Goal: Task Accomplishment & Management: Use online tool/utility

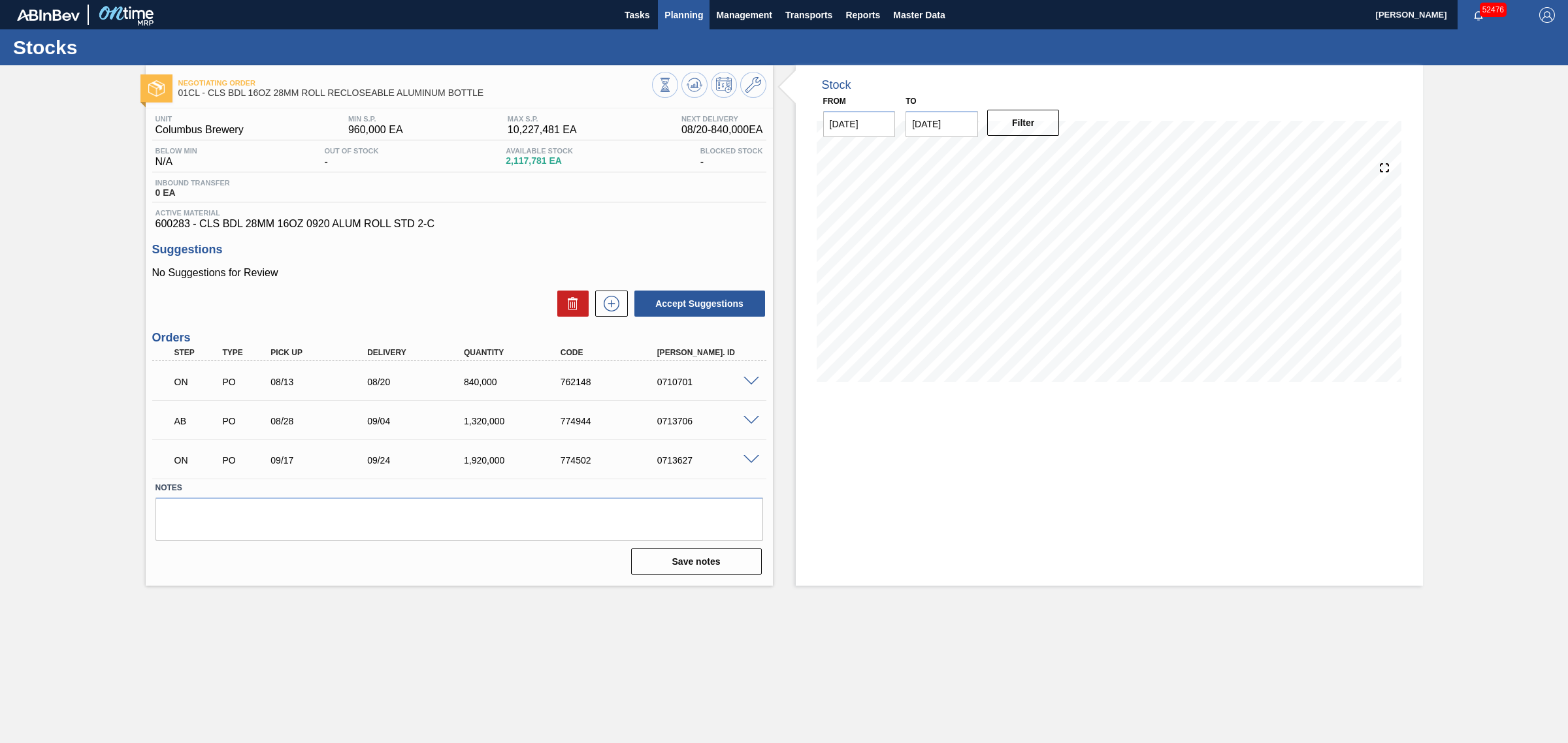
click at [677, 21] on span "Planning" at bounding box center [683, 15] width 38 height 16
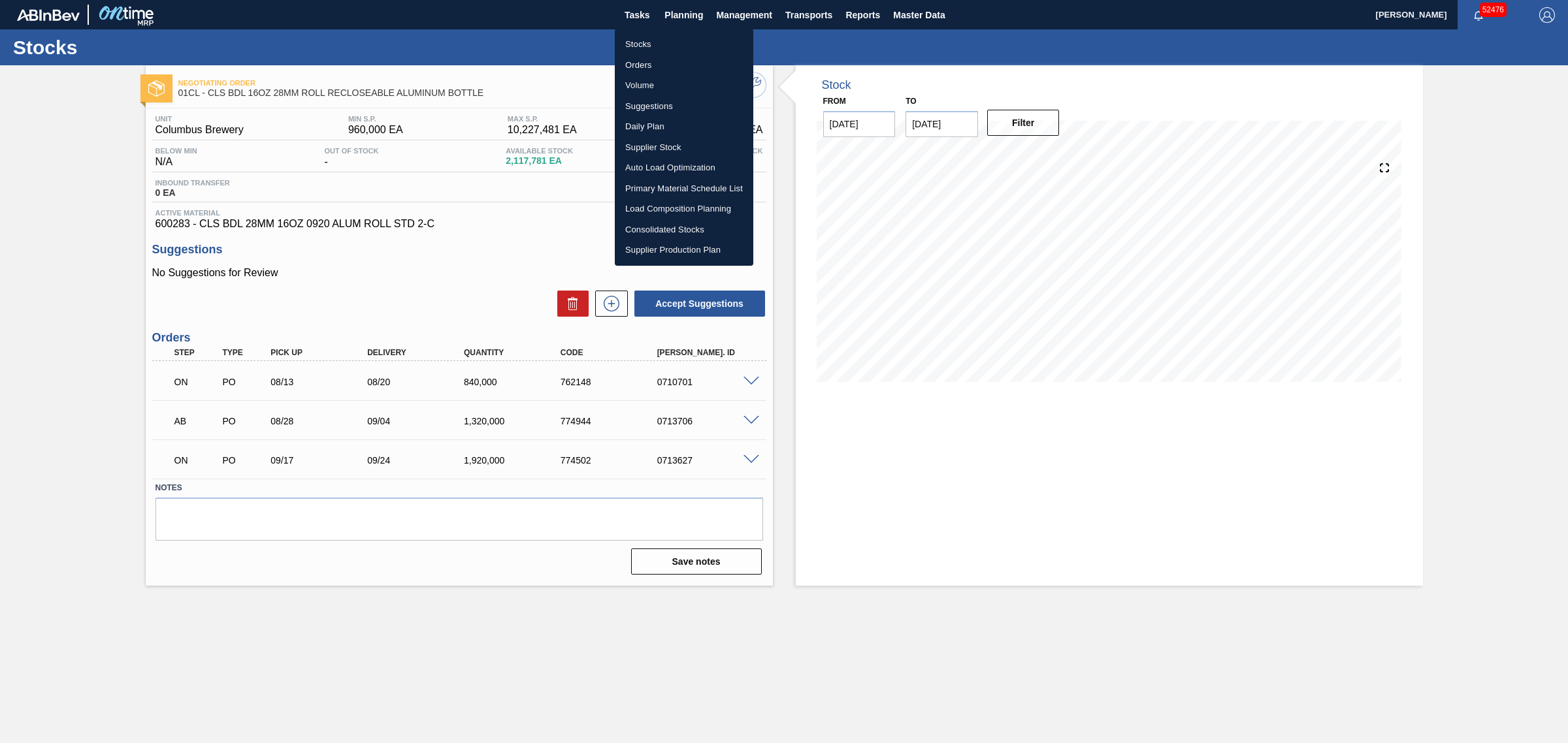
click at [640, 65] on li "Orders" at bounding box center [683, 65] width 139 height 21
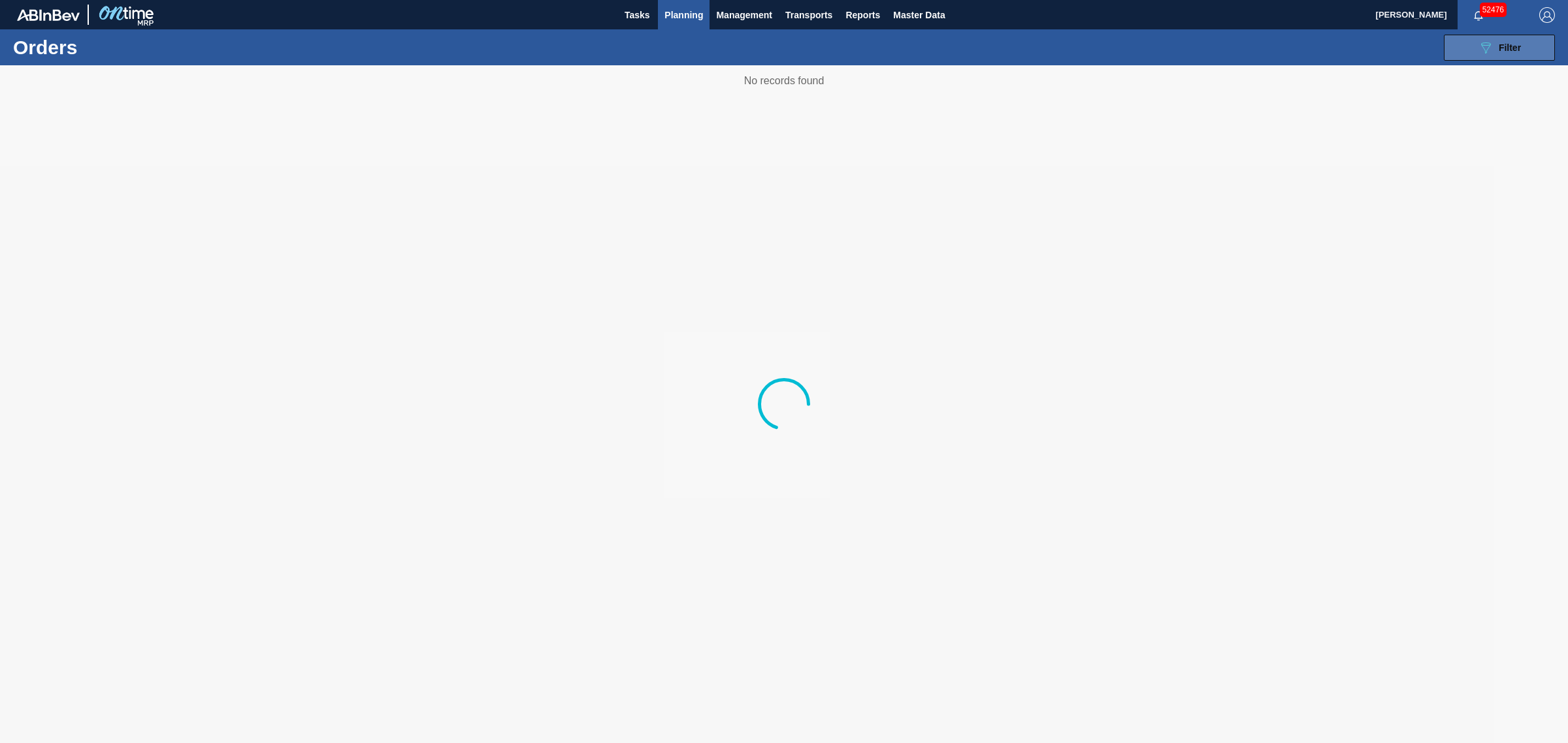
click at [1478, 44] on icon "089F7B8B-B2A5-4AFE-B5C0-19BA573D28AC" at bounding box center [1485, 47] width 16 height 16
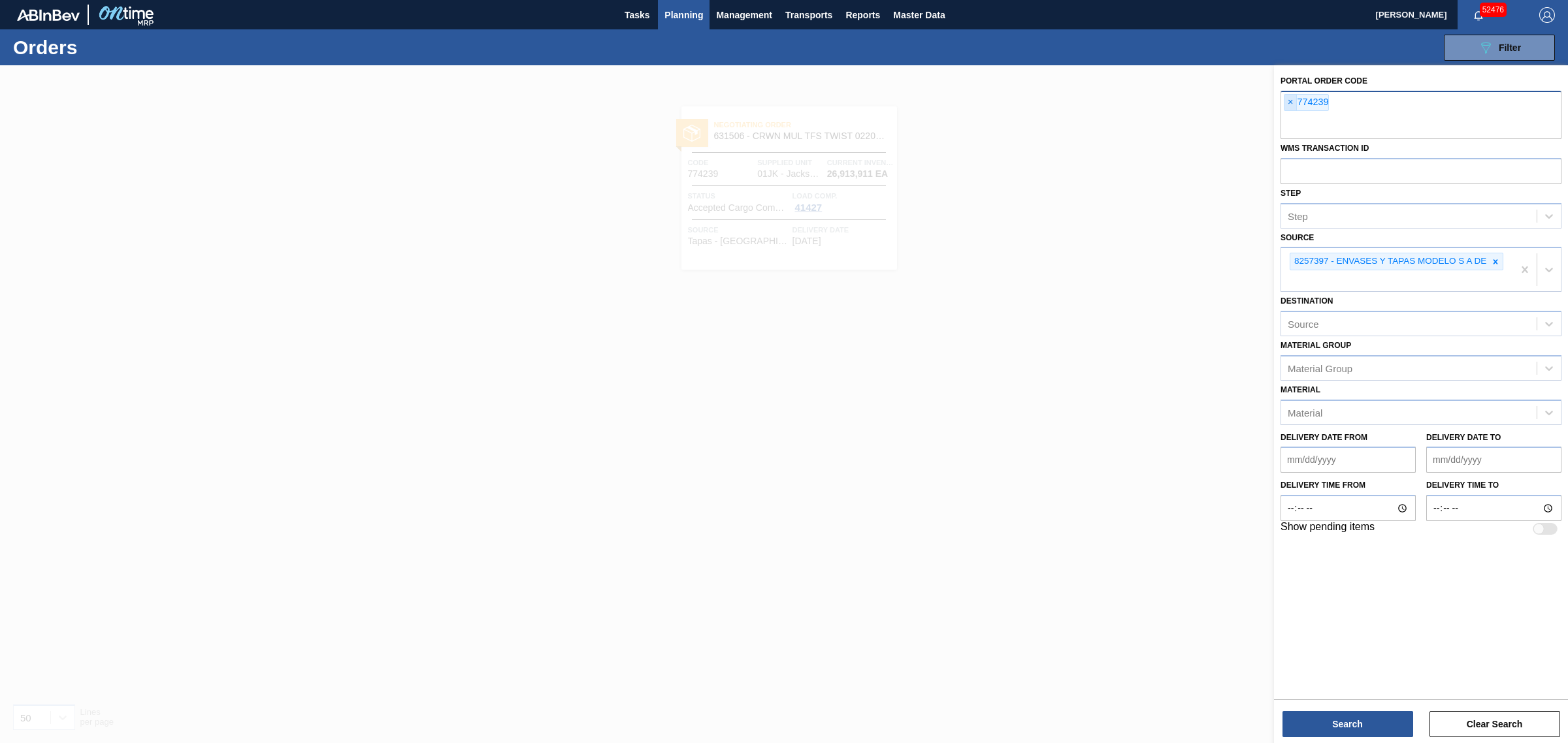
click at [1290, 102] on span "×" at bounding box center [1290, 102] width 13 height 16
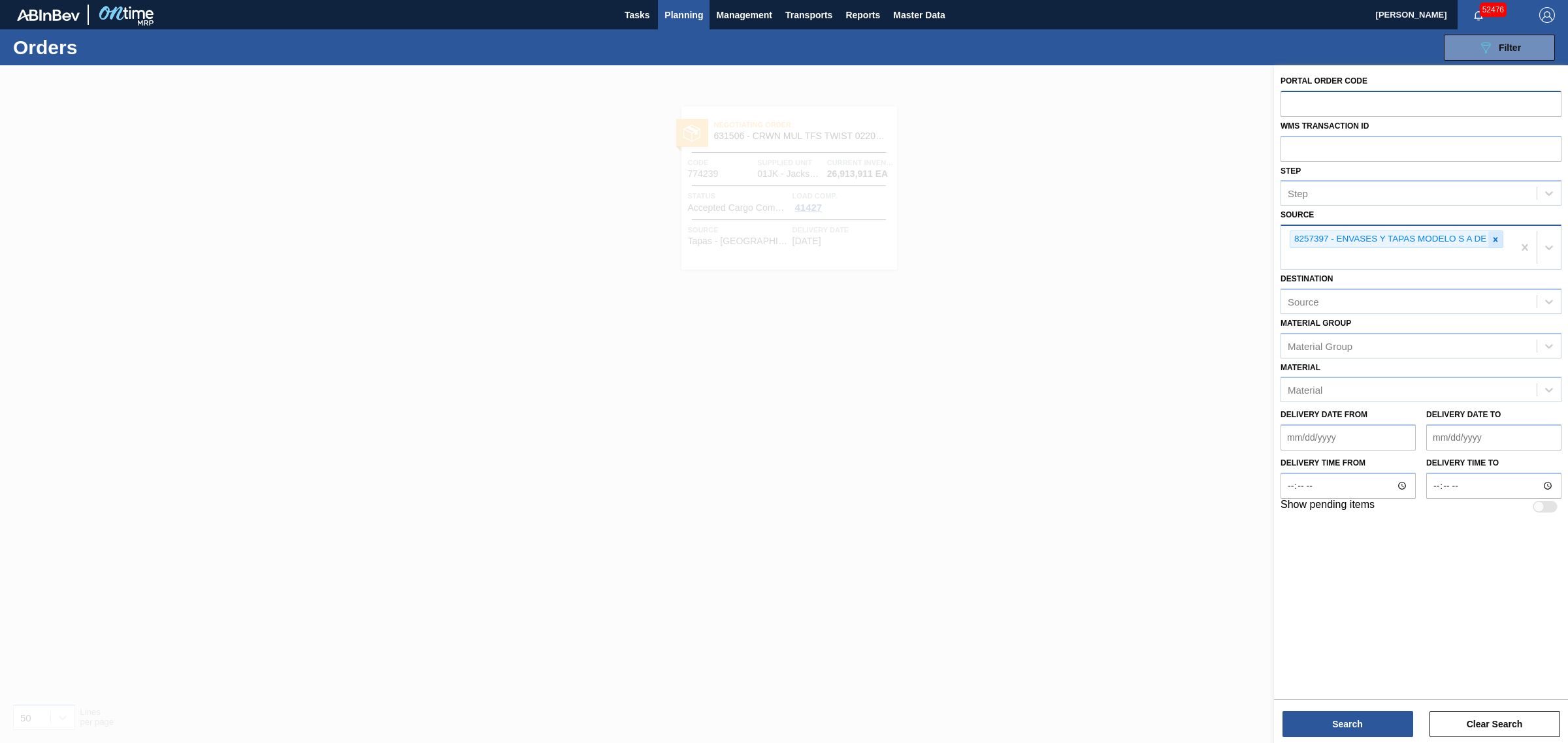
click at [1497, 240] on icon at bounding box center [1496, 239] width 5 height 4
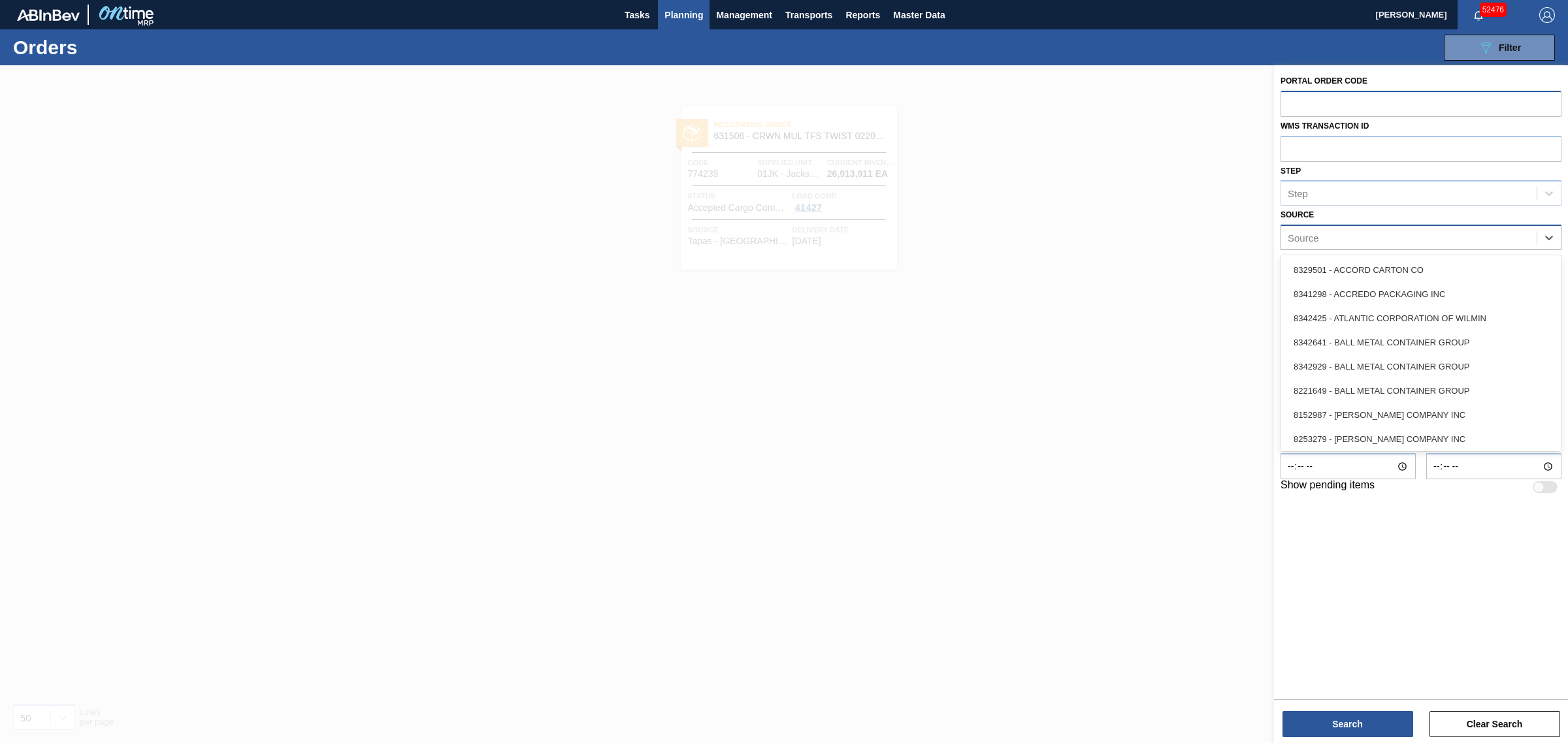
click at [1403, 235] on div "Source" at bounding box center [1409, 238] width 255 height 19
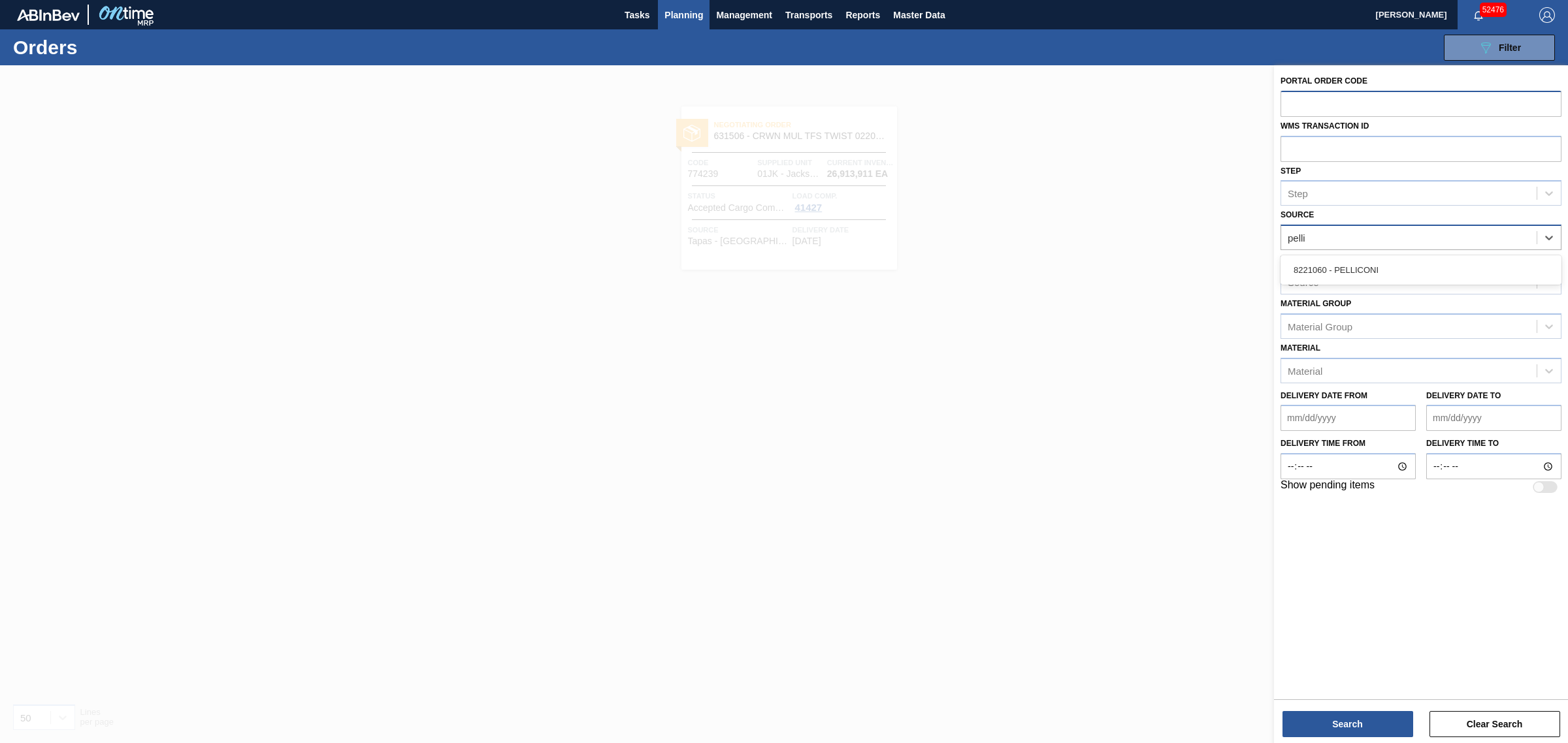
type input "pellic"
click at [1338, 722] on button "Search" at bounding box center [1347, 724] width 131 height 26
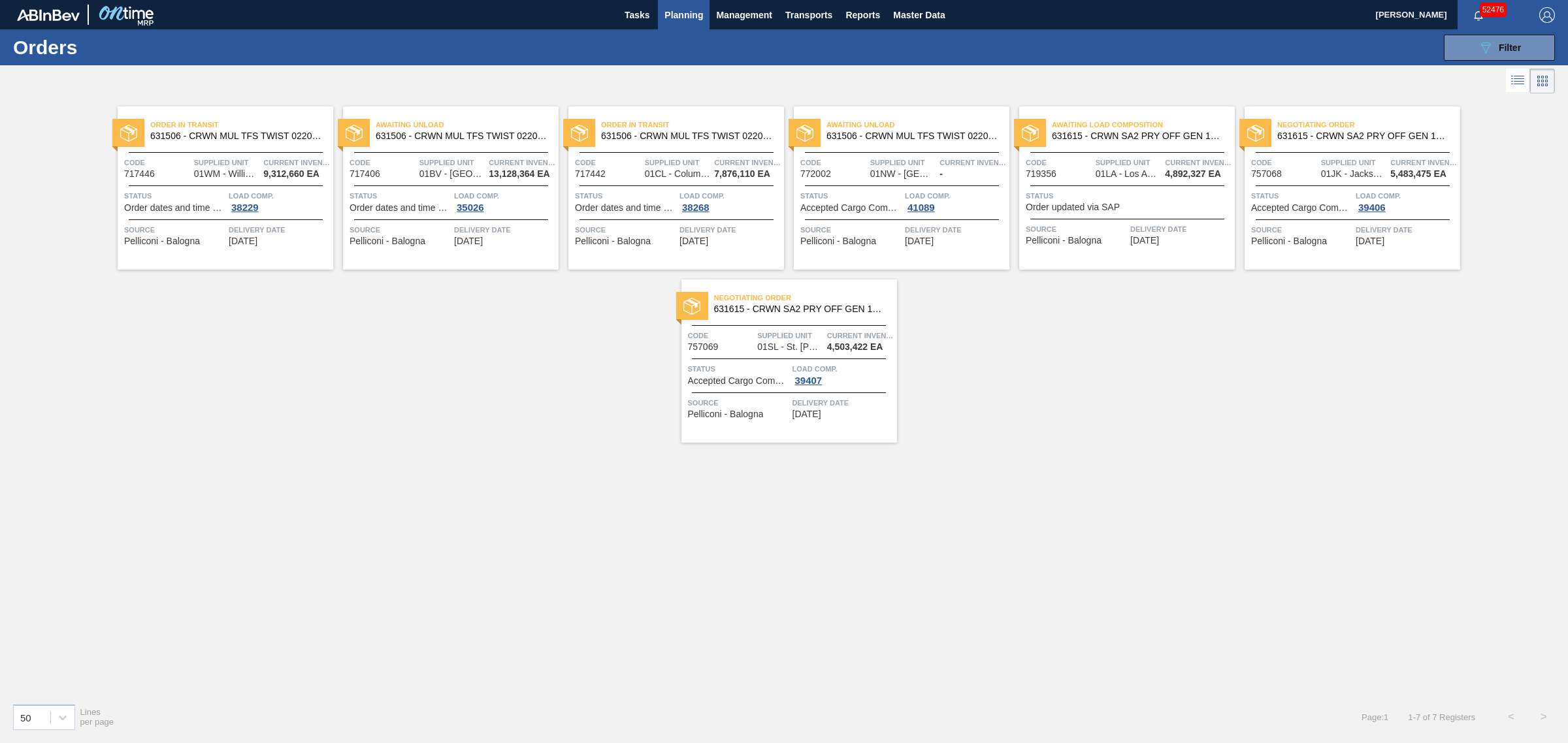
click at [1519, 86] on icon at bounding box center [1517, 80] width 16 height 16
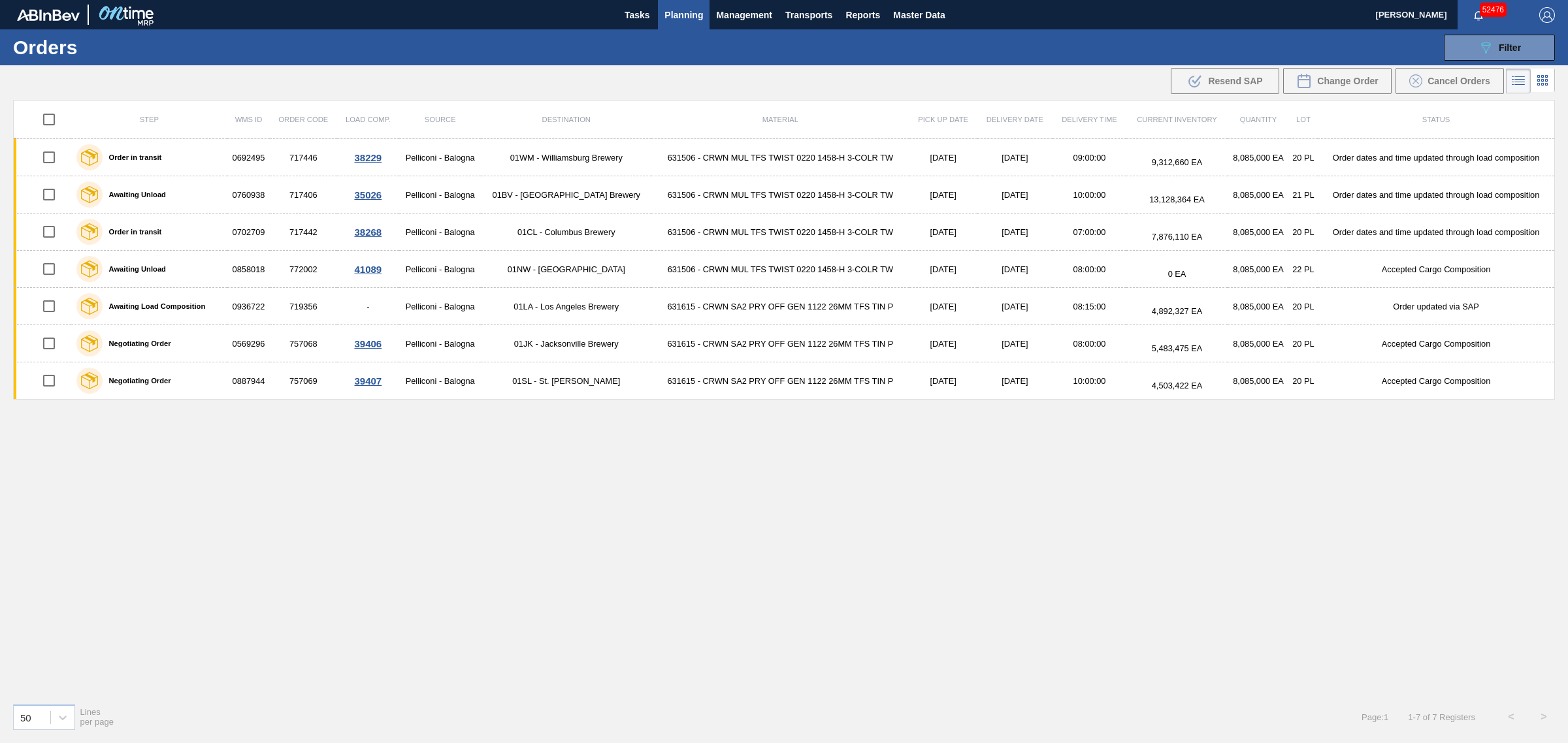
drag, startPoint x: 1173, startPoint y: 523, endPoint x: 978, endPoint y: 527, distance: 195.0
click at [978, 527] on div "Step WMS ID Order Code Load Comp. Source Destination Material Pick up Date Deli…" at bounding box center [783, 396] width 1542 height 593
click at [996, 520] on div "Step WMS ID Order Code Load Comp. Source Destination Material Pick up Date Deli…" at bounding box center [783, 396] width 1542 height 593
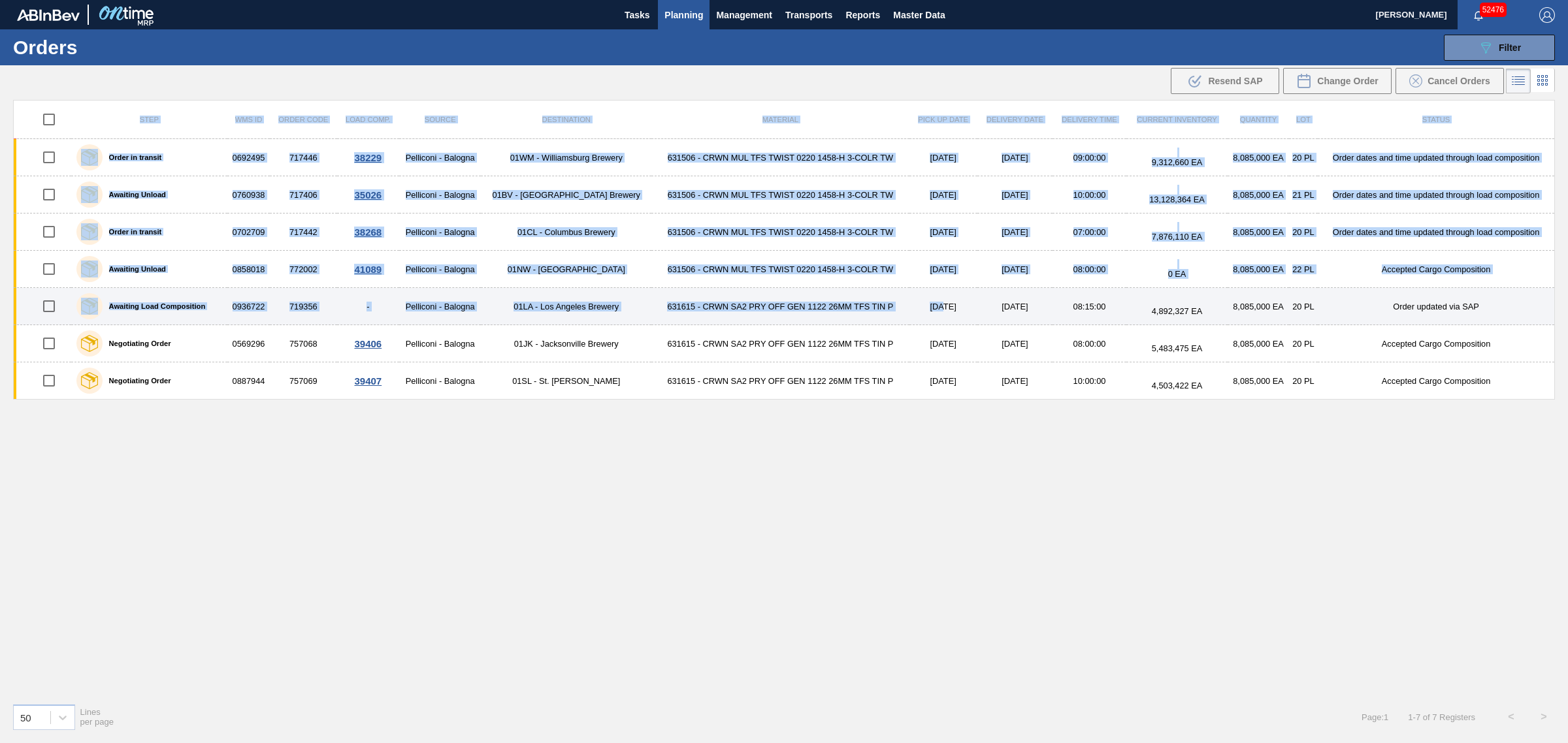
drag, startPoint x: 1117, startPoint y: 526, endPoint x: 918, endPoint y: 317, distance: 288.6
click at [918, 317] on div "Step WMS ID Order Code Load Comp. Source Destination Material Pick up Date Deli…" at bounding box center [783, 396] width 1542 height 593
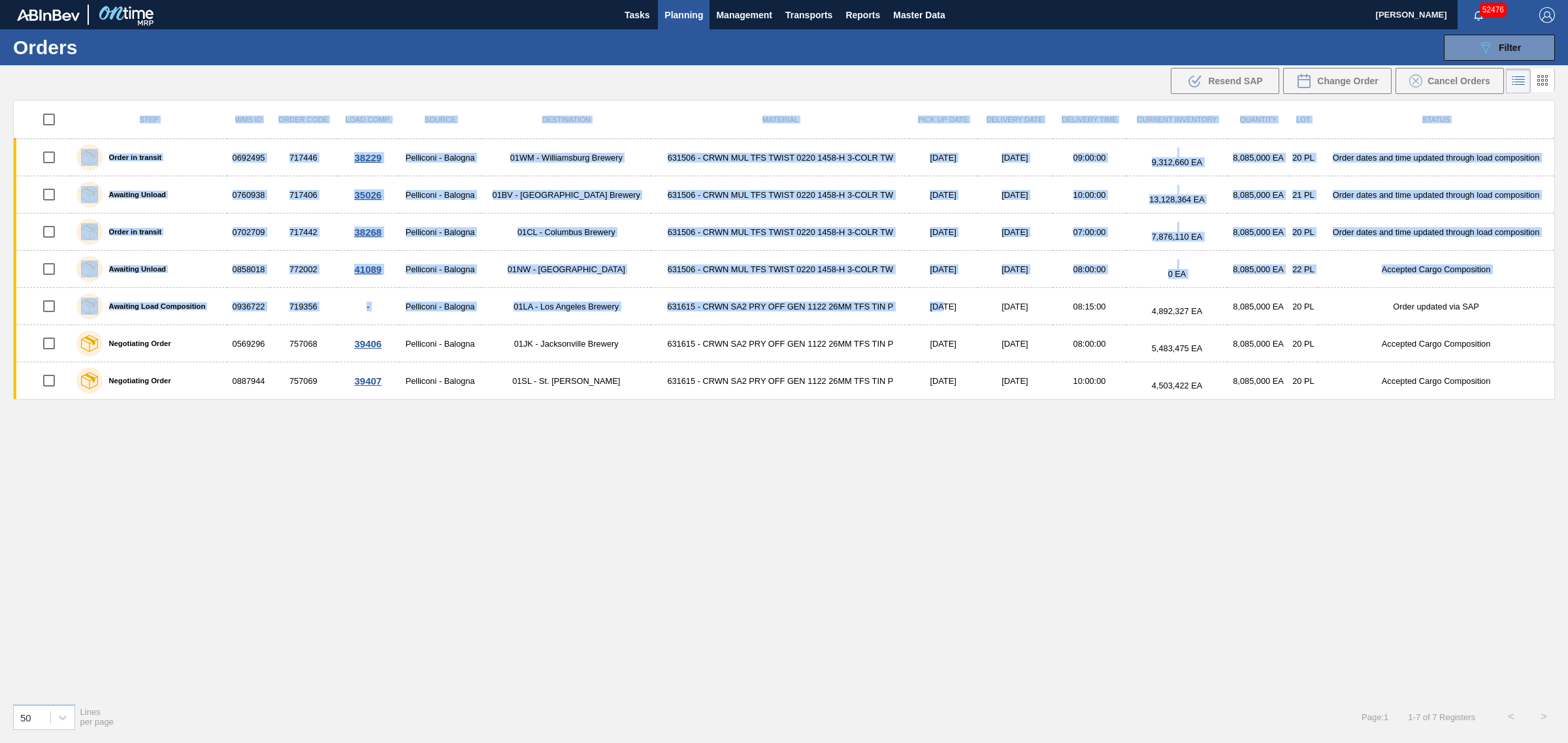
click at [1035, 503] on div "Step WMS ID Order Code Load Comp. Source Destination Material Pick up Date Deli…" at bounding box center [783, 396] width 1542 height 593
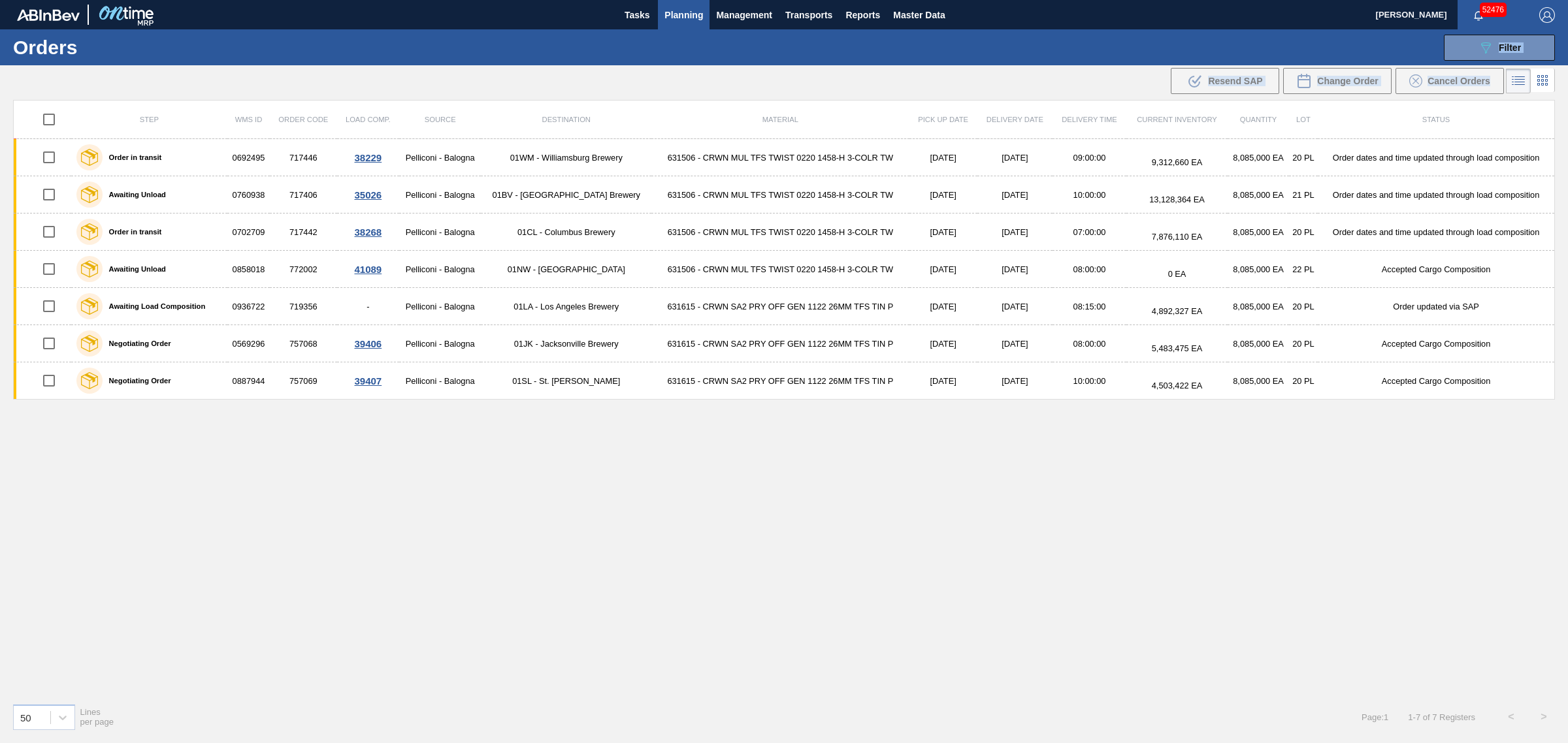
drag, startPoint x: 1532, startPoint y: 472, endPoint x: 488, endPoint y: 51, distance: 1125.7
click at [488, 51] on main "Tasks Planning Management Transports Reports Master Data Joseph Shearburn 52476…" at bounding box center [784, 371] width 1568 height 743
click at [1248, 500] on div "Step WMS ID Order Code Load Comp. Source Destination Material Pick up Date Deli…" at bounding box center [783, 396] width 1542 height 593
click at [912, 12] on span "Master Data" at bounding box center [918, 15] width 52 height 16
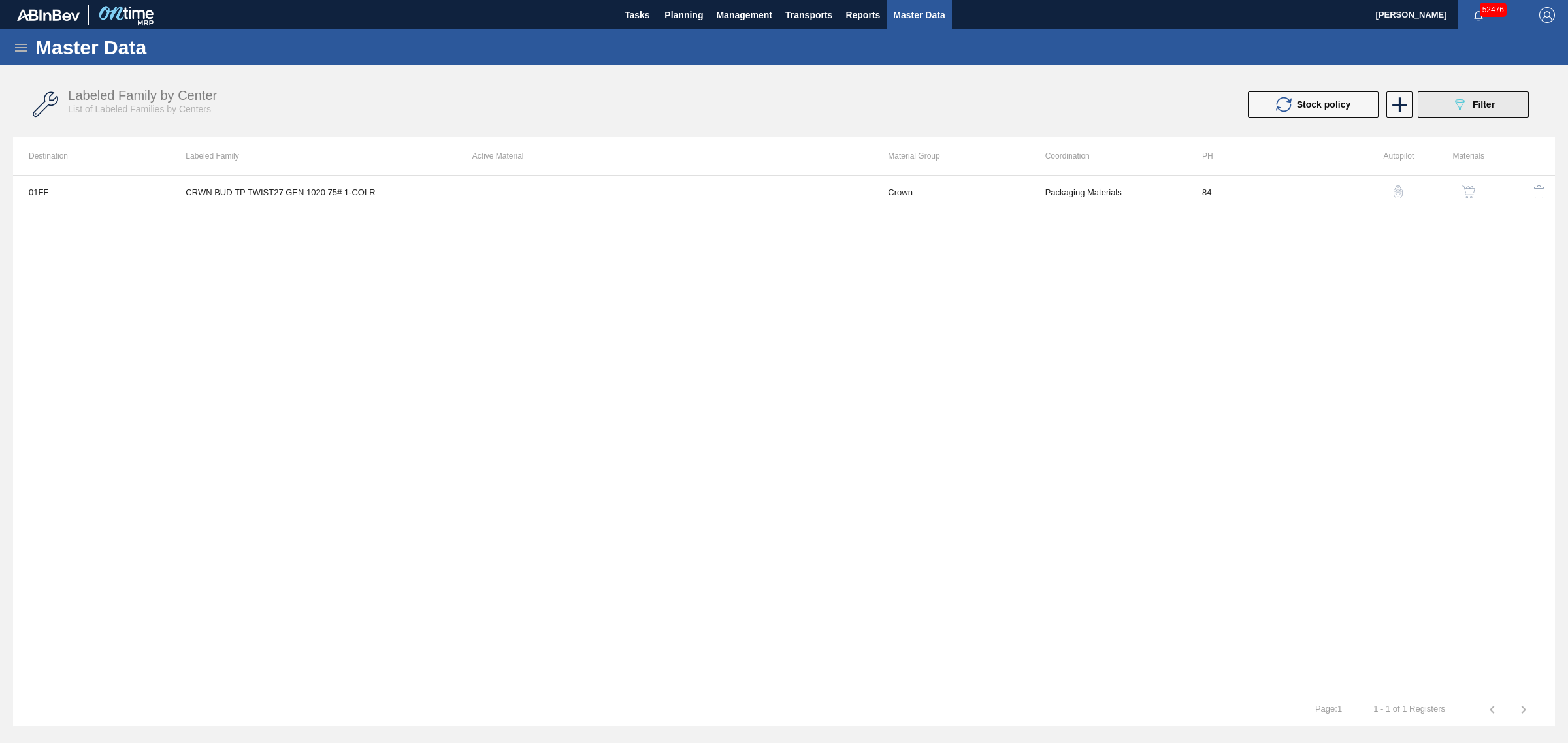
click at [1464, 99] on icon "089F7B8B-B2A5-4AFE-B5C0-19BA573D28AC" at bounding box center [1459, 104] width 16 height 16
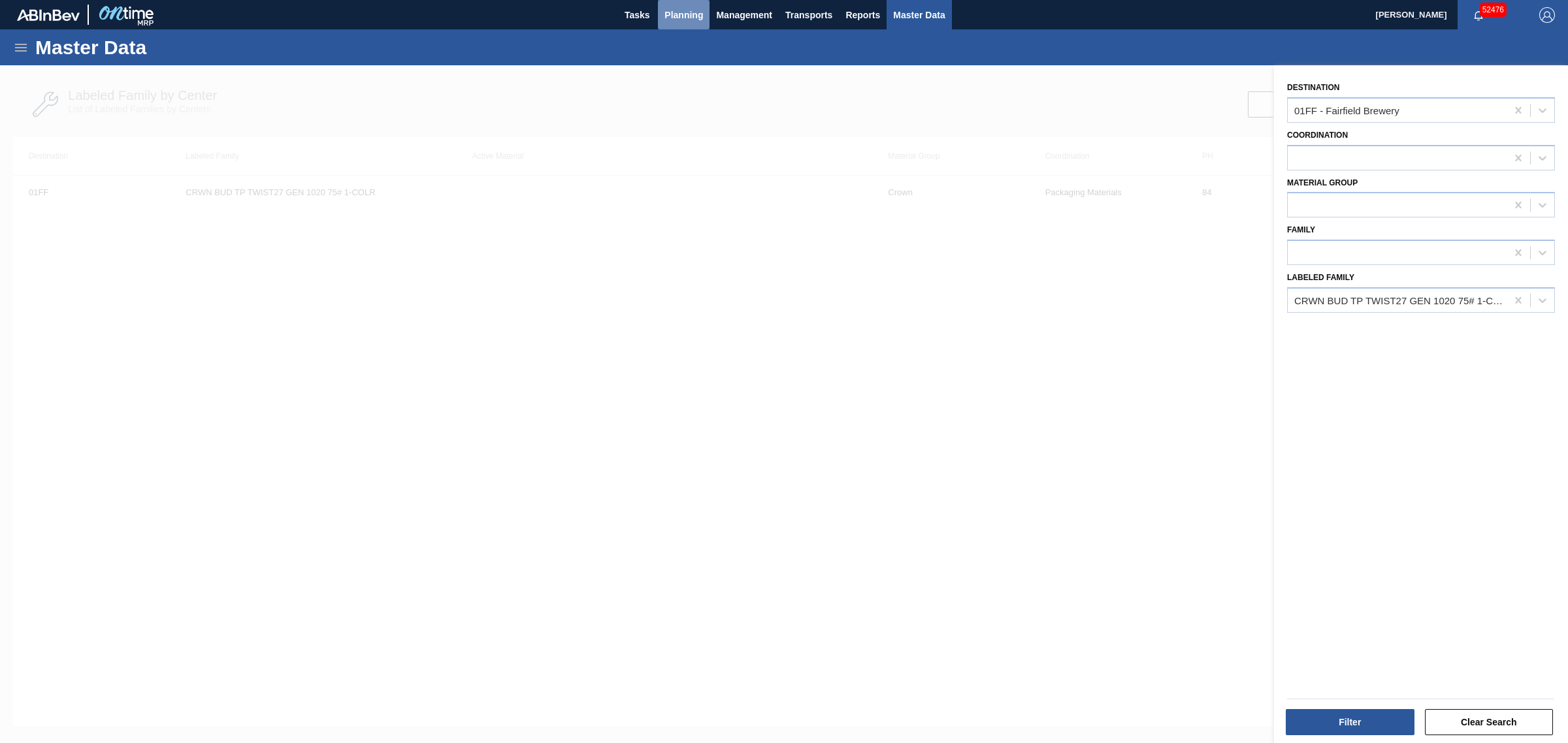
click at [690, 19] on span "Planning" at bounding box center [683, 15] width 38 height 16
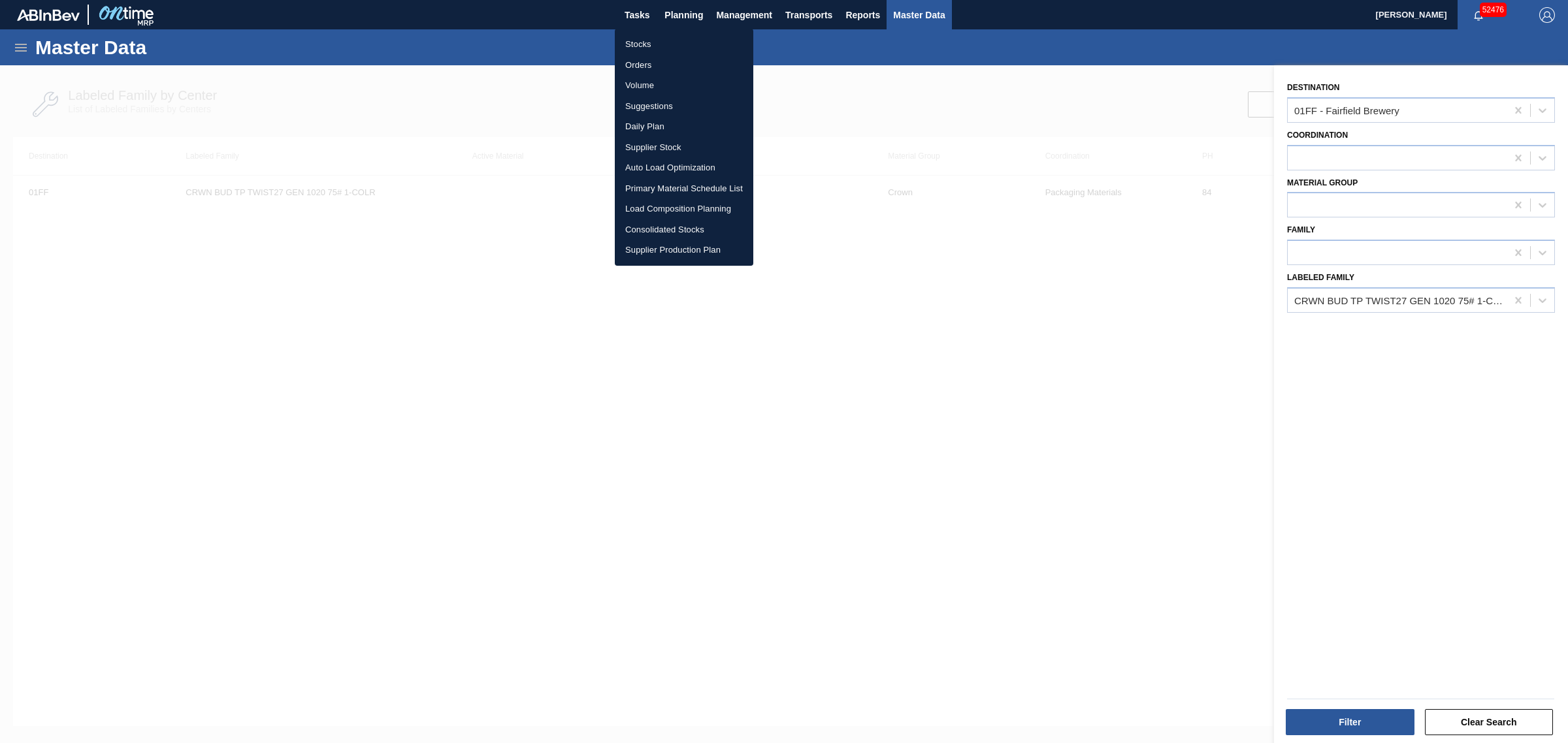
click at [639, 102] on li "Suggestions" at bounding box center [683, 106] width 139 height 21
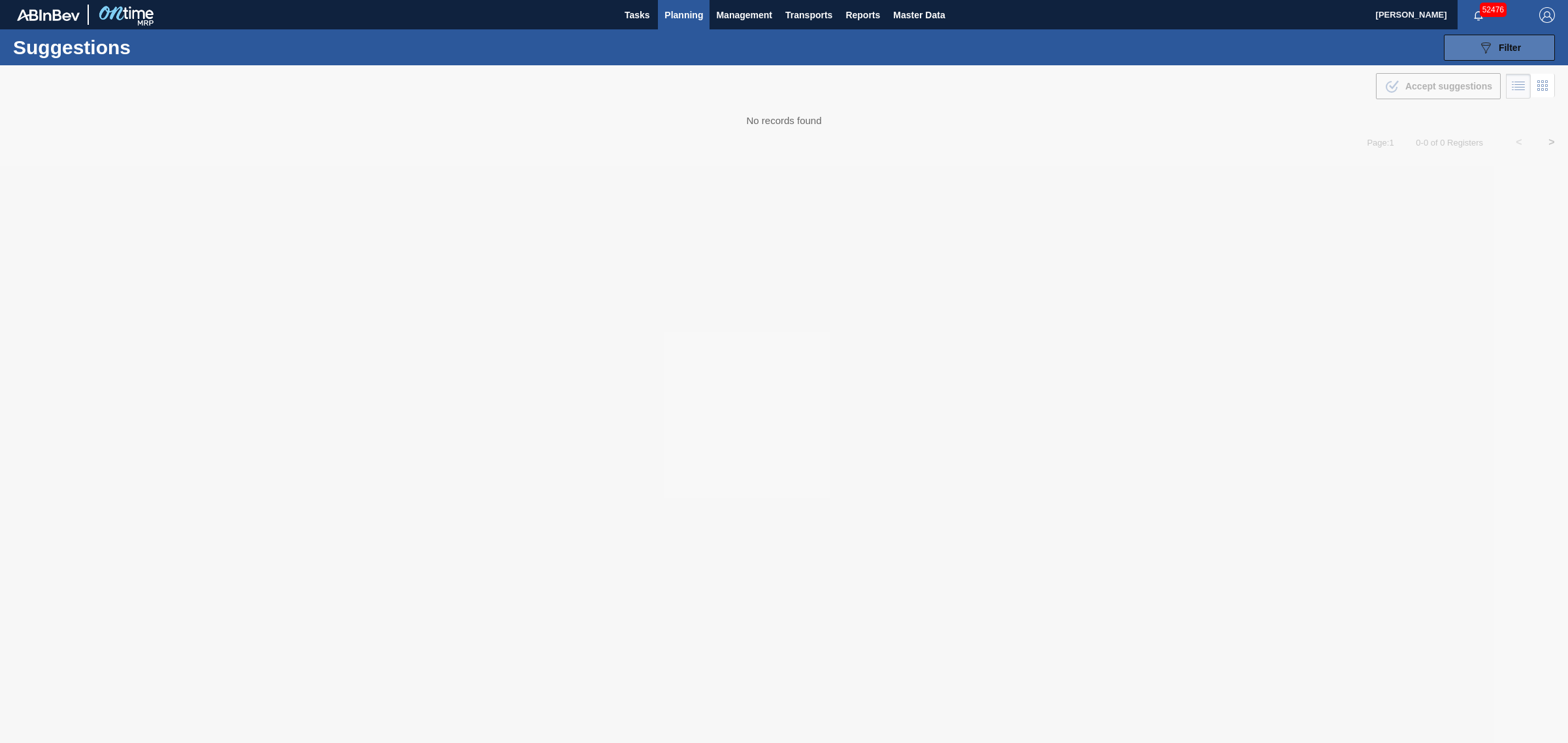
click at [1484, 52] on icon "089F7B8B-B2A5-4AFE-B5C0-19BA573D28AC" at bounding box center [1485, 47] width 16 height 16
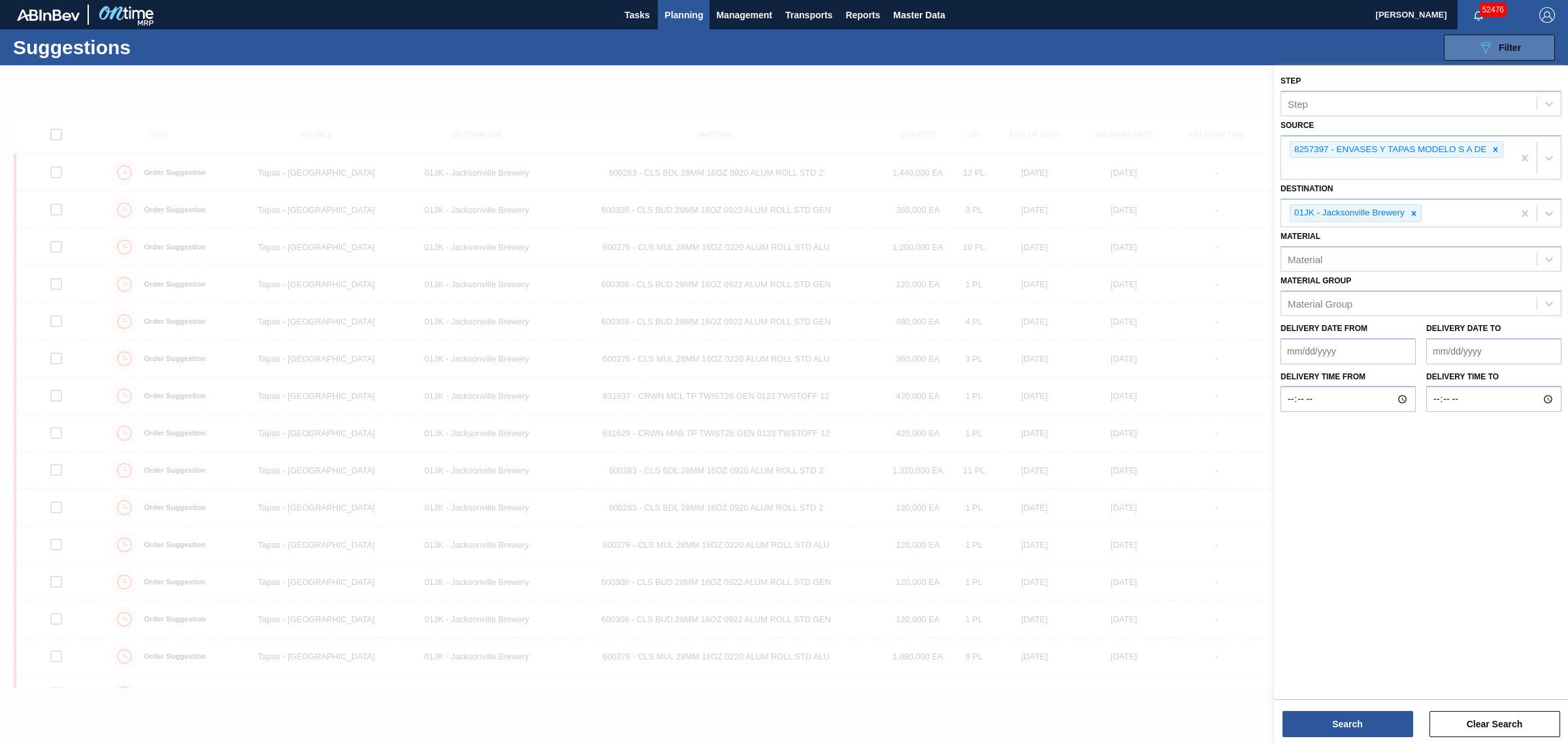
click at [928, 155] on div at bounding box center [784, 436] width 1568 height 743
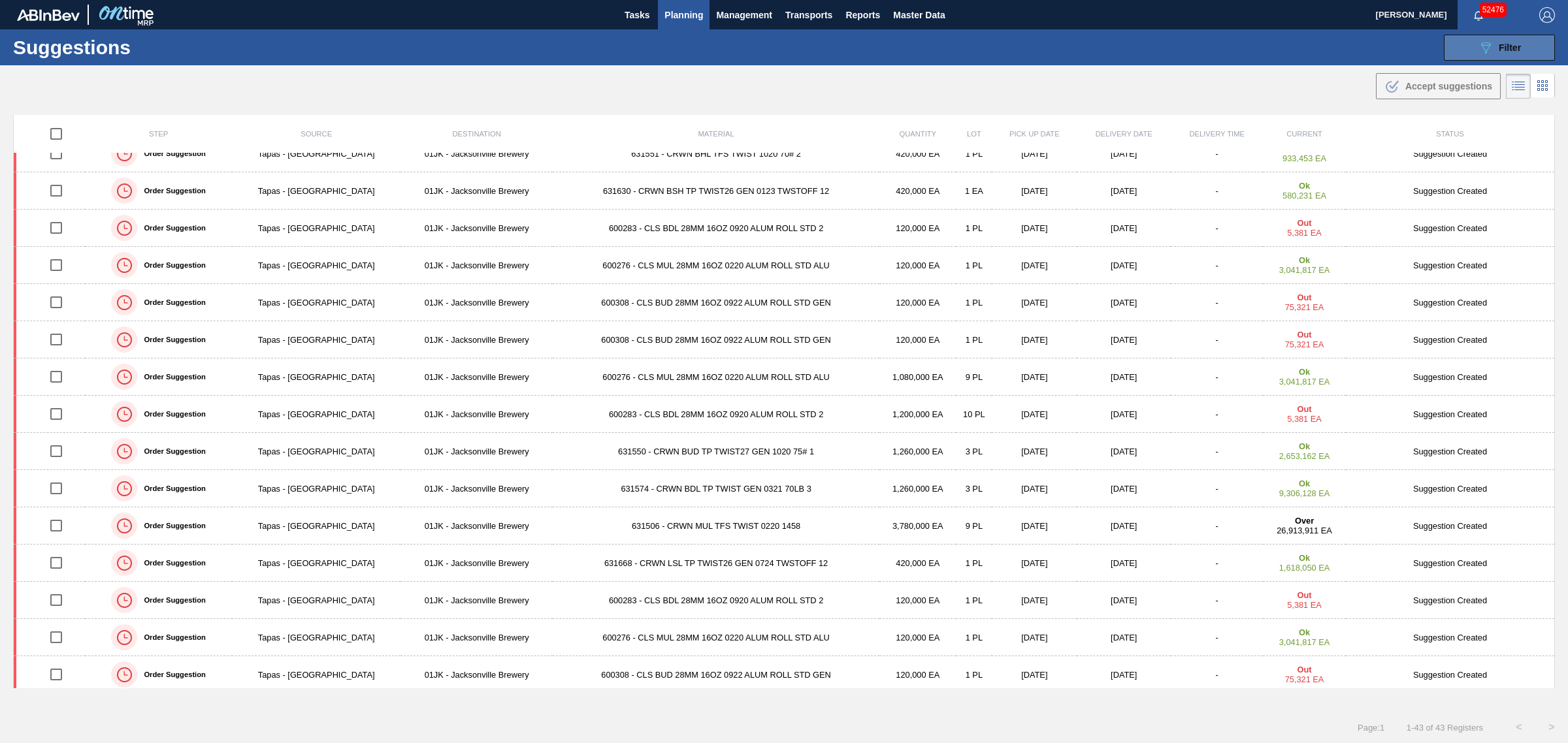
scroll to position [1072, 0]
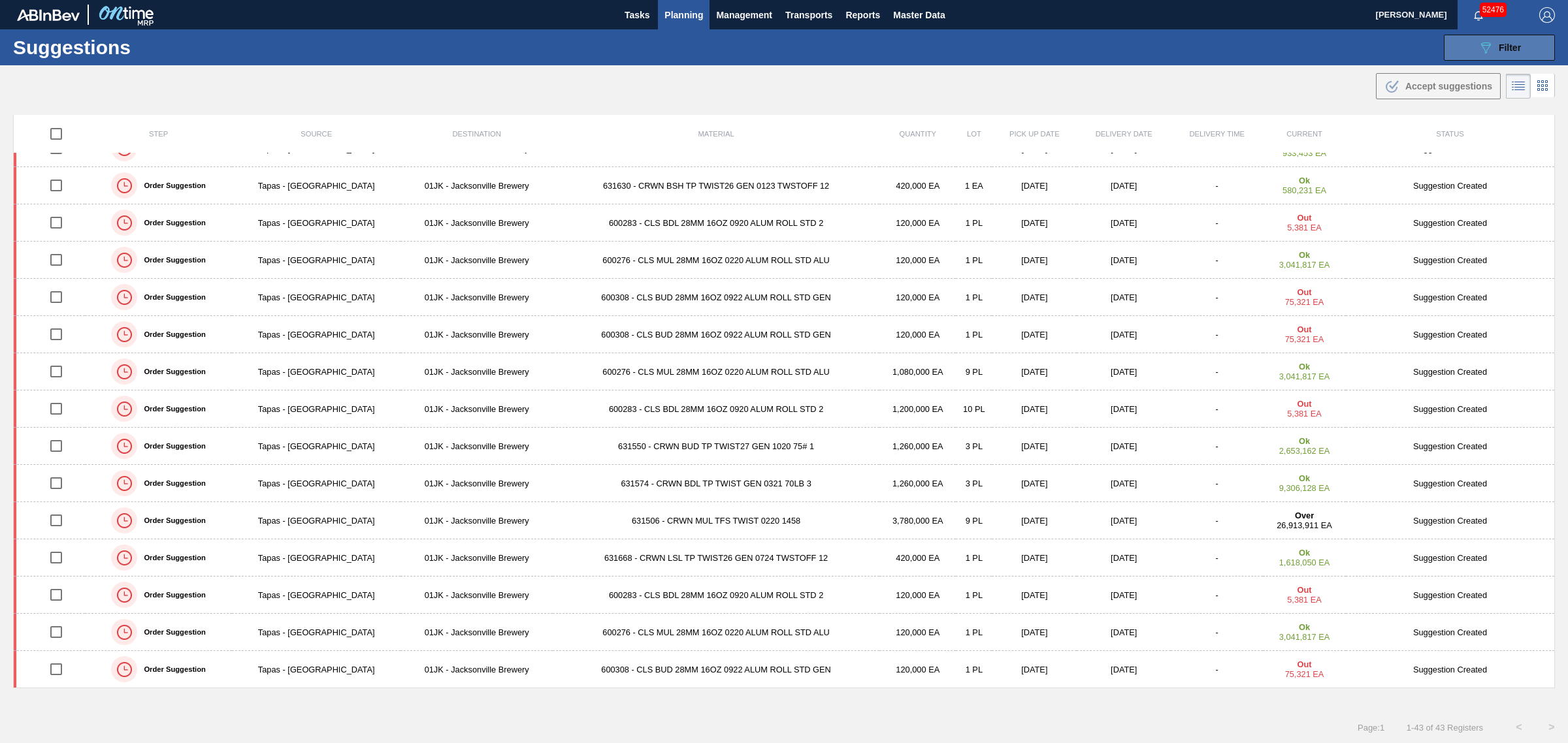
click at [870, 88] on div ".b{fill:var(--color-action-default)} Accept suggestions" at bounding box center [784, 83] width 1568 height 37
click at [897, 10] on span "Master Data" at bounding box center [918, 15] width 52 height 16
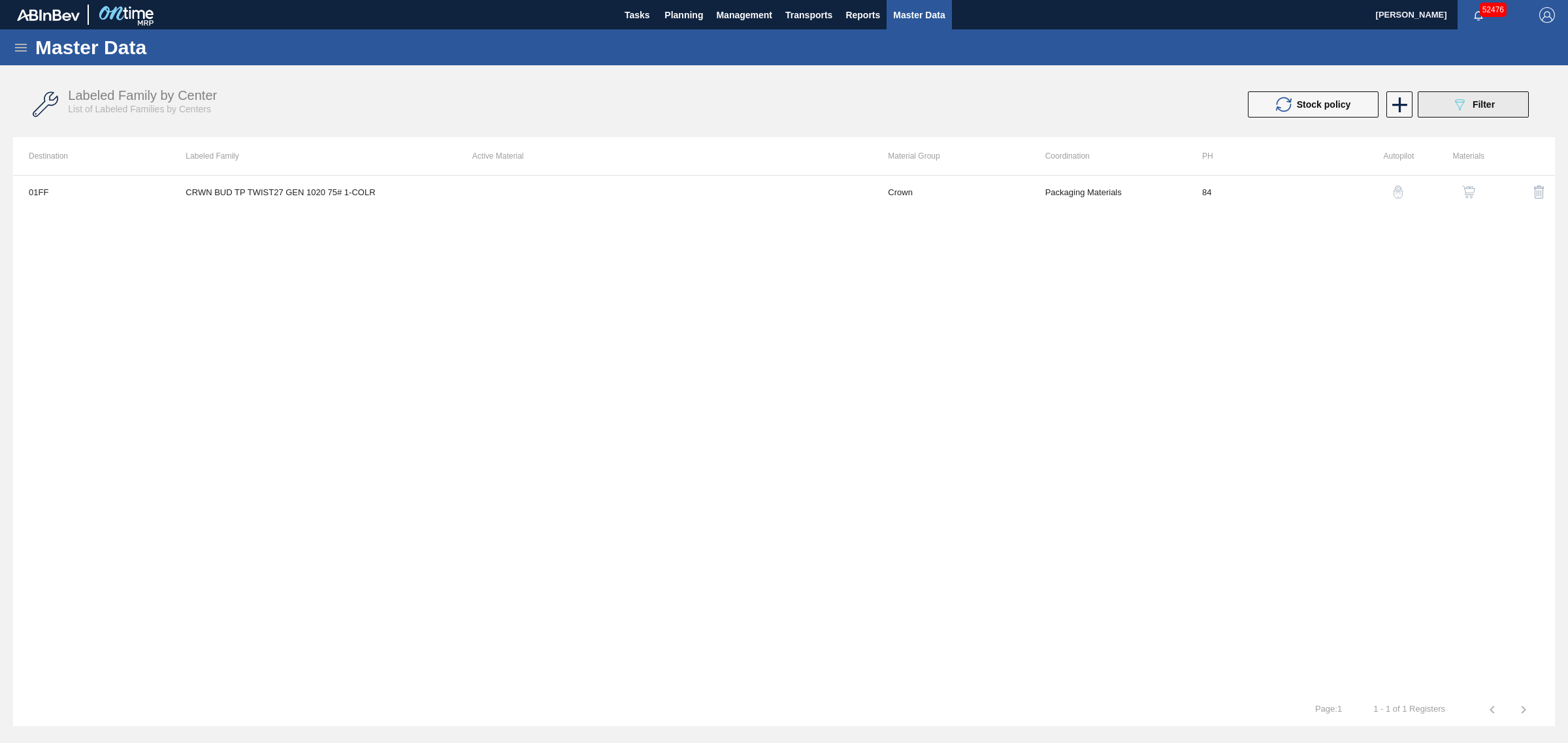
click at [1452, 101] on icon "089F7B8B-B2A5-4AFE-B5C0-19BA573D28AC" at bounding box center [1459, 104] width 16 height 16
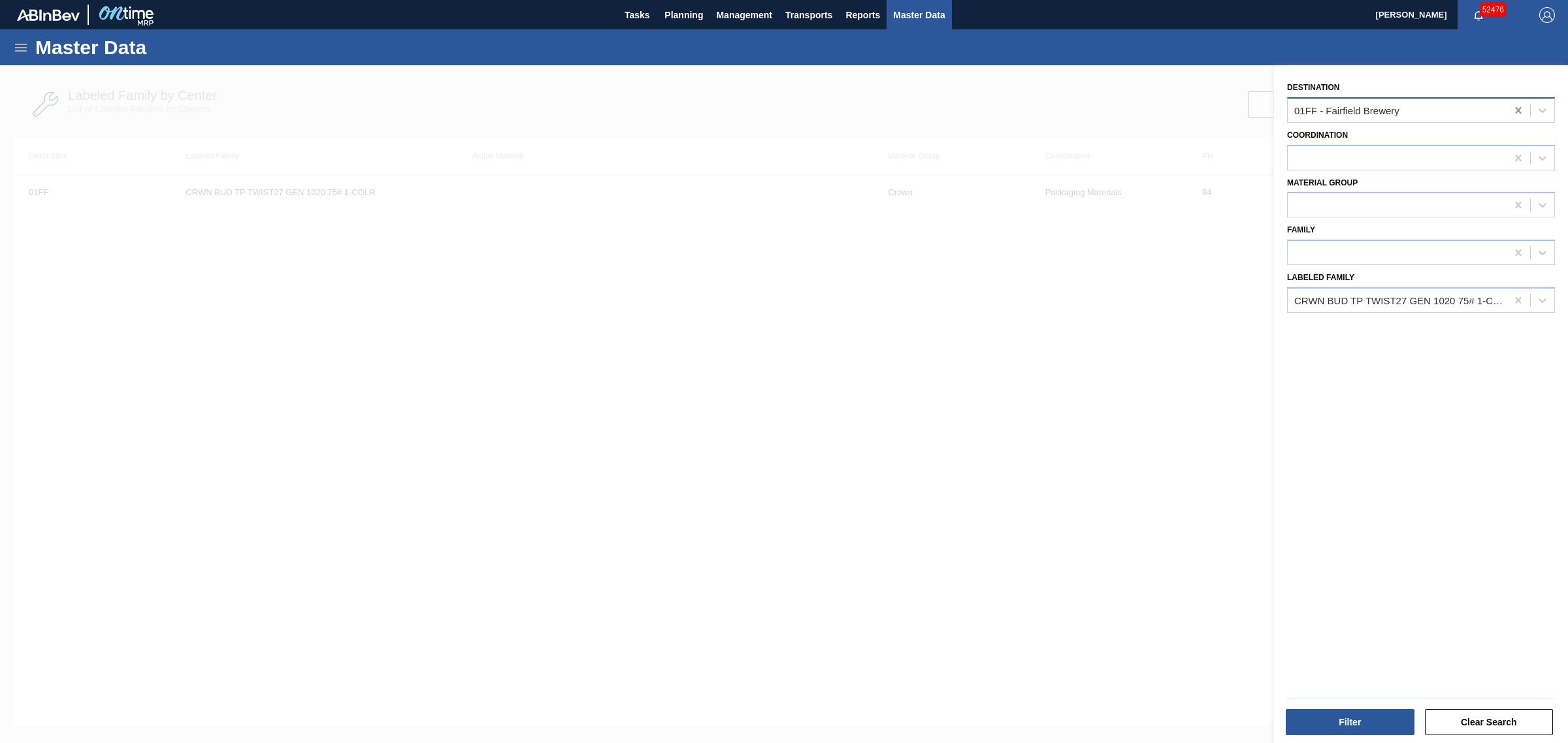
click at [1518, 112] on icon at bounding box center [1518, 110] width 6 height 7
click at [1419, 299] on div "CRWN BUD TP TWIST27 GEN 1020 75# 1-COLR" at bounding box center [1401, 300] width 214 height 11
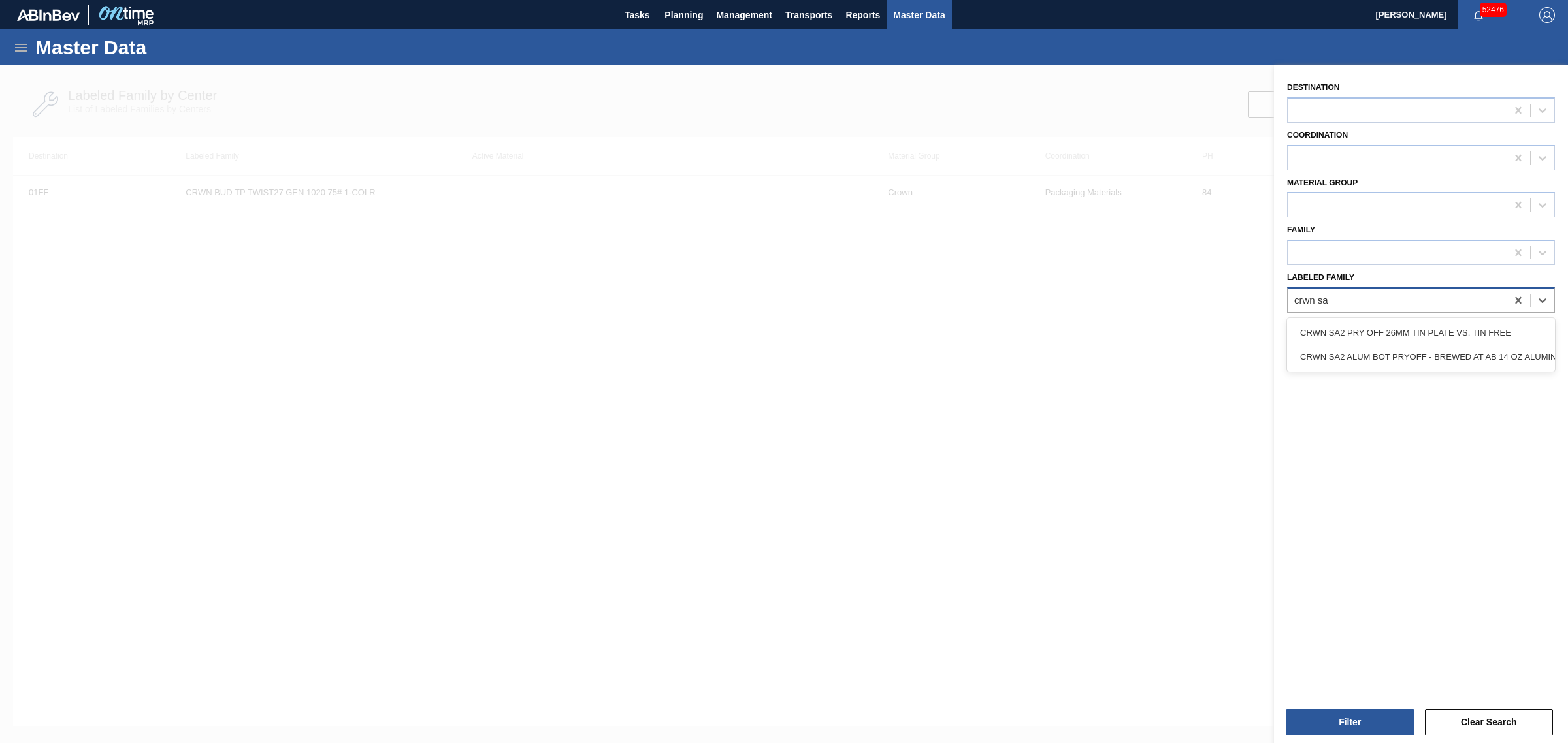
type Family "crwn sa2"
click at [1393, 331] on div "CRWN SA2 PRY OFF 26MM TIN PLATE VS. TIN FREE" at bounding box center [1420, 333] width 268 height 24
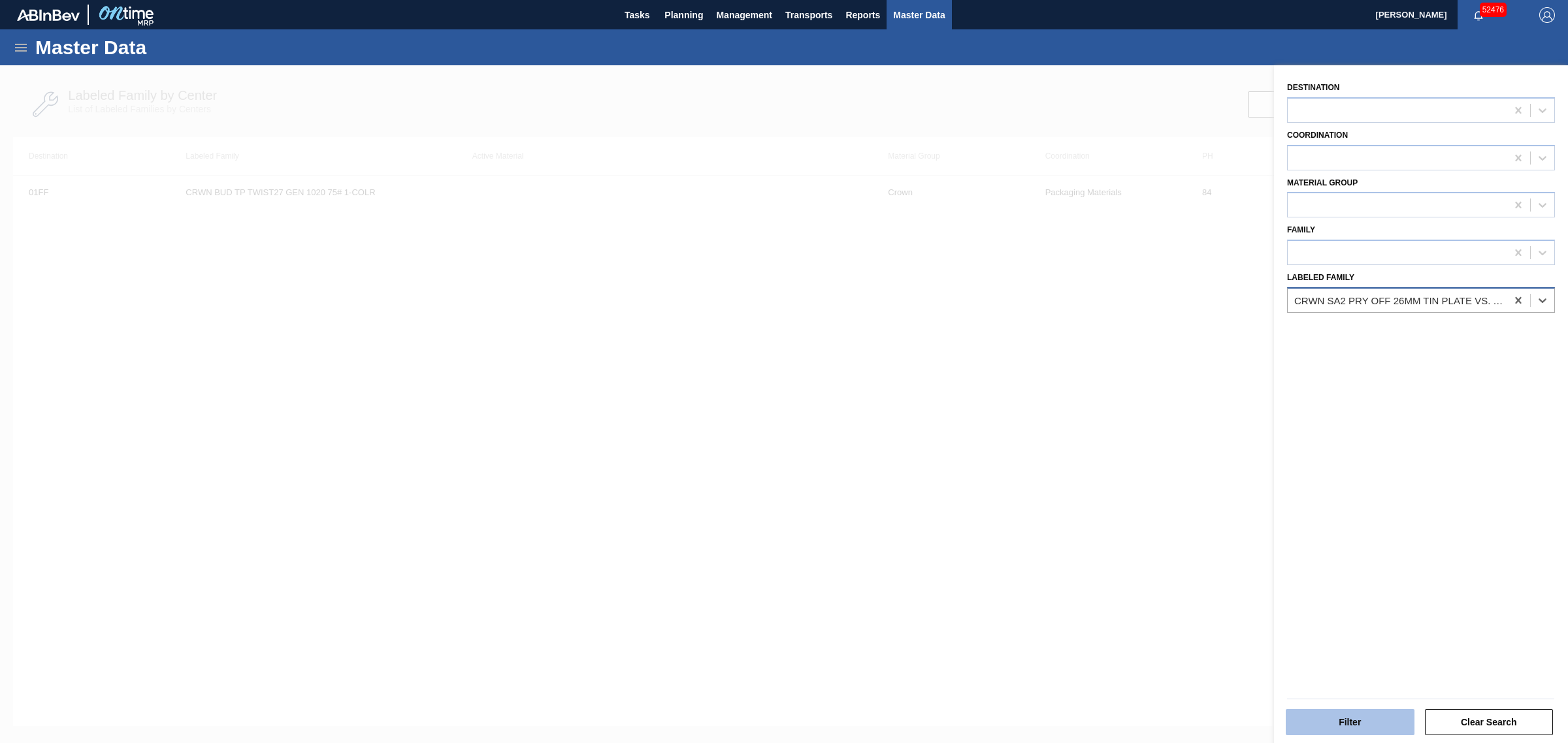
click at [1336, 720] on button "Filter" at bounding box center [1350, 722] width 129 height 26
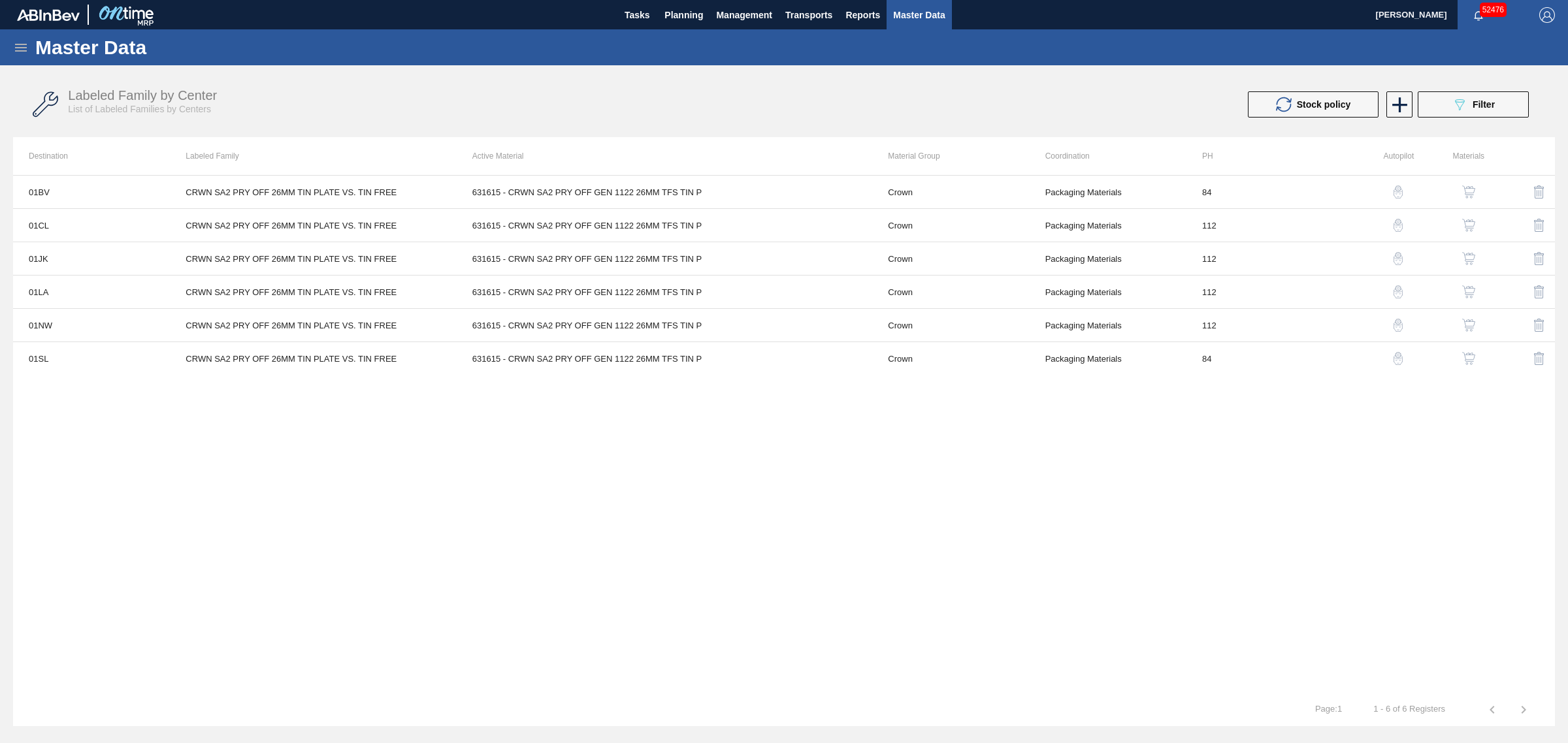
click at [1463, 256] on img "button" at bounding box center [1468, 258] width 13 height 13
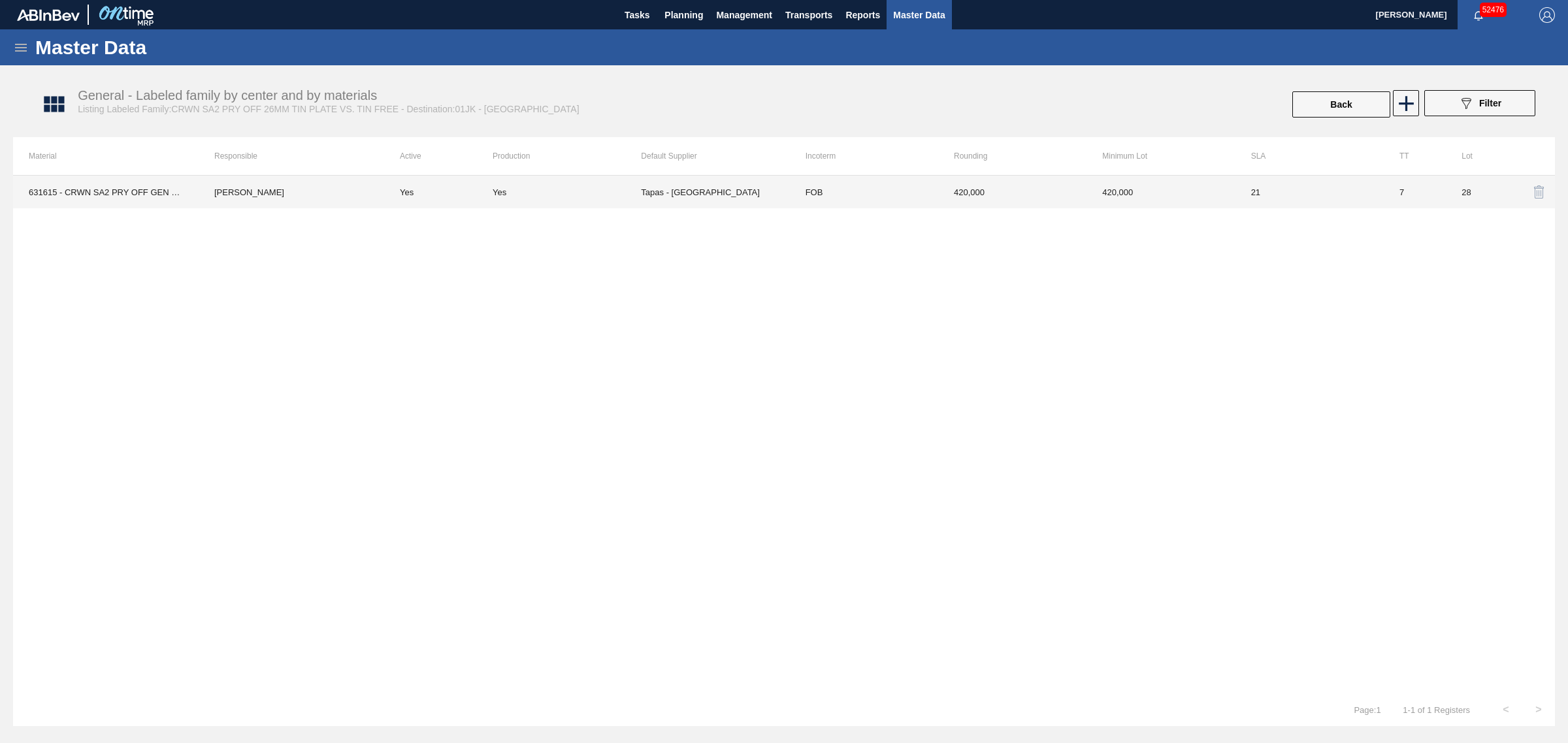
click at [715, 188] on td "Tapas - [GEOGRAPHIC_DATA]" at bounding box center [715, 192] width 149 height 33
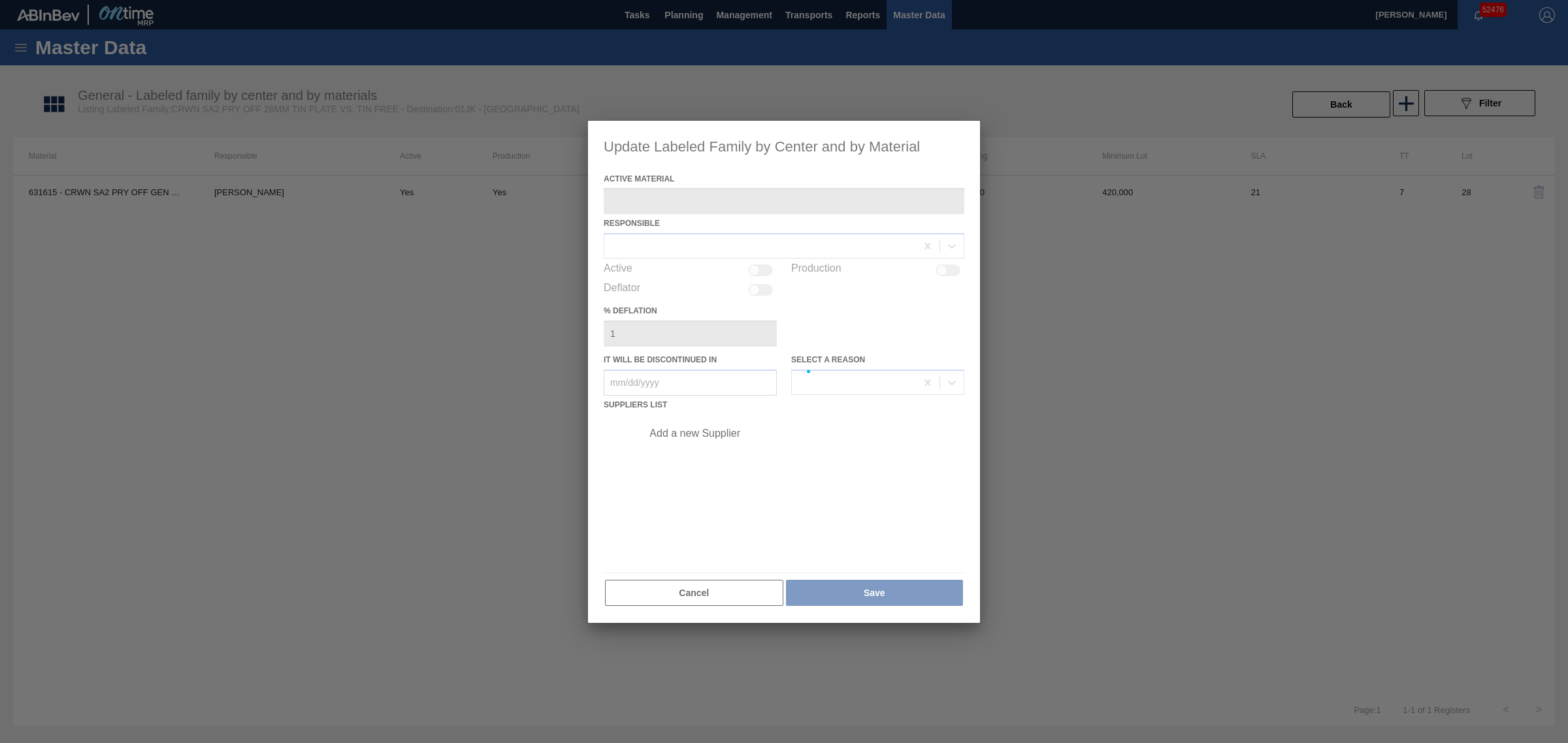
type Material "631615 - CRWN SA2 PRY OFF GEN 1122 26MM TFS TIN P"
checkbox input "true"
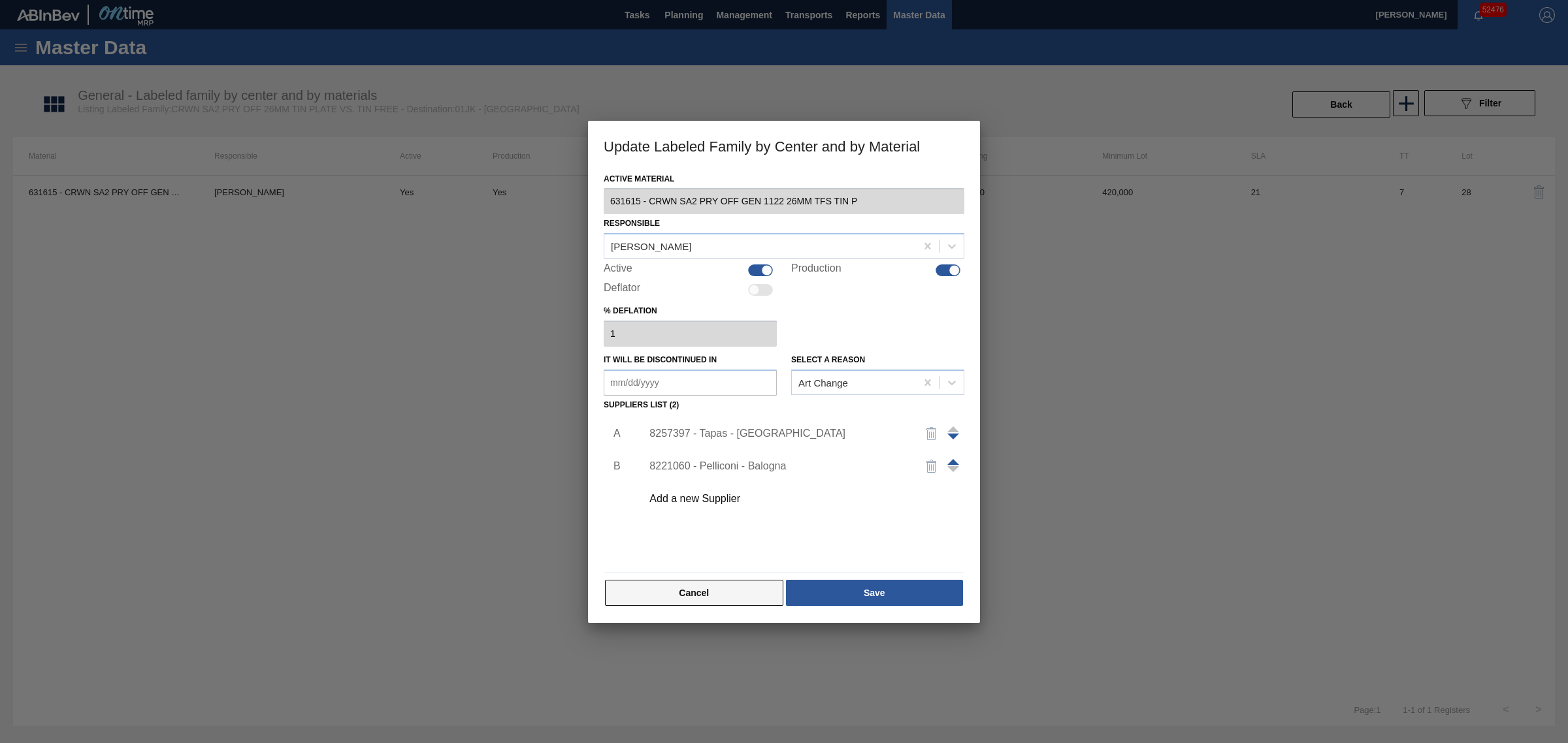
click at [686, 586] on button "Cancel" at bounding box center [694, 592] width 179 height 26
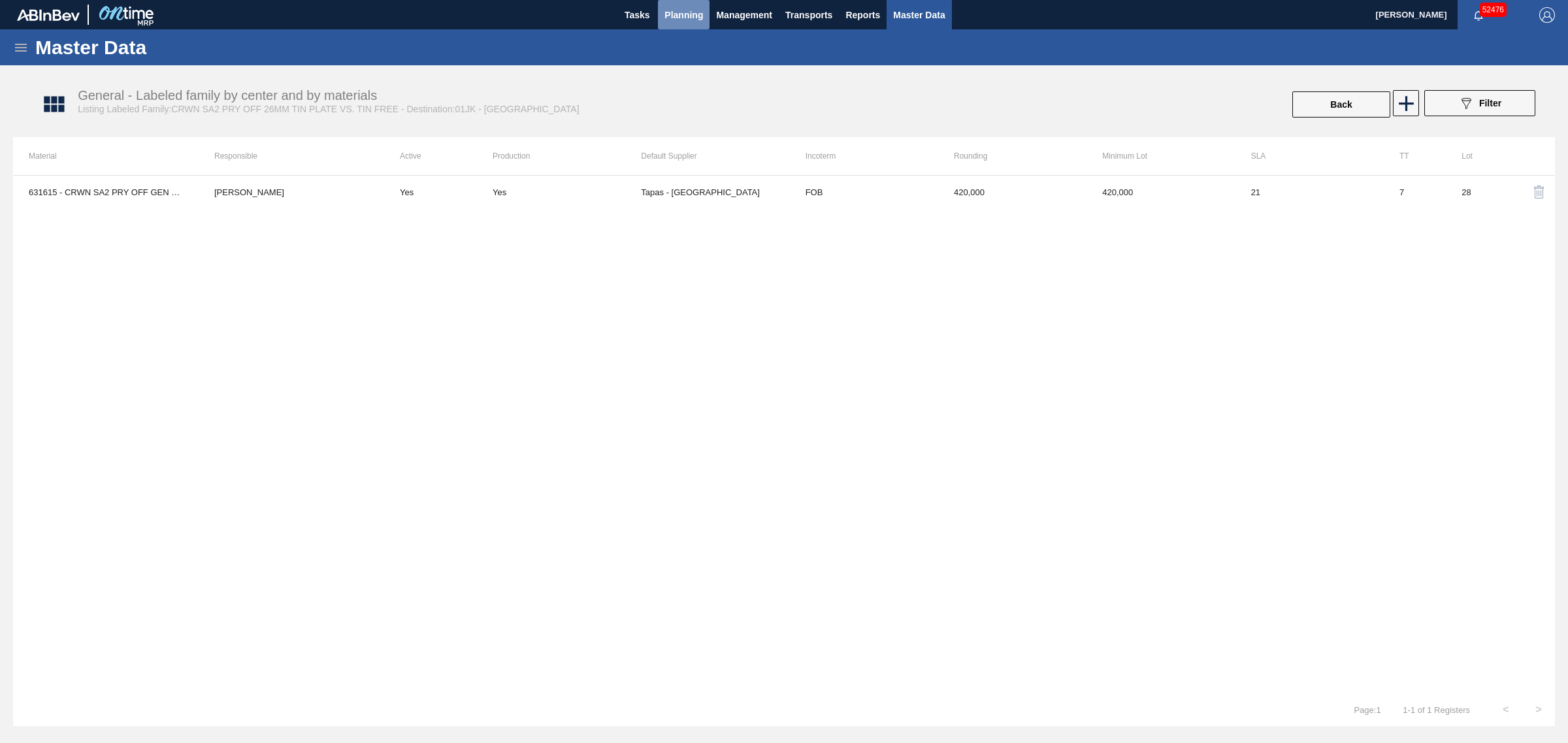
click at [670, 7] on span "Planning" at bounding box center [683, 15] width 38 height 16
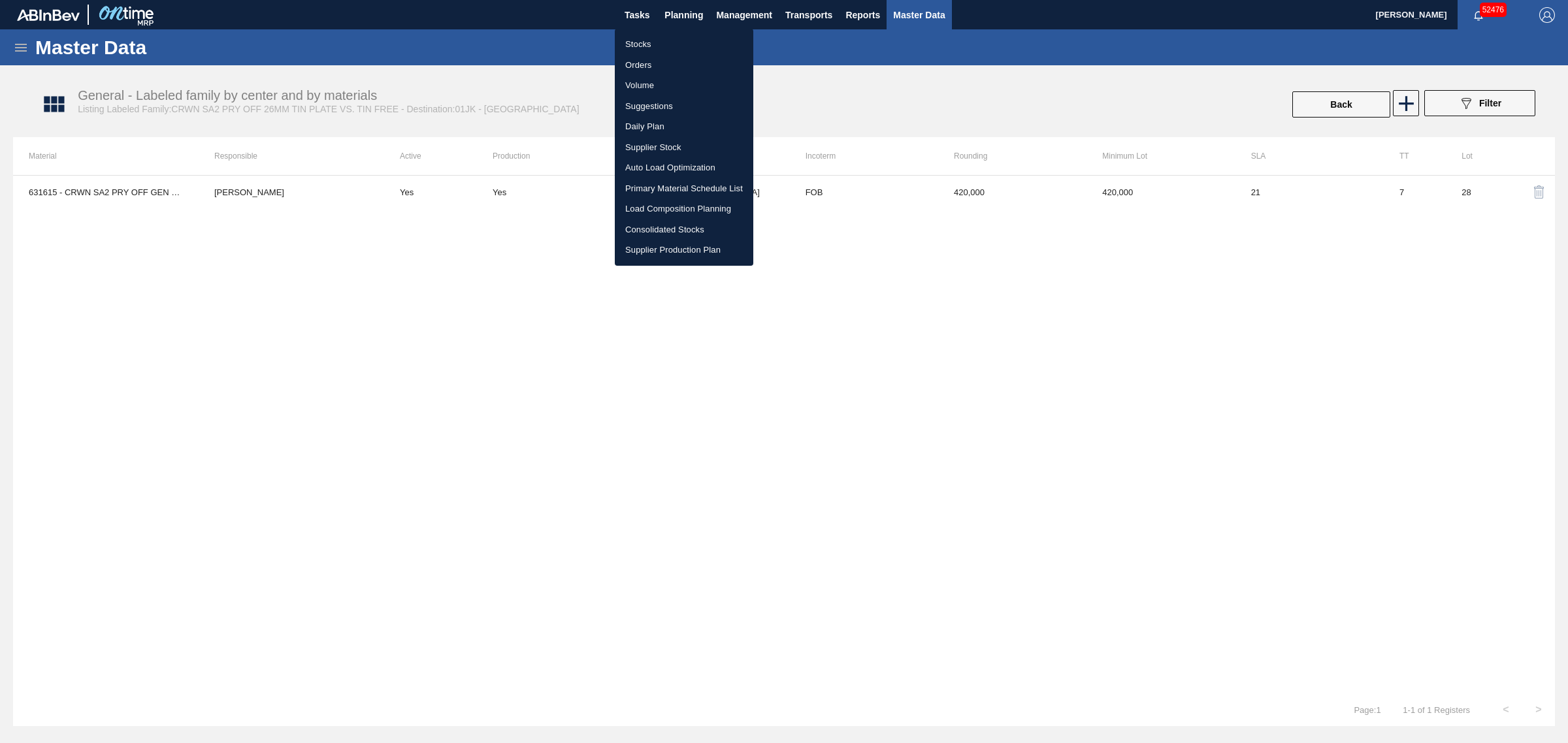
click at [647, 103] on li "Suggestions" at bounding box center [683, 106] width 139 height 21
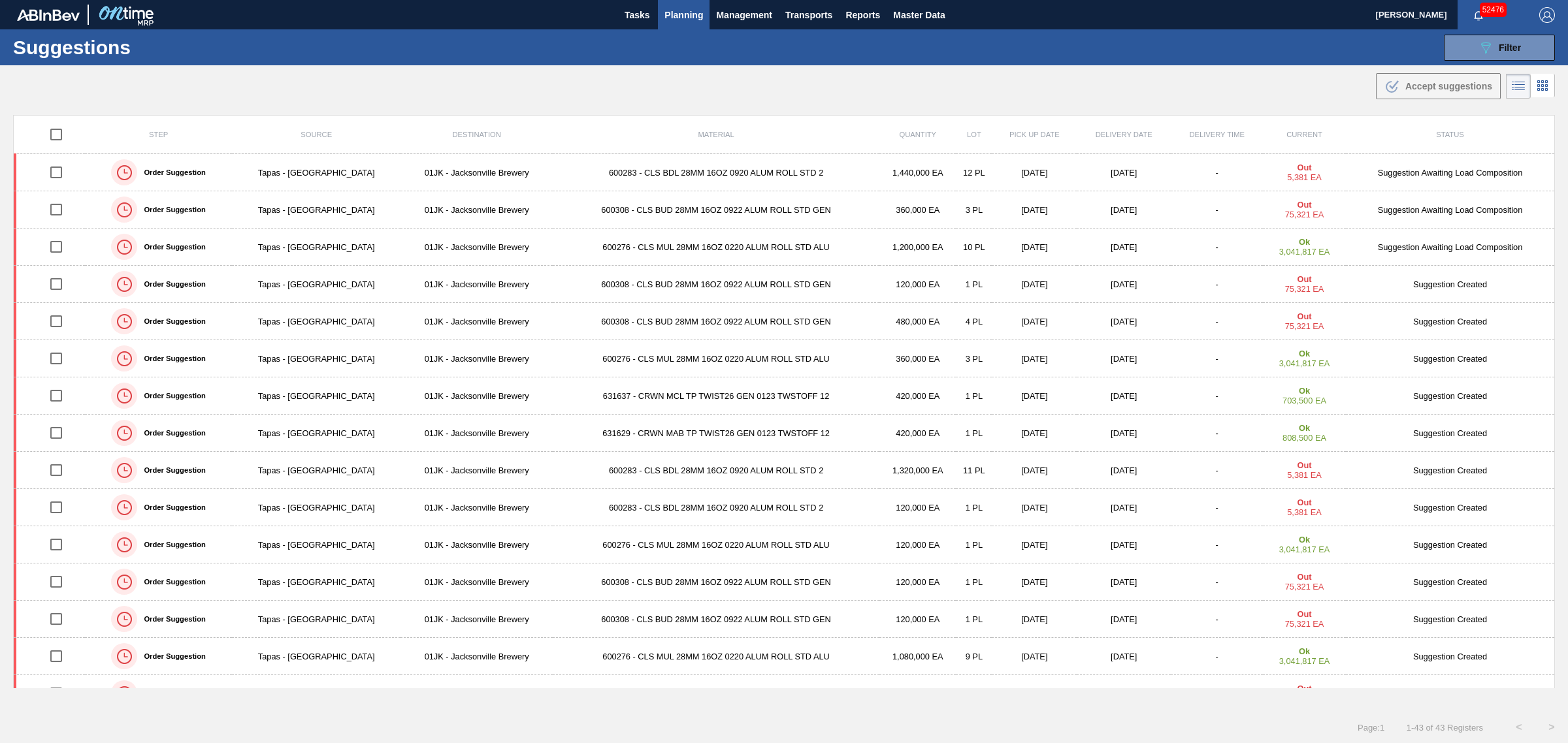
drag, startPoint x: 674, startPoint y: 14, endPoint x: 638, endPoint y: 40, distance: 44.4
click at [674, 14] on span "Planning" at bounding box center [683, 15] width 38 height 16
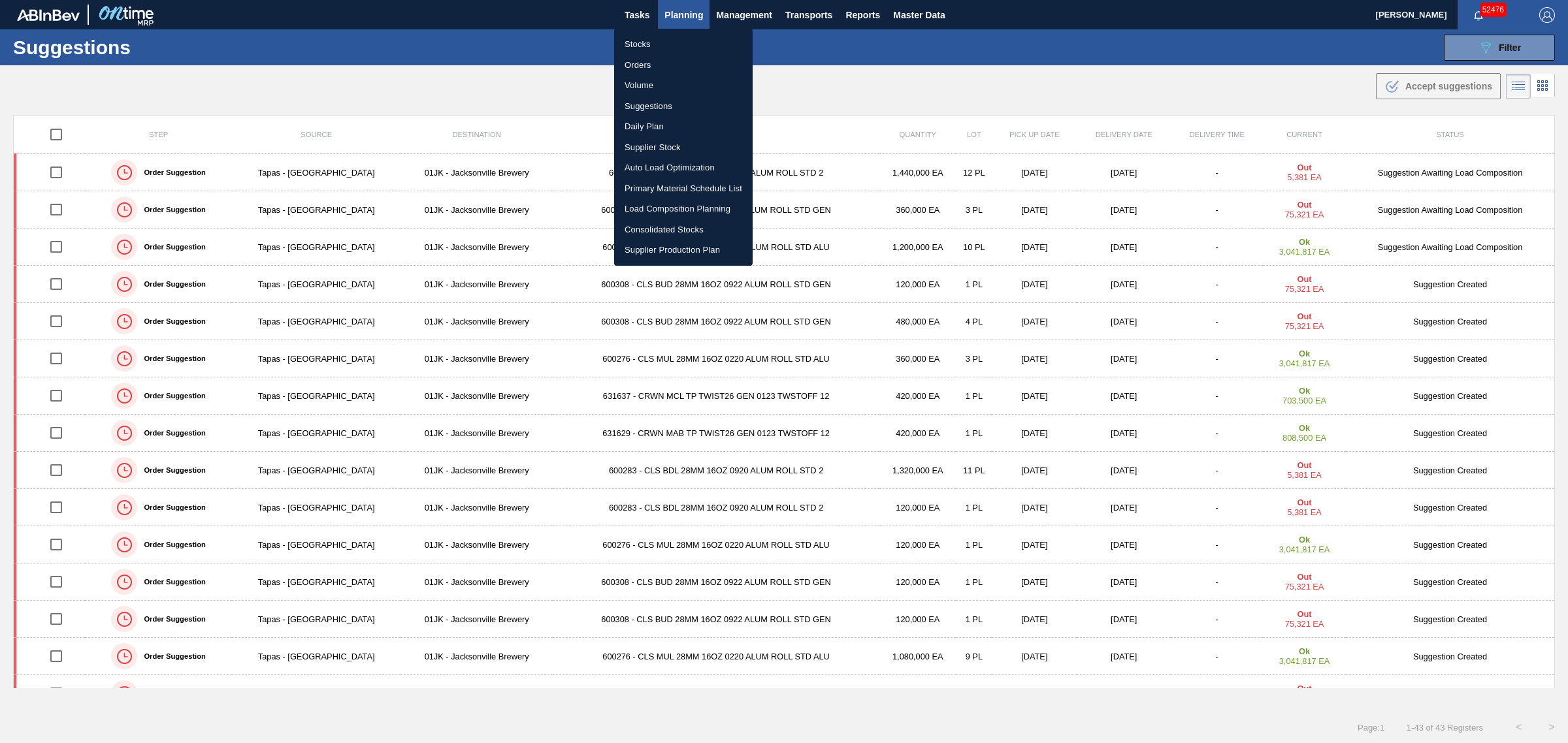
click at [625, 46] on li "Stocks" at bounding box center [683, 44] width 139 height 21
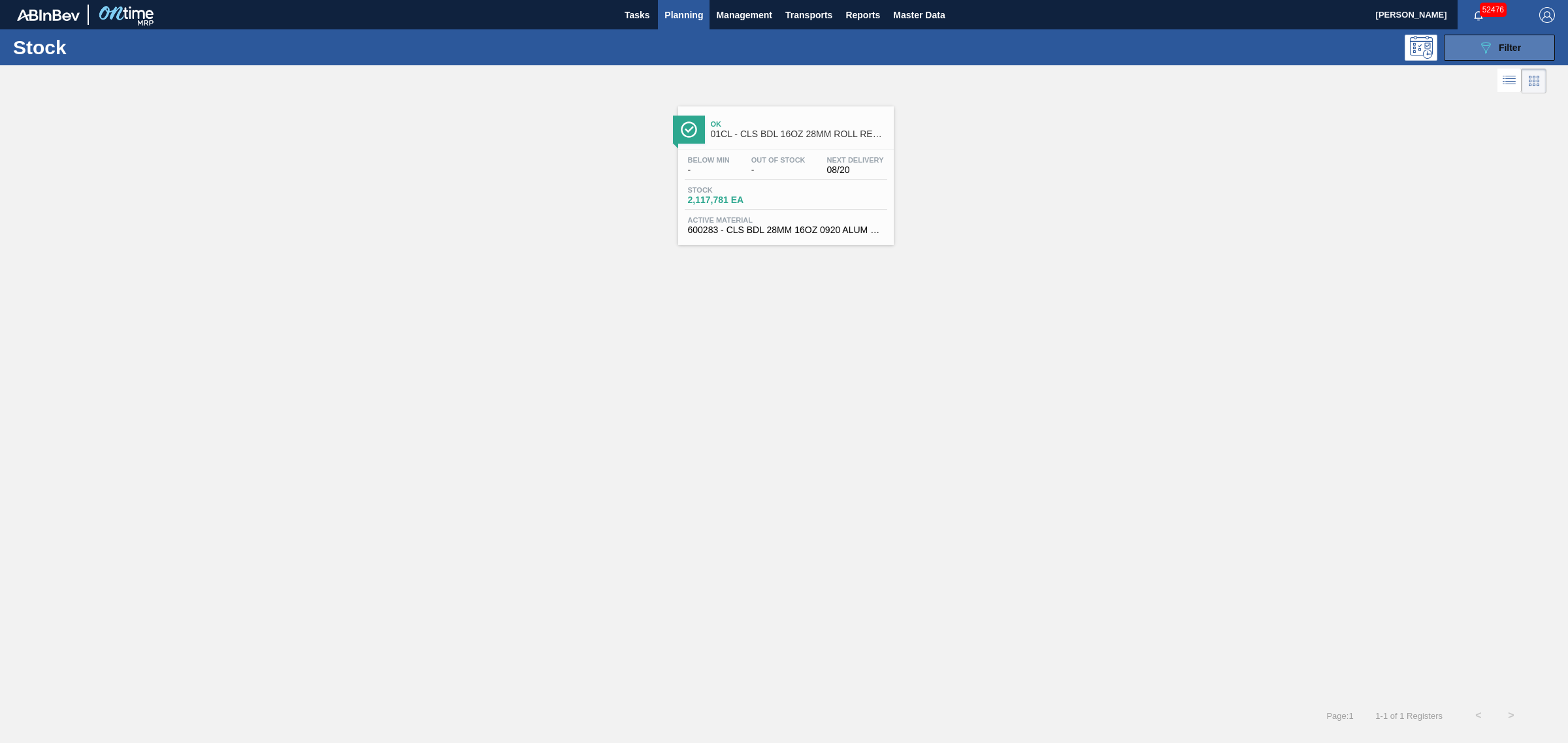
click at [1499, 40] on div "089F7B8B-B2A5-4AFE-B5C0-19BA573D28AC Filter" at bounding box center [1499, 47] width 43 height 16
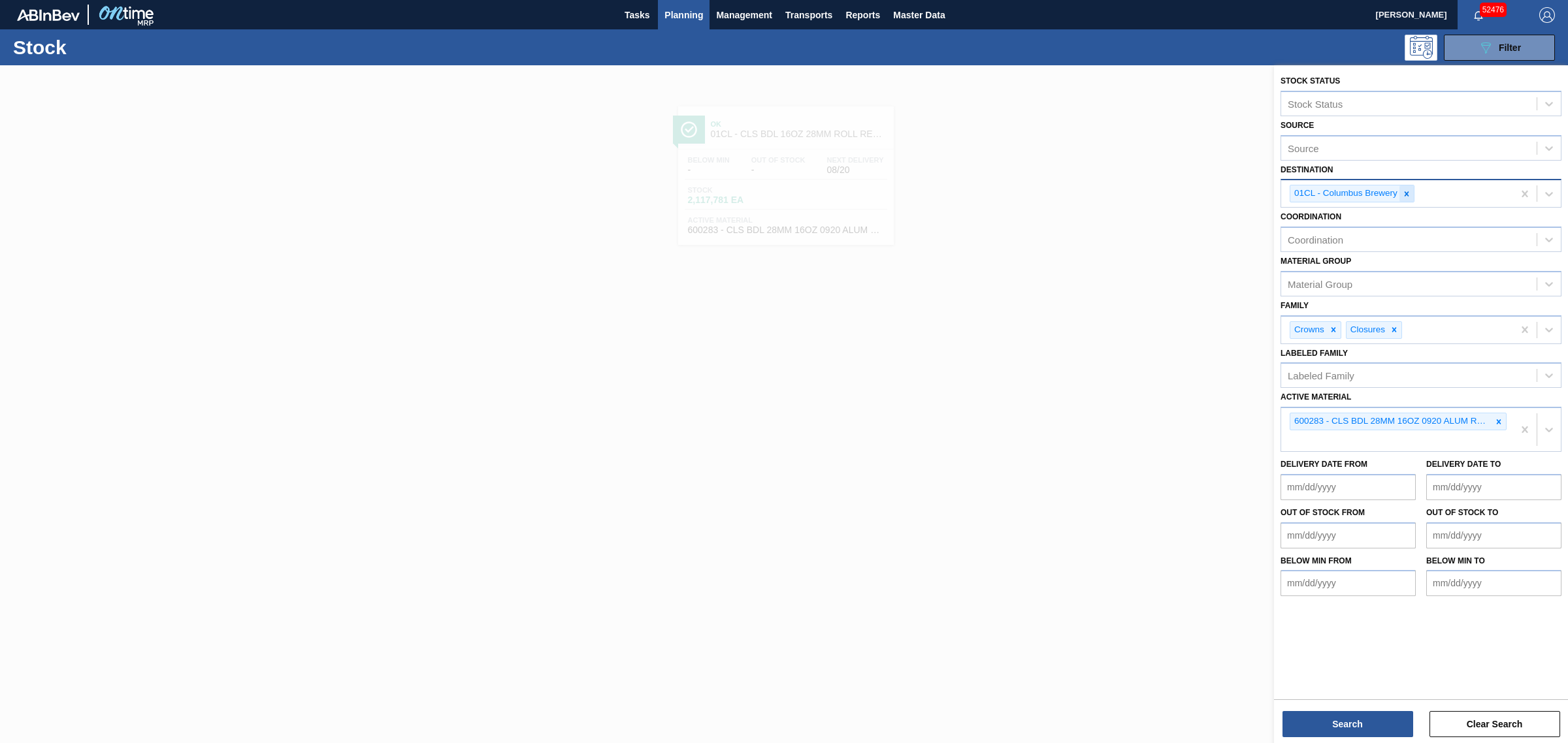
click at [1402, 194] on icon at bounding box center [1407, 194] width 9 height 9
click at [1499, 416] on icon at bounding box center [1499, 418] width 5 height 4
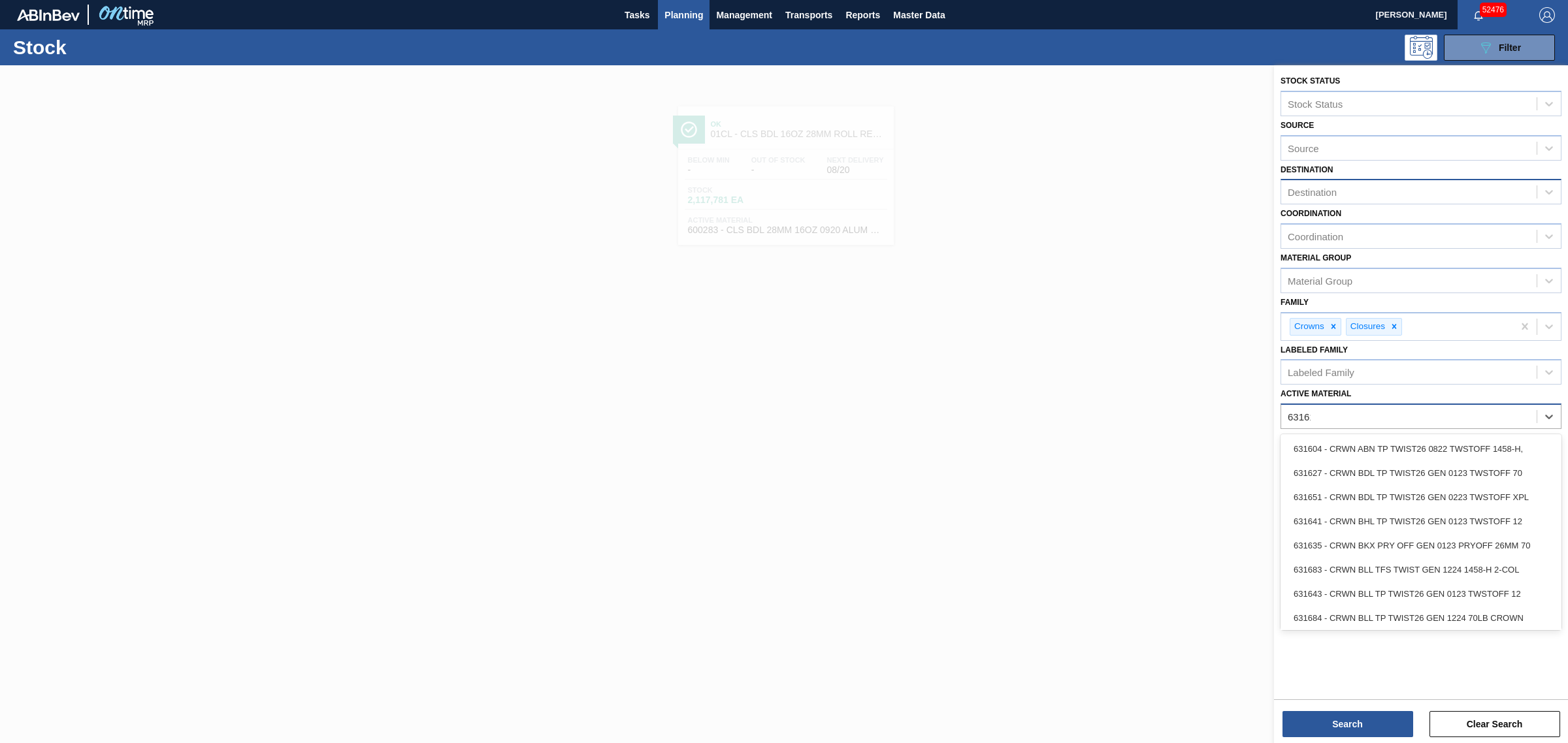
type Material "631615"
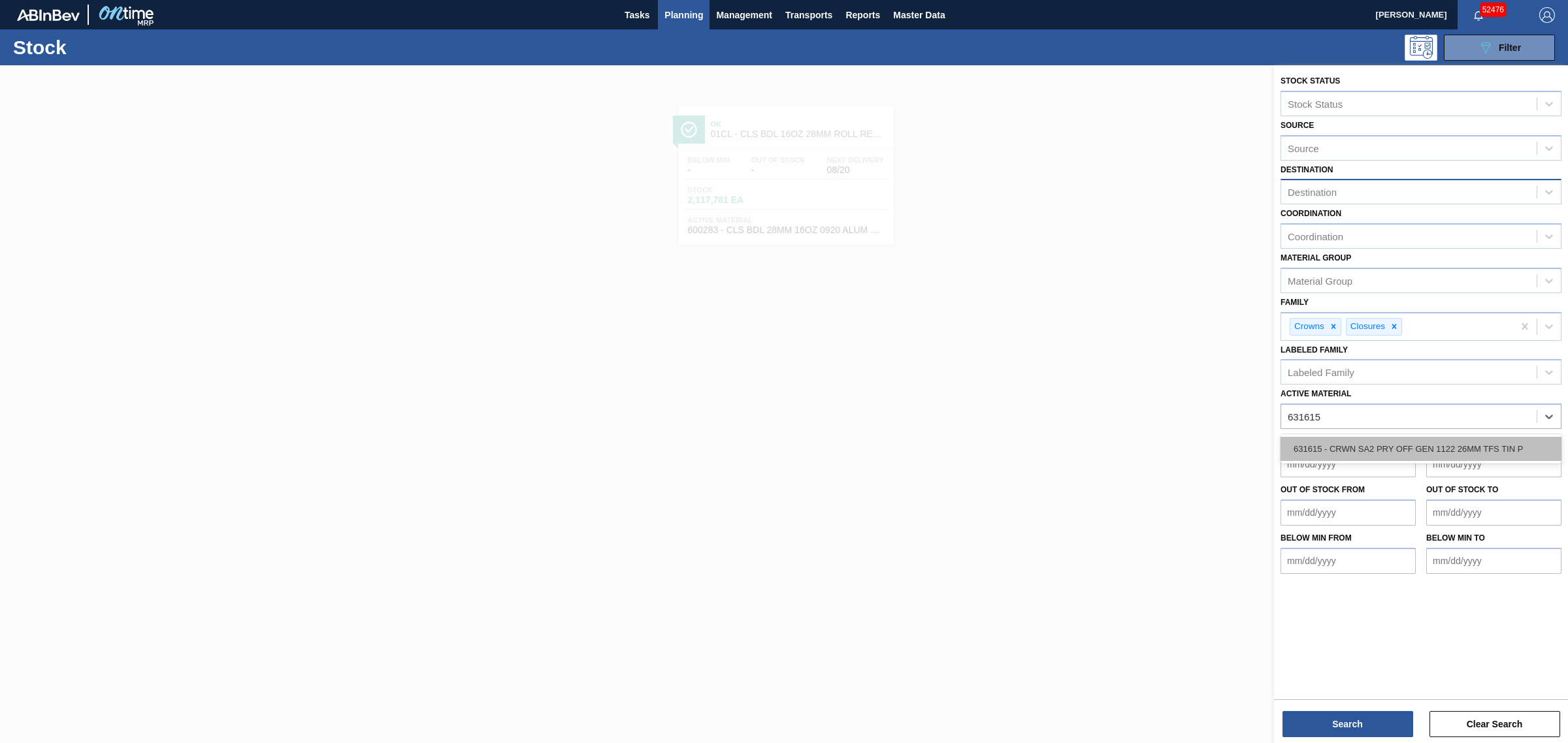
click at [1387, 447] on div "631615 - CRWN SA2 PRY OFF GEN 1122 26MM TFS TIN P" at bounding box center [1421, 449] width 281 height 24
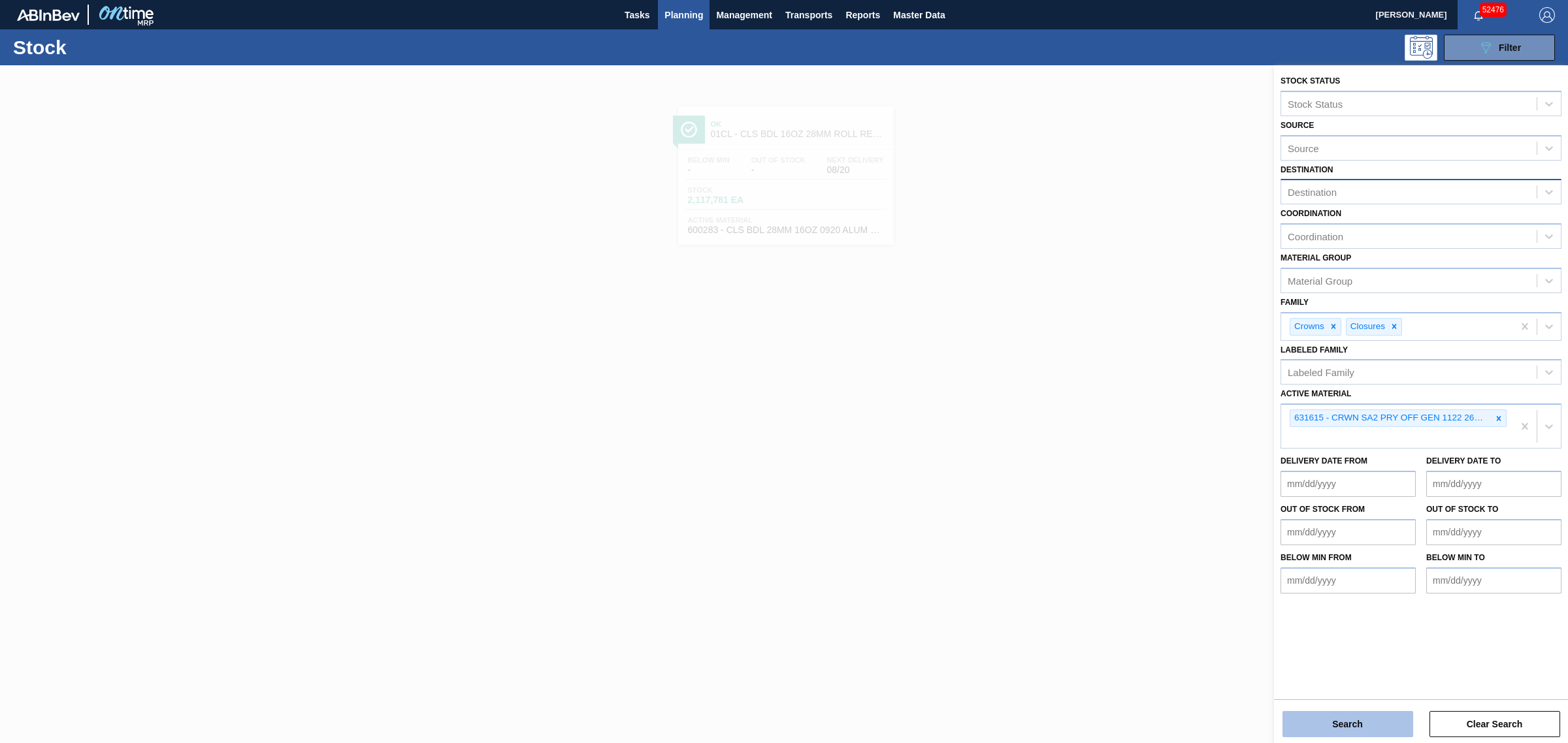
click at [1344, 726] on button "Search" at bounding box center [1347, 724] width 131 height 26
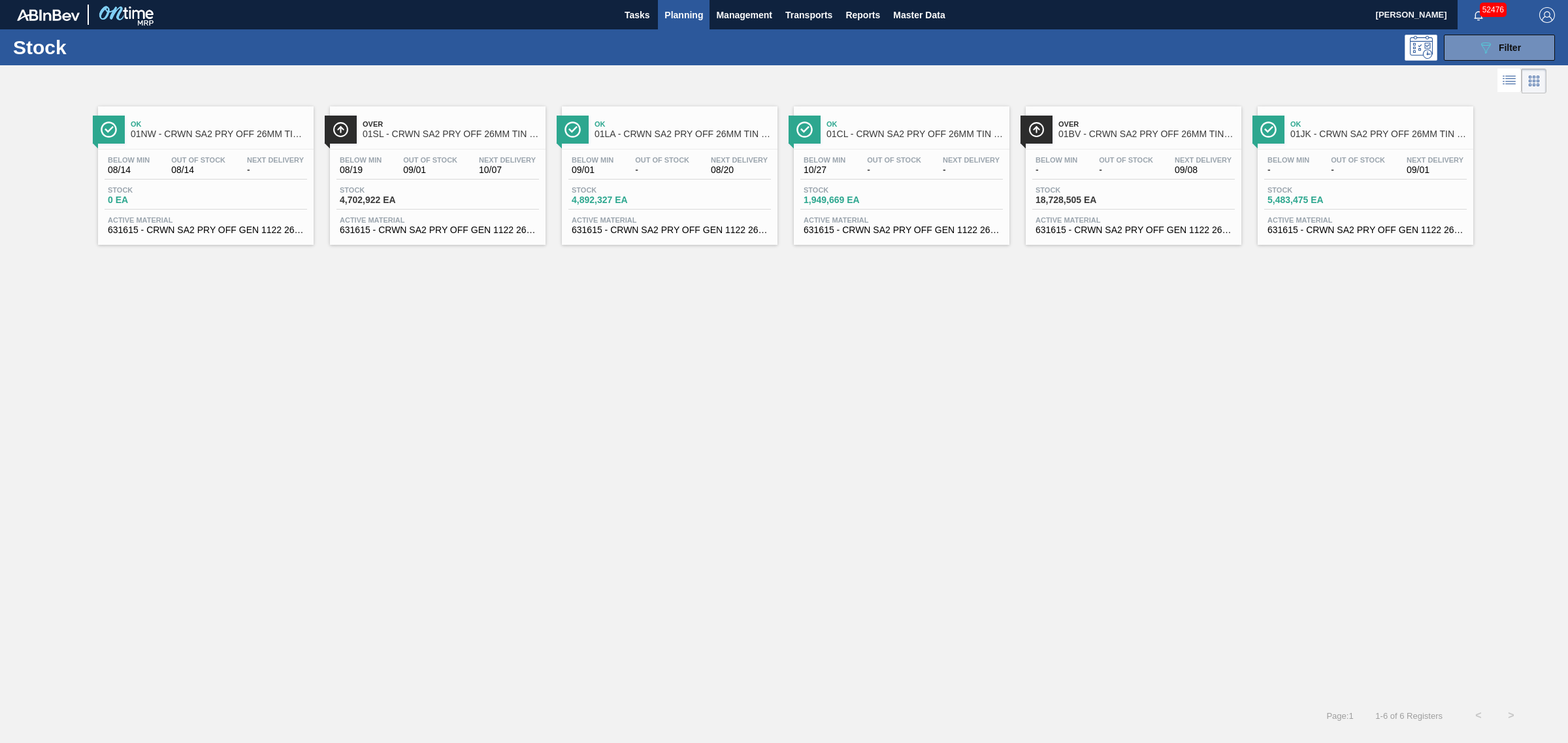
click at [1305, 169] on span "-" at bounding box center [1288, 169] width 42 height 10
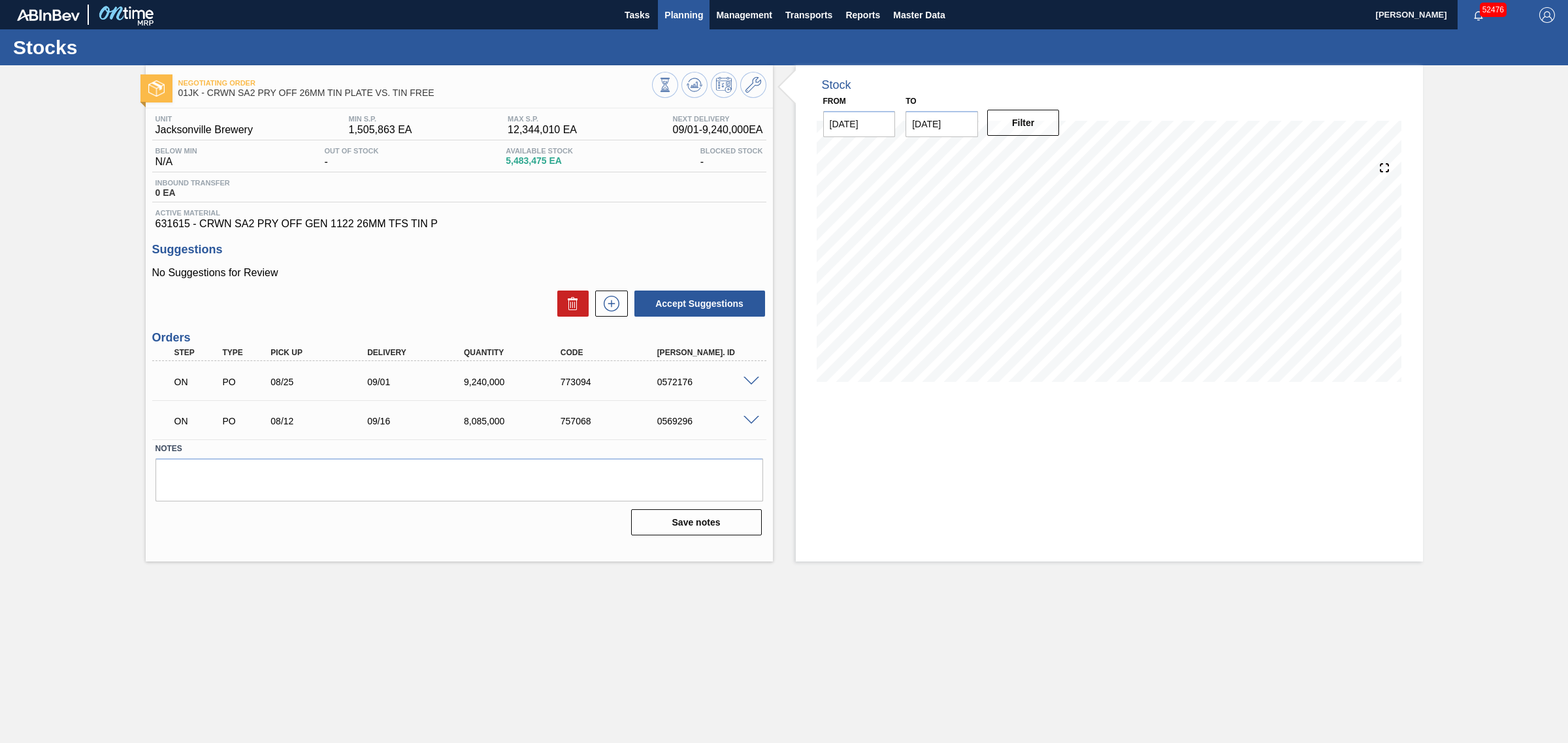
drag, startPoint x: 665, startPoint y: 20, endPoint x: 667, endPoint y: 39, distance: 19.1
click at [665, 20] on span "Planning" at bounding box center [683, 15] width 38 height 16
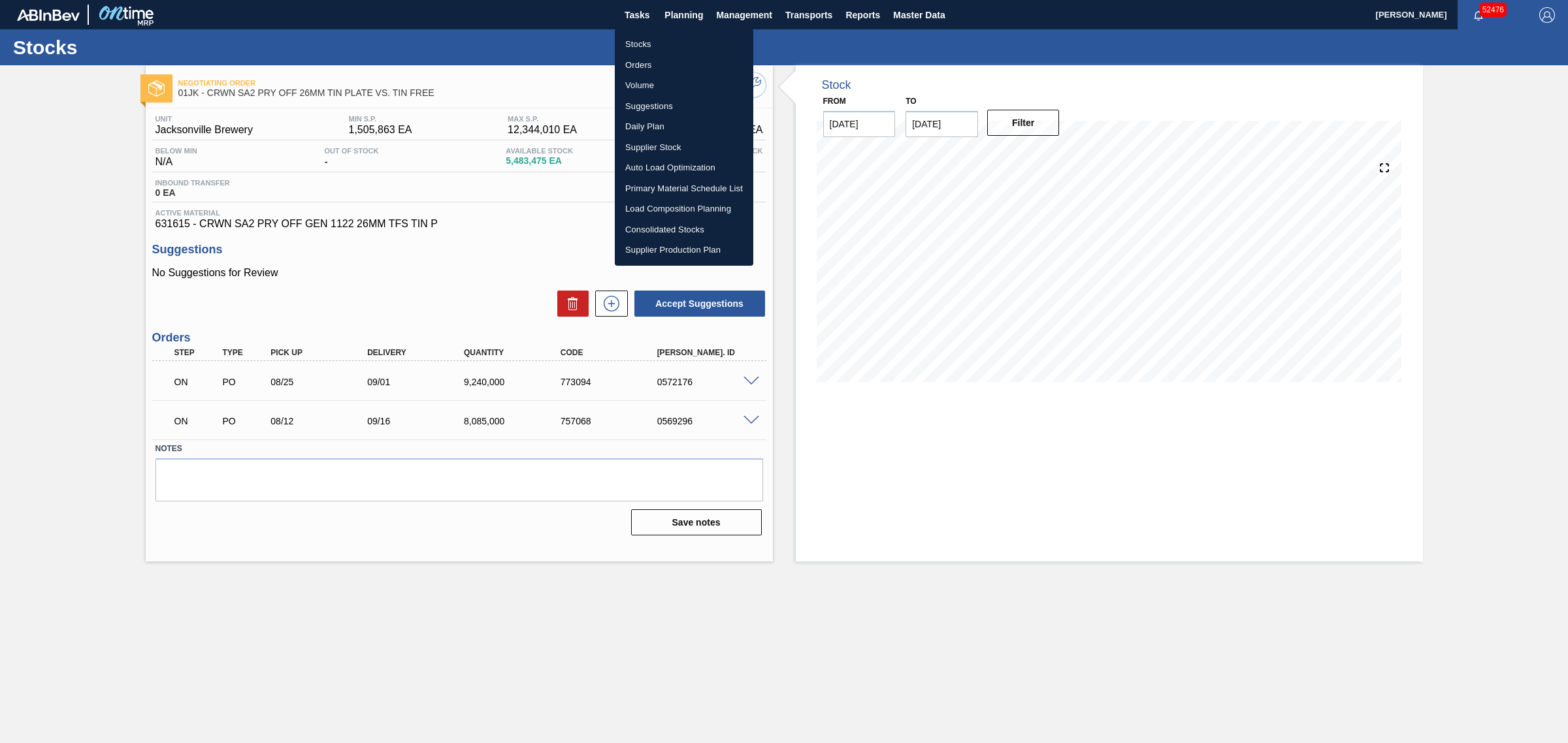
drag, startPoint x: 632, startPoint y: 102, endPoint x: 662, endPoint y: 137, distance: 46.1
click at [632, 102] on li "Suggestions" at bounding box center [683, 106] width 139 height 21
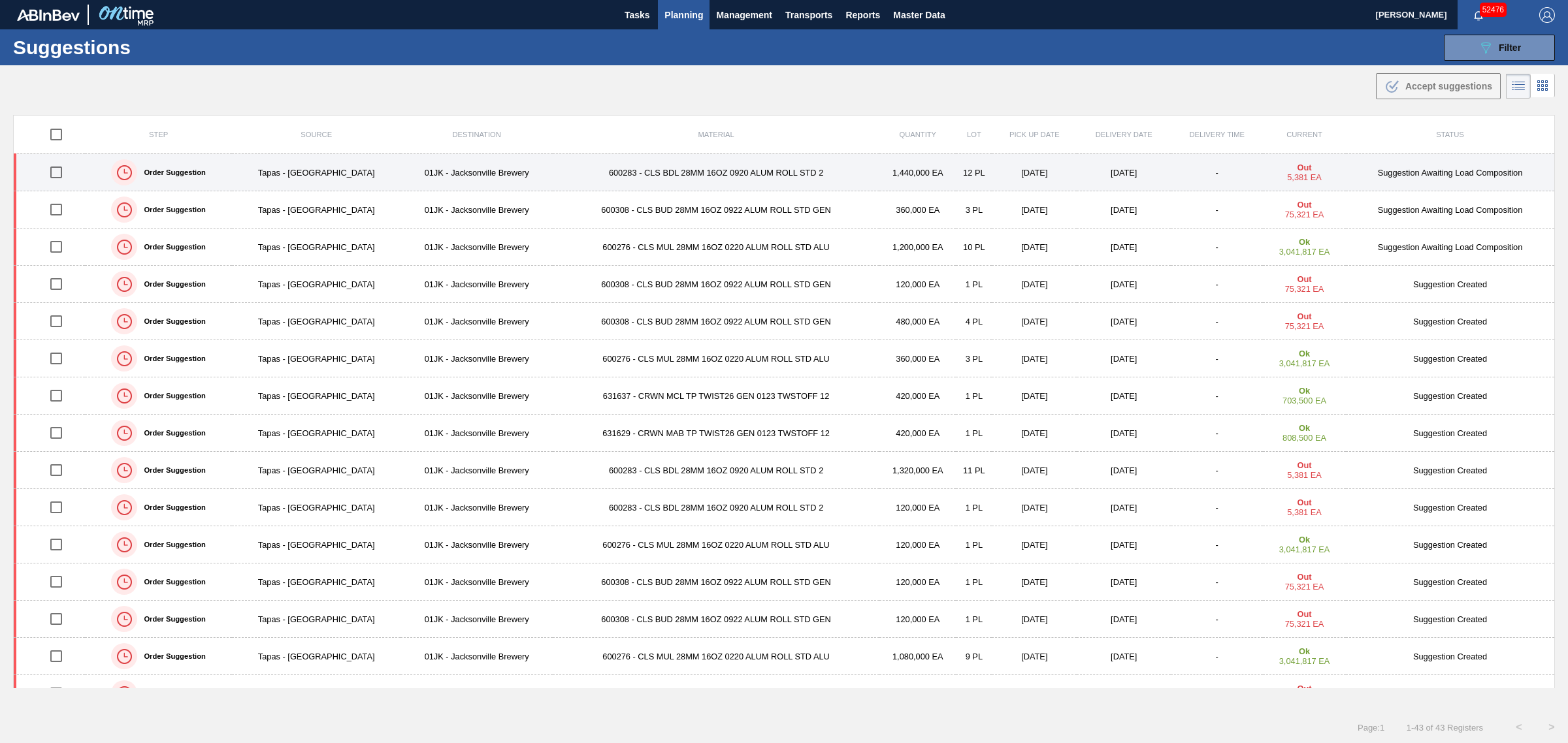
click at [54, 174] on input "checkbox" at bounding box center [56, 172] width 28 height 28
checkbox input "true"
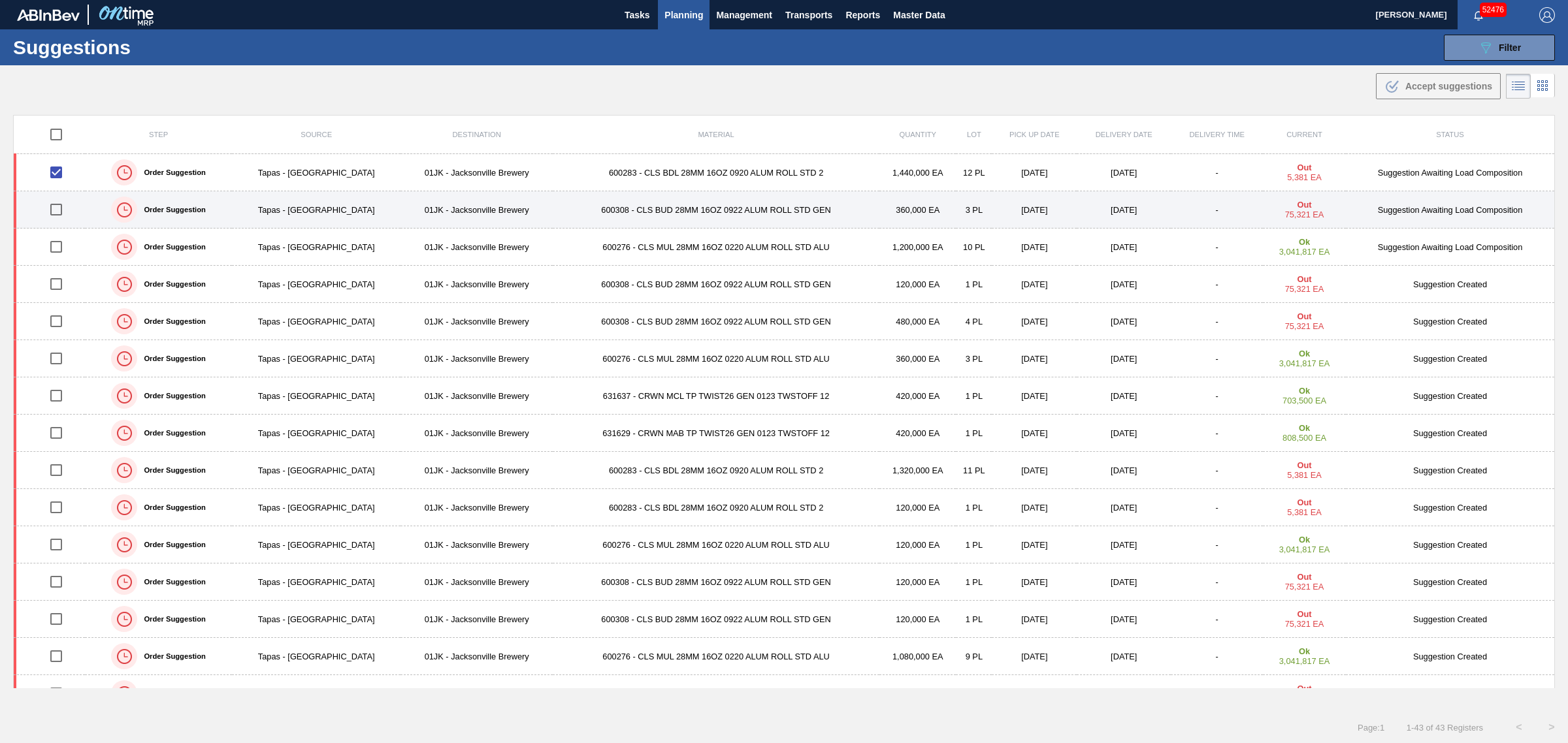
click at [59, 209] on input "checkbox" at bounding box center [56, 209] width 28 height 28
checkbox input "true"
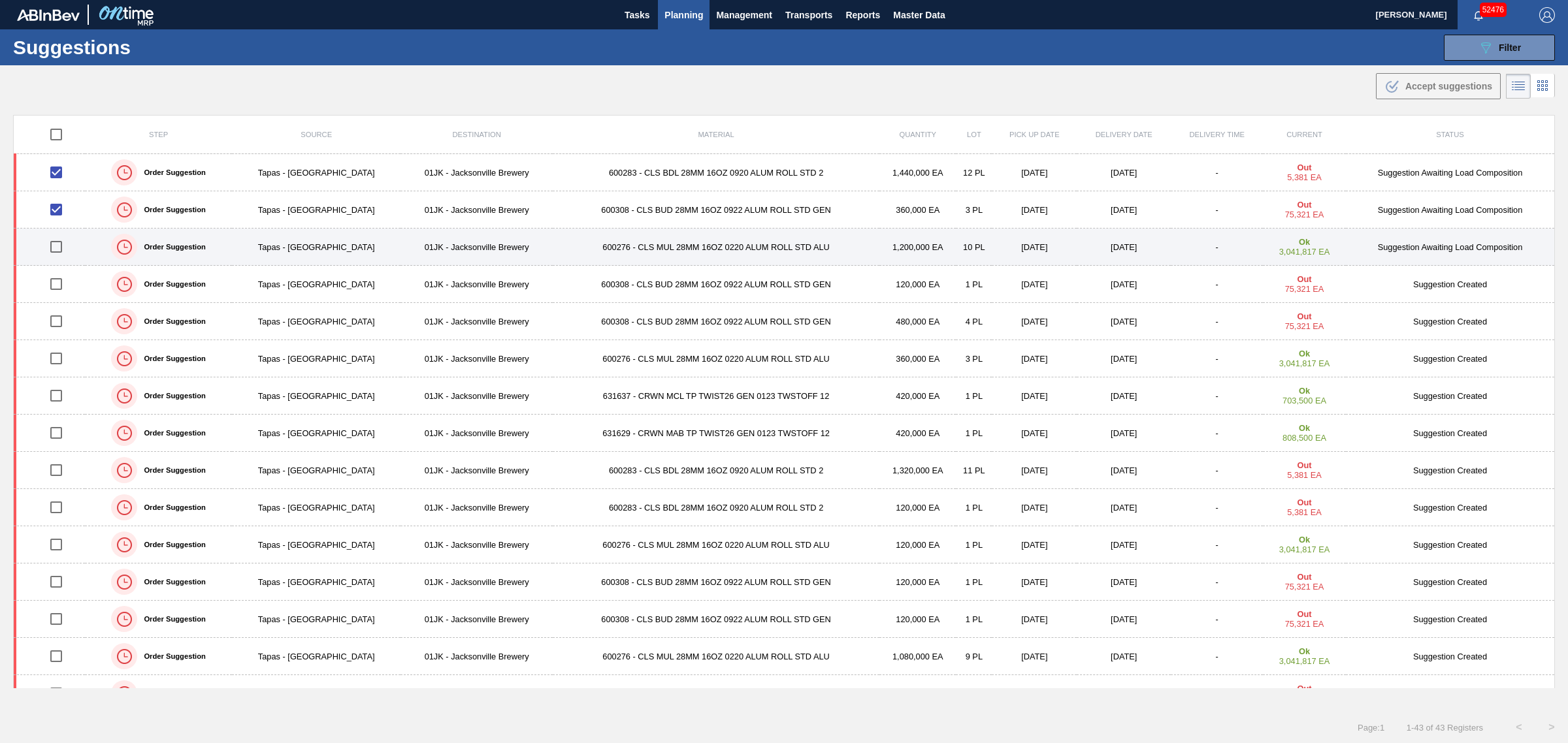
click at [53, 247] on input "checkbox" at bounding box center [56, 247] width 28 height 28
checkbox input "true"
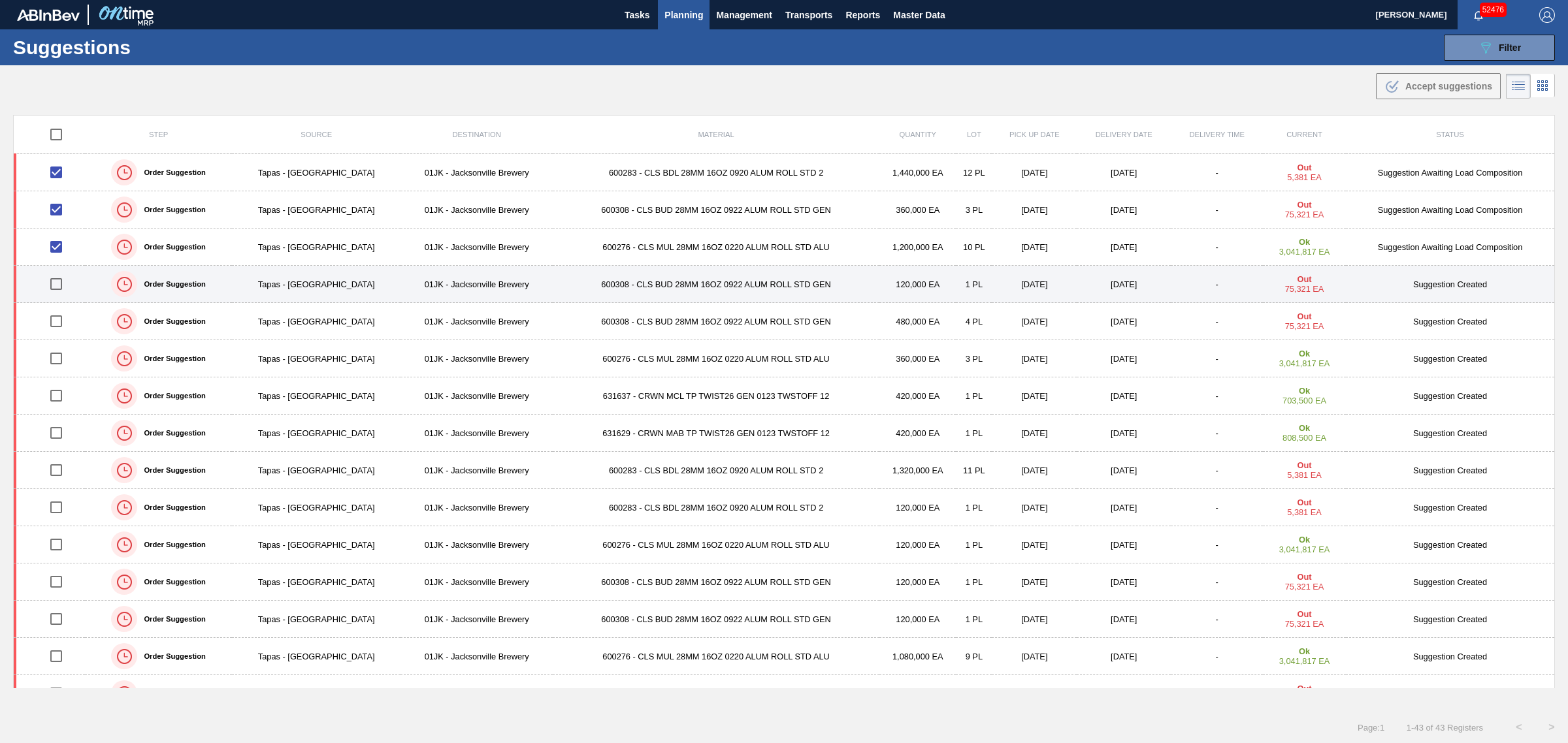
click at [51, 285] on input "checkbox" at bounding box center [56, 283] width 28 height 28
checkbox input "true"
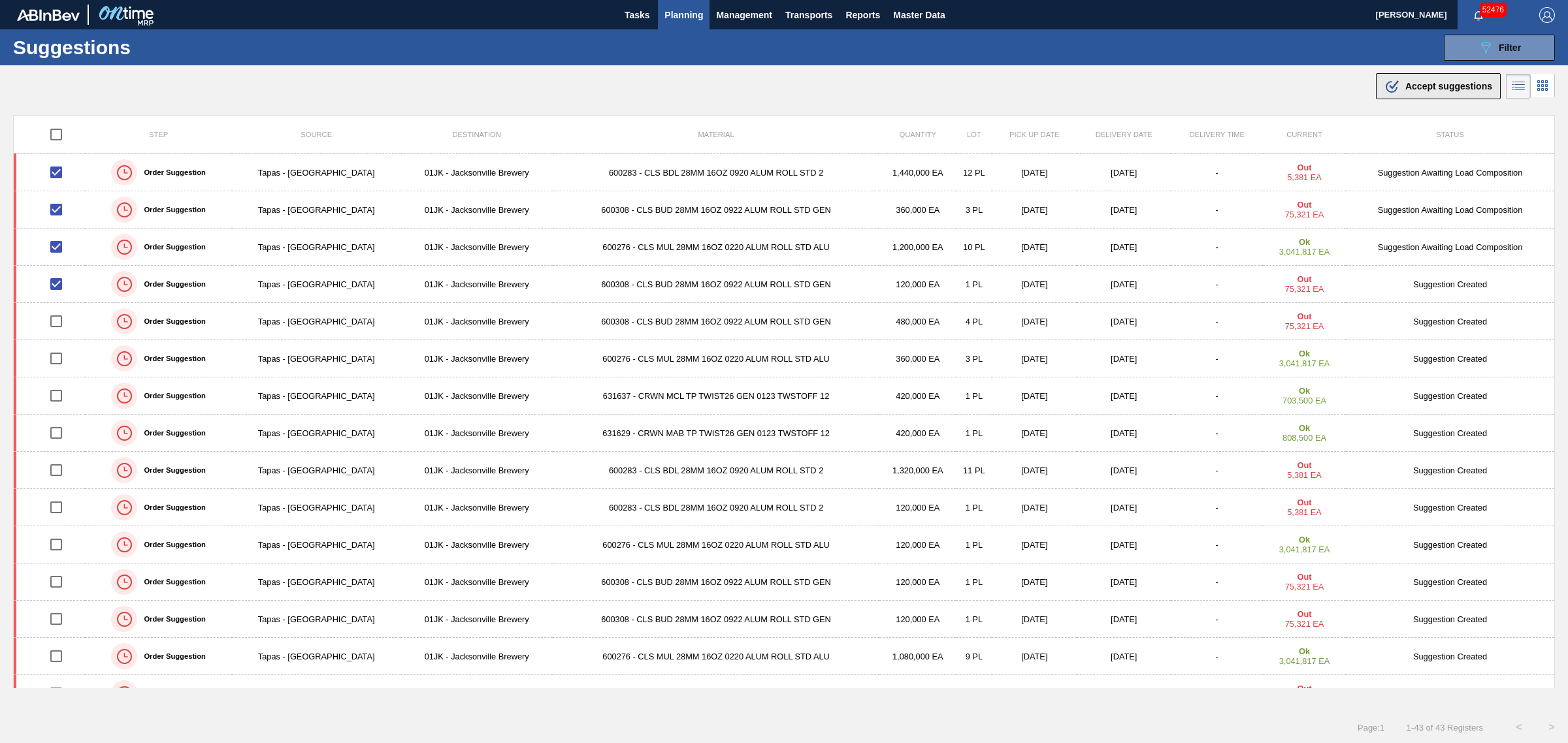
click at [1402, 95] on button ".b{fill:var(--color-action-default)} Accept suggestions" at bounding box center [1438, 86] width 125 height 26
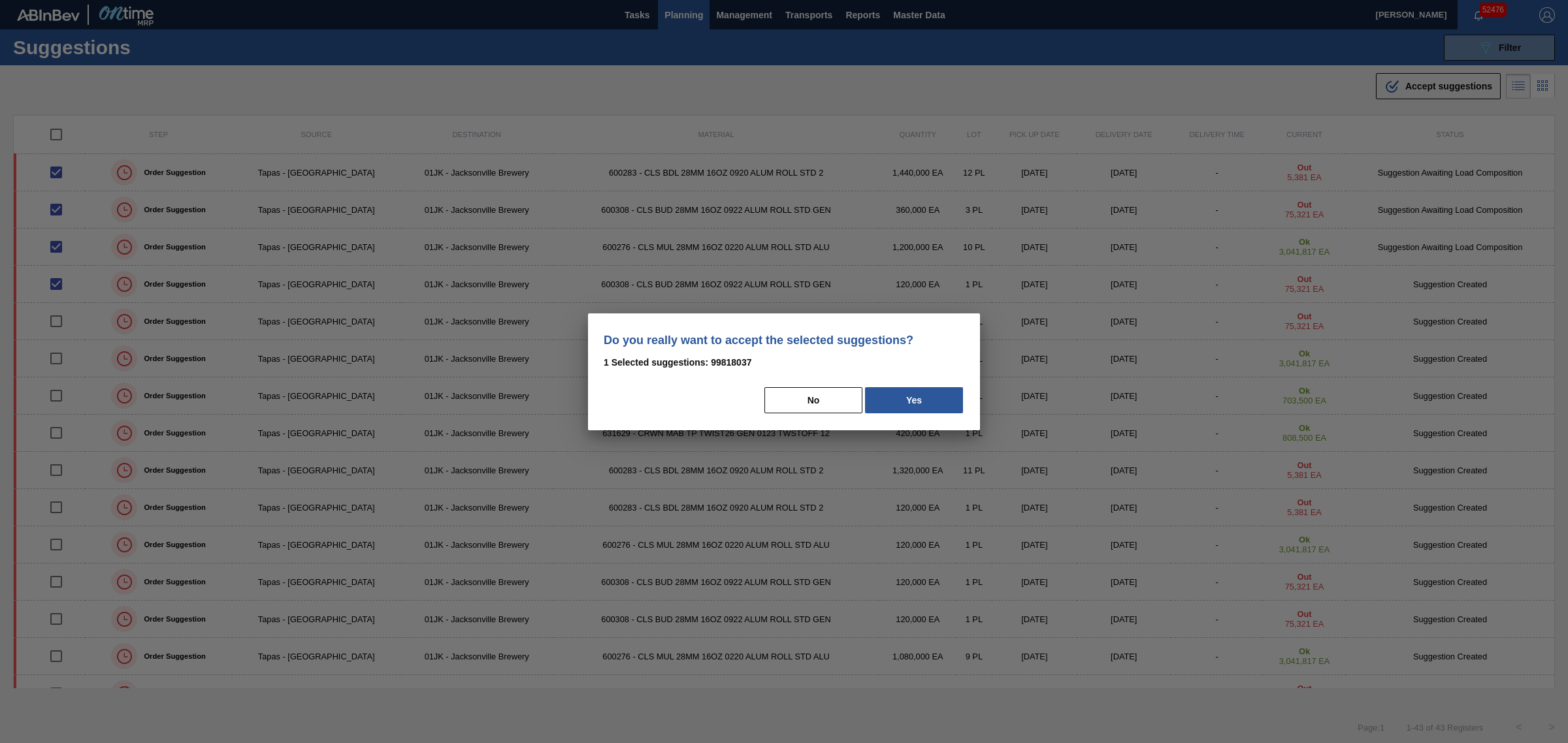
click at [897, 383] on div "Do you really want to accept the selected suggestions? 1 Selected suggestions: …" at bounding box center [784, 372] width 392 height 117
click at [909, 402] on button "Yes" at bounding box center [914, 400] width 98 height 26
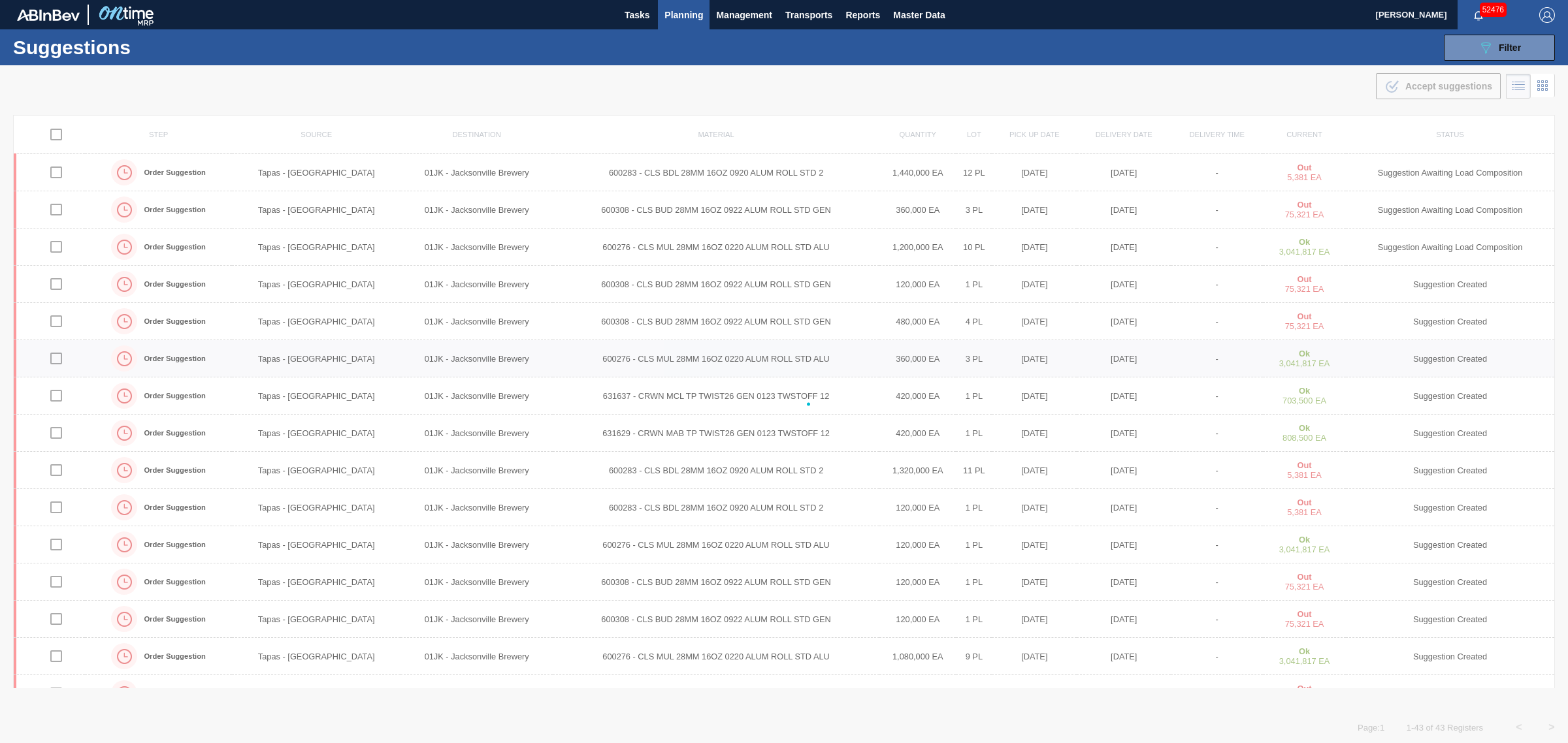
checkbox input "false"
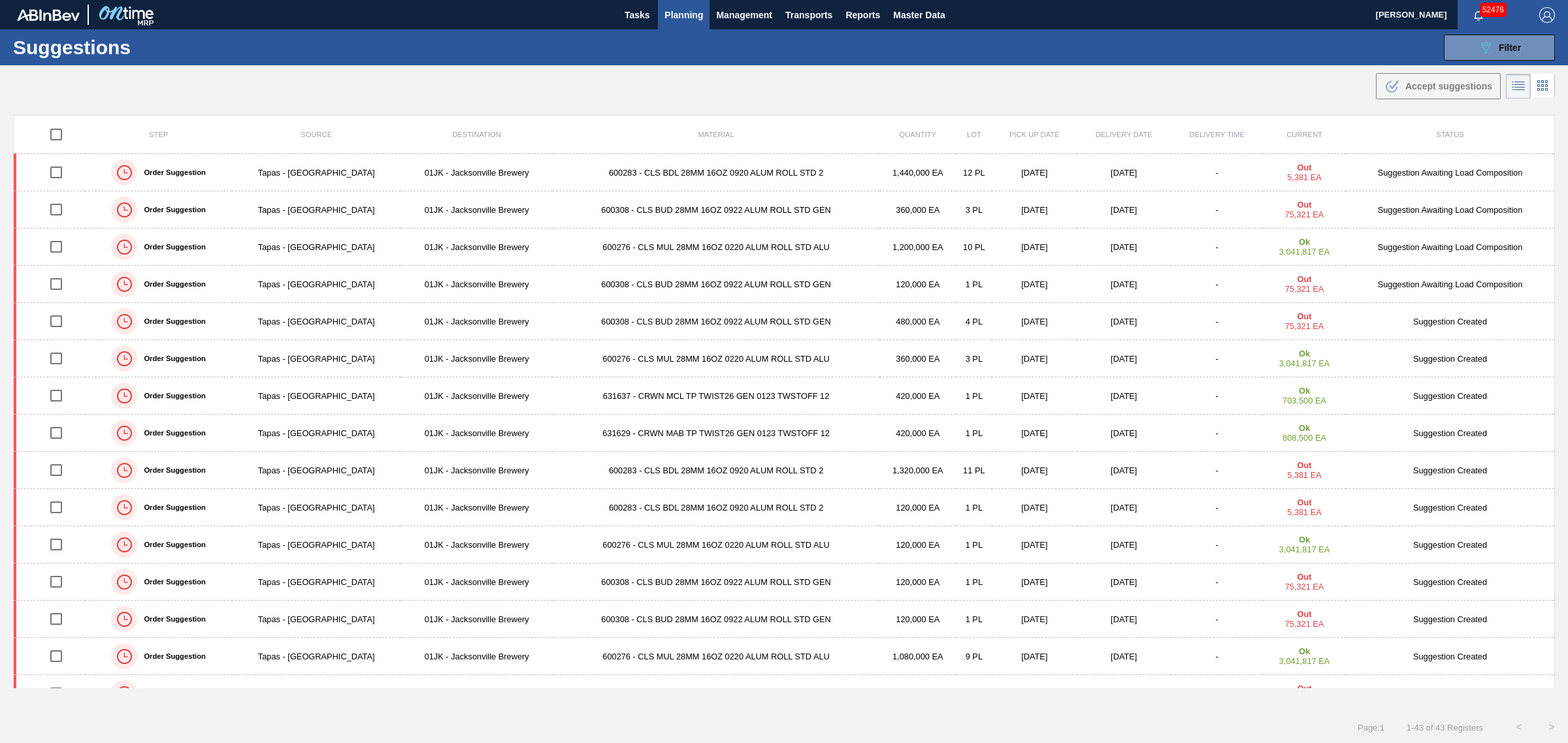
click at [683, 17] on span "Planning" at bounding box center [683, 15] width 38 height 16
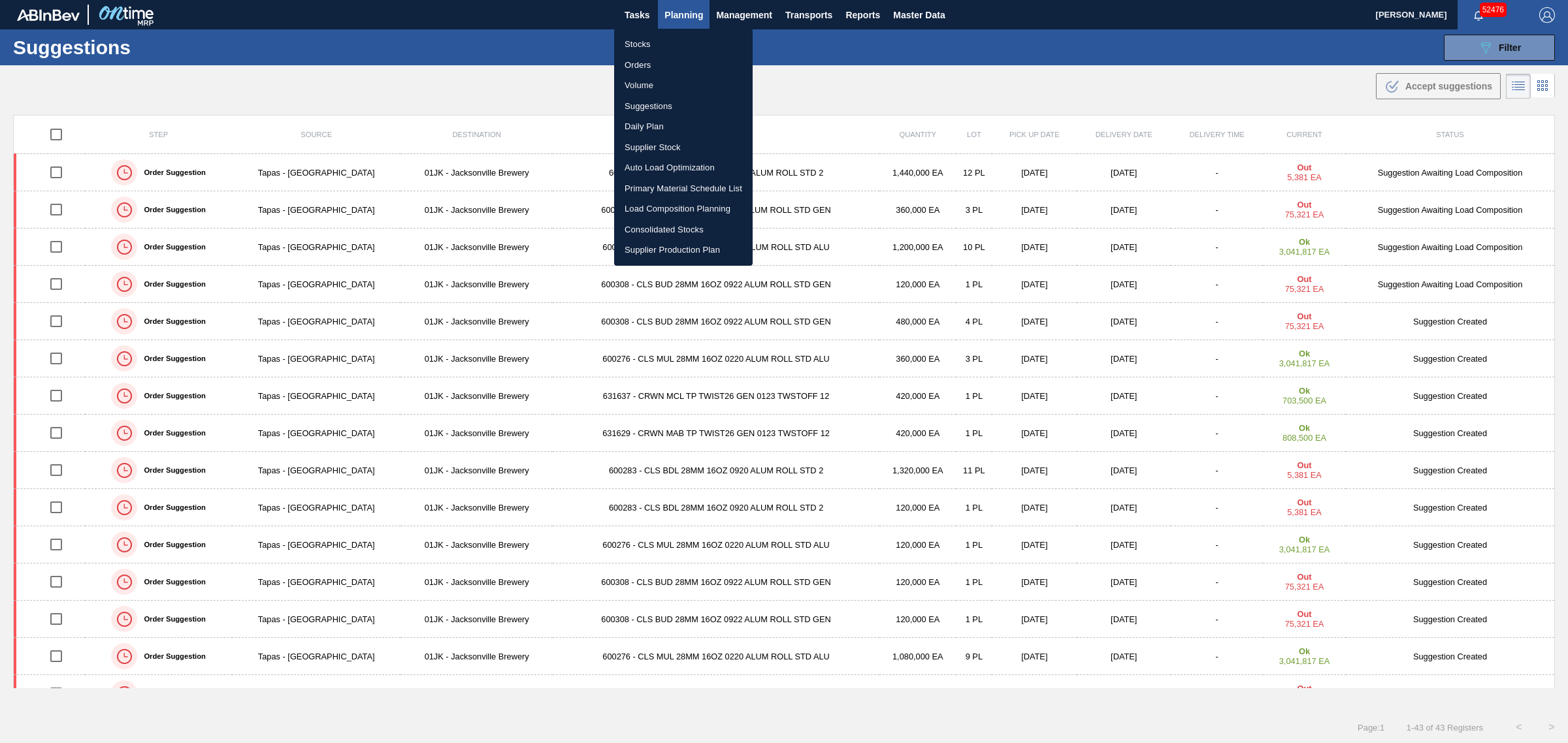
click at [545, 70] on div at bounding box center [784, 371] width 1568 height 743
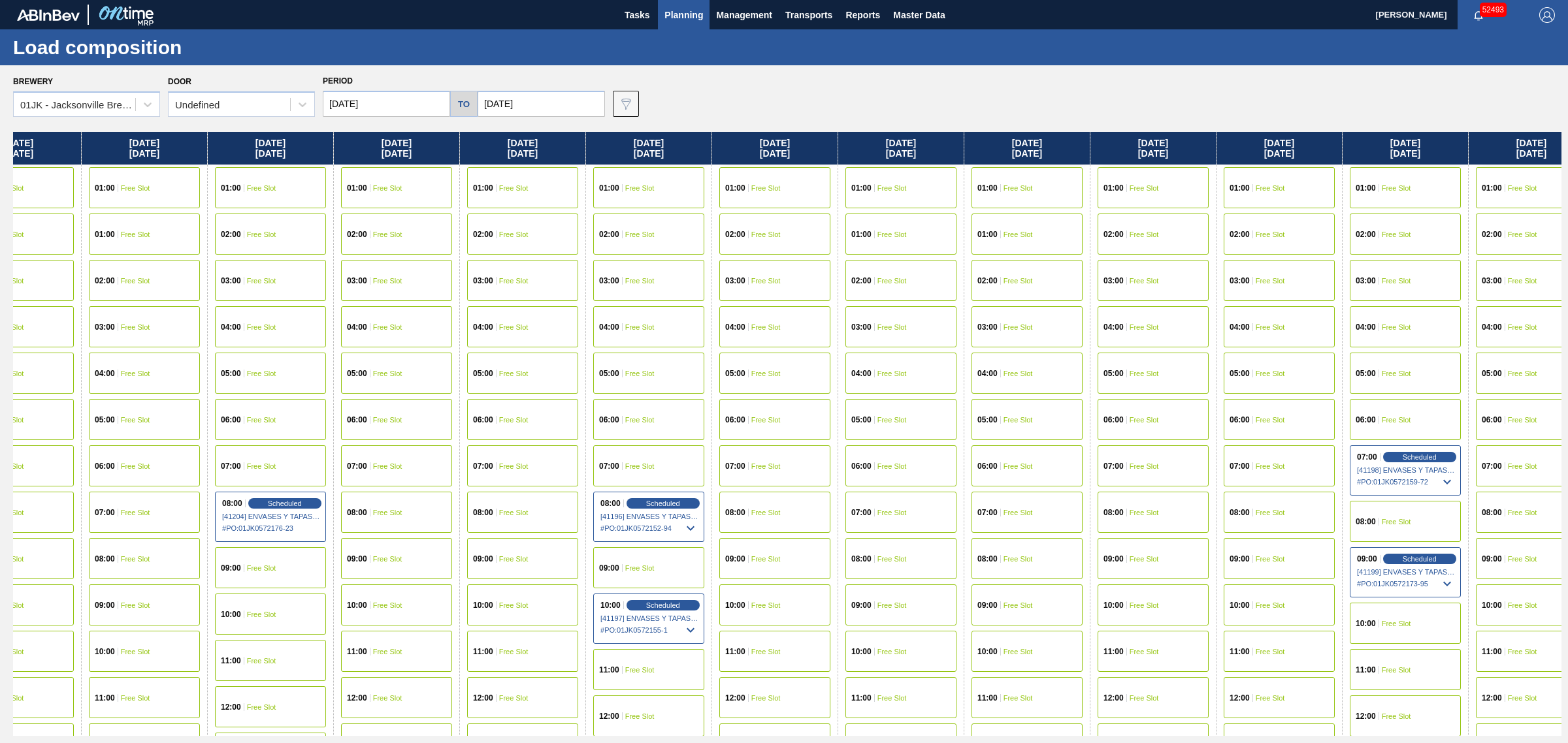
drag, startPoint x: 644, startPoint y: 285, endPoint x: 756, endPoint y: 281, distance: 112.1
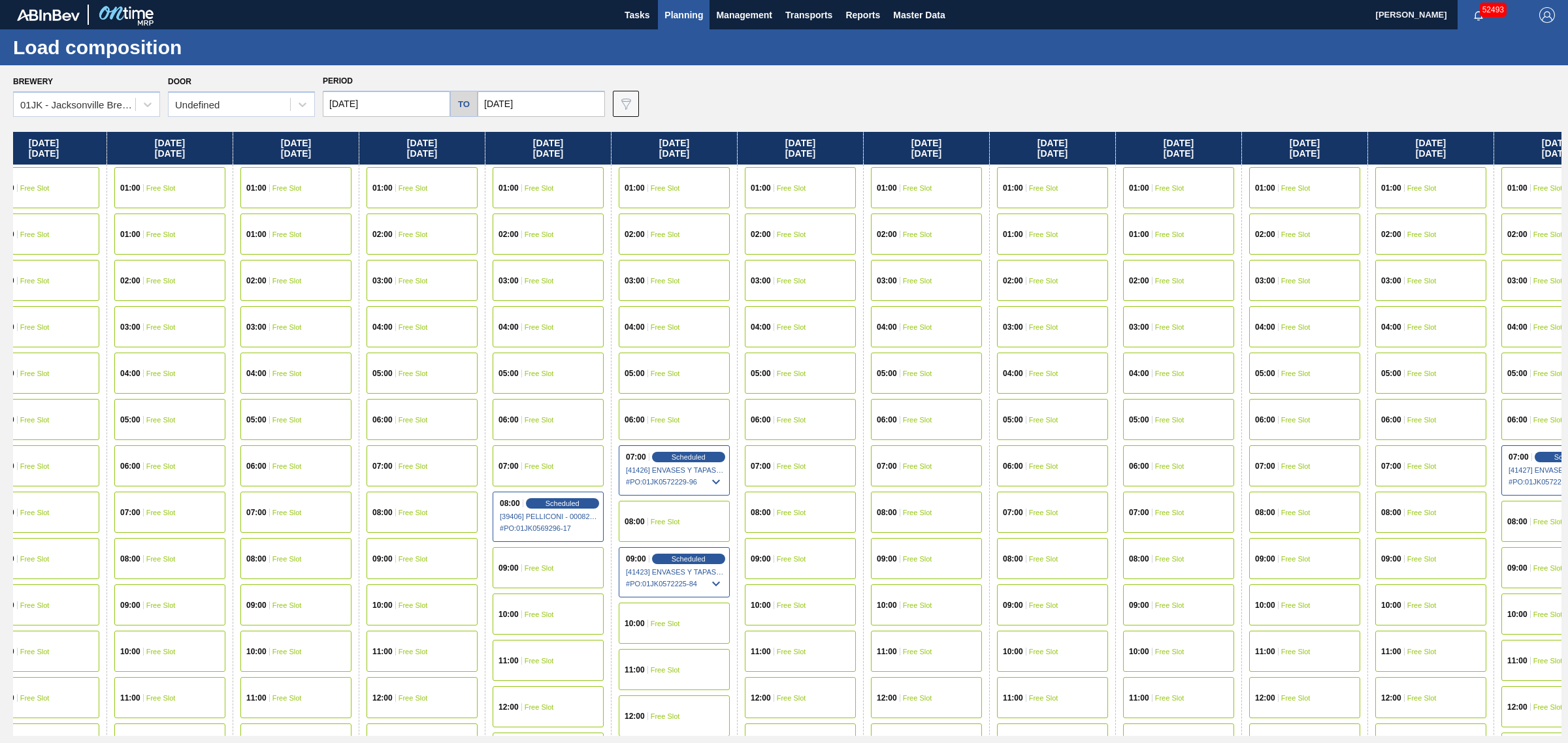
drag, startPoint x: 883, startPoint y: 298, endPoint x: 972, endPoint y: 295, distance: 89.1
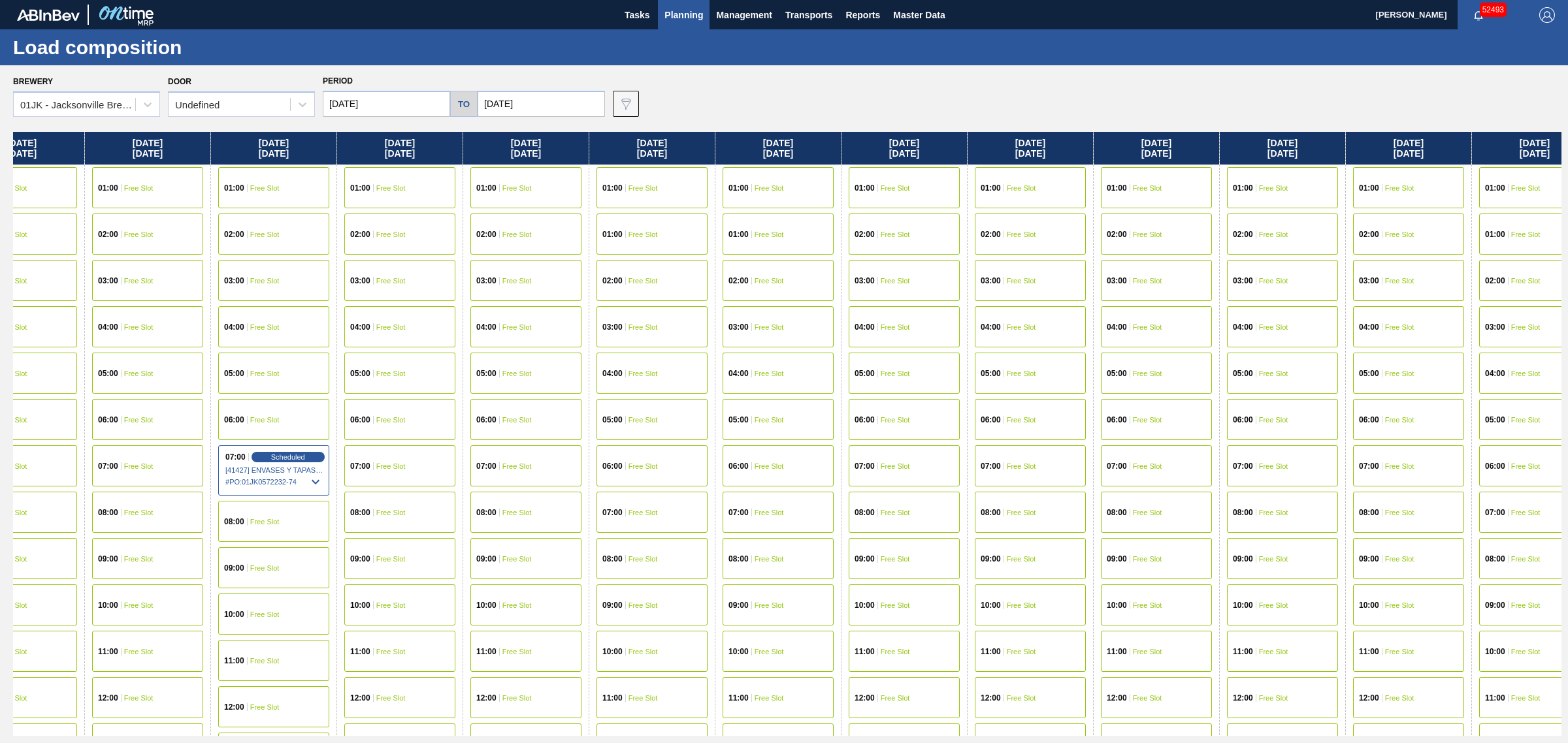
drag, startPoint x: 903, startPoint y: 295, endPoint x: 995, endPoint y: 292, distance: 92.0
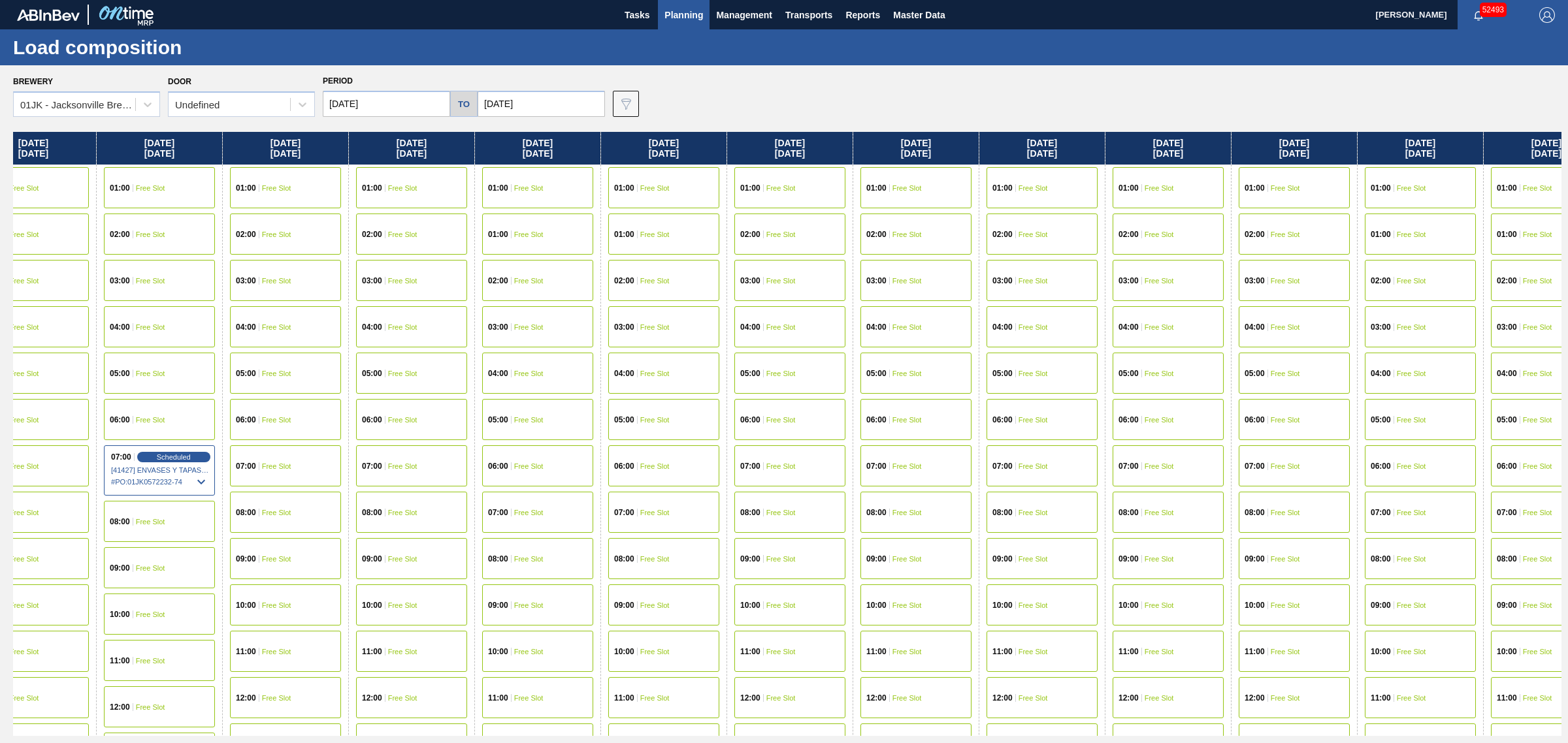
click at [1044, 462] on span "Free Slot" at bounding box center [1032, 466] width 29 height 7
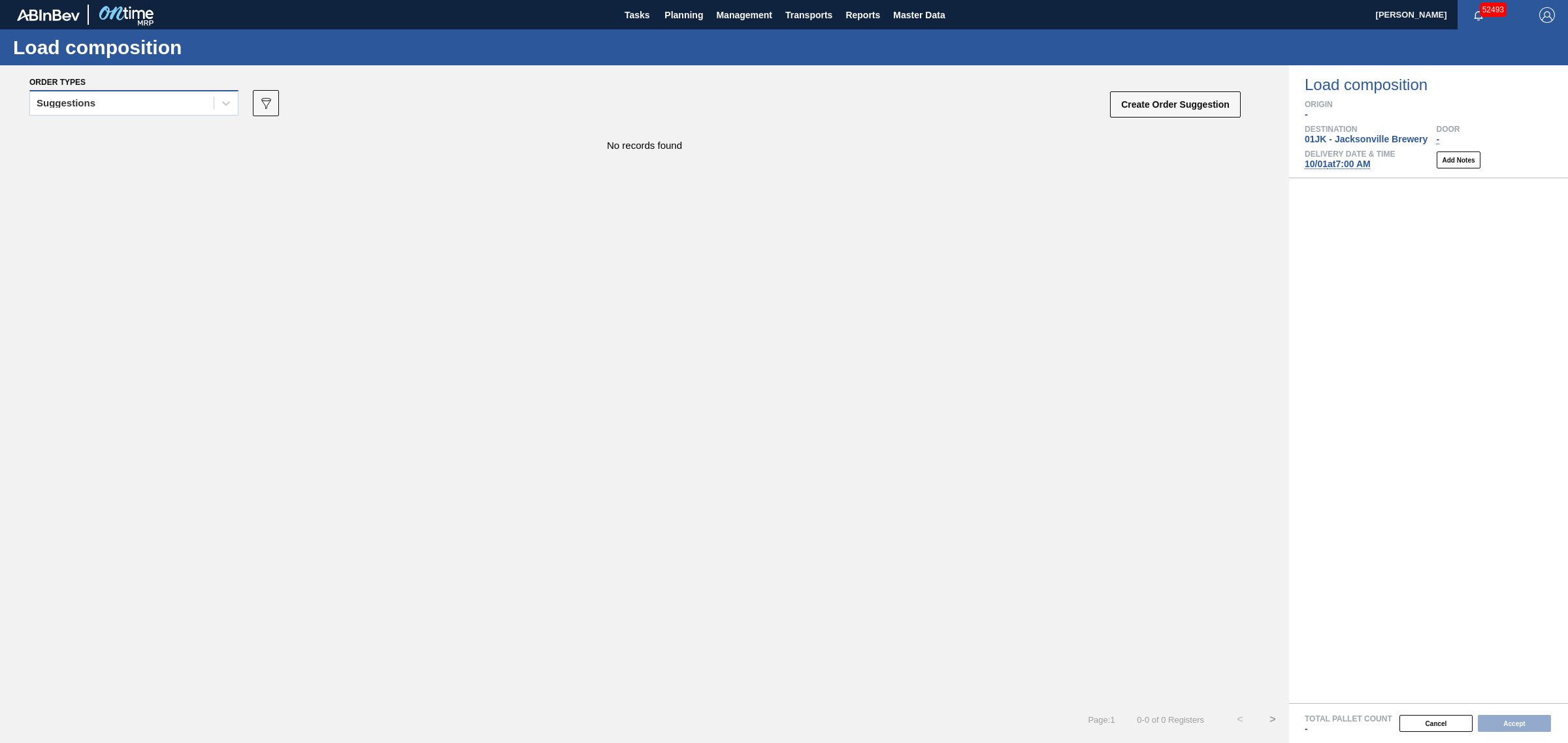
click at [128, 108] on div "Suggestions" at bounding box center [122, 103] width 184 height 19
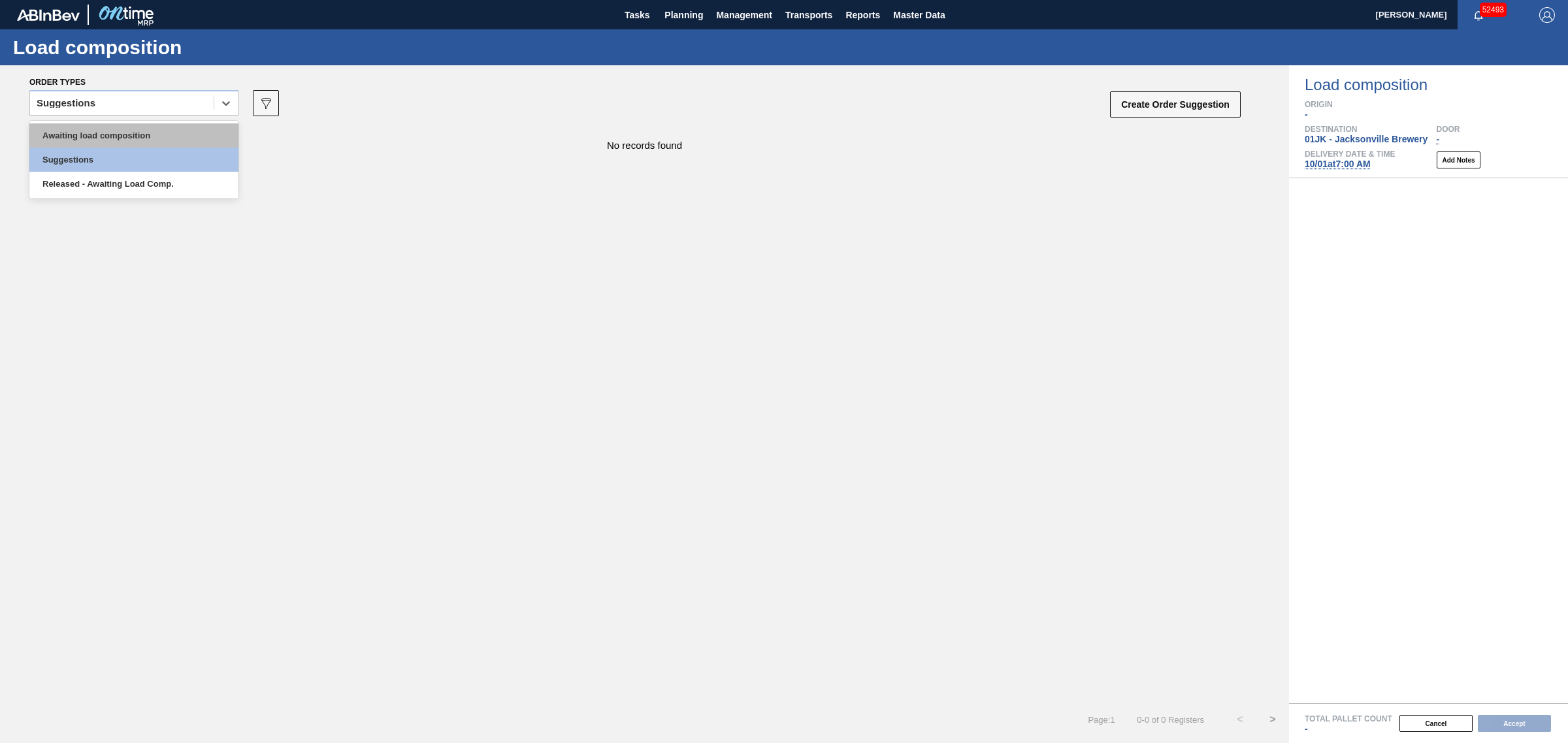
click at [125, 145] on div "Awaiting load composition" at bounding box center [134, 136] width 209 height 24
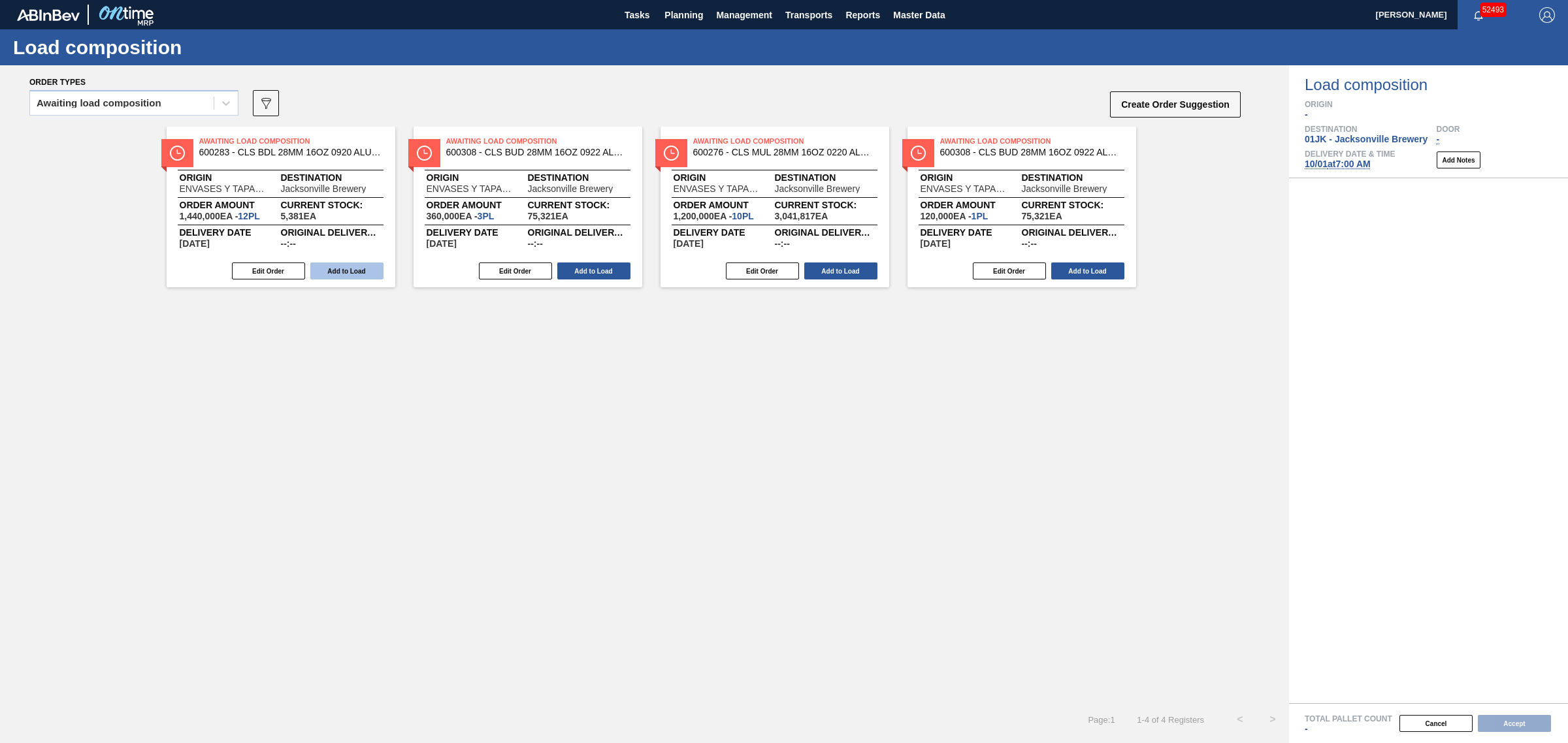
click at [343, 269] on button "Add to Load" at bounding box center [347, 271] width 74 height 17
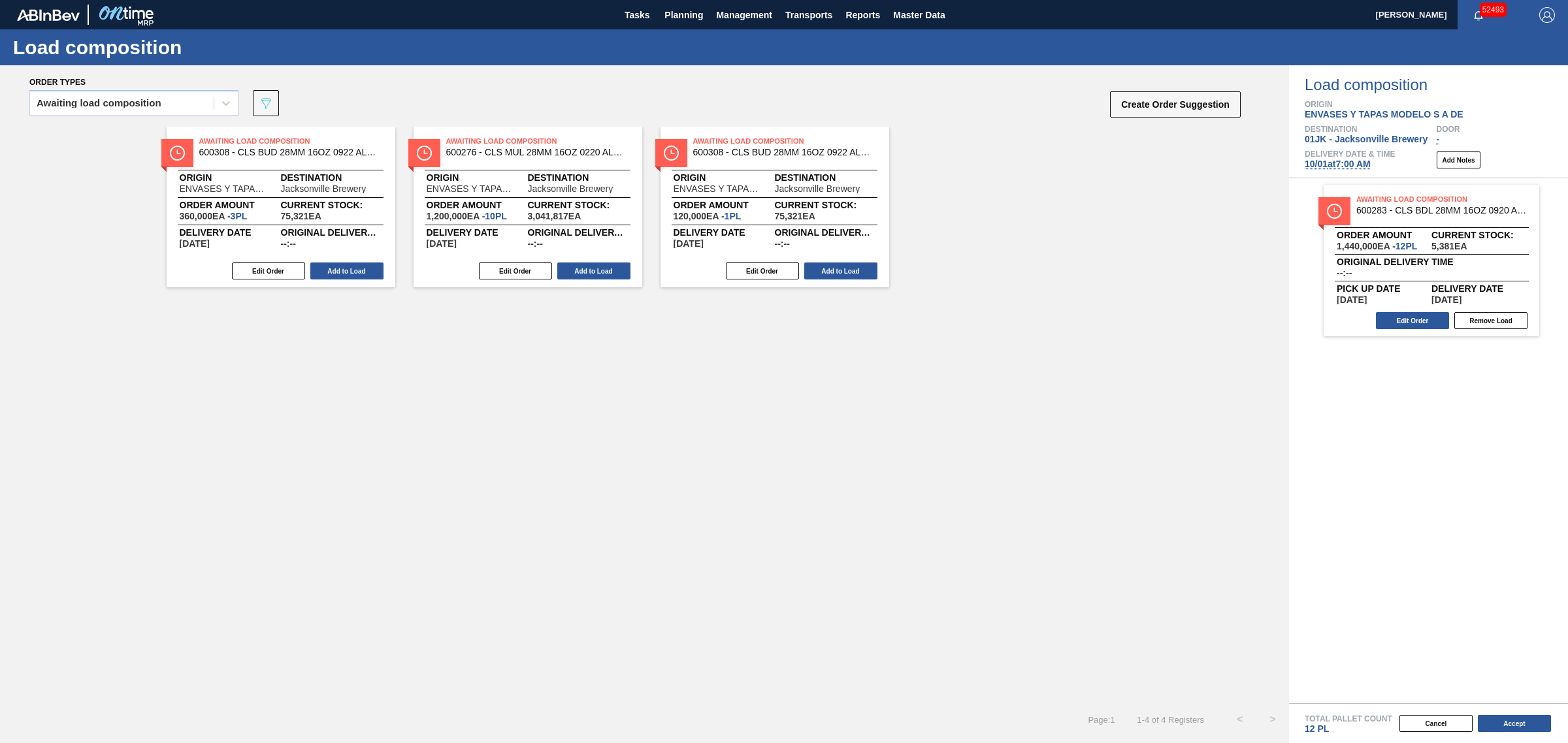
click at [343, 269] on button "Add to Load" at bounding box center [347, 271] width 74 height 17
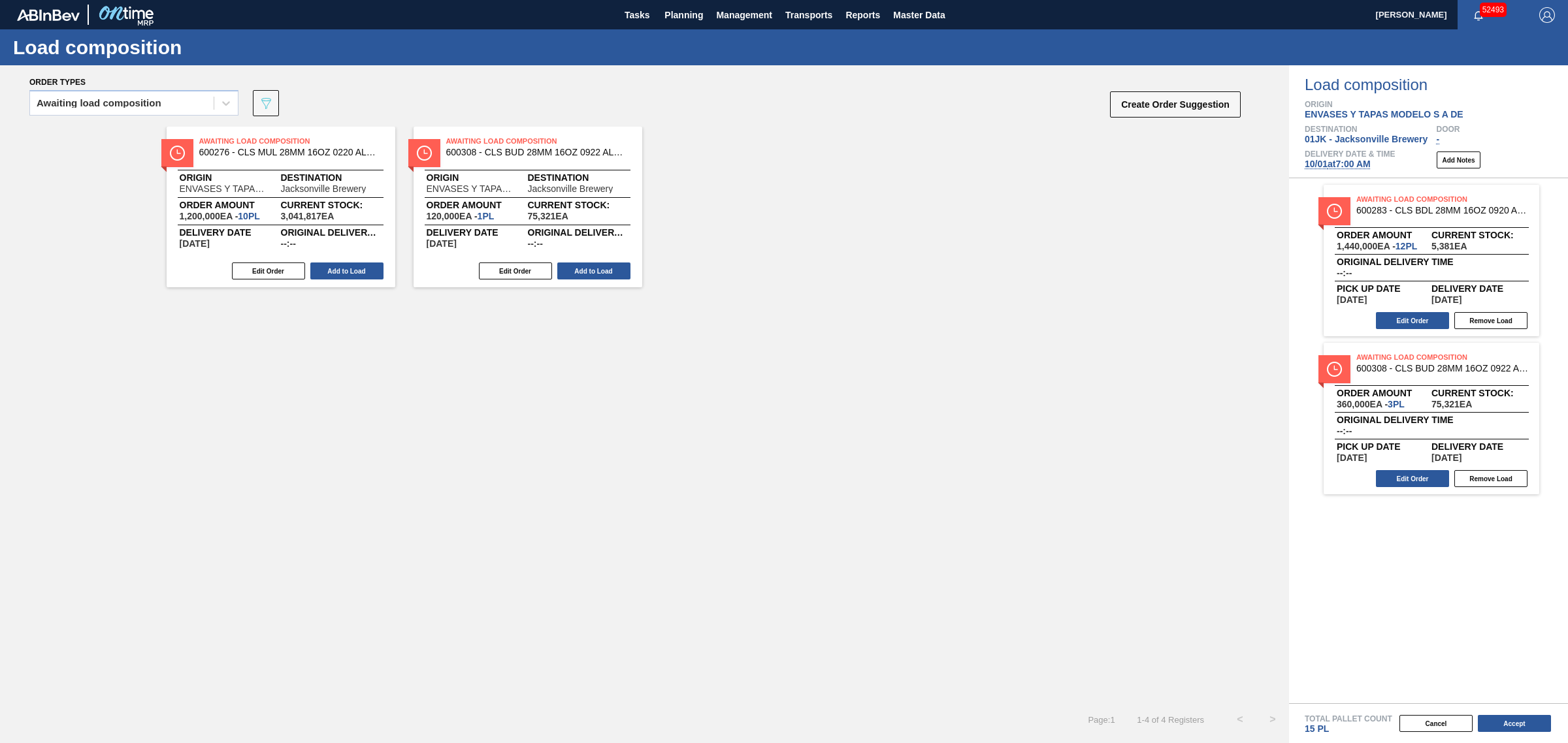
click at [343, 269] on button "Add to Load" at bounding box center [347, 271] width 74 height 17
click at [557, 269] on button "Add to Load" at bounding box center [594, 271] width 74 height 17
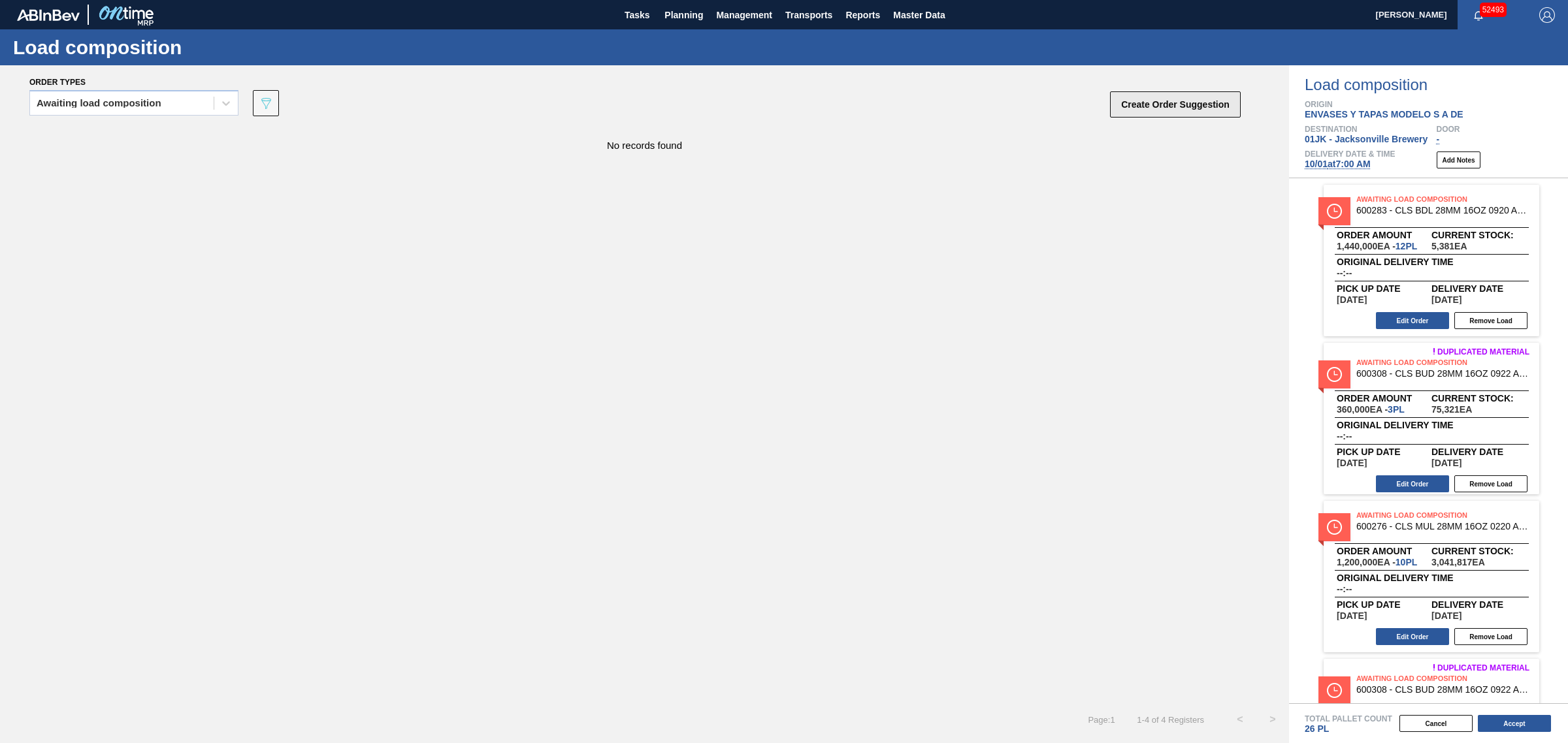
click at [1161, 118] on button "Create Order Suggestion" at bounding box center [1175, 104] width 131 height 26
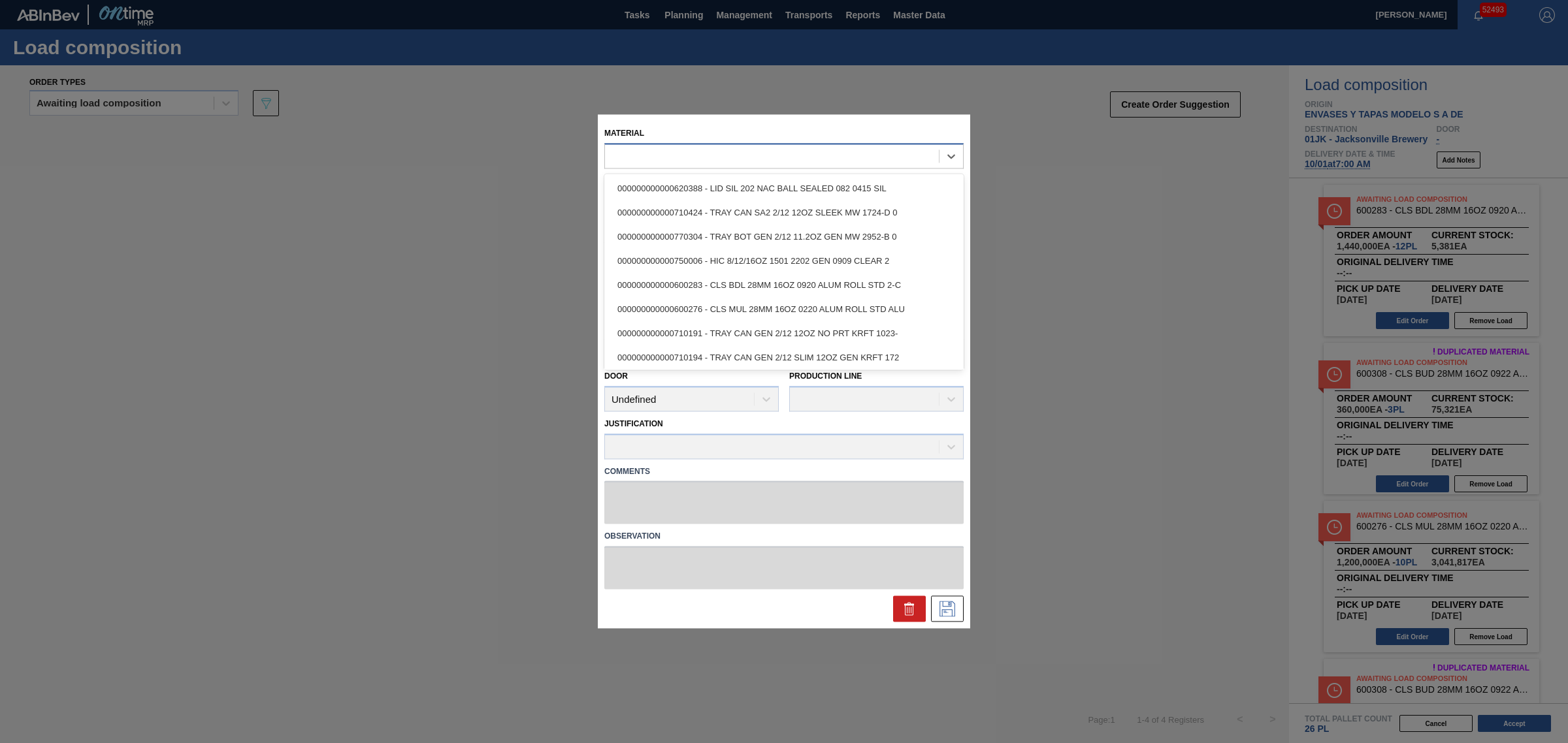
click at [725, 167] on div at bounding box center [783, 156] width 359 height 25
type input "631615"
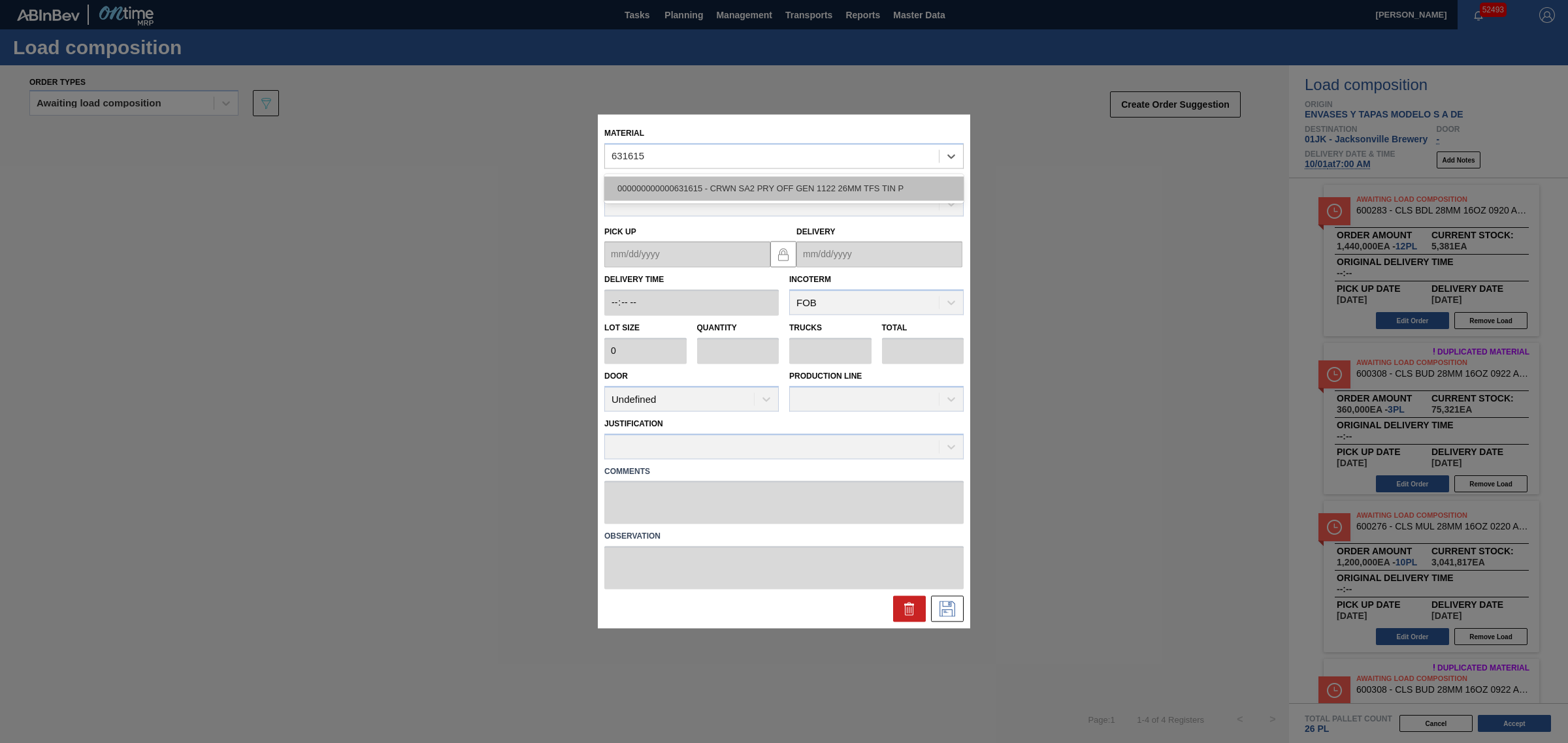
click at [713, 194] on div "000000000000631615 - CRWN SA2 PRY OFF GEN 1122 26MM TFS TIN P" at bounding box center [783, 188] width 359 height 24
type input "420,000"
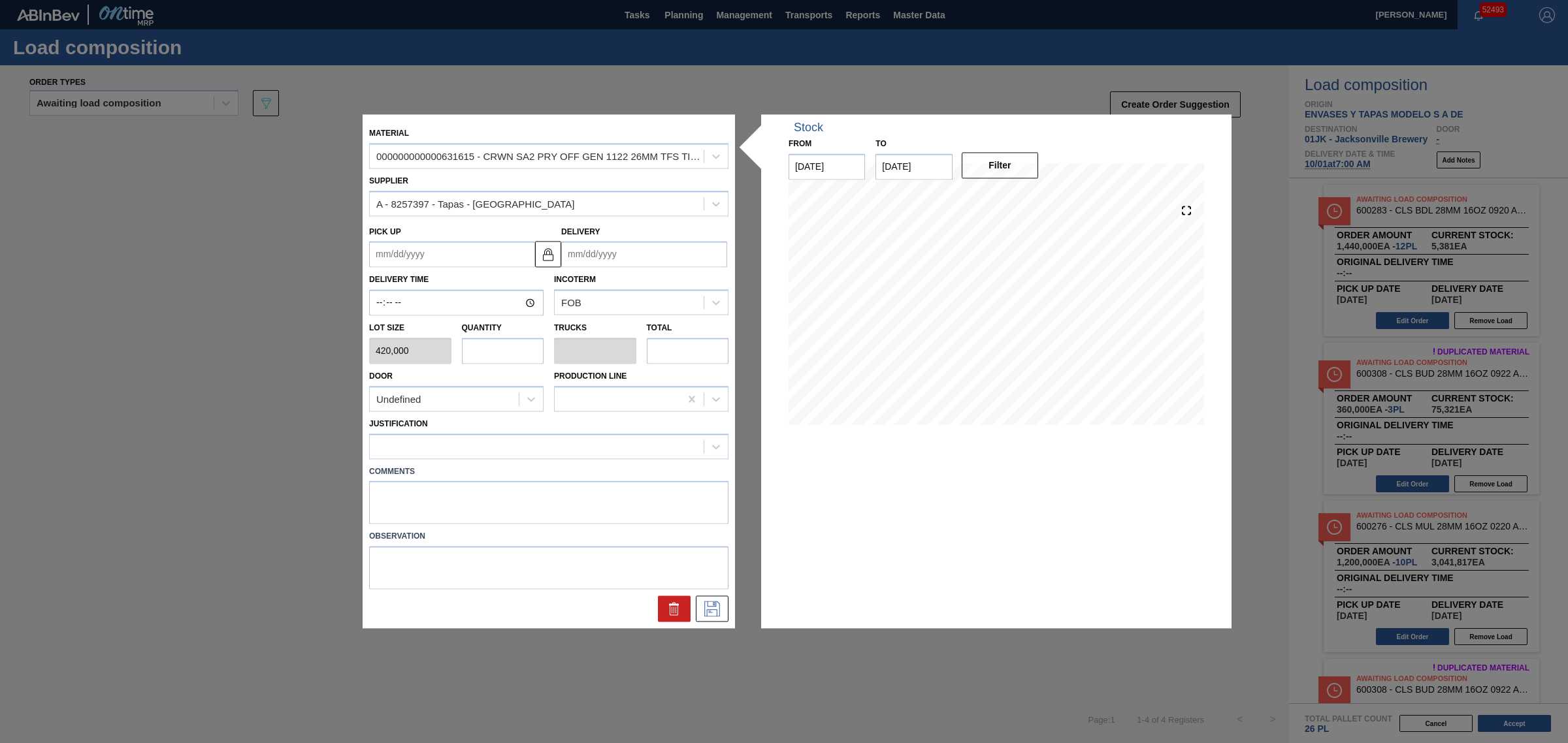
click at [491, 350] on input "text" at bounding box center [503, 350] width 83 height 26
type input "5"
type input "0.227"
type input "2,100,000"
type input "5"
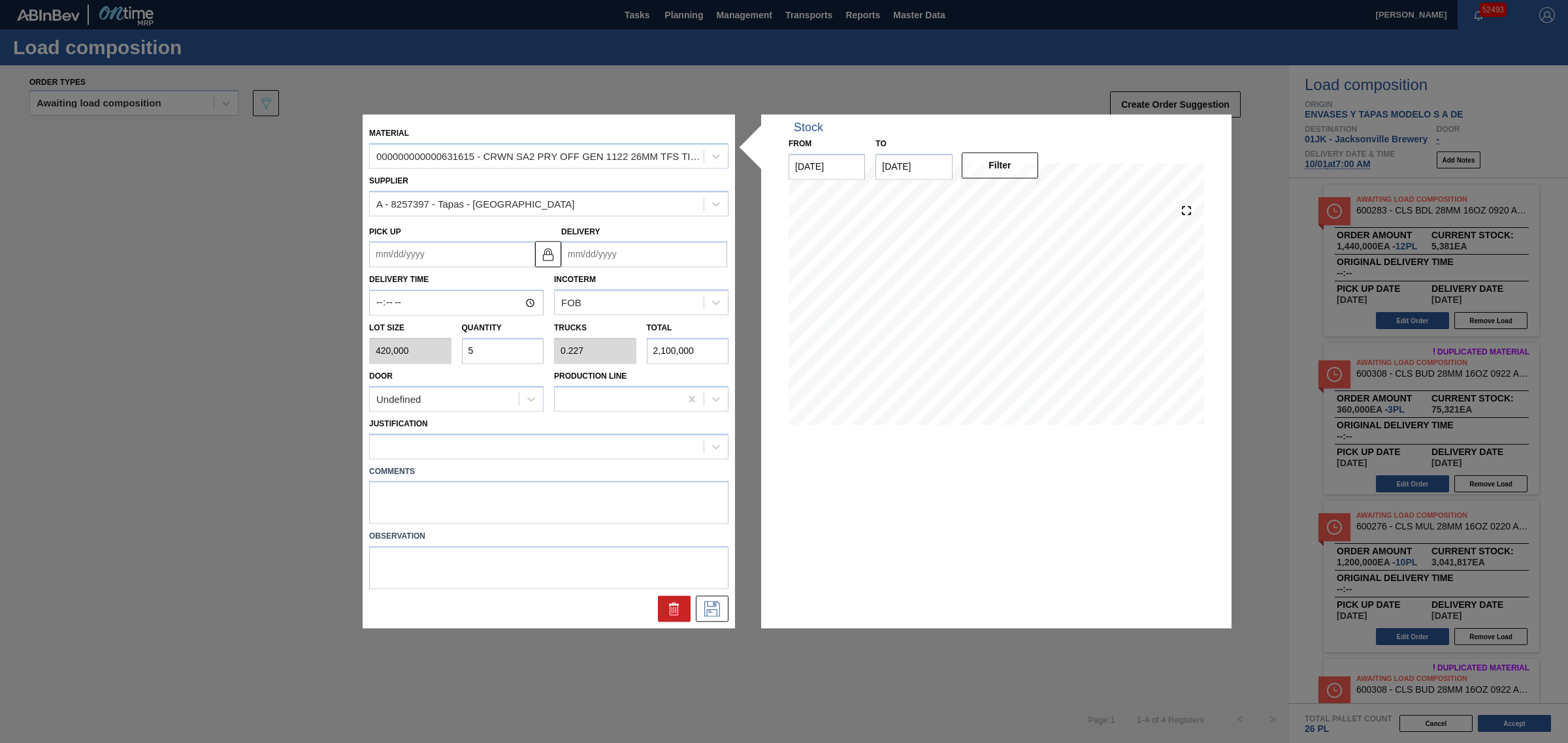
click at [605, 260] on input "Delivery" at bounding box center [644, 254] width 166 height 26
type input "1"
type up "[DATE]"
type input "10"
type up "[DATE]"
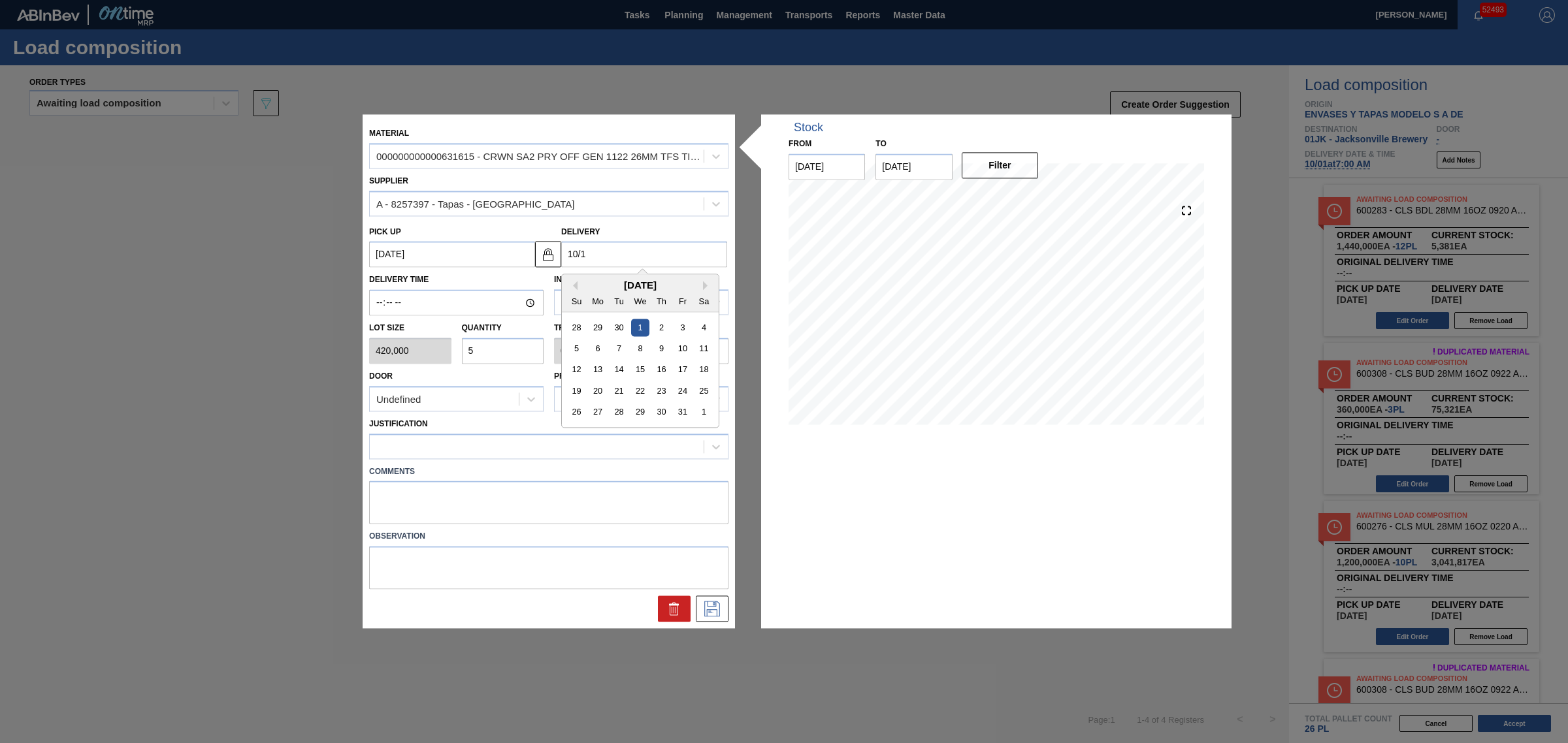
type input "10/1/"
type up "[DATE]"
type input "10/1/2"
type up "[DATE]"
type input "[DATE]"
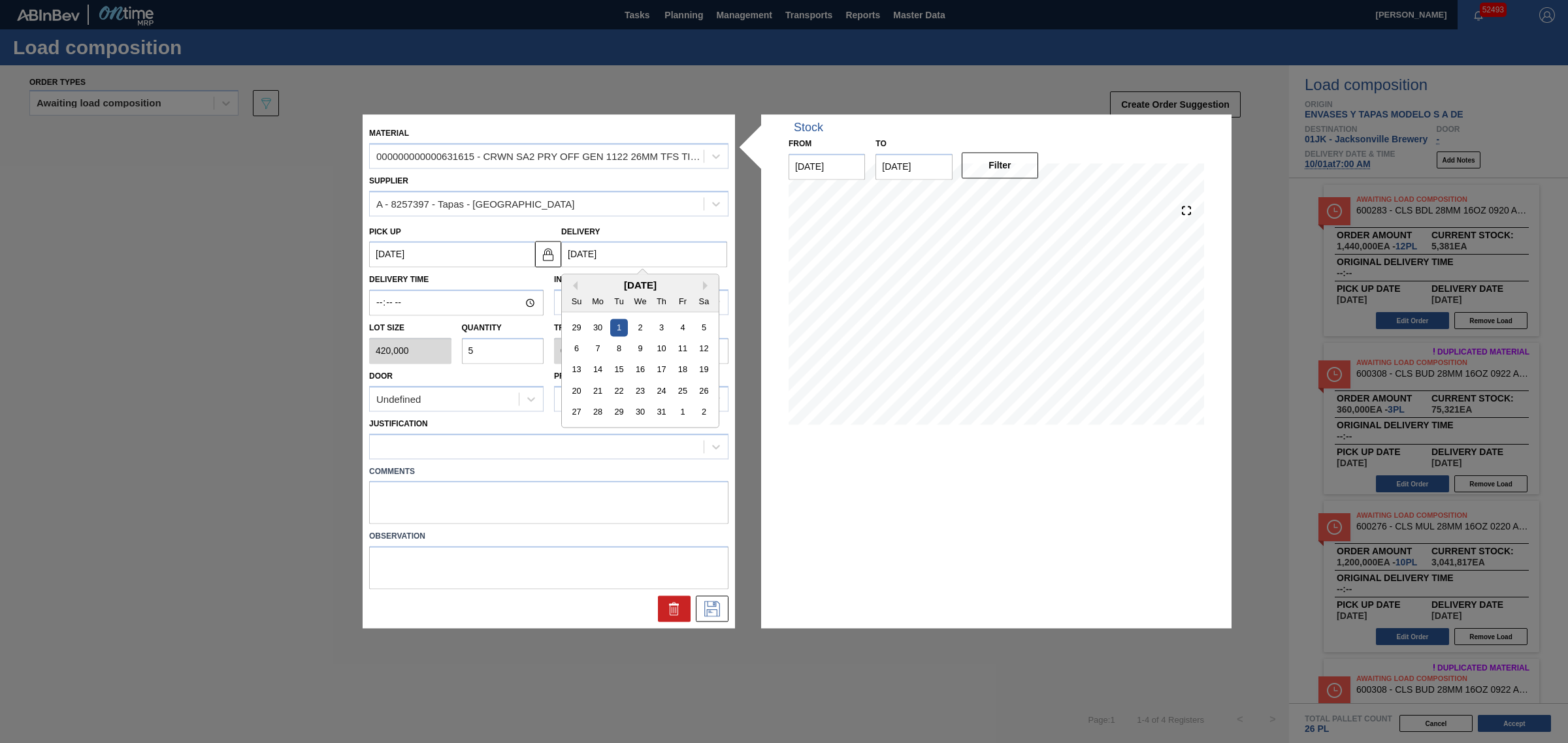
type up "[DATE]"
type input "[DATE]"
click at [720, 617] on button at bounding box center [712, 609] width 33 height 26
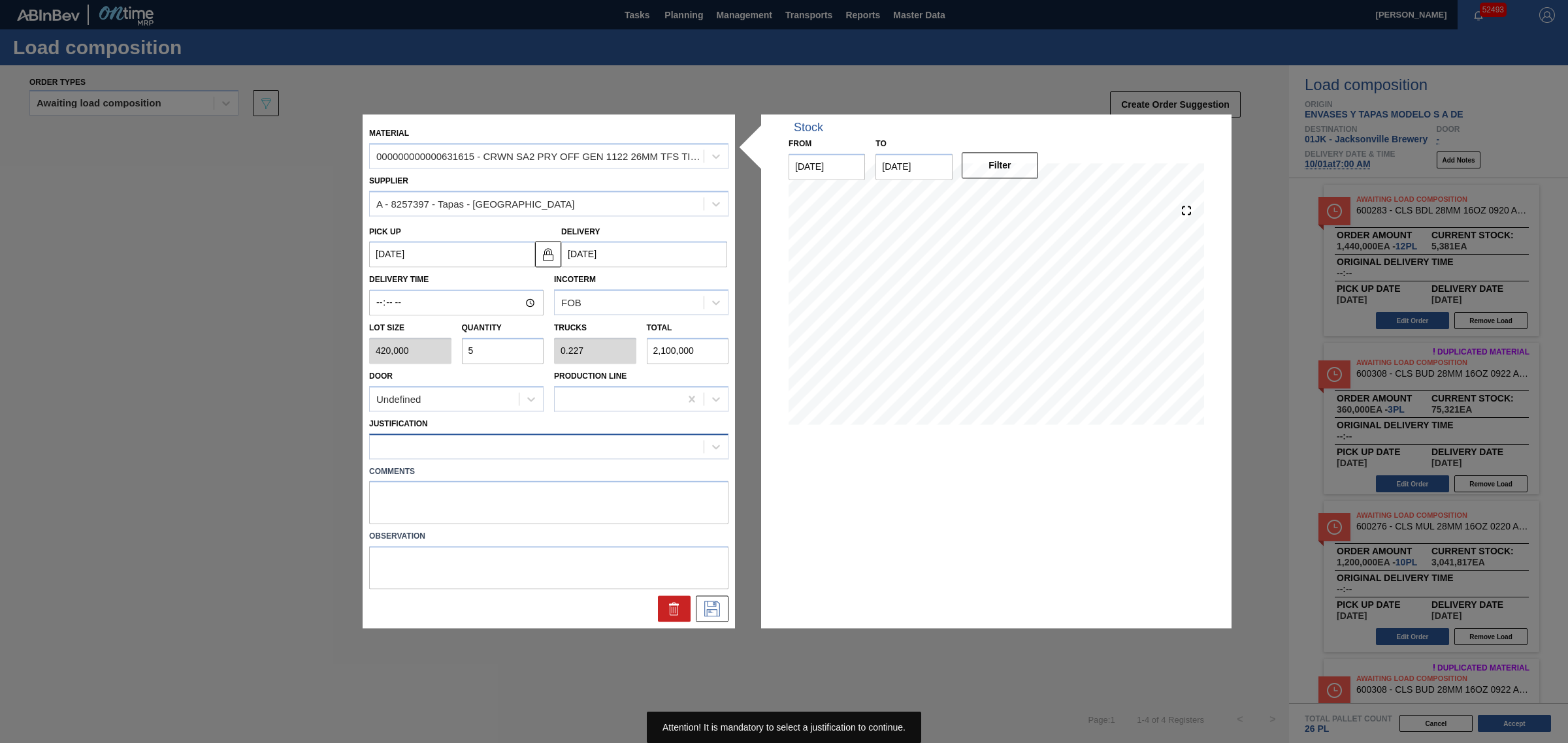
click at [428, 449] on div at bounding box center [536, 446] width 334 height 19
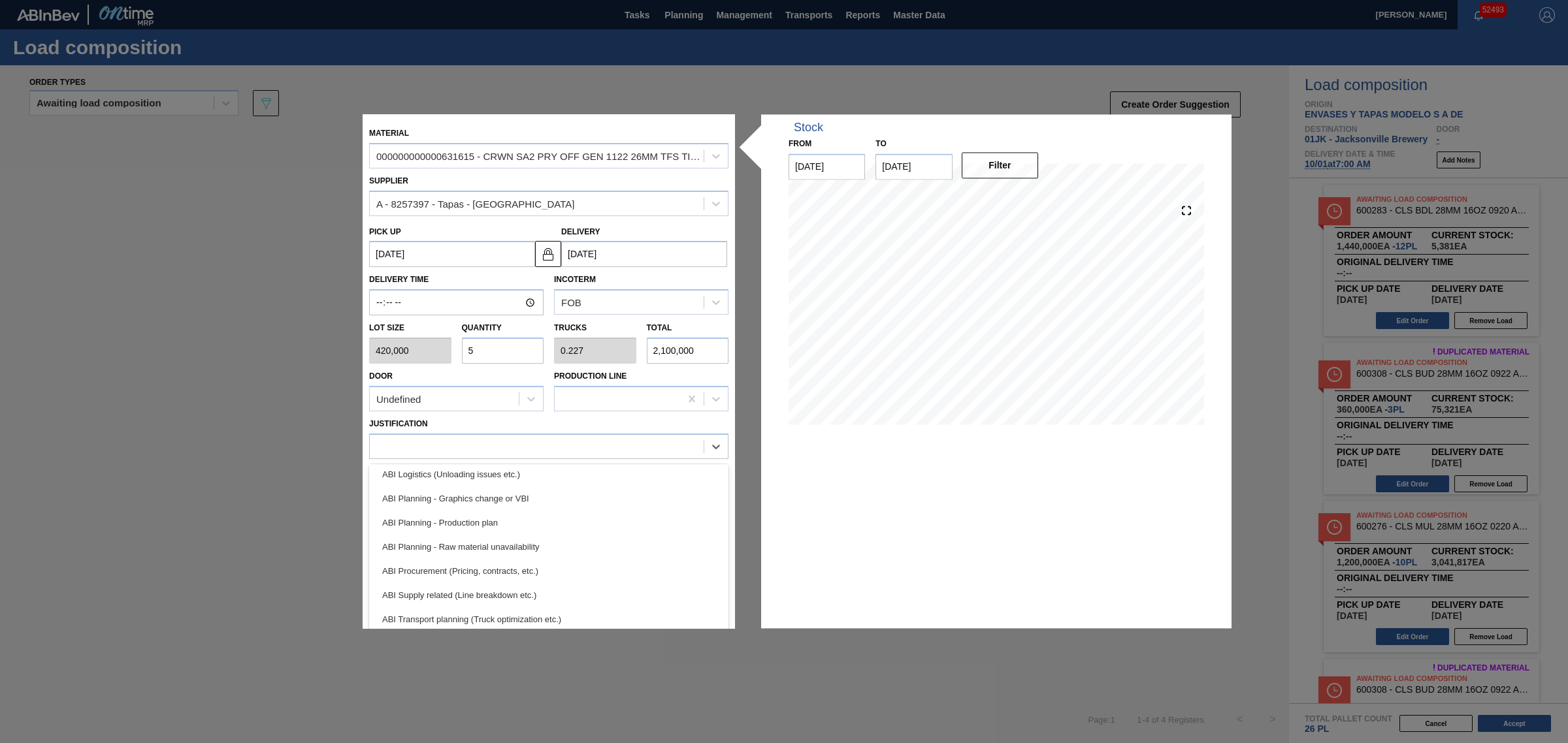
scroll to position [163, 0]
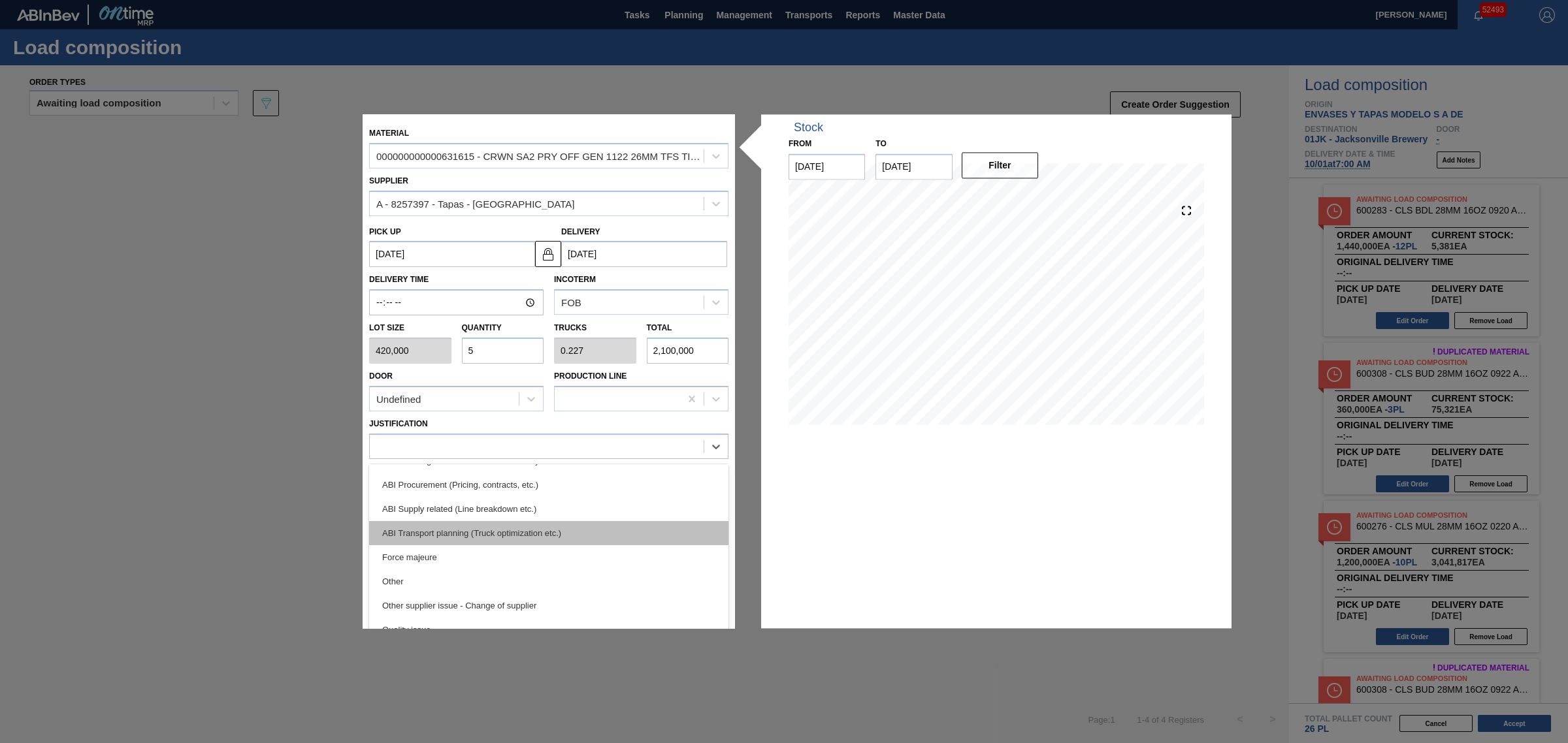
click at [501, 538] on div "ABI Transport planning (Truck optimization etc.)" at bounding box center [548, 533] width 359 height 24
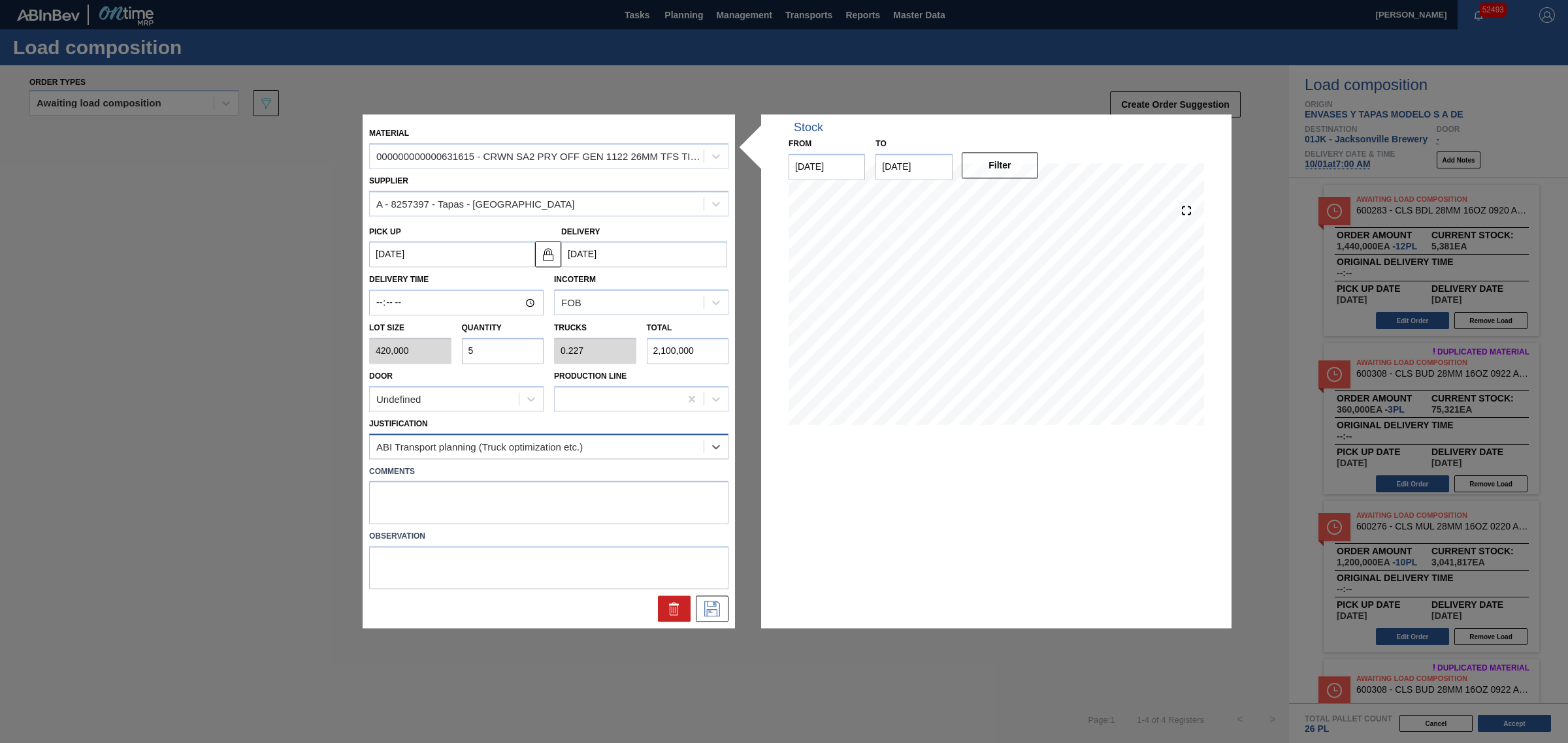
click at [554, 452] on div "ABI Transport planning (Truck optimization etc.)" at bounding box center [536, 446] width 334 height 19
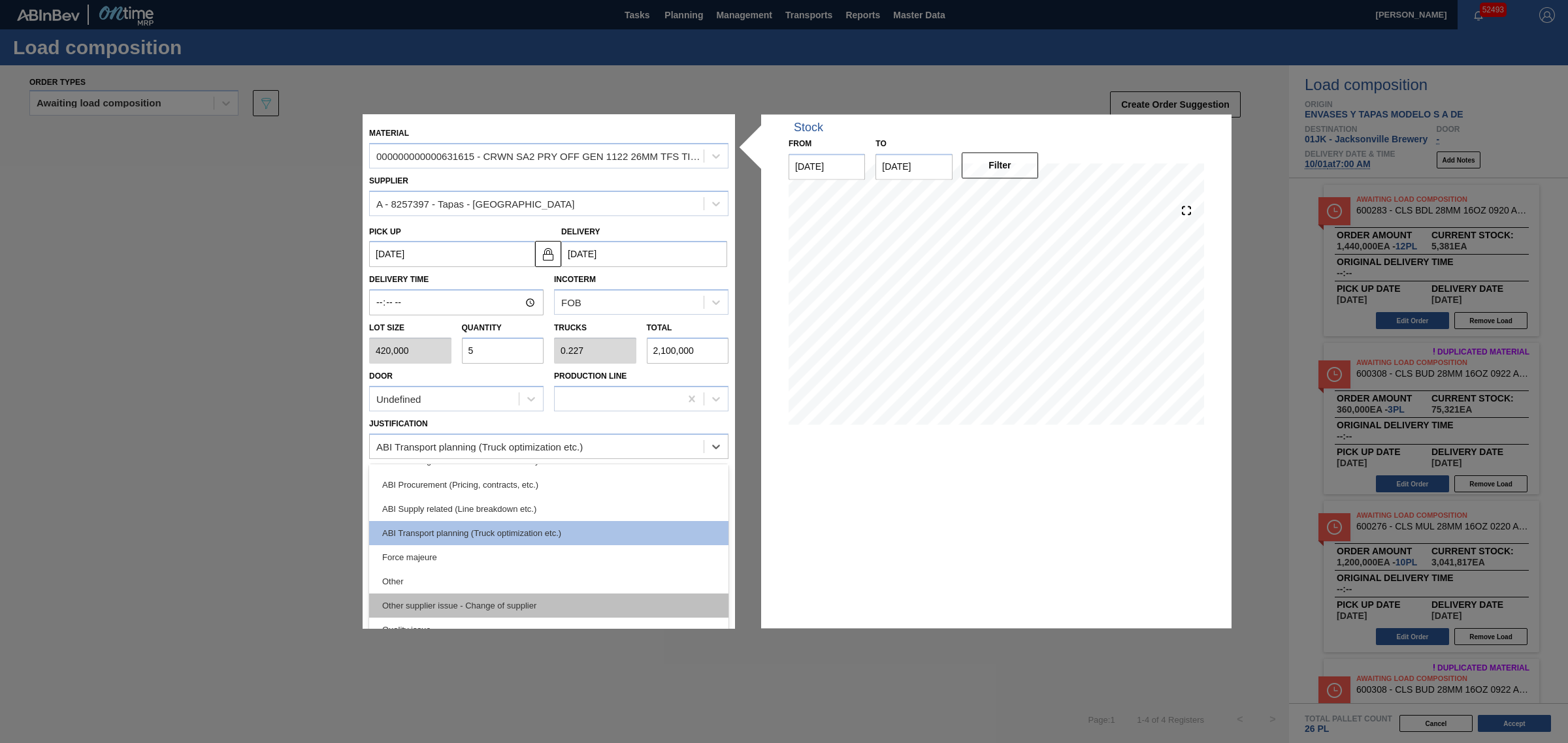
click at [527, 601] on div "Other supplier issue - Change of supplier" at bounding box center [548, 606] width 359 height 24
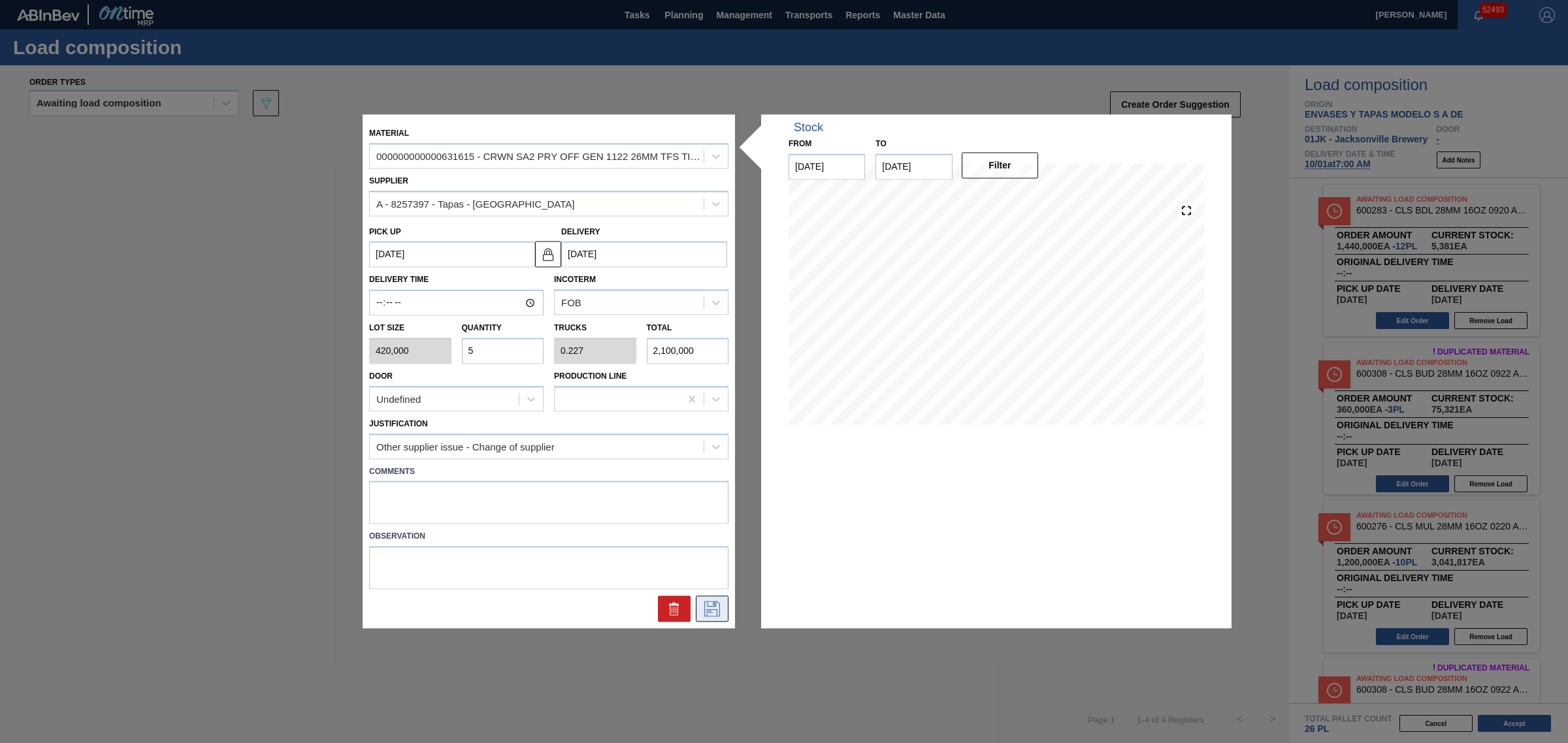
click at [716, 618] on button at bounding box center [712, 609] width 33 height 26
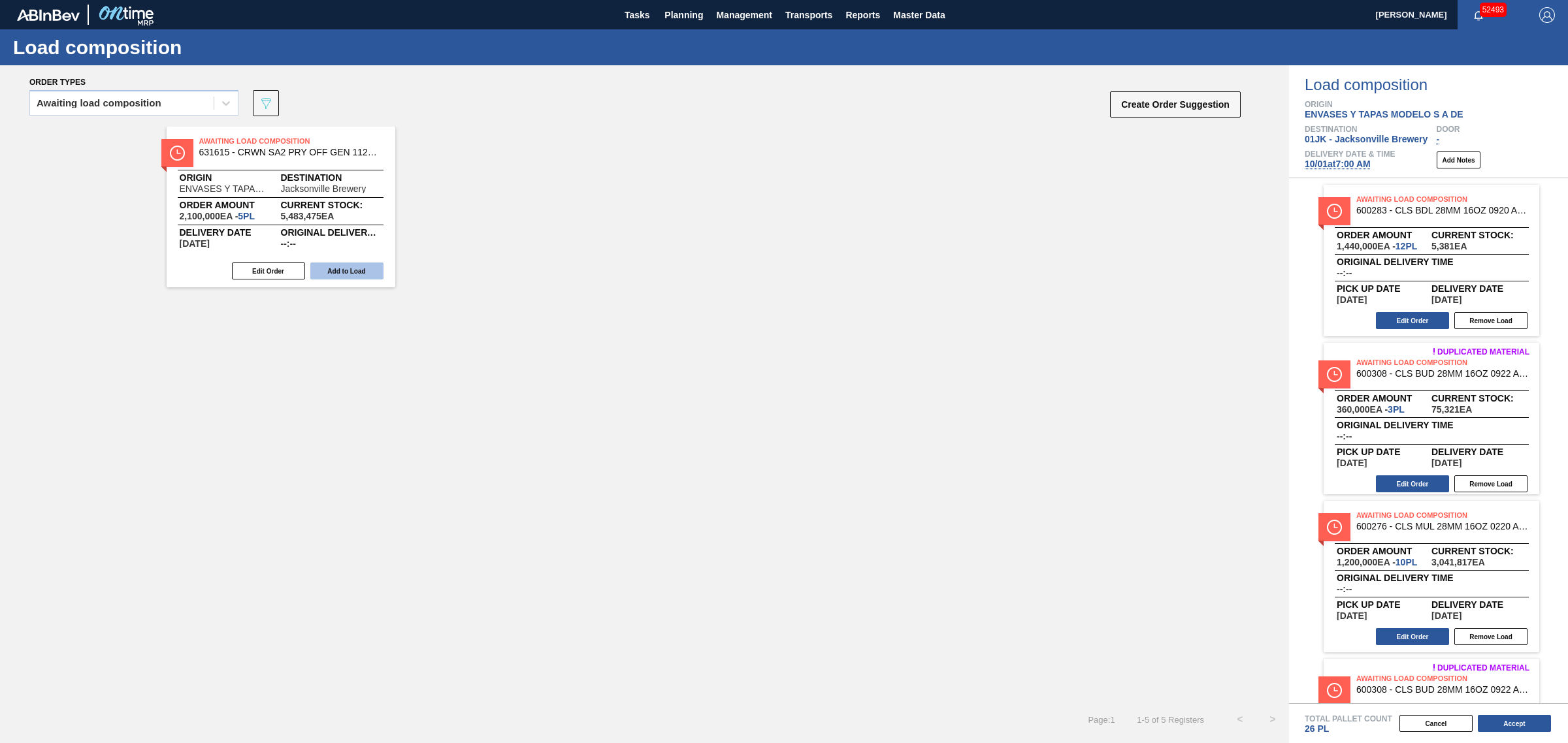
click at [357, 265] on button "Add to Load" at bounding box center [347, 271] width 74 height 17
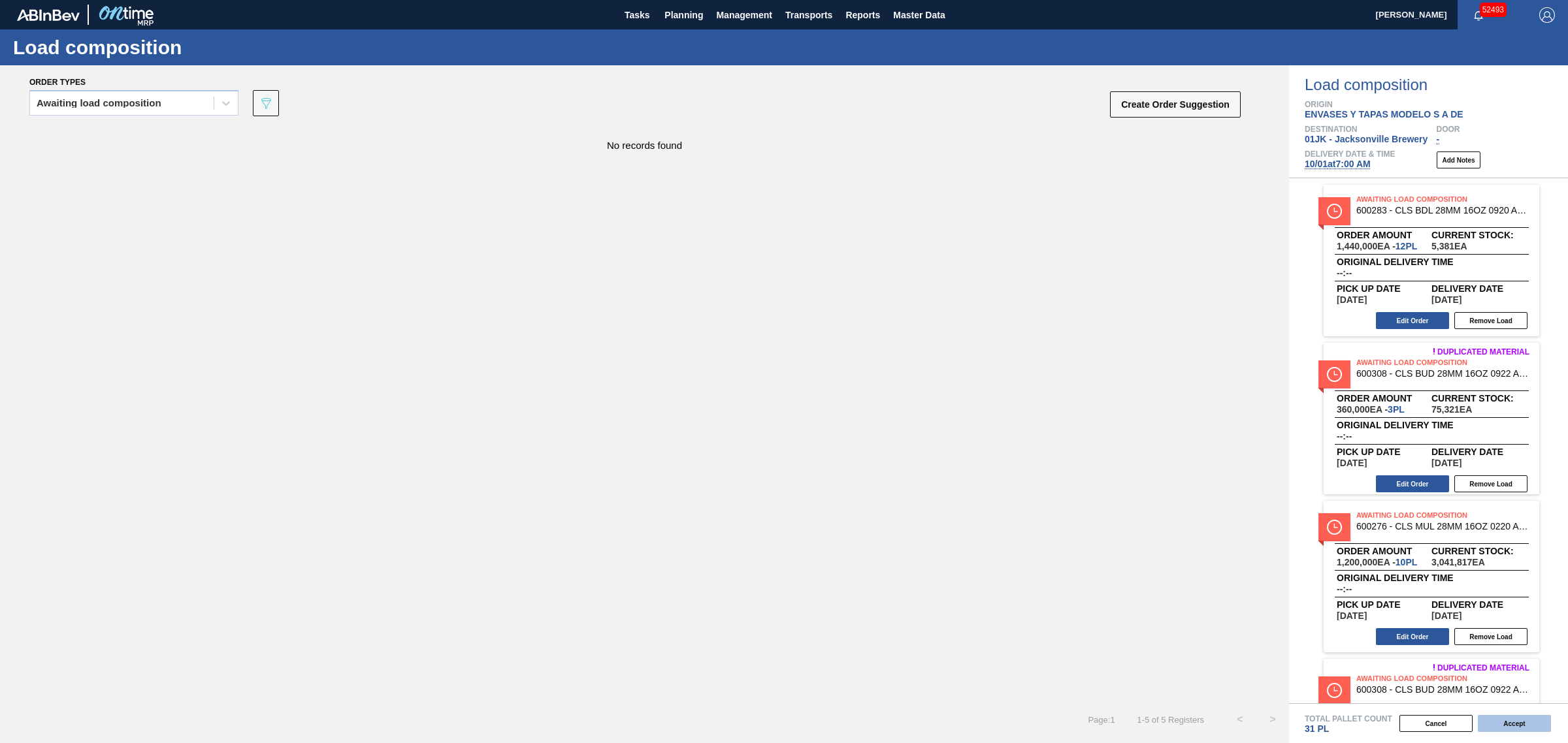
click at [1497, 725] on button "Accept" at bounding box center [1515, 723] width 74 height 17
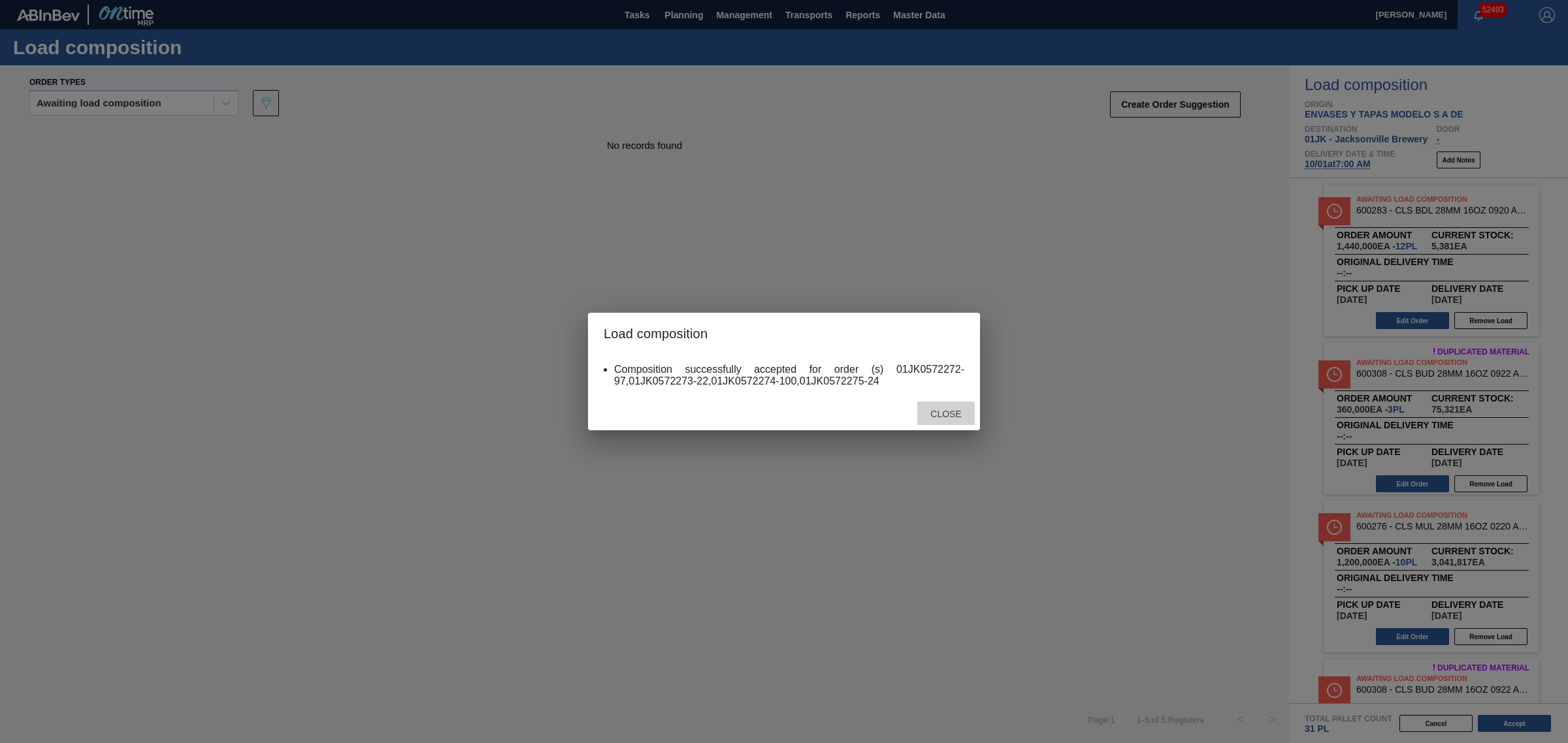
click at [948, 415] on span "Close" at bounding box center [945, 414] width 52 height 10
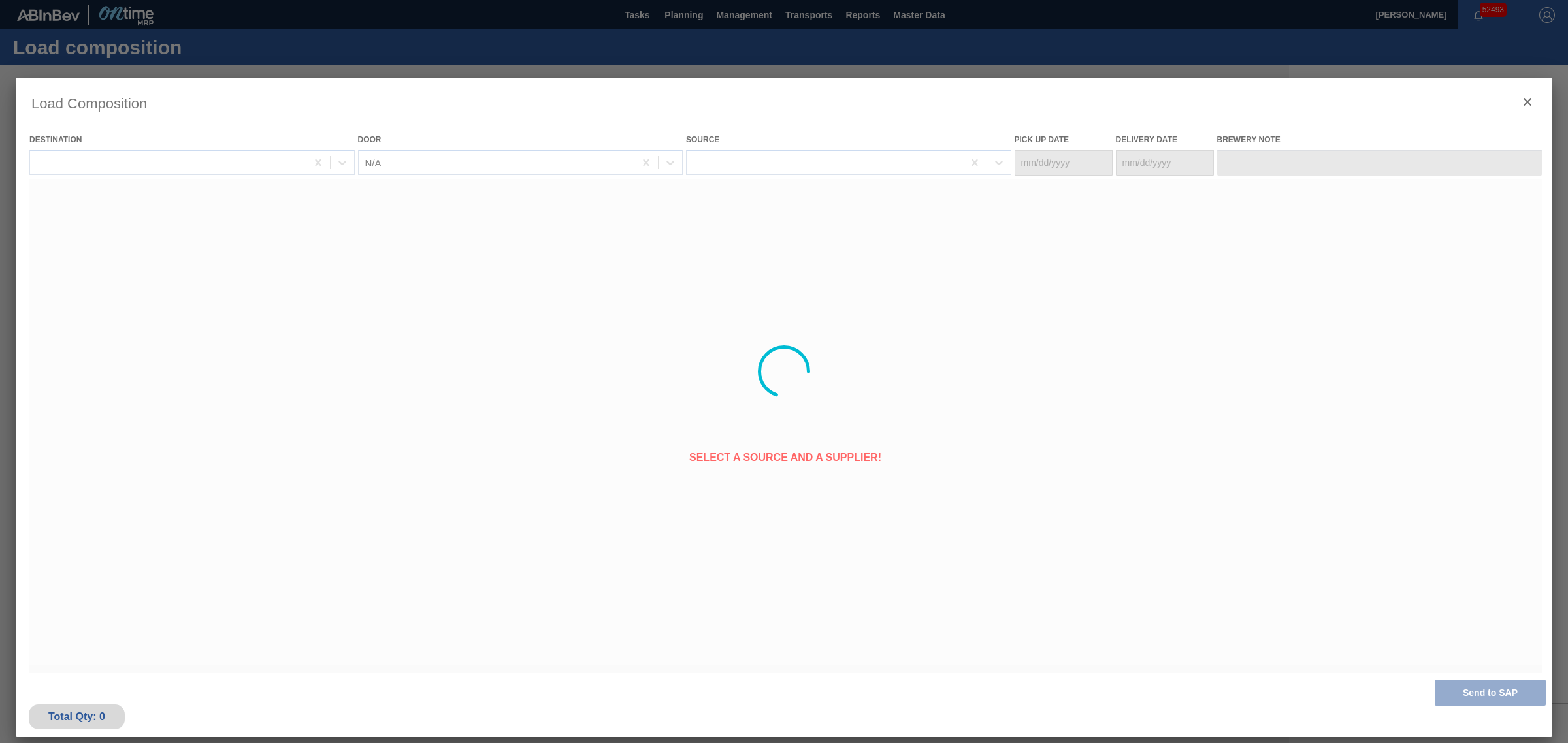
type Date "[DATE]"
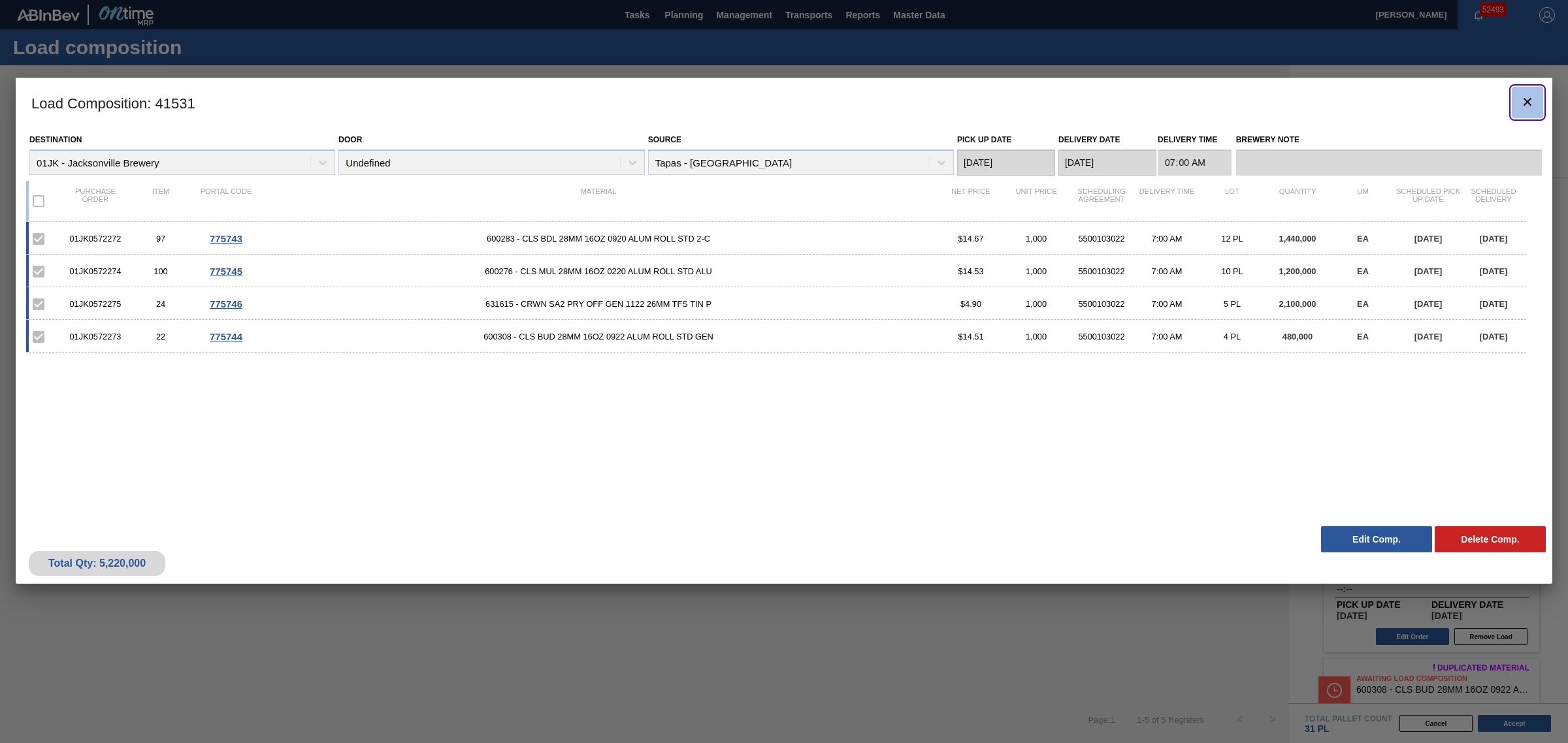
click at [1532, 100] on icon "botão de ícone" at bounding box center [1527, 101] width 16 height 16
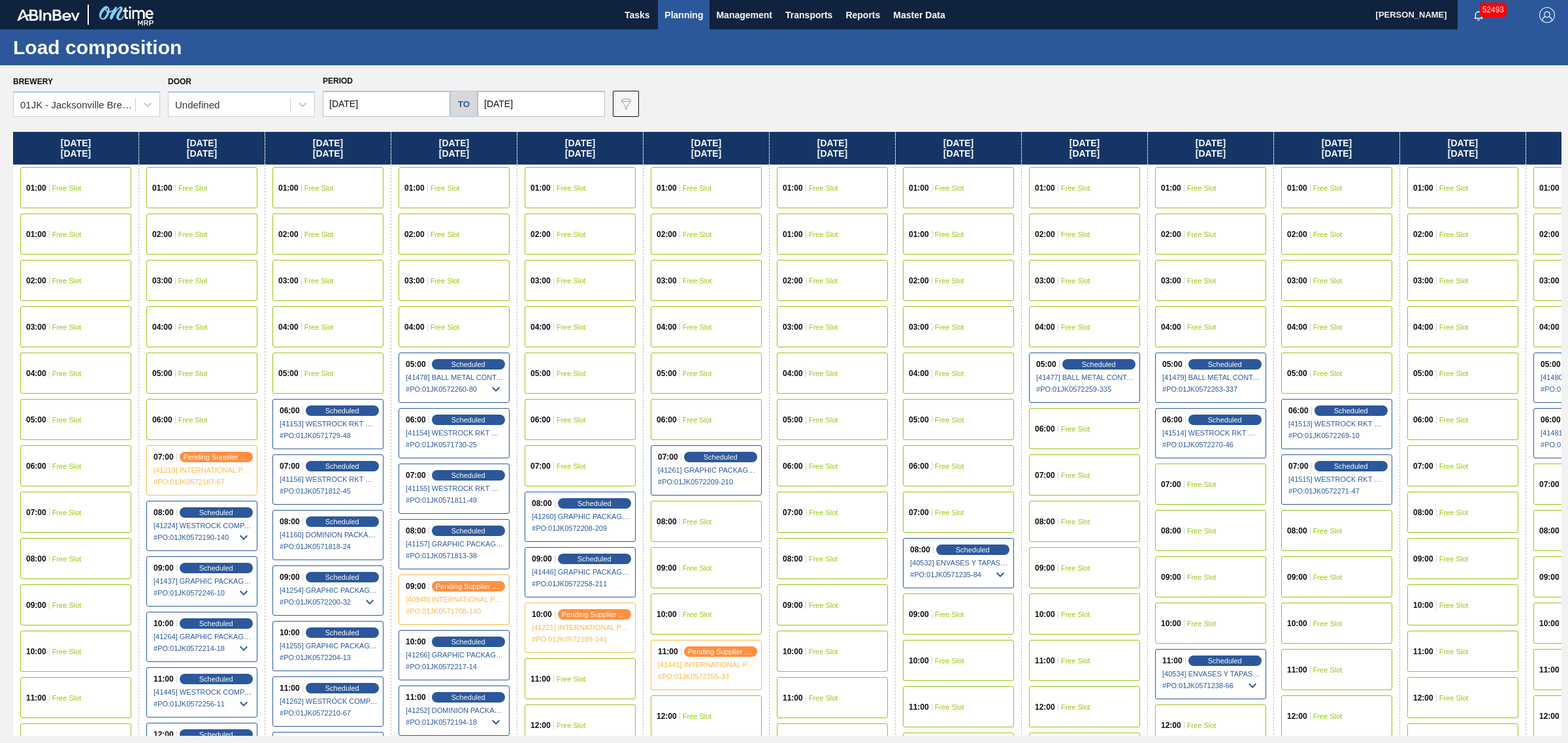
scroll to position [0, 184]
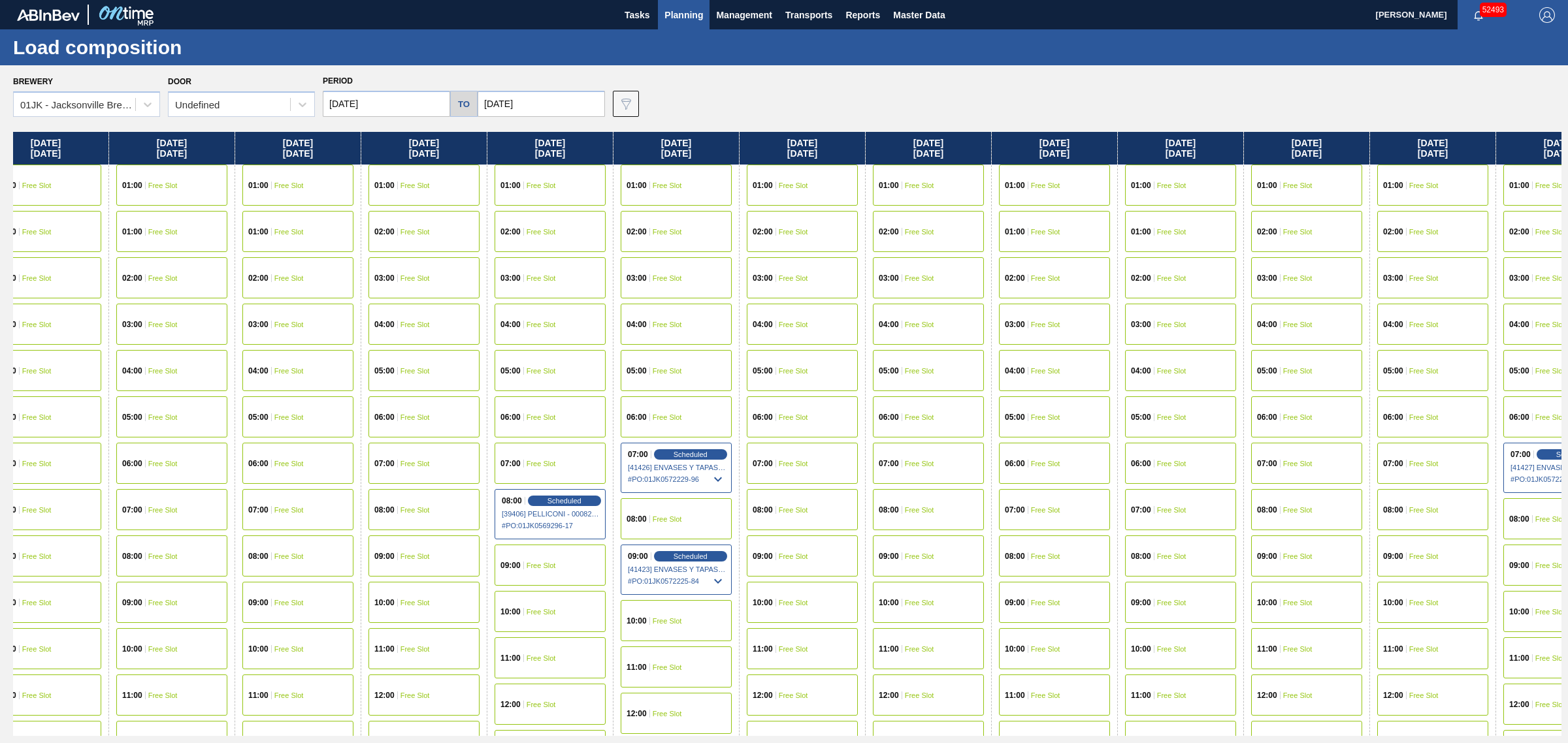
drag, startPoint x: 842, startPoint y: 367, endPoint x: 1140, endPoint y: 380, distance: 298.3
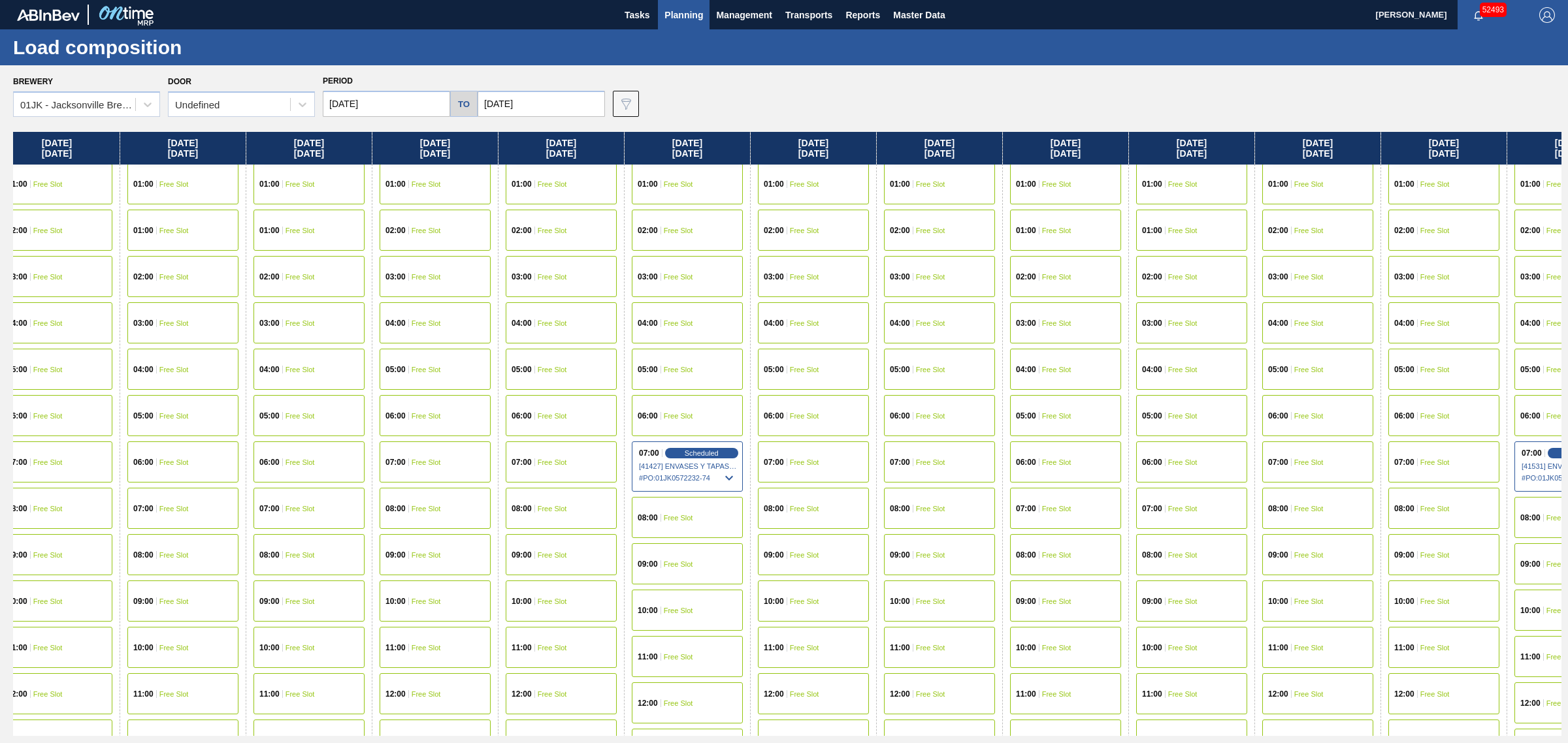
drag, startPoint x: 942, startPoint y: 324, endPoint x: 1137, endPoint y: 328, distance: 195.0
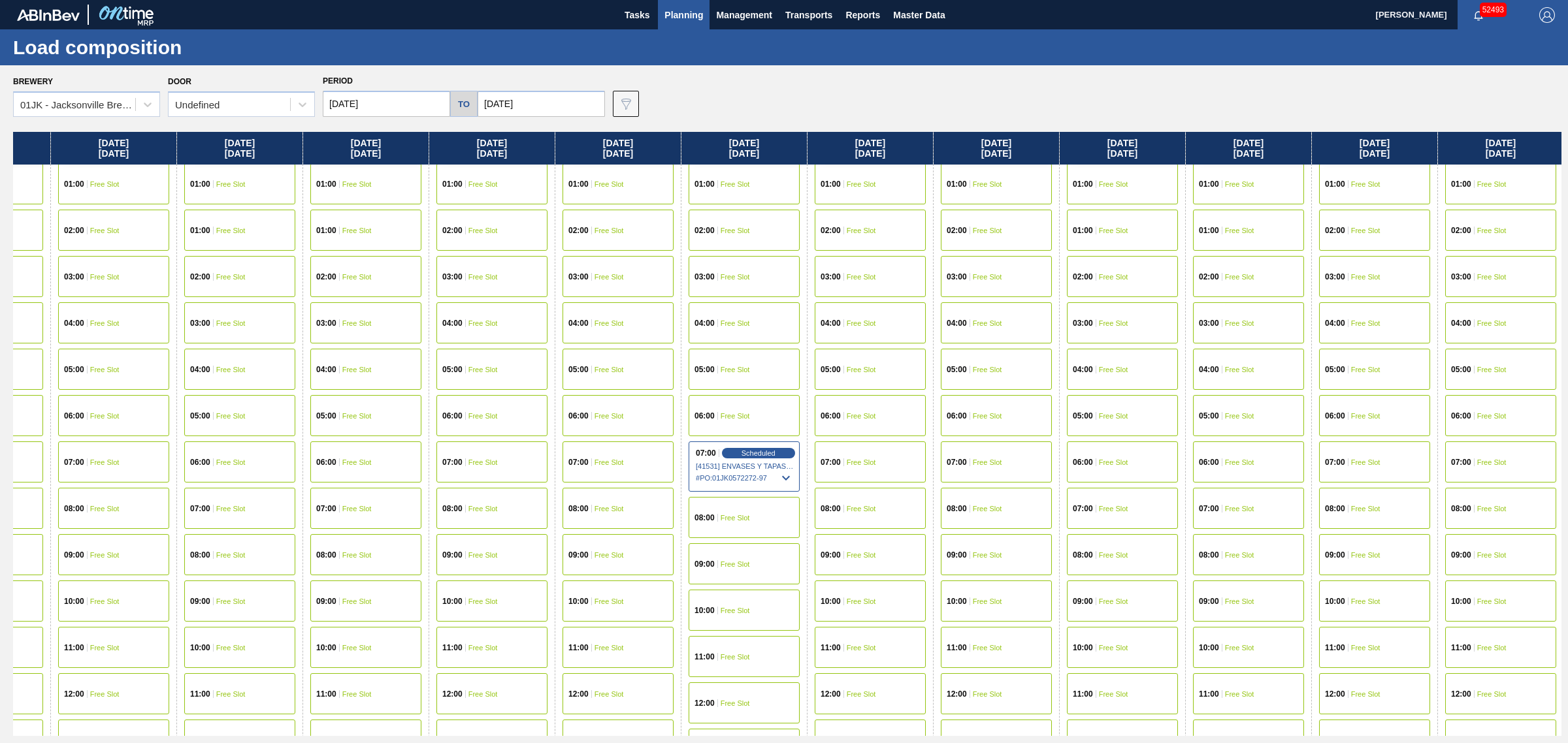
drag, startPoint x: 1063, startPoint y: 331, endPoint x: 1122, endPoint y: 334, distance: 59.1
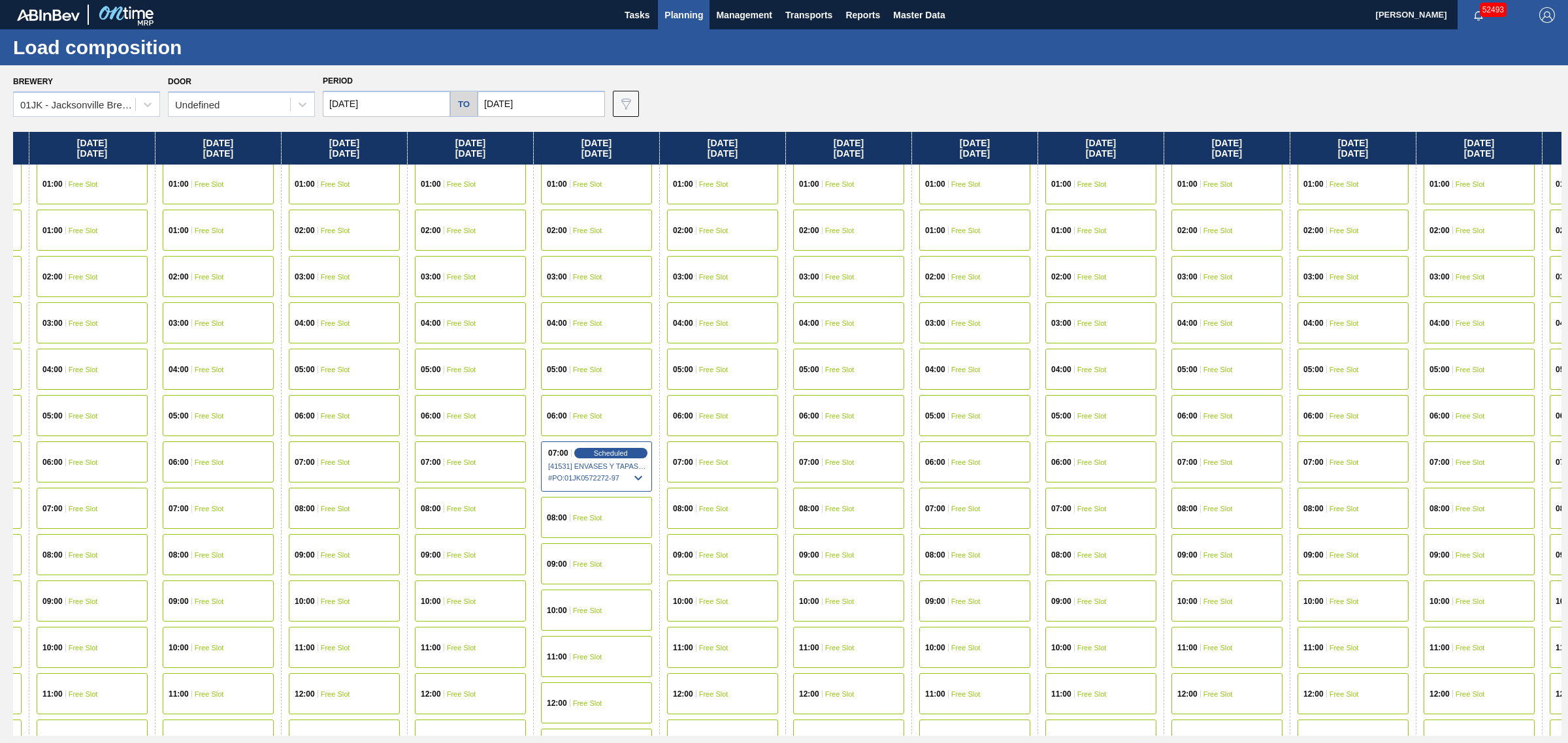
scroll to position [4, 5465]
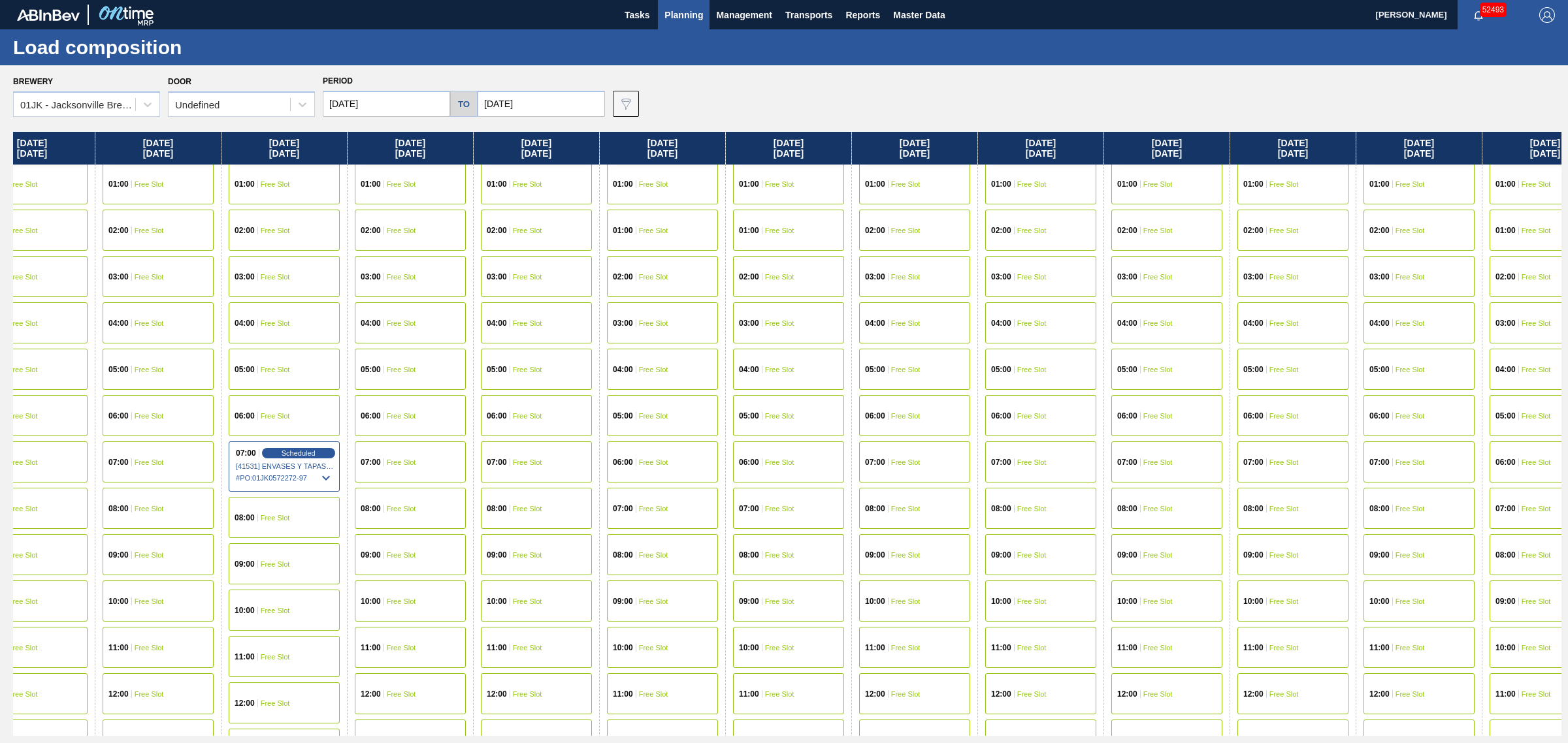
click at [1149, 466] on div "07:00 Free Slot" at bounding box center [1167, 462] width 111 height 41
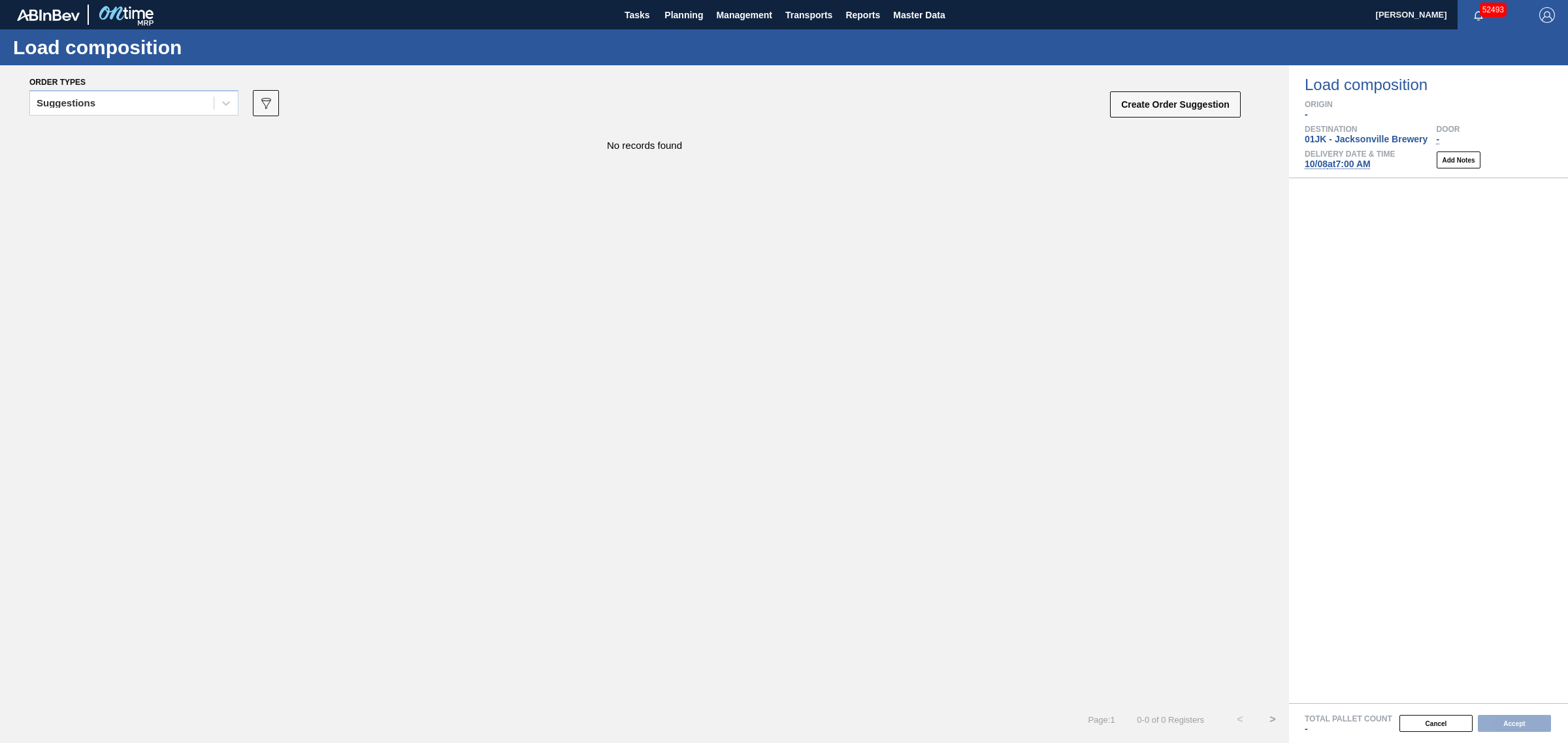
click at [158, 121] on div "Suggestions" at bounding box center [134, 106] width 209 height 34
click at [143, 103] on div "Suggestions" at bounding box center [122, 103] width 184 height 19
click at [148, 137] on div "Awaiting load composition" at bounding box center [134, 136] width 209 height 24
click at [159, 103] on div "Awaiting load composition" at bounding box center [99, 103] width 125 height 9
click at [164, 128] on div "Awaiting load composition" at bounding box center [134, 136] width 209 height 24
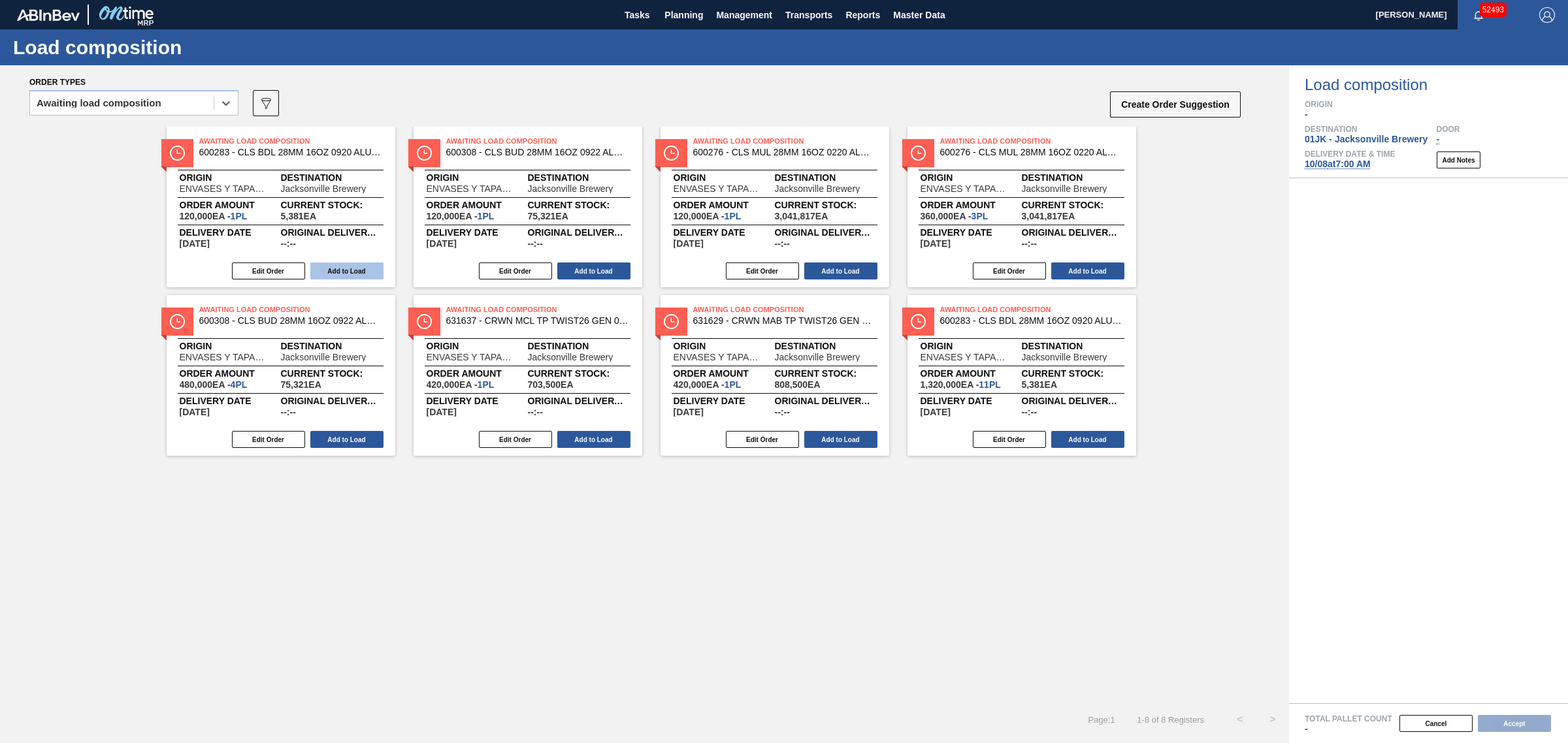
click at [350, 265] on button "Add to Load" at bounding box center [347, 271] width 74 height 17
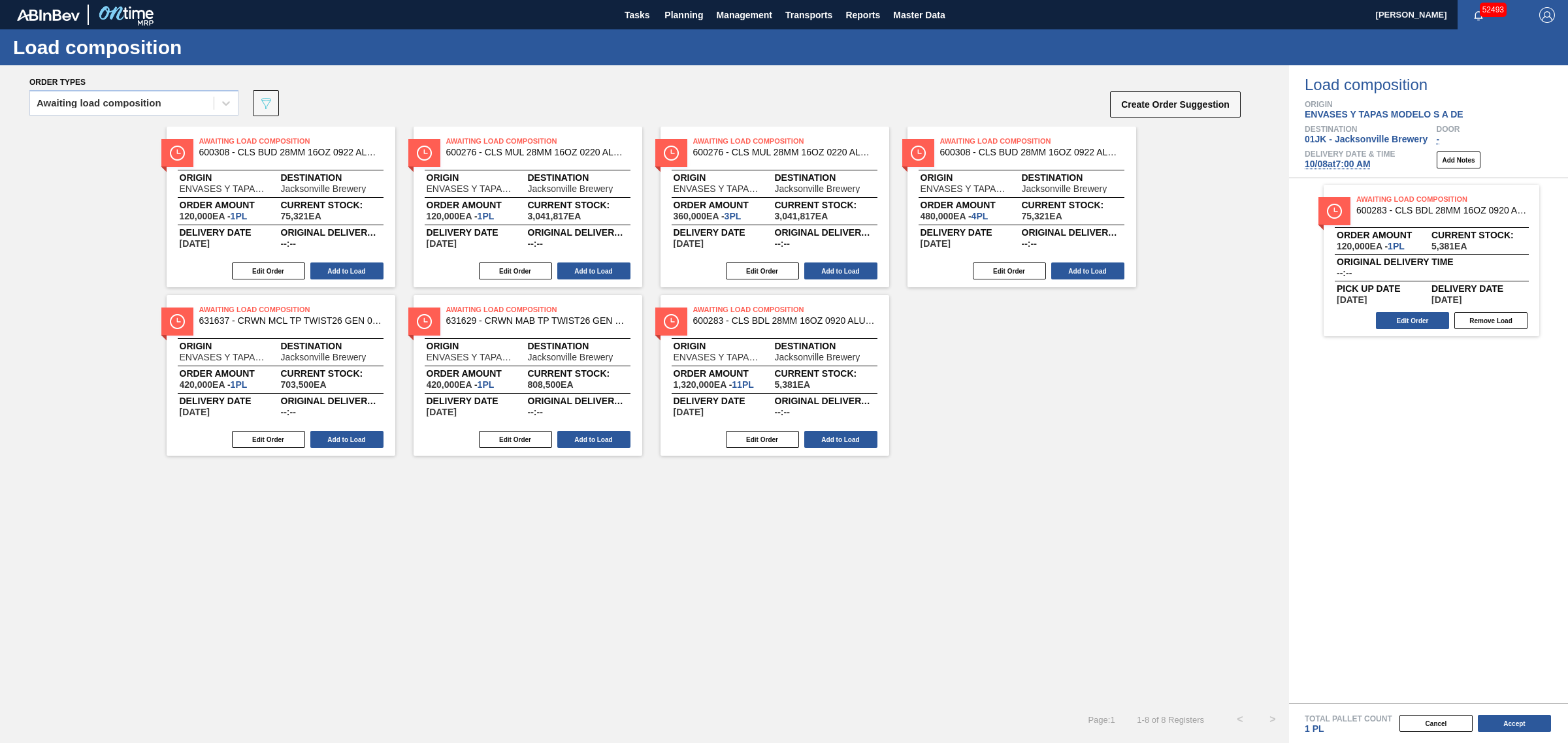
click at [350, 265] on button "Add to Load" at bounding box center [347, 271] width 74 height 17
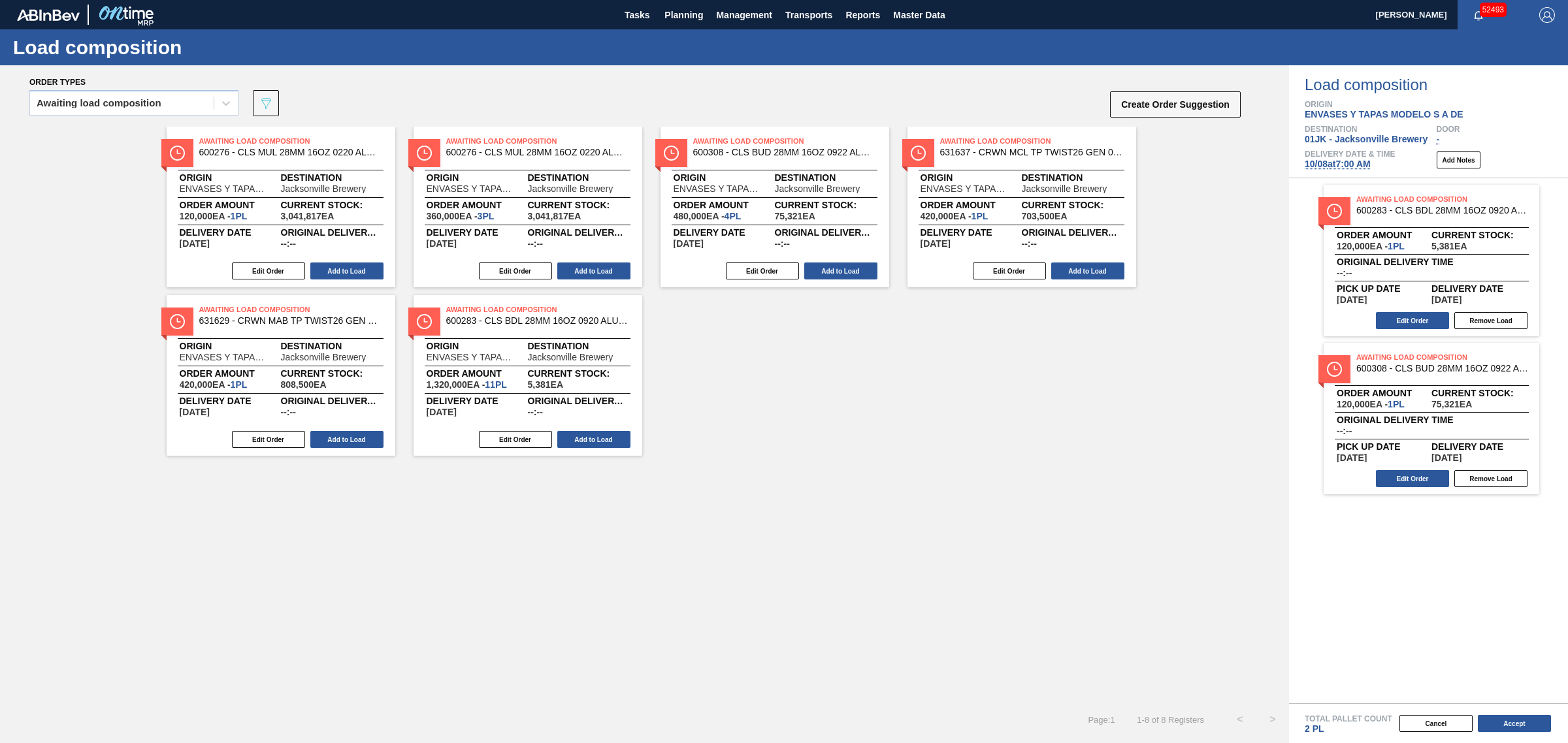
click at [350, 265] on button "Add to Load" at bounding box center [347, 271] width 74 height 17
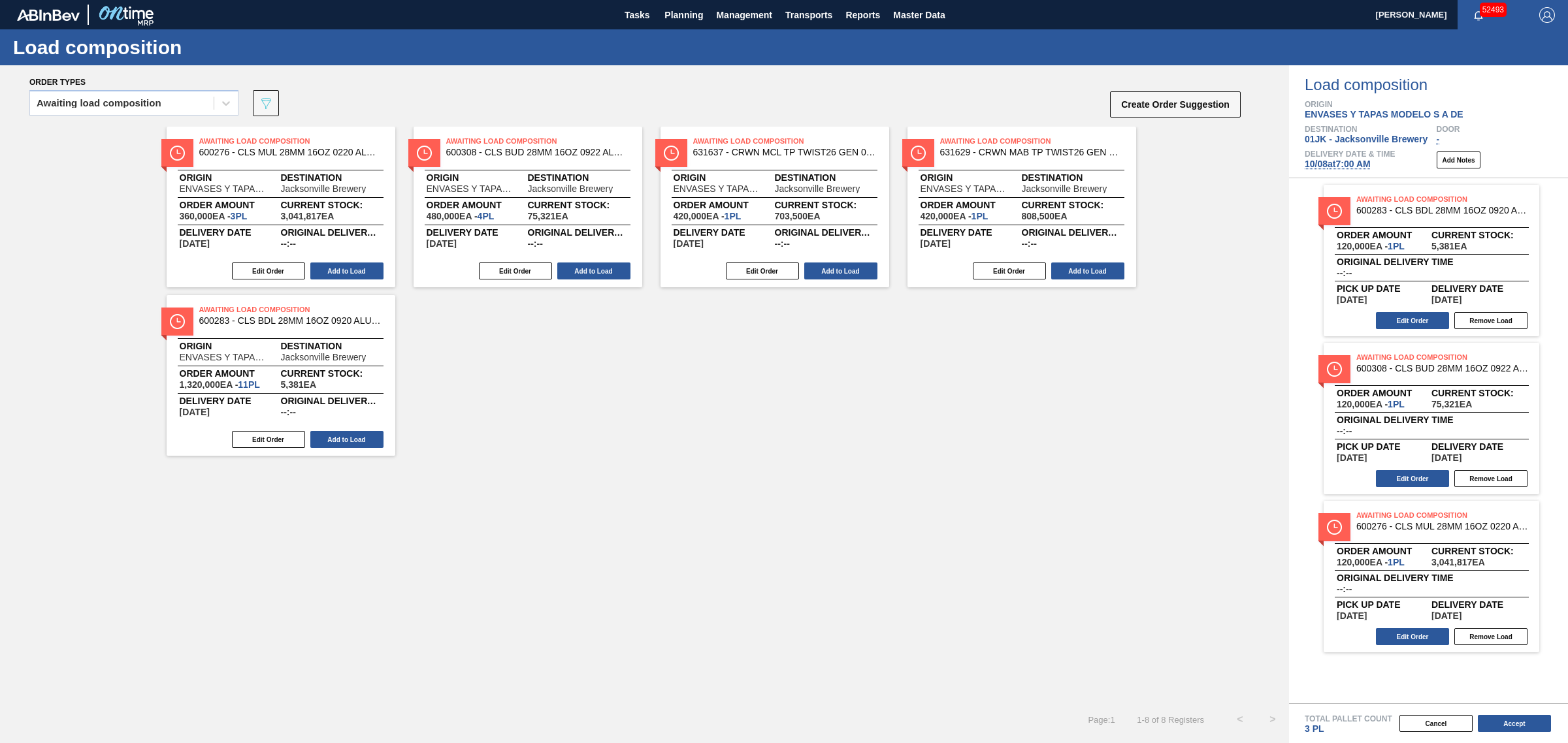
click at [350, 265] on button "Add to Load" at bounding box center [347, 271] width 74 height 17
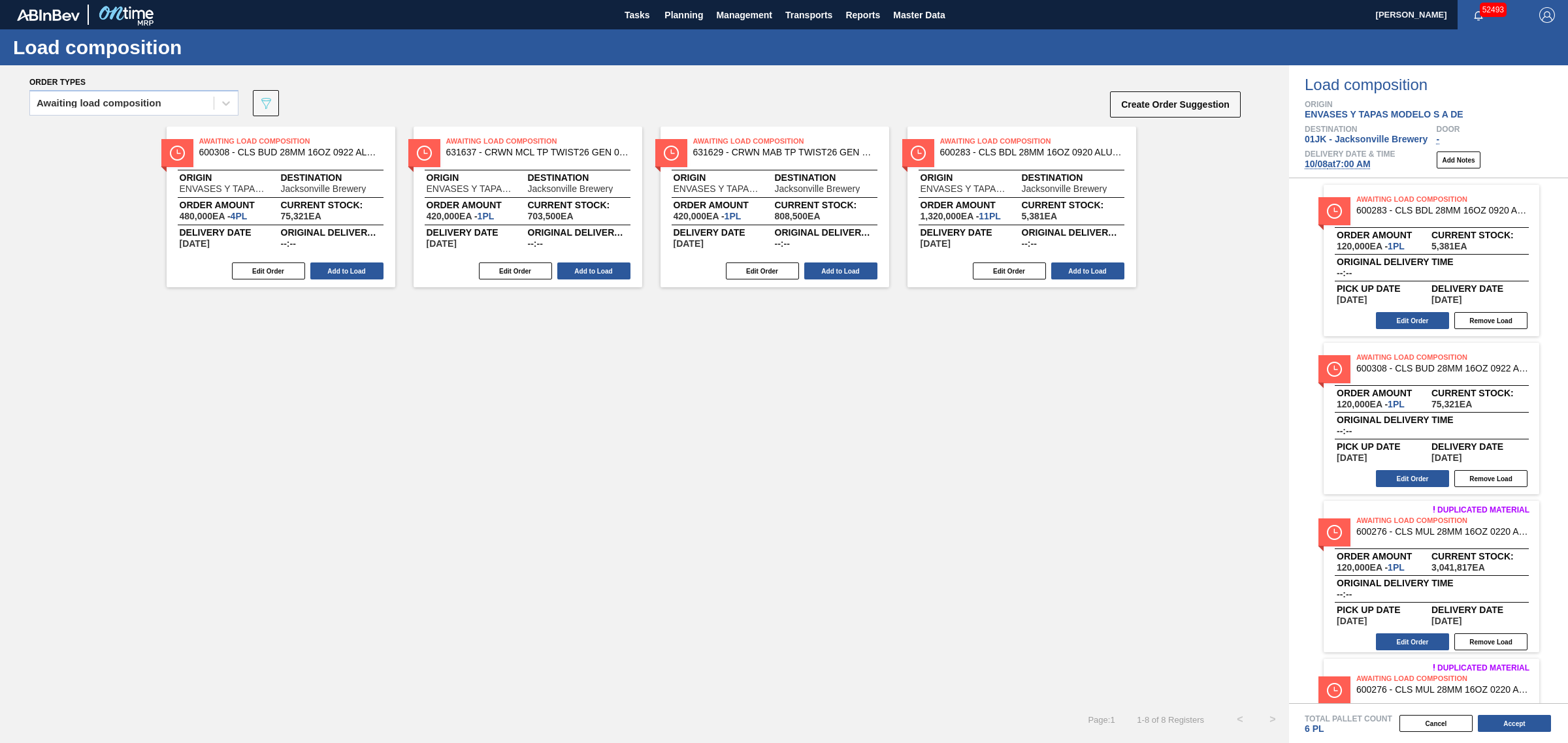
click at [350, 265] on button "Add to Load" at bounding box center [347, 271] width 74 height 17
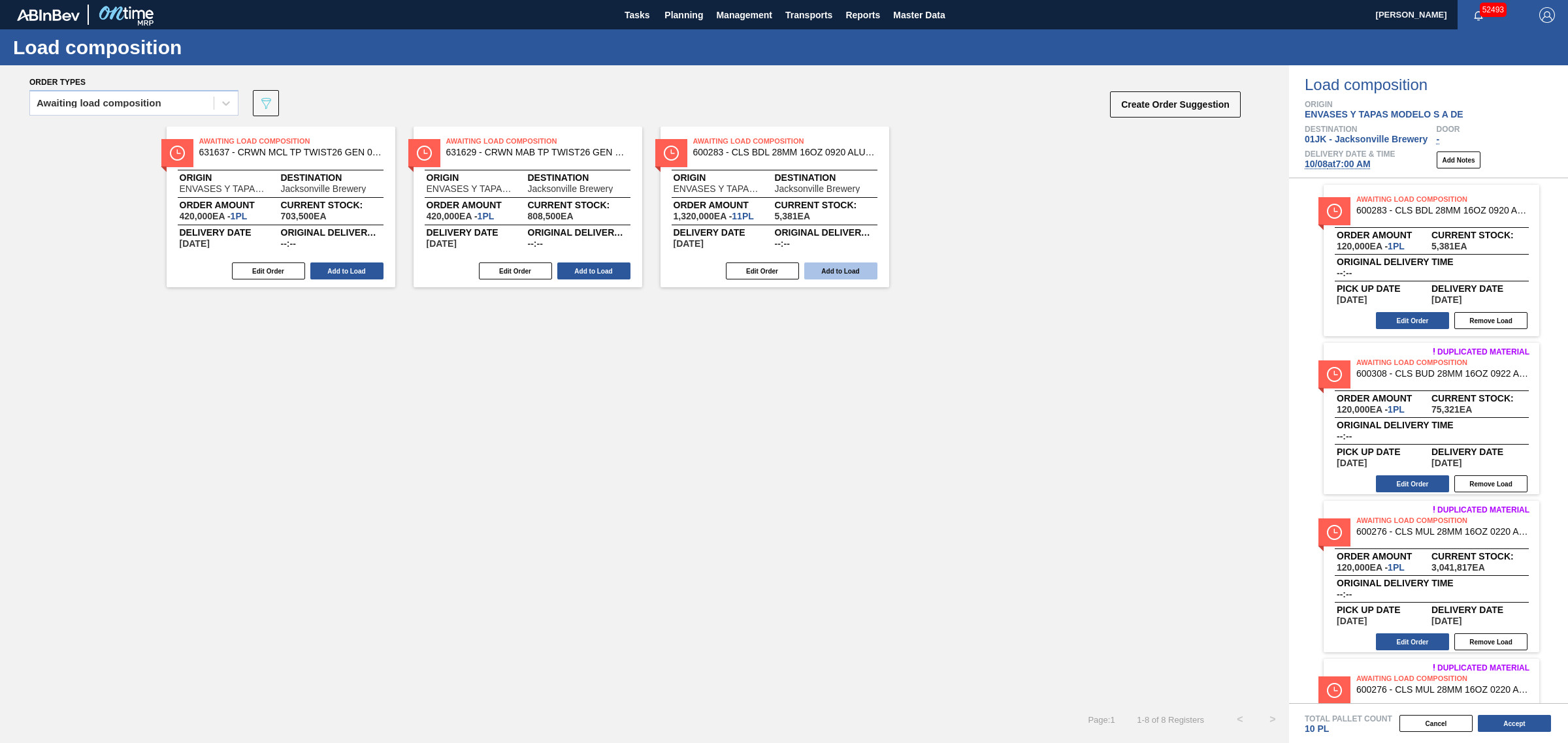
click at [833, 271] on button "Add to Load" at bounding box center [841, 271] width 74 height 17
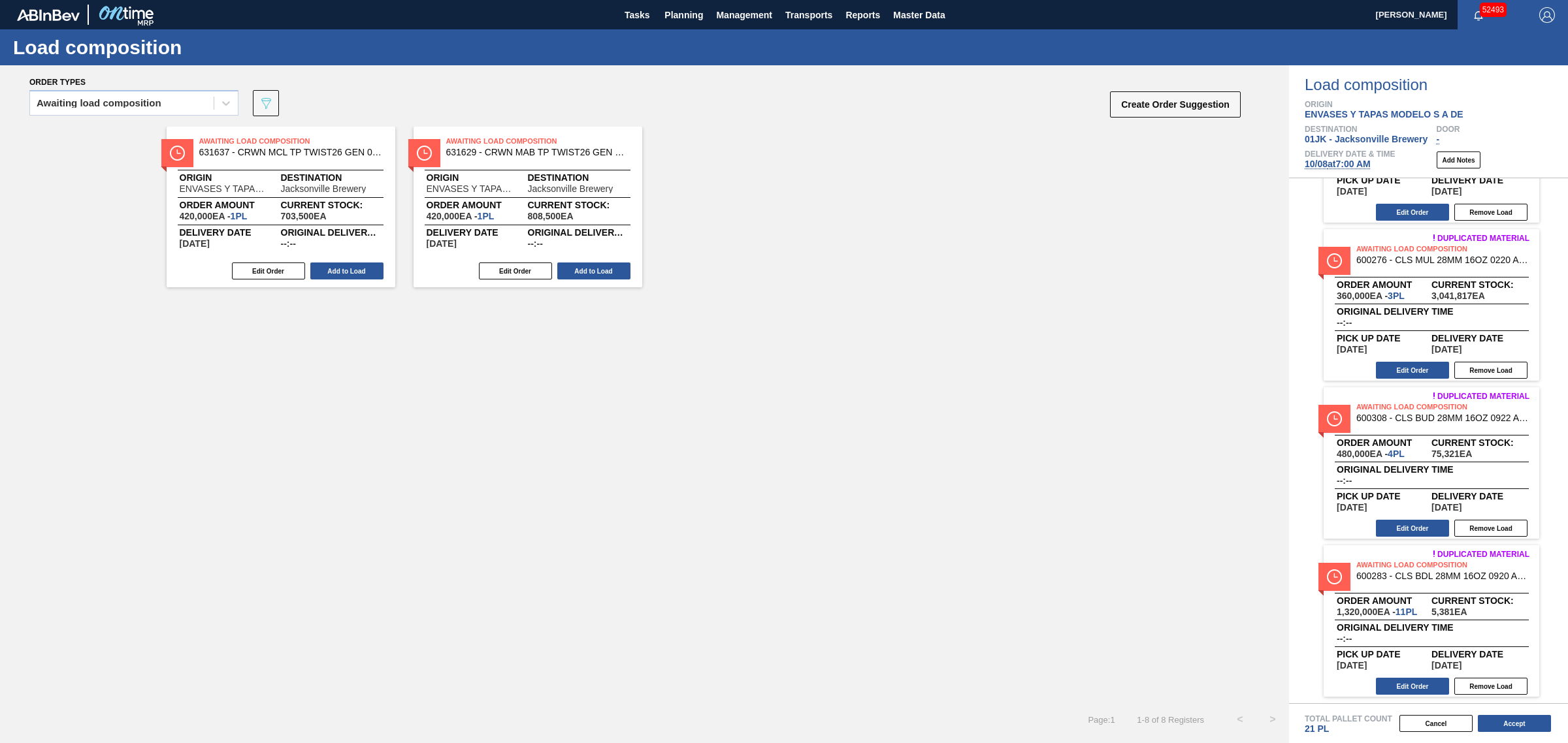
scroll to position [431, 0]
click at [359, 265] on button "Add to Load" at bounding box center [347, 271] width 74 height 17
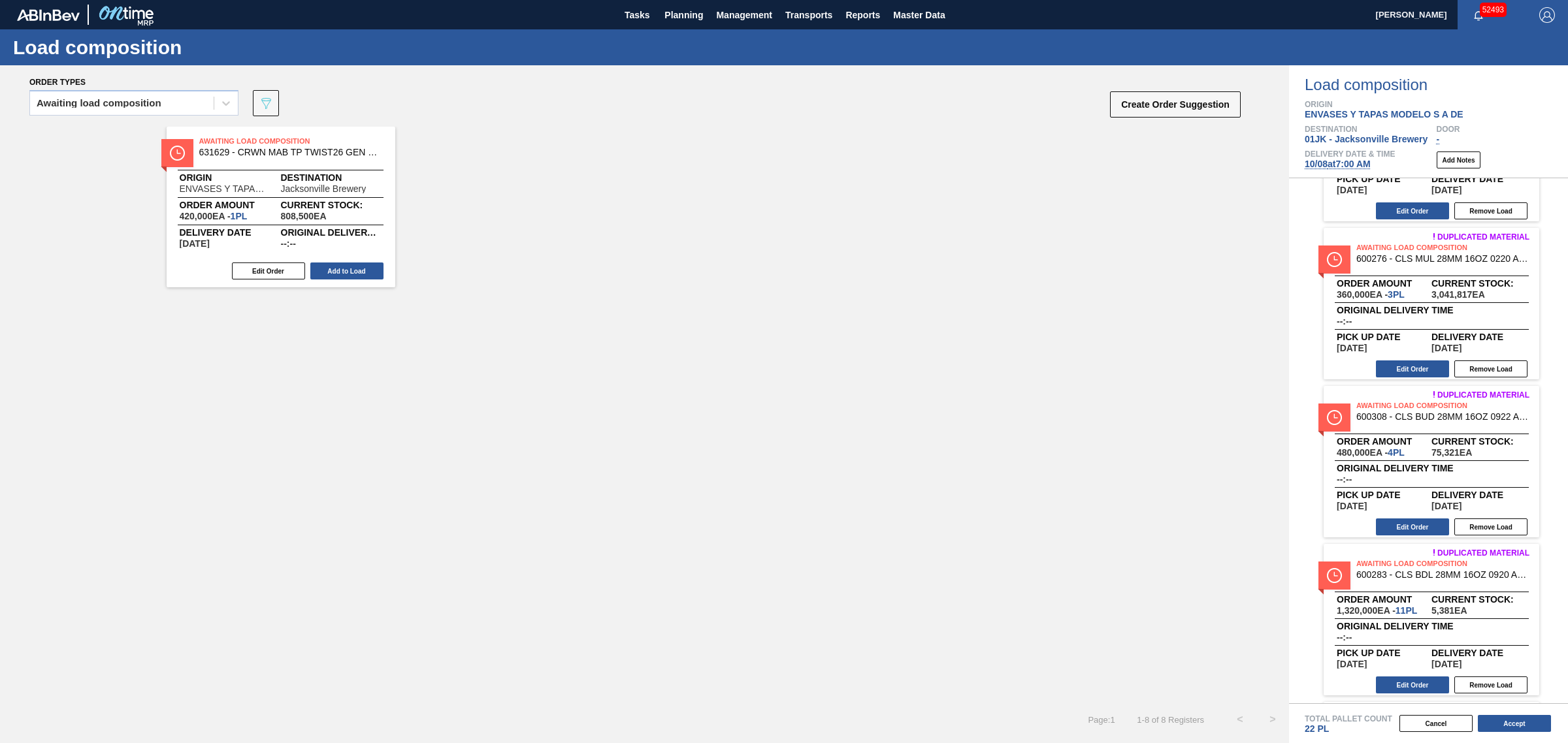
click at [359, 265] on button "Add to Load" at bounding box center [347, 271] width 74 height 17
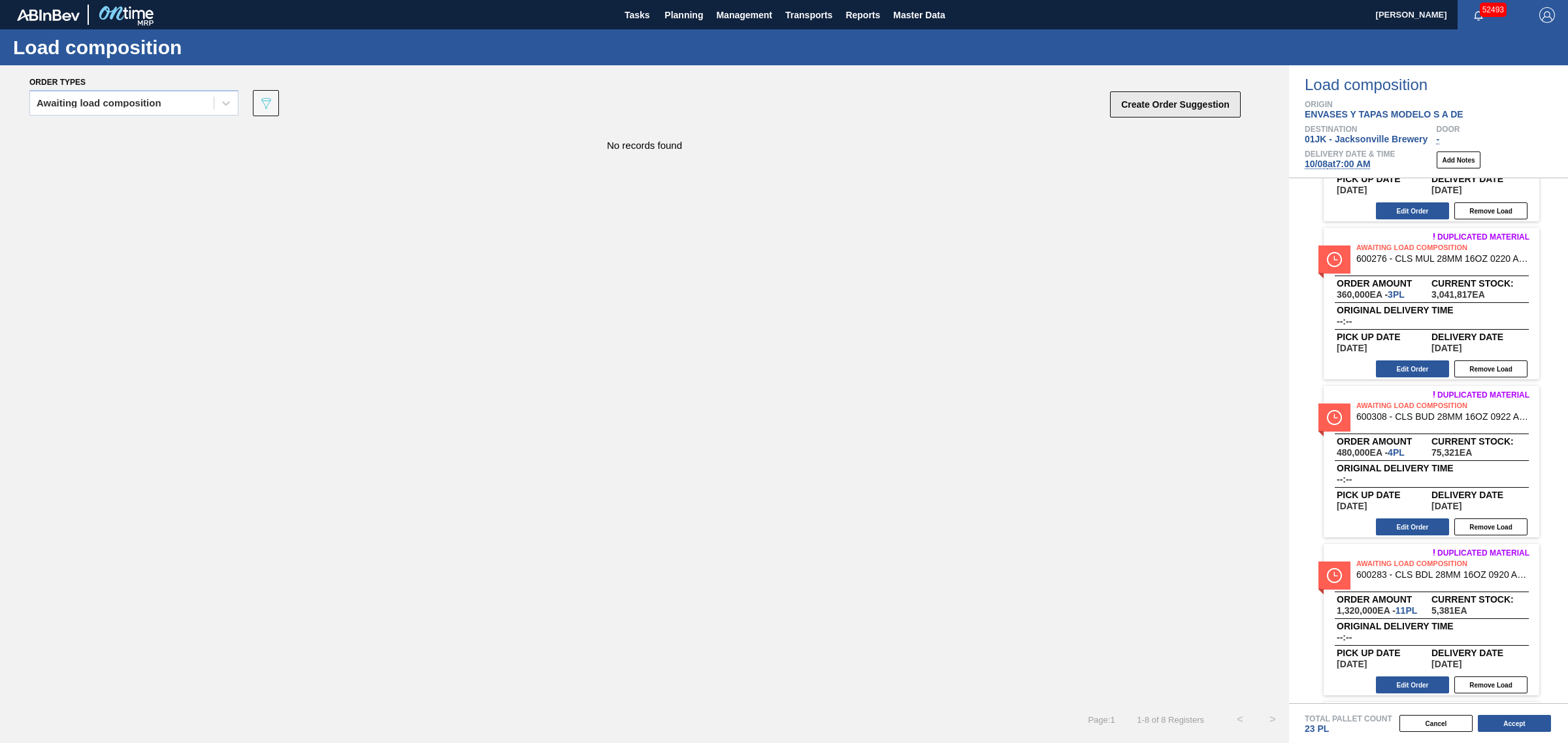
click at [1150, 109] on button "Create Order Suggestion" at bounding box center [1175, 104] width 131 height 26
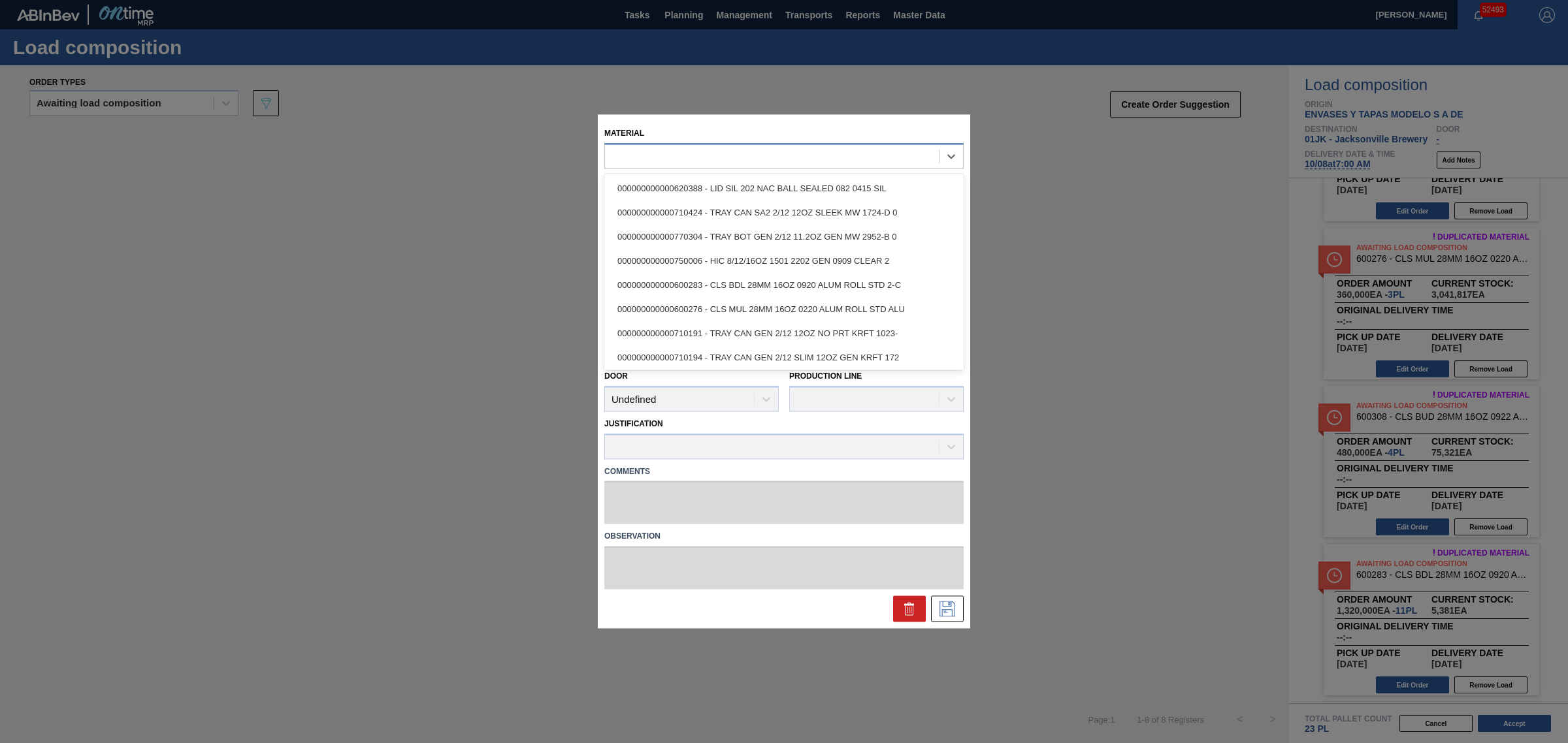
click at [697, 151] on div at bounding box center [771, 156] width 334 height 19
type input "631615"
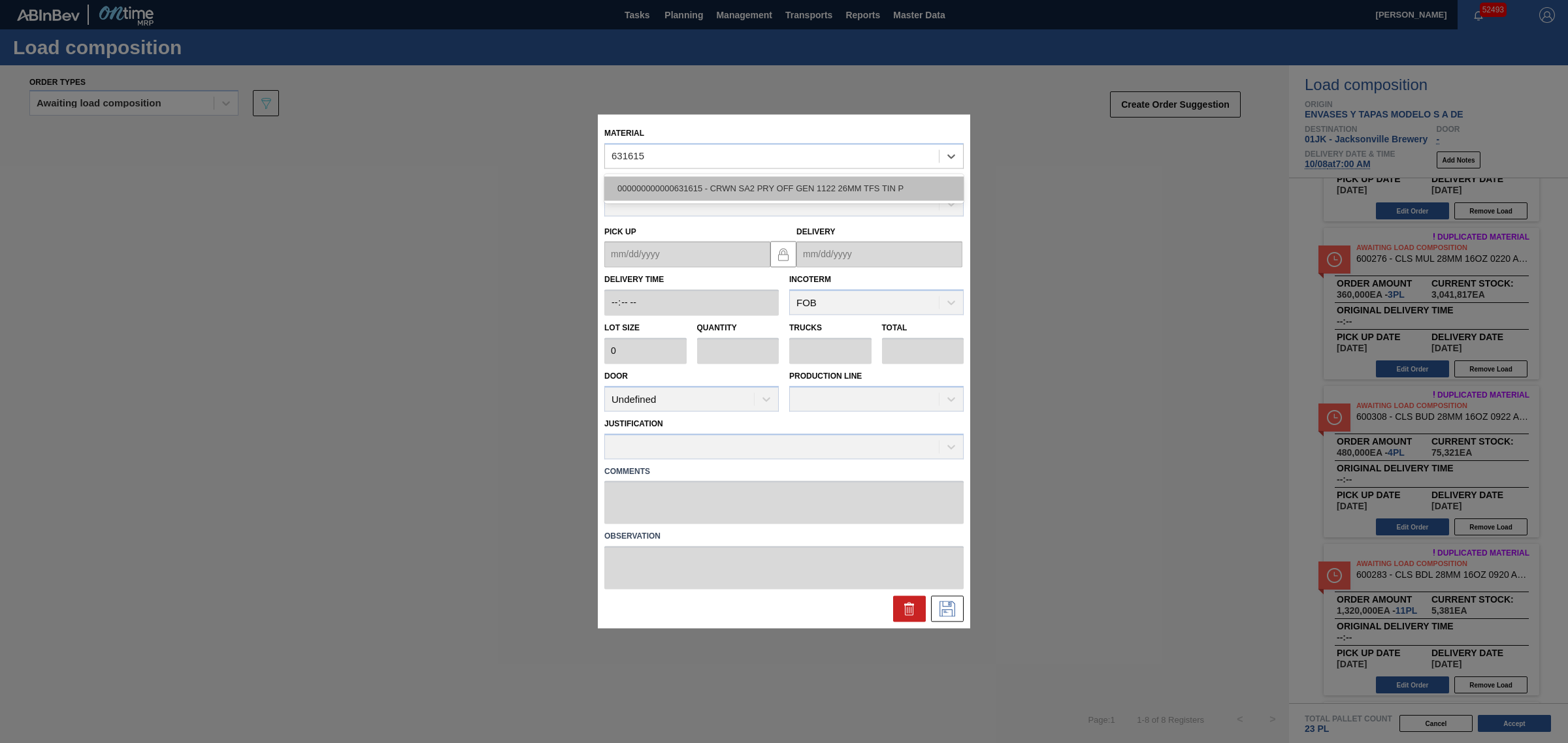
click at [725, 186] on div "000000000000631615 - CRWN SA2 PRY OFF GEN 1122 26MM TFS TIN P" at bounding box center [783, 188] width 359 height 24
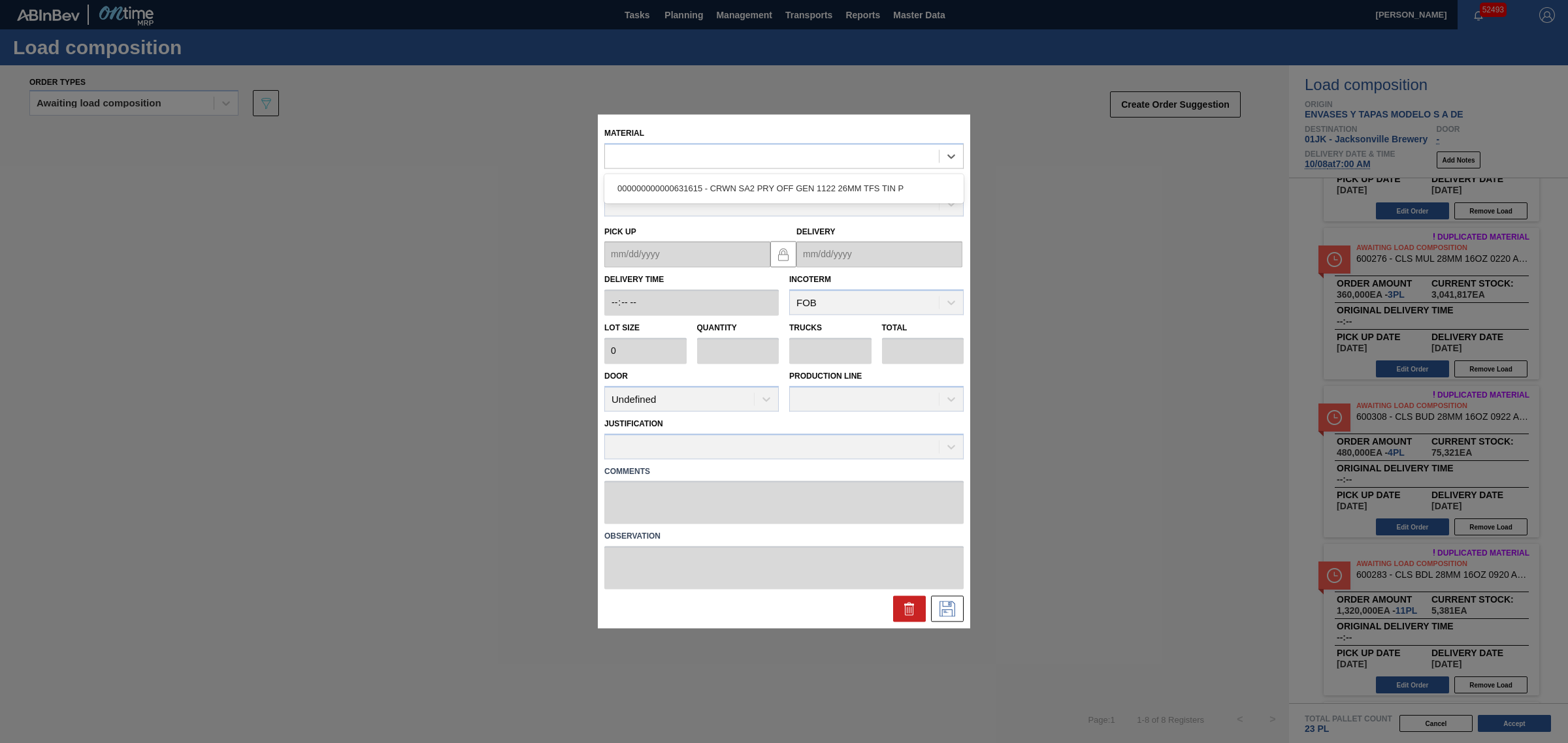
type input "420,000"
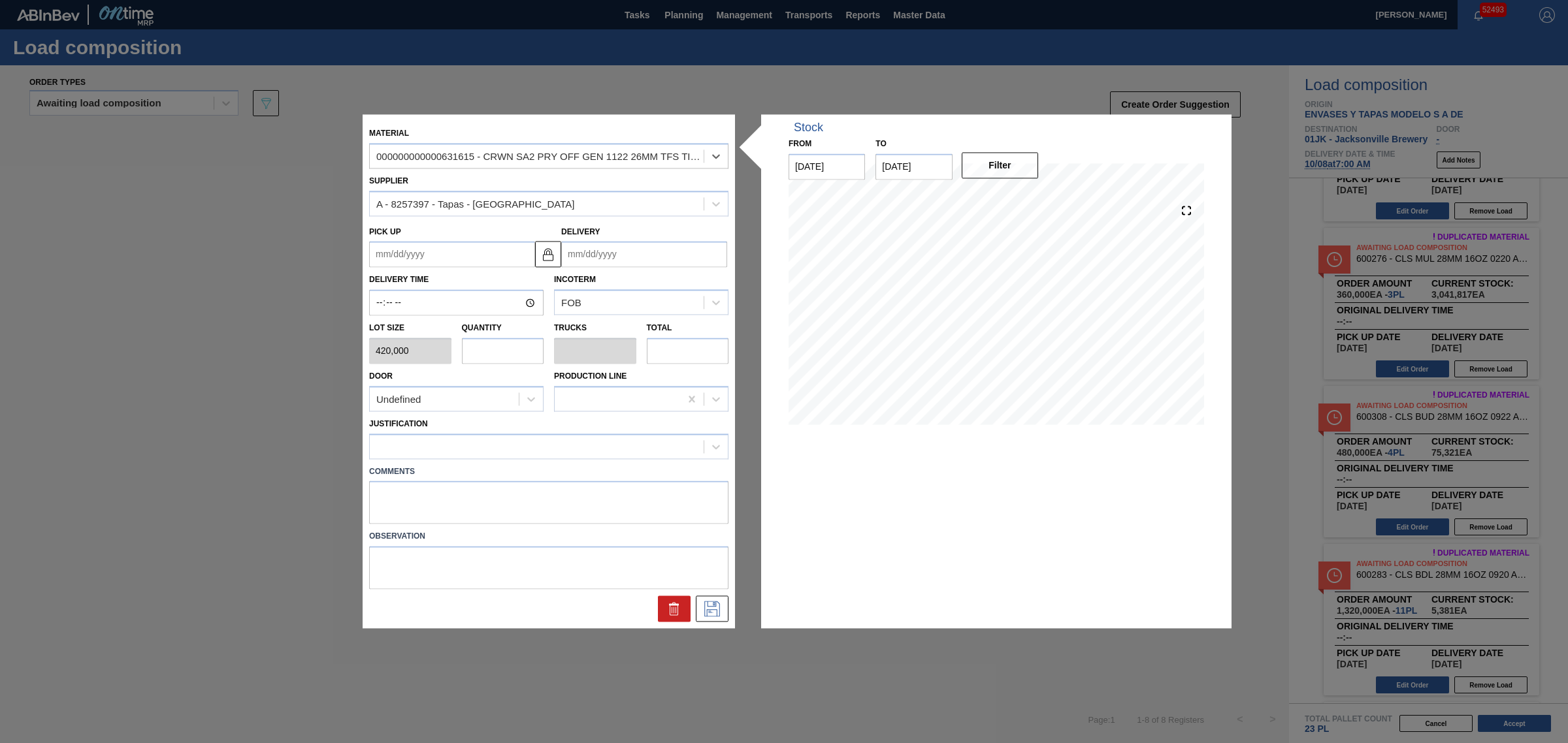
click at [599, 265] on input "Delivery" at bounding box center [644, 254] width 166 height 26
type input "1"
type up "[DATE]"
type input "10"
type up "[DATE]"
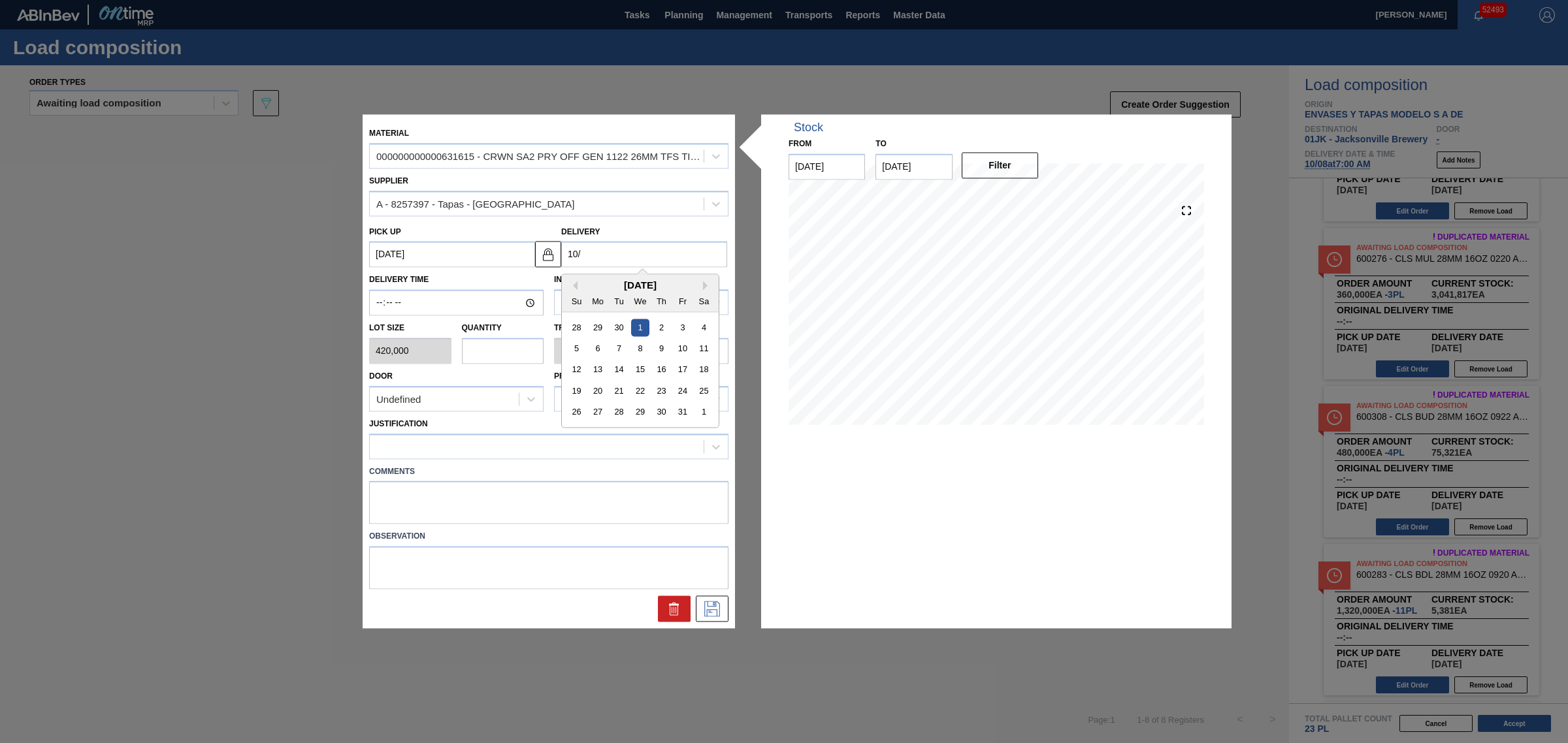
type input "10/8"
type up "[DATE]"
type input "10/8/"
type up "[DATE]"
type input "10/8/2"
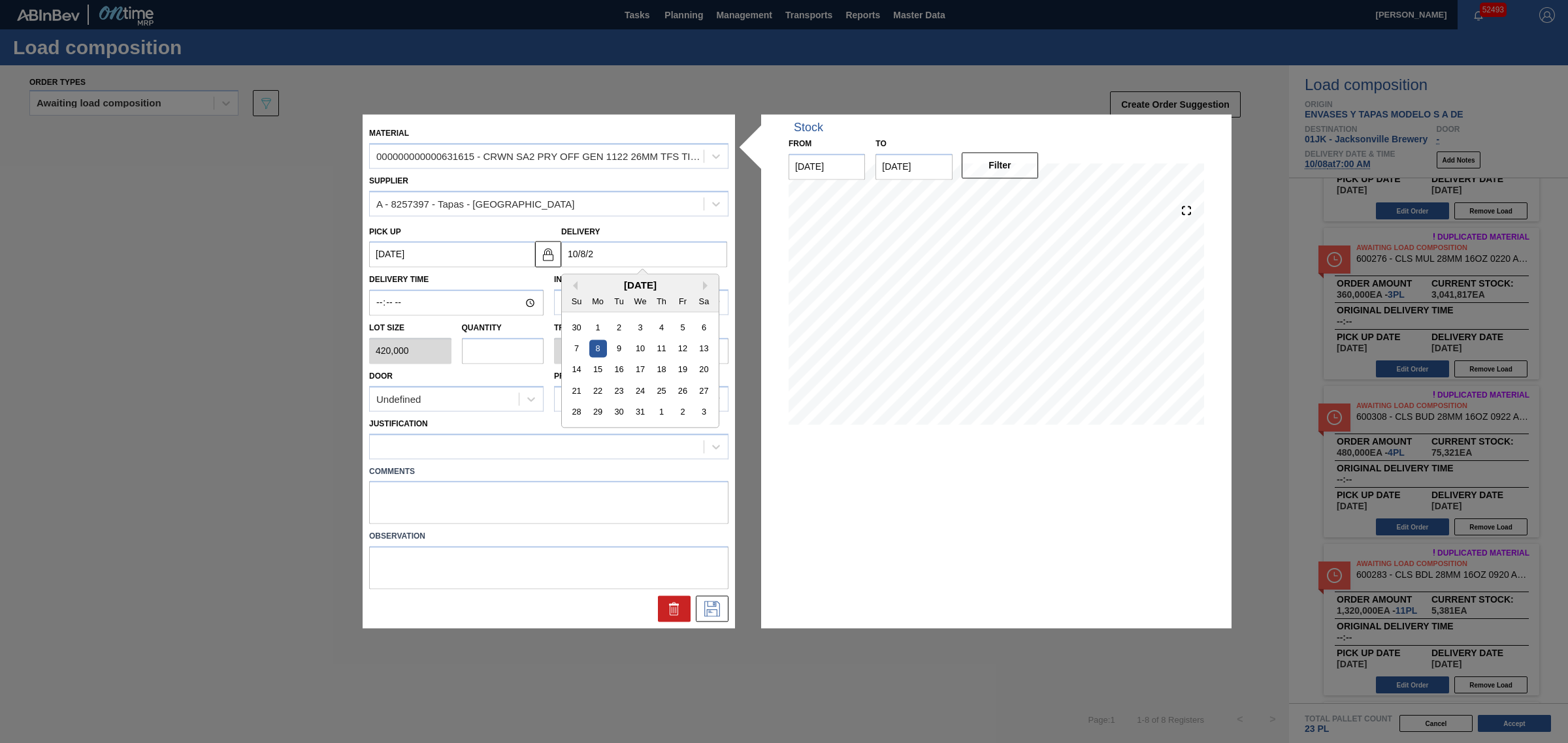
type up "[DATE]"
type input "[DATE]"
type up "[DATE]"
type input "[DATE]"
click at [502, 349] on input "text" at bounding box center [503, 350] width 83 height 26
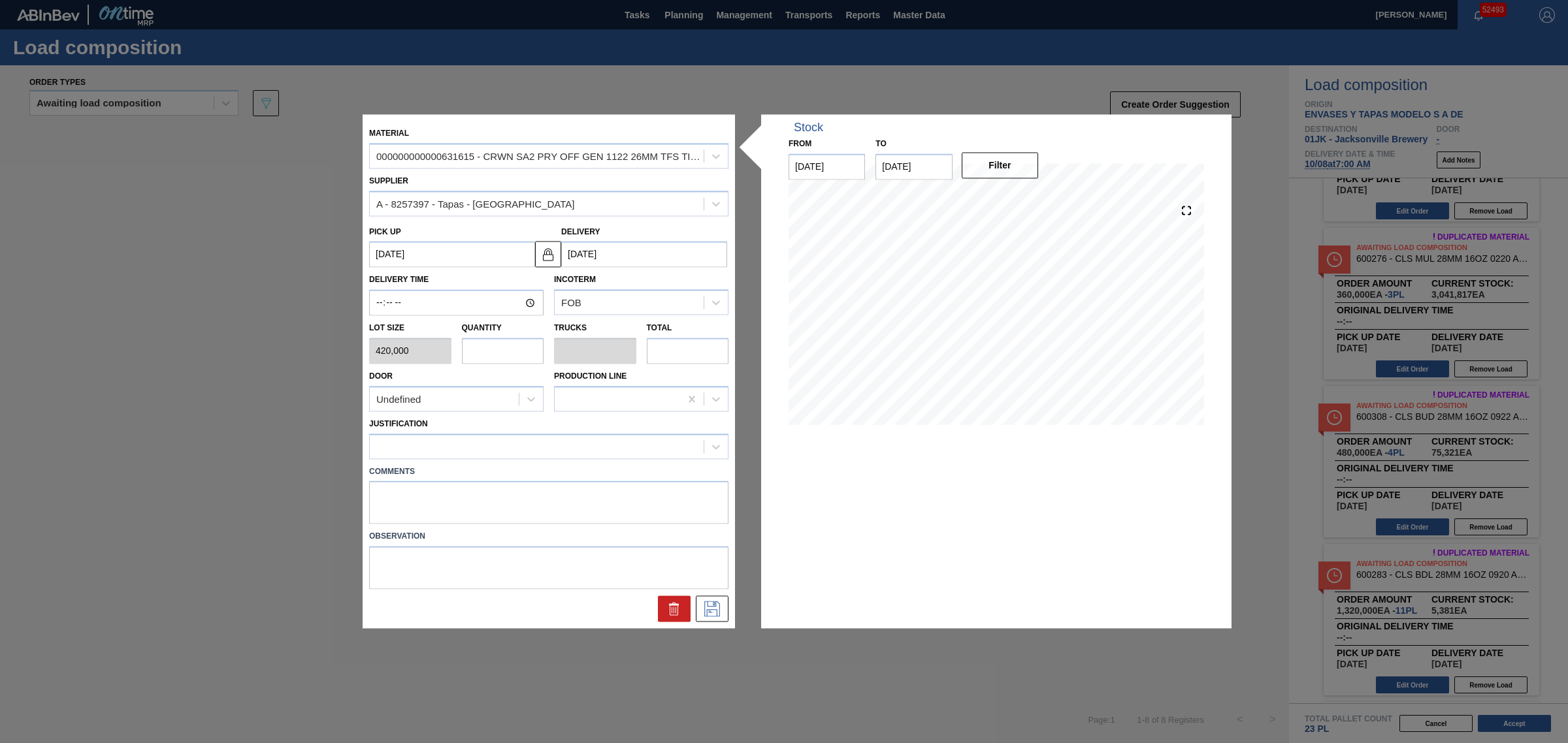
type input "6"
type input "0.273"
type input "2,520,000"
type input "6"
click at [715, 612] on icon at bounding box center [712, 609] width 21 height 16
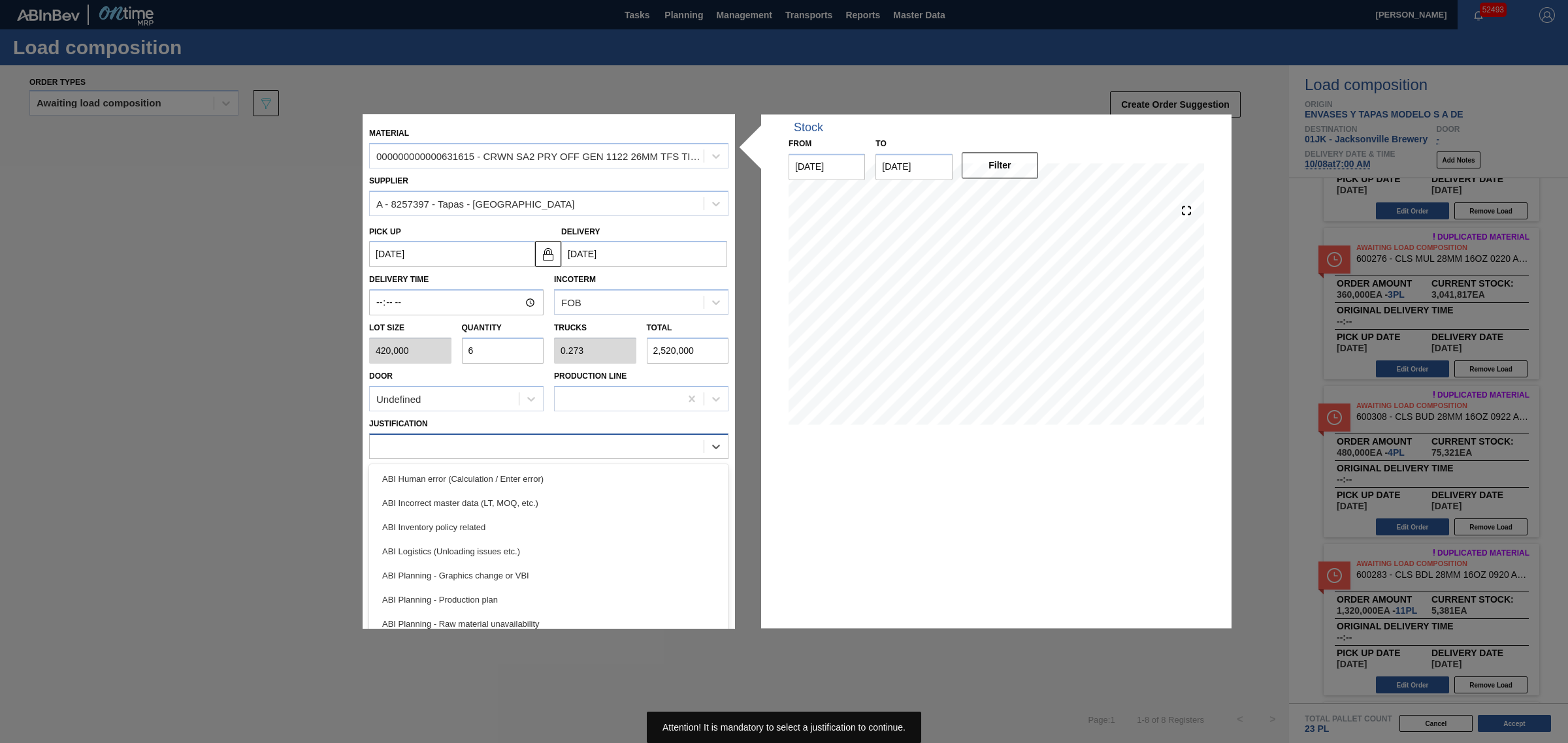
click at [493, 442] on div at bounding box center [536, 446] width 334 height 19
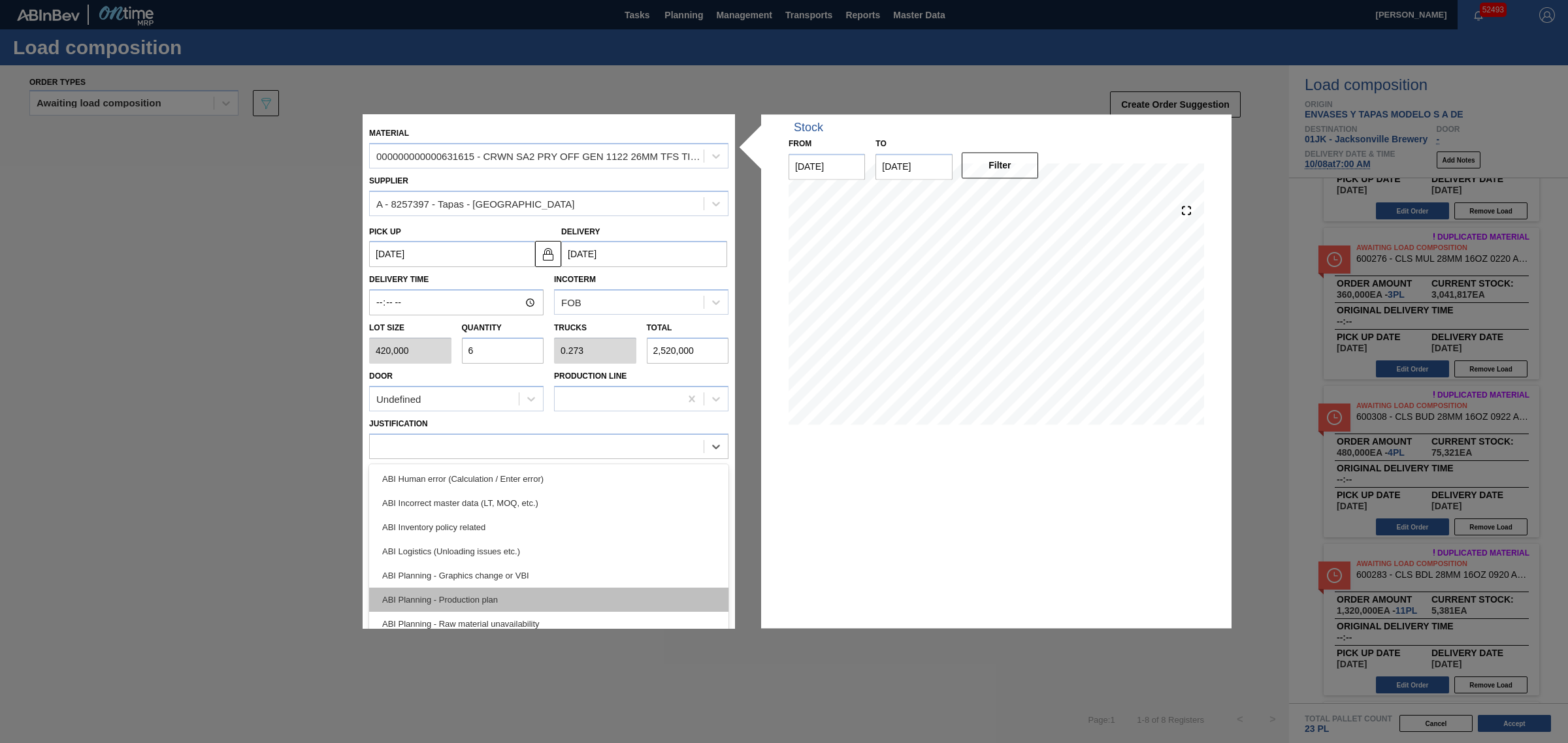
scroll to position [244, 0]
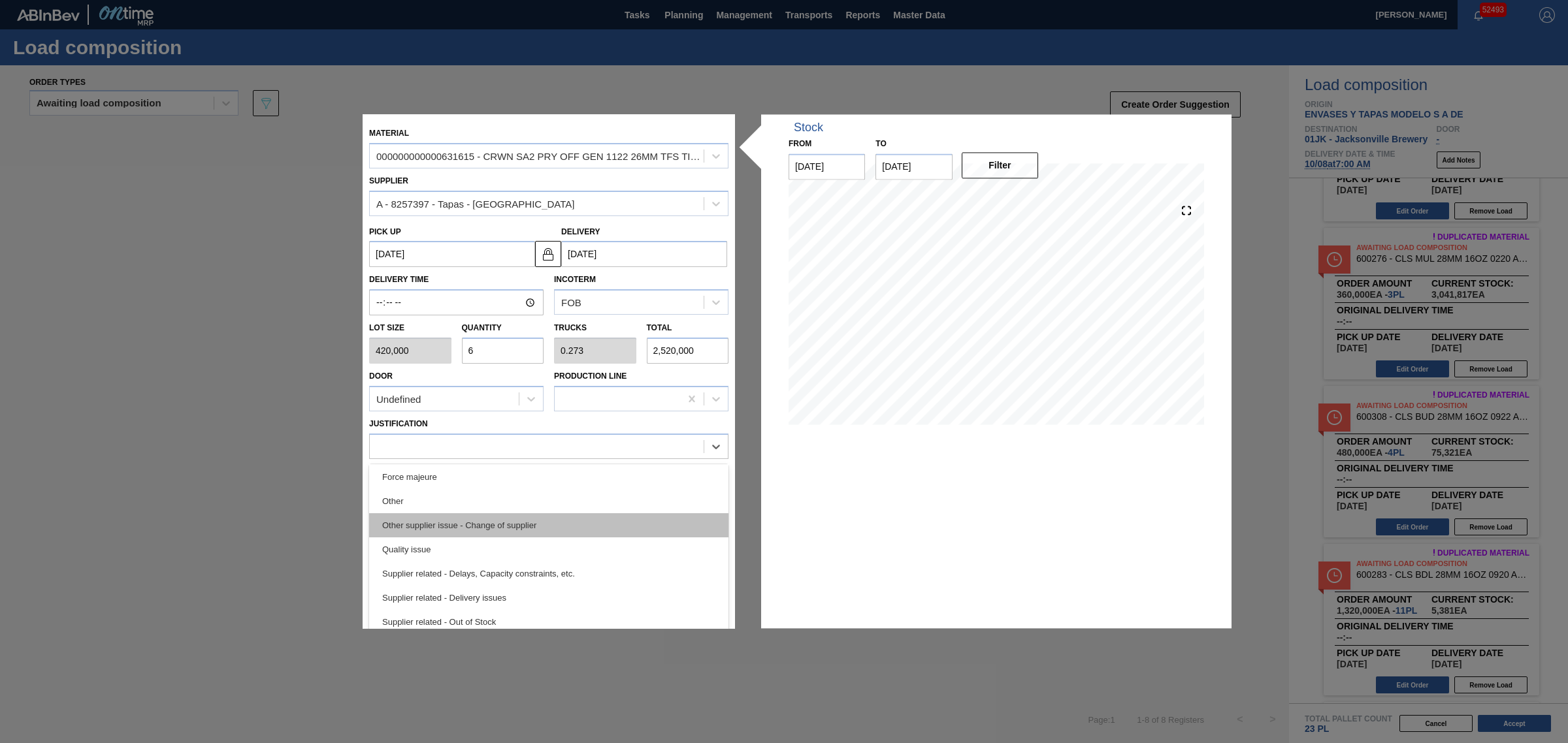
click at [519, 526] on div "Other supplier issue - Change of supplier" at bounding box center [548, 525] width 359 height 24
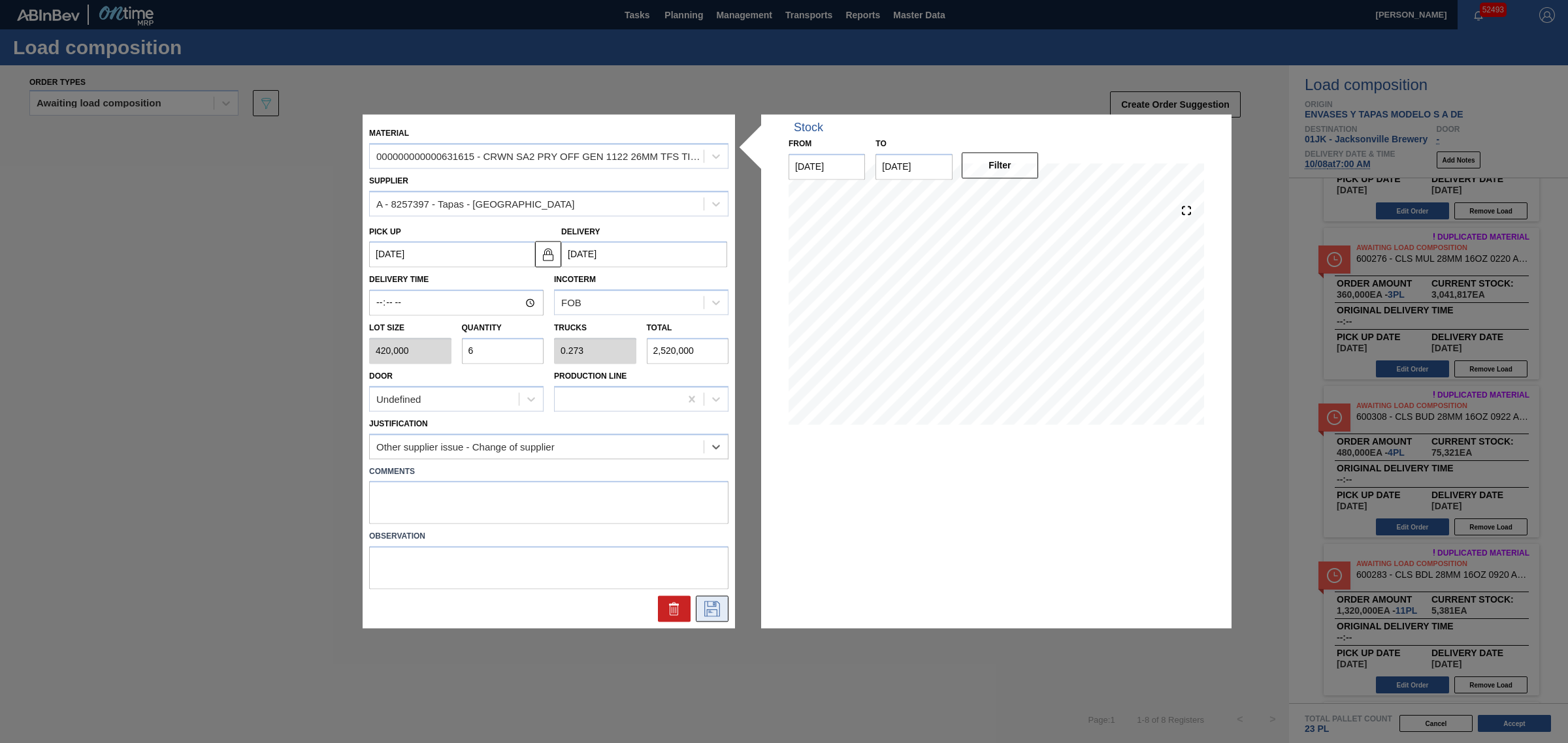
click at [702, 603] on icon at bounding box center [712, 609] width 21 height 16
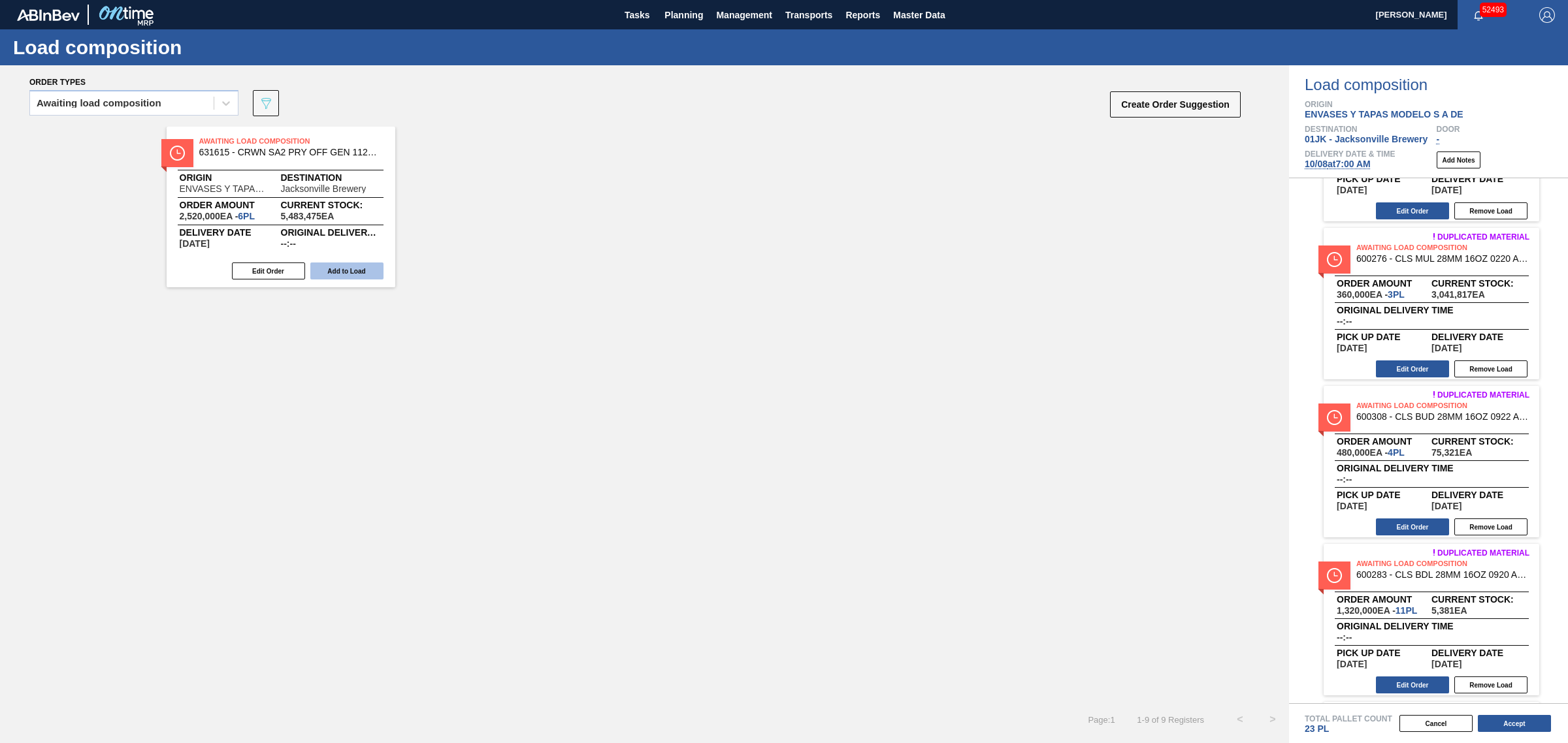
click at [356, 268] on button "Add to Load" at bounding box center [347, 271] width 74 height 17
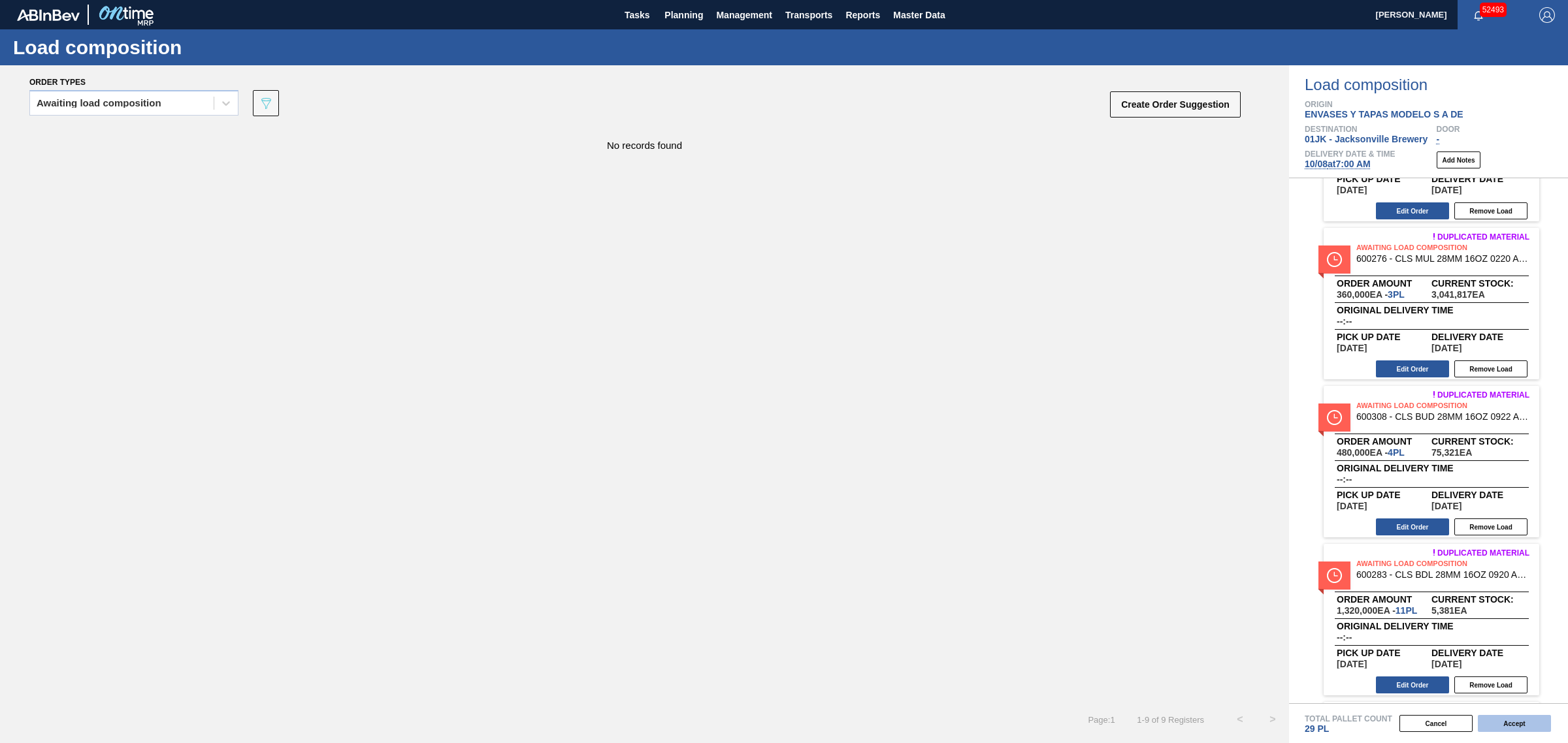
click at [1501, 720] on button "Accept" at bounding box center [1515, 723] width 74 height 17
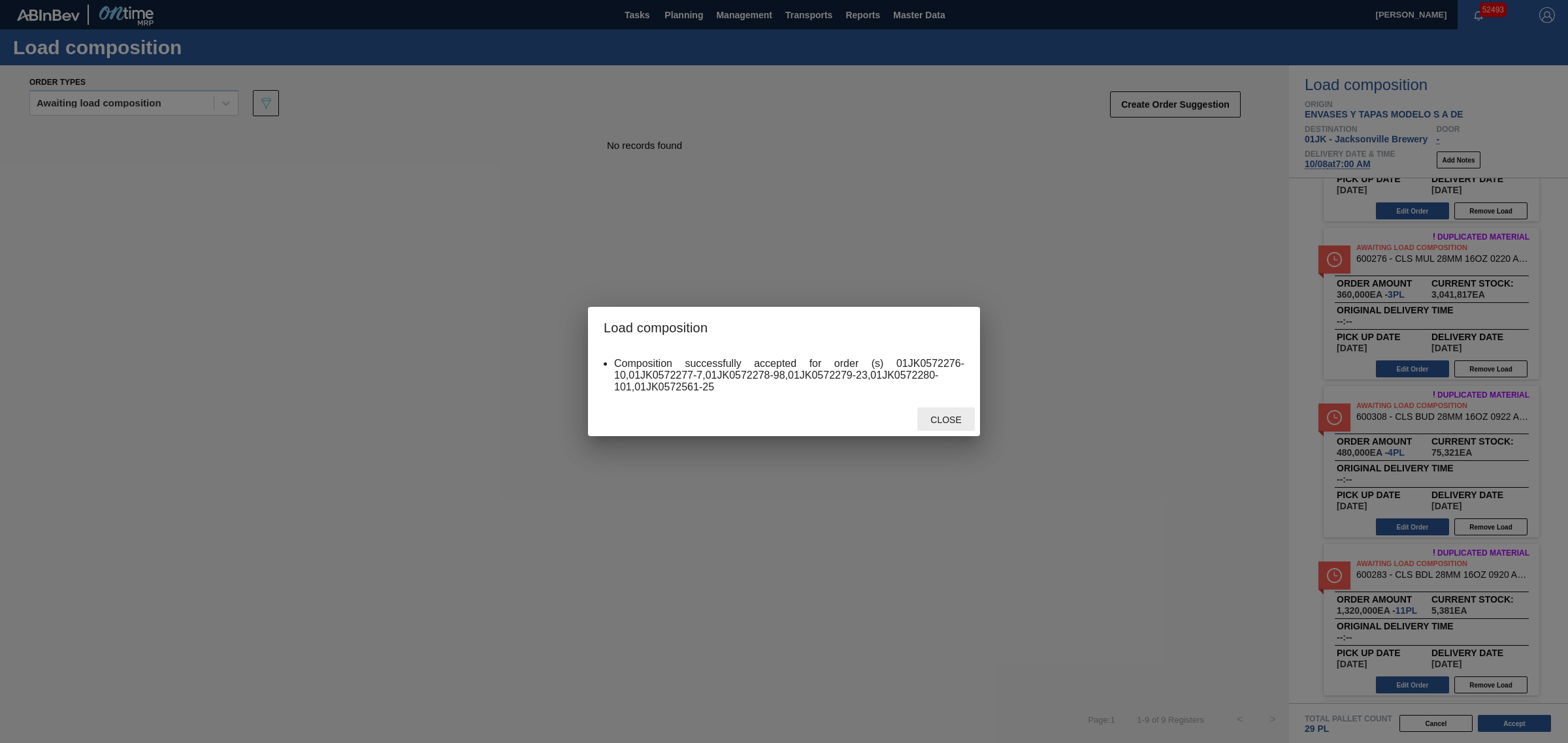
click at [954, 415] on div "Close" at bounding box center [946, 419] width 58 height 24
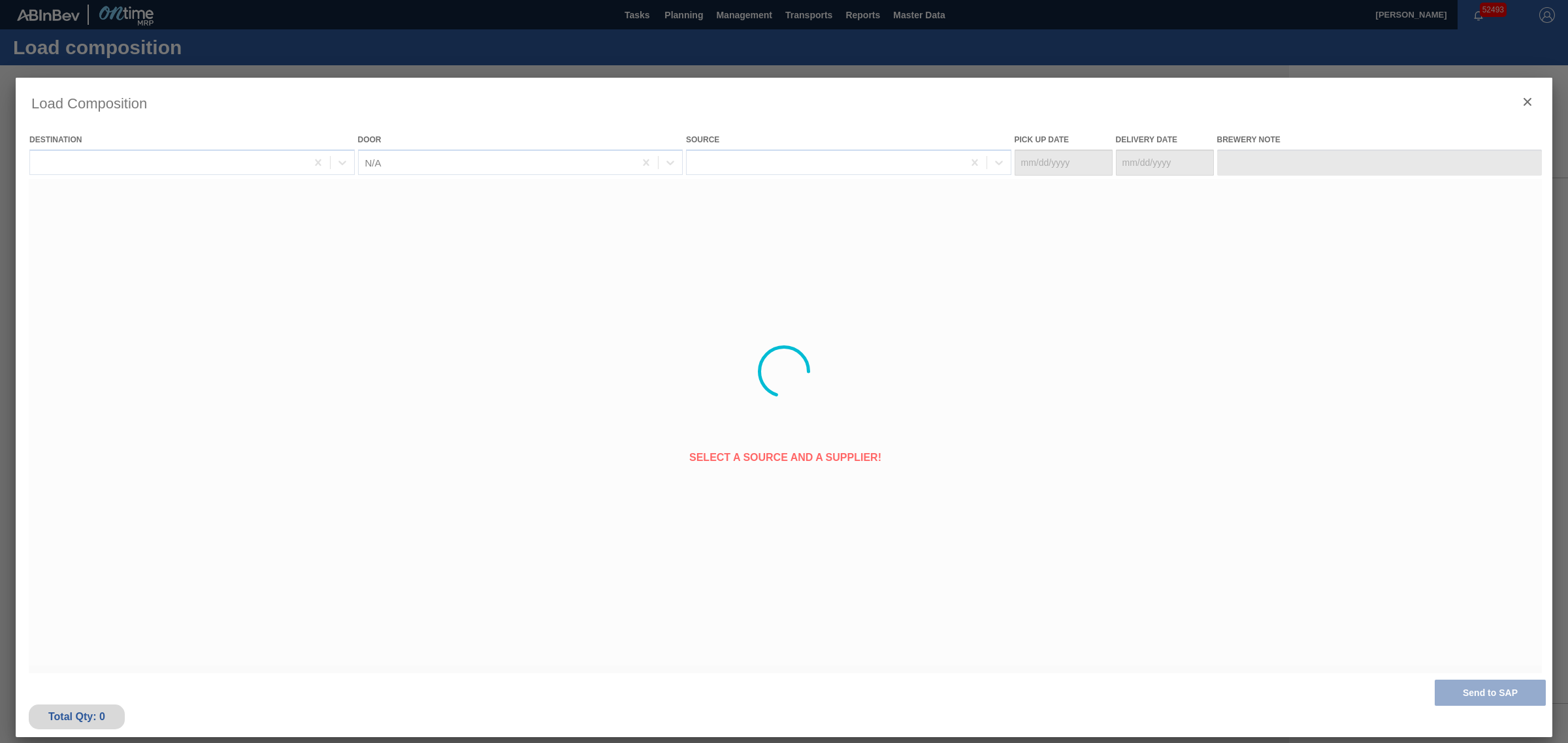
type Date "[DATE]"
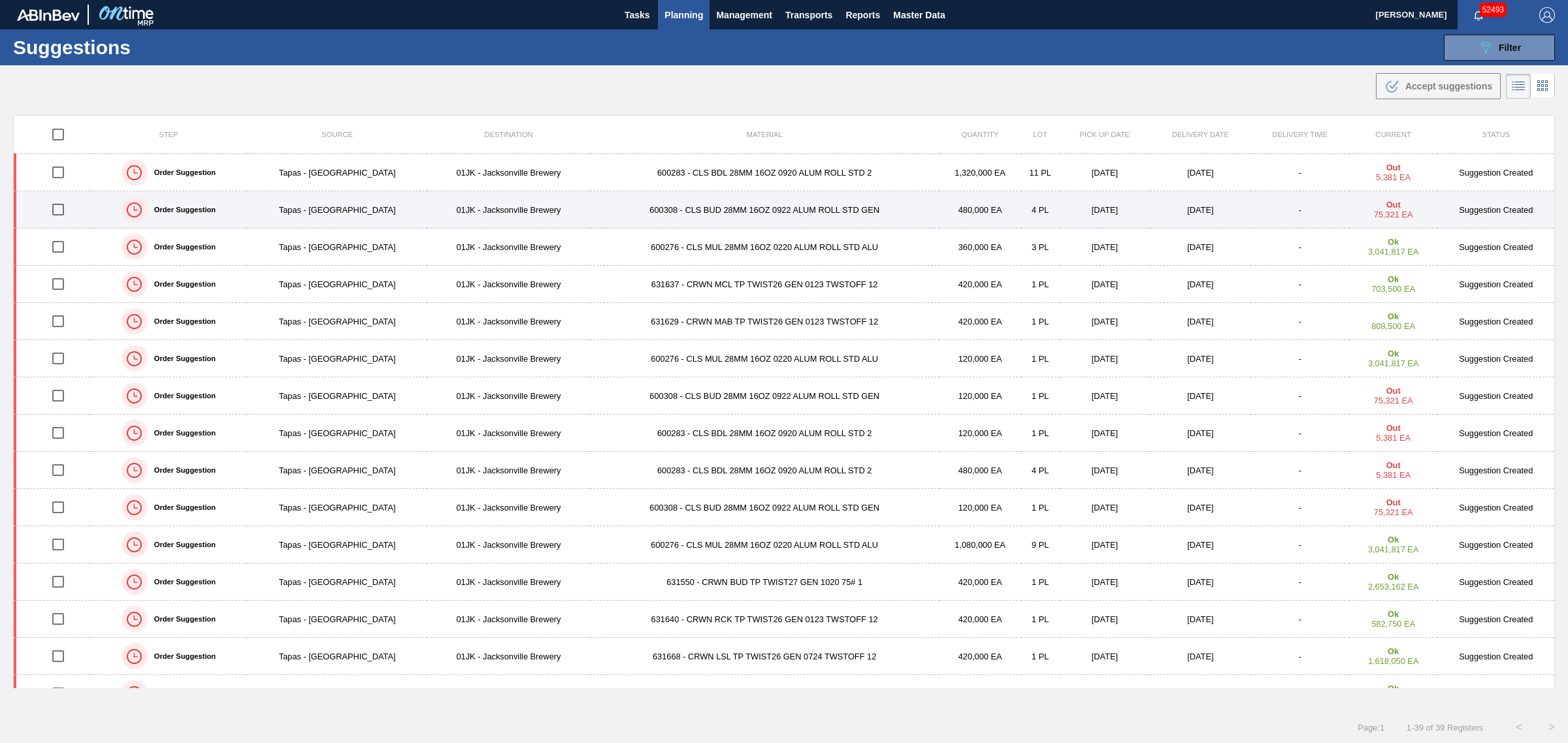
drag, startPoint x: 58, startPoint y: 170, endPoint x: 62, endPoint y: 207, distance: 37.2
click at [58, 170] on input "checkbox" at bounding box center [58, 172] width 28 height 28
checkbox input "true"
click at [63, 213] on input "checkbox" at bounding box center [58, 209] width 28 height 28
checkbox input "true"
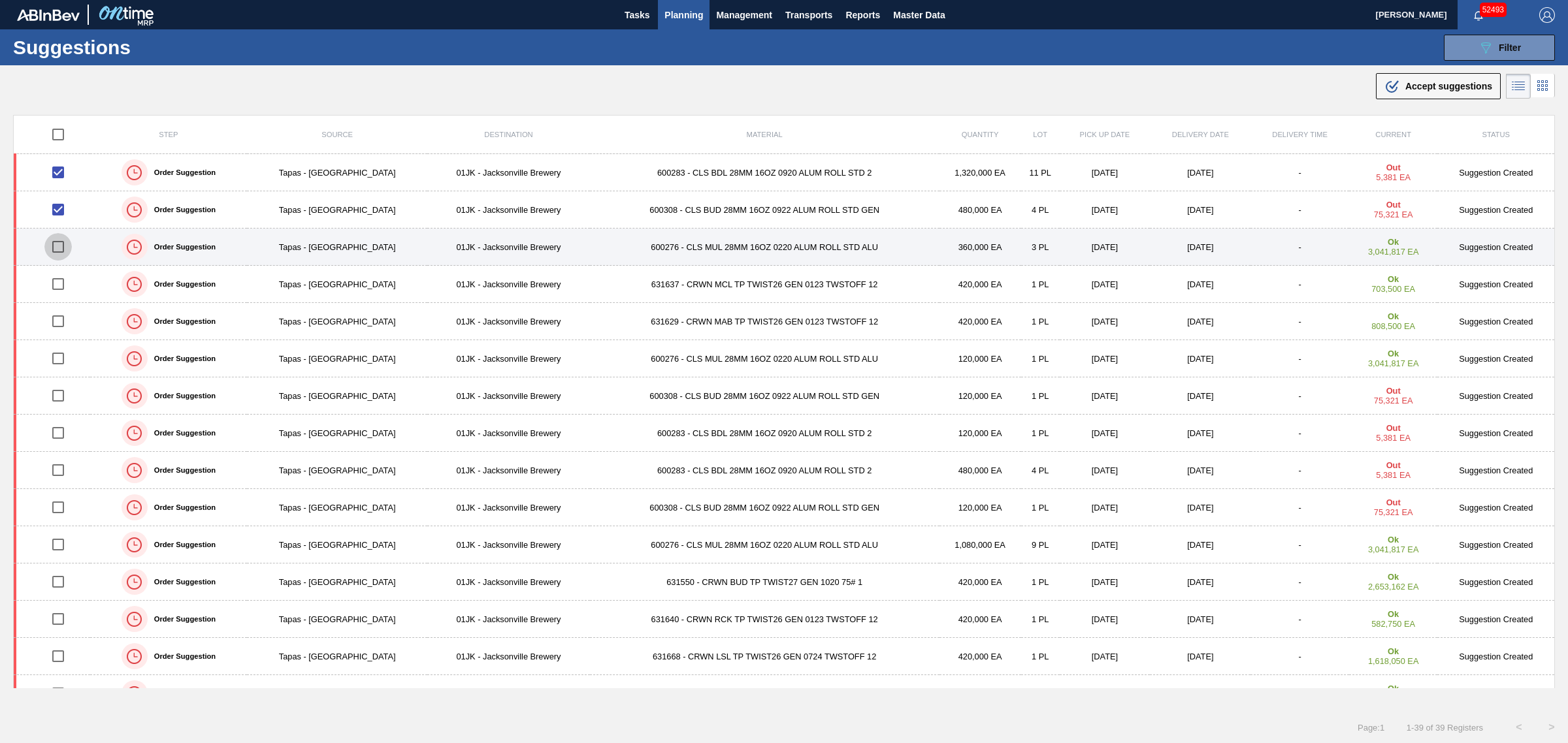
click at [64, 246] on input "checkbox" at bounding box center [58, 247] width 28 height 28
checkbox input "true"
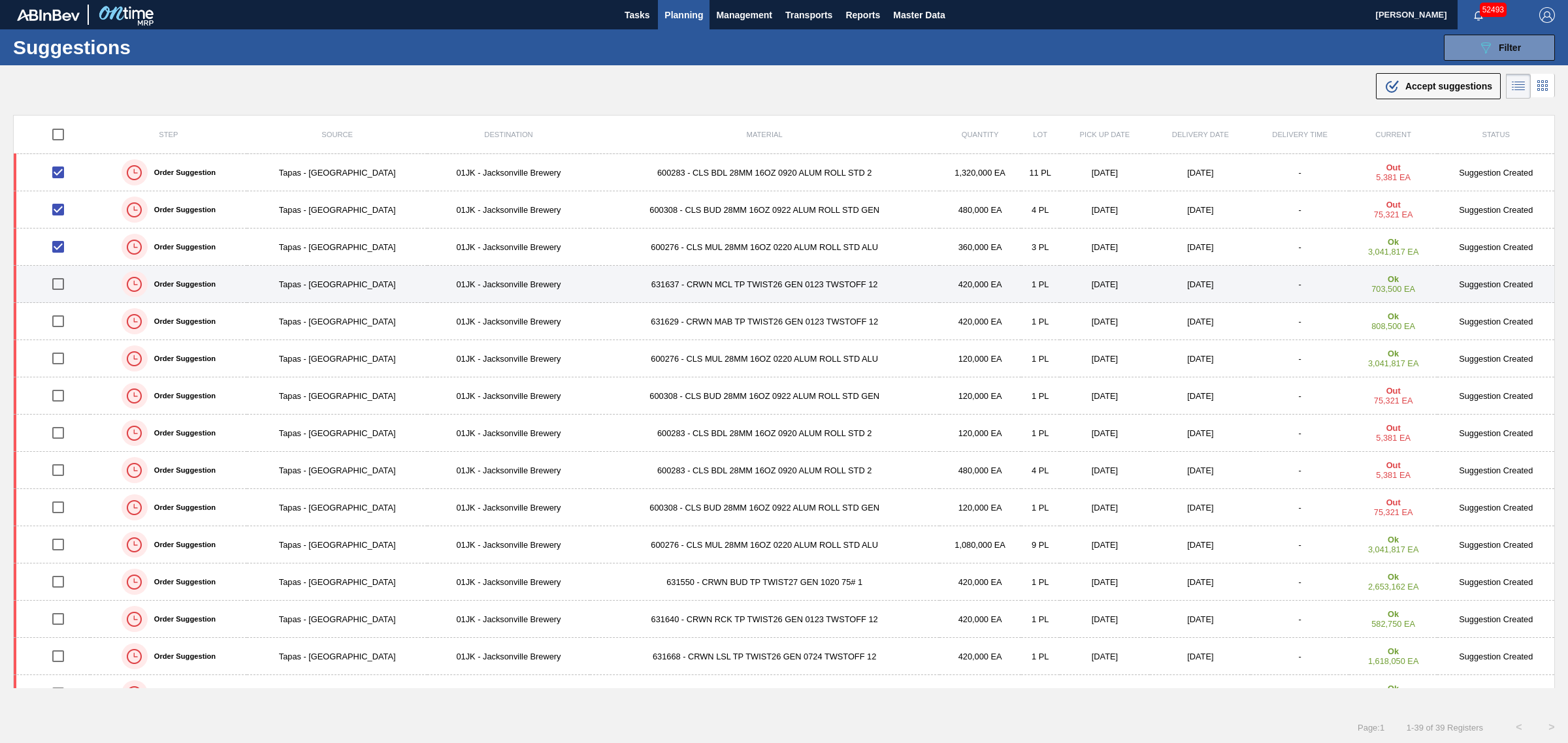
click at [61, 287] on input "checkbox" at bounding box center [58, 283] width 28 height 28
checkbox input "true"
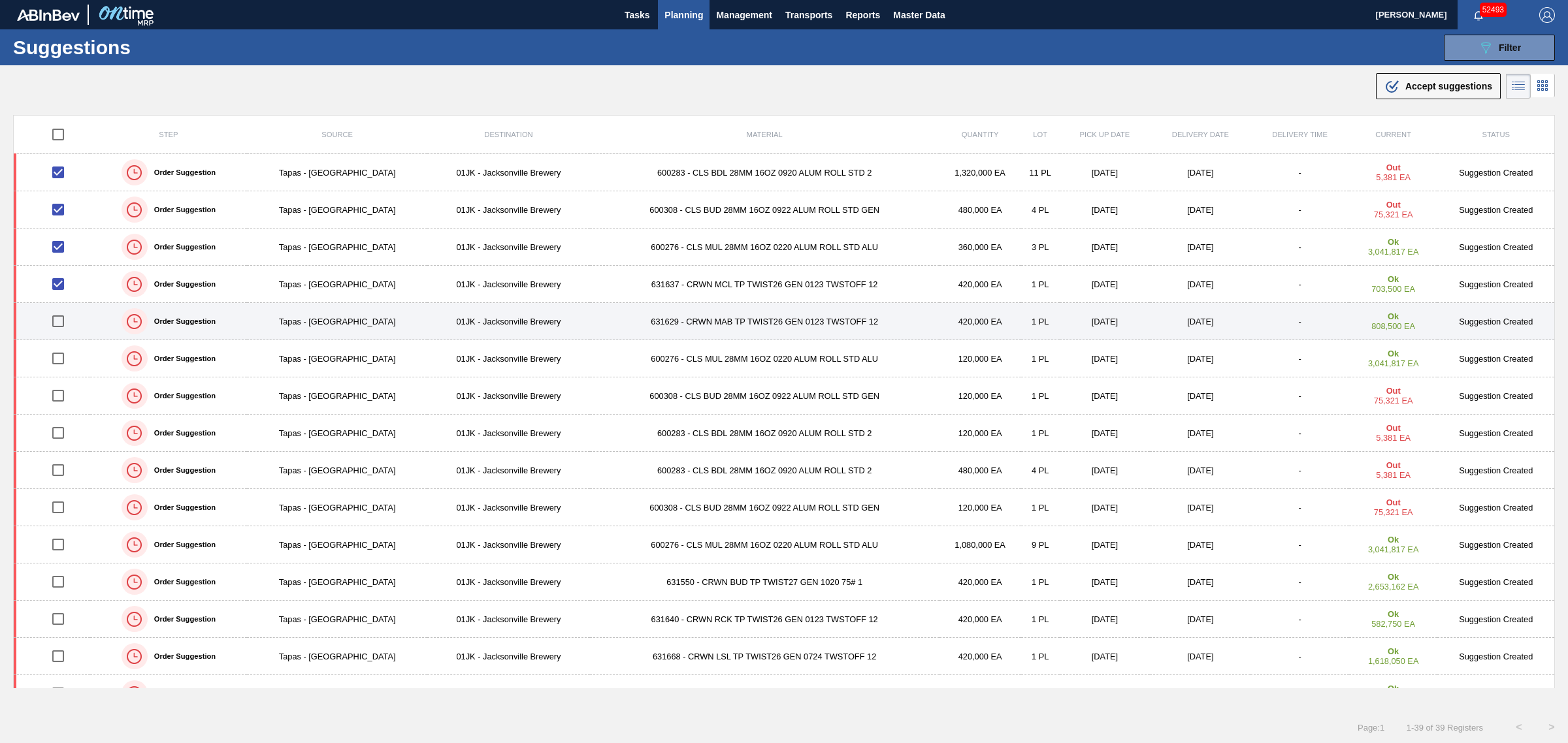
click at [61, 310] on input "checkbox" at bounding box center [58, 321] width 28 height 28
checkbox input "true"
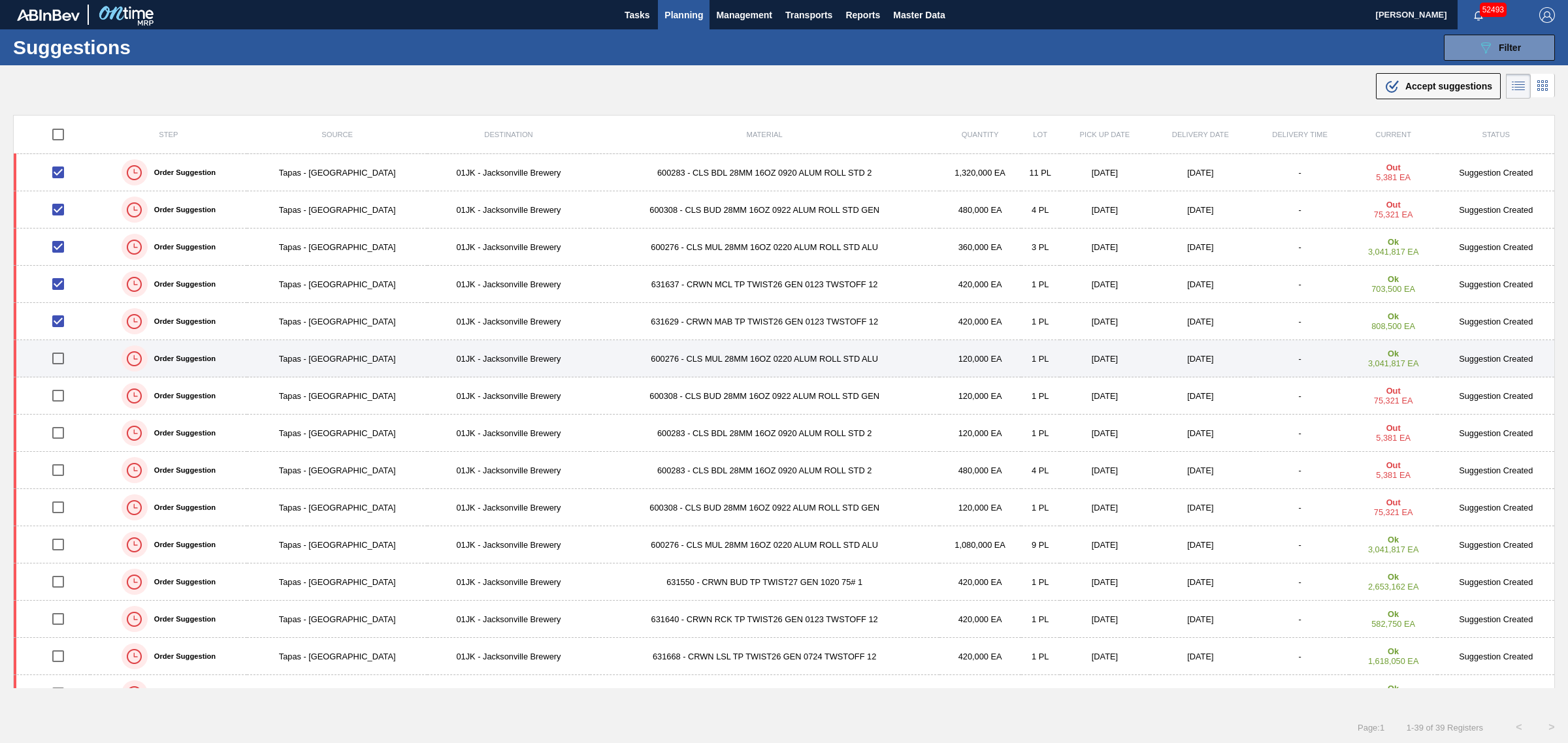
click at [59, 360] on input "checkbox" at bounding box center [58, 358] width 28 height 28
checkbox input "true"
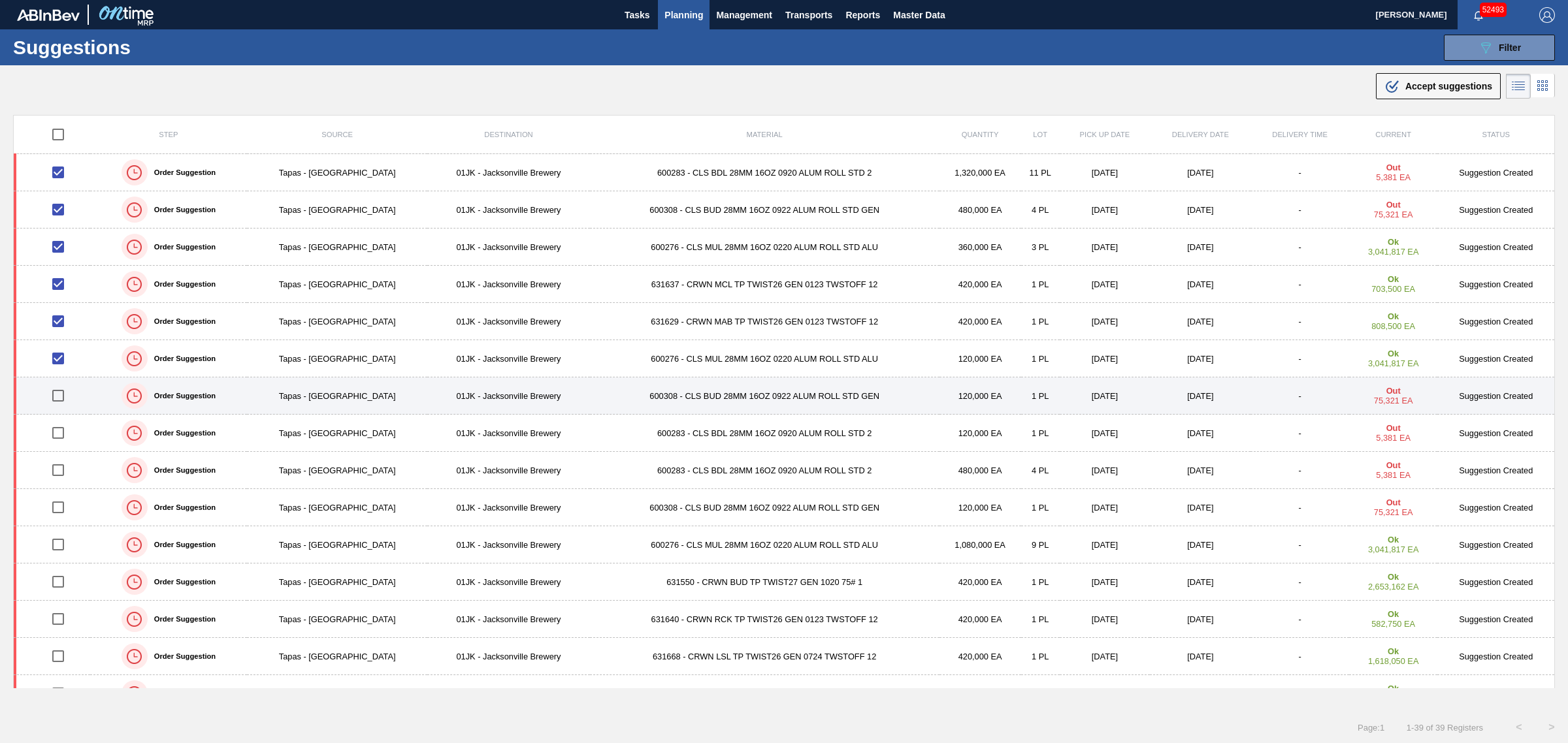
click at [59, 394] on input "checkbox" at bounding box center [58, 395] width 28 height 28
checkbox input "true"
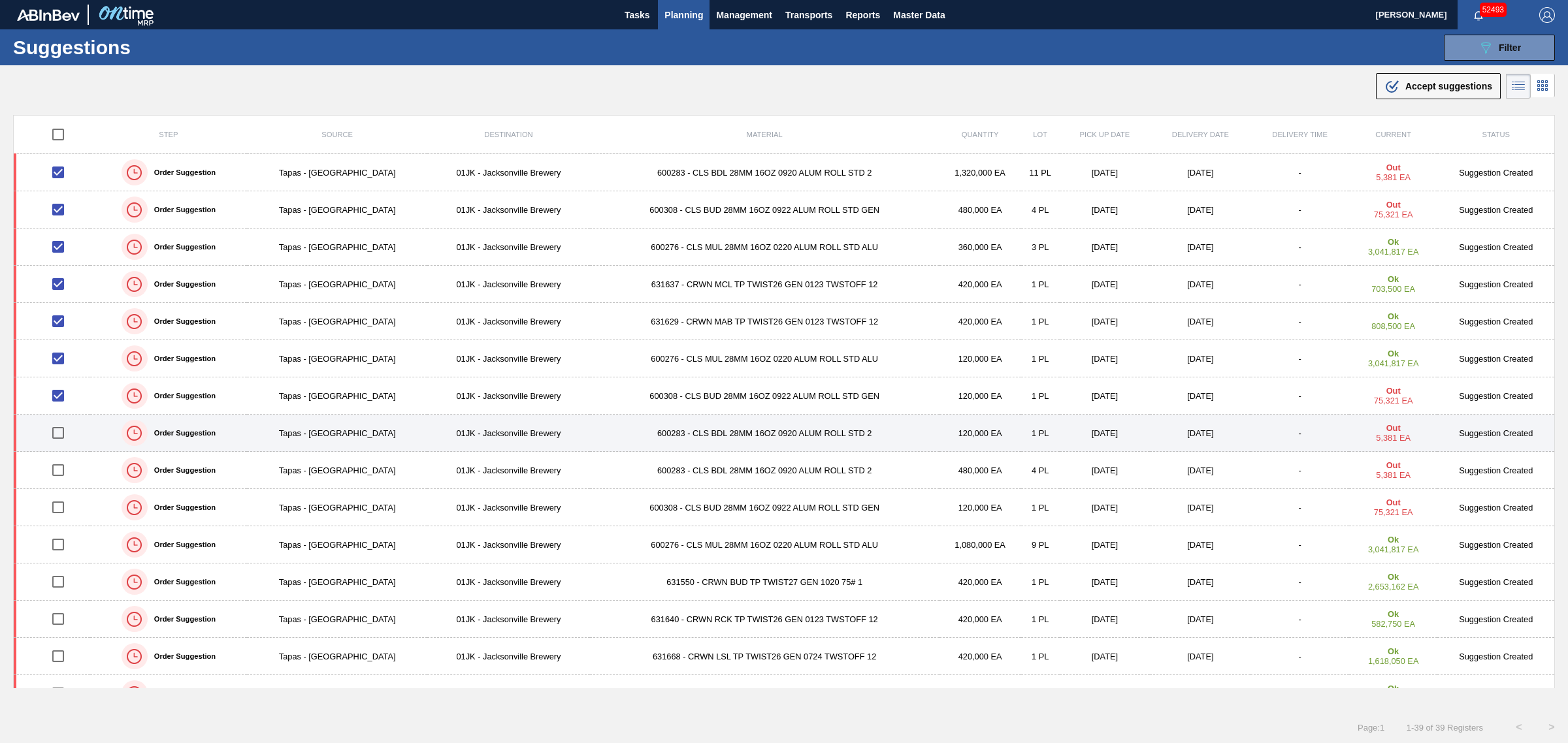
click at [62, 432] on input "checkbox" at bounding box center [58, 433] width 28 height 28
checkbox input "true"
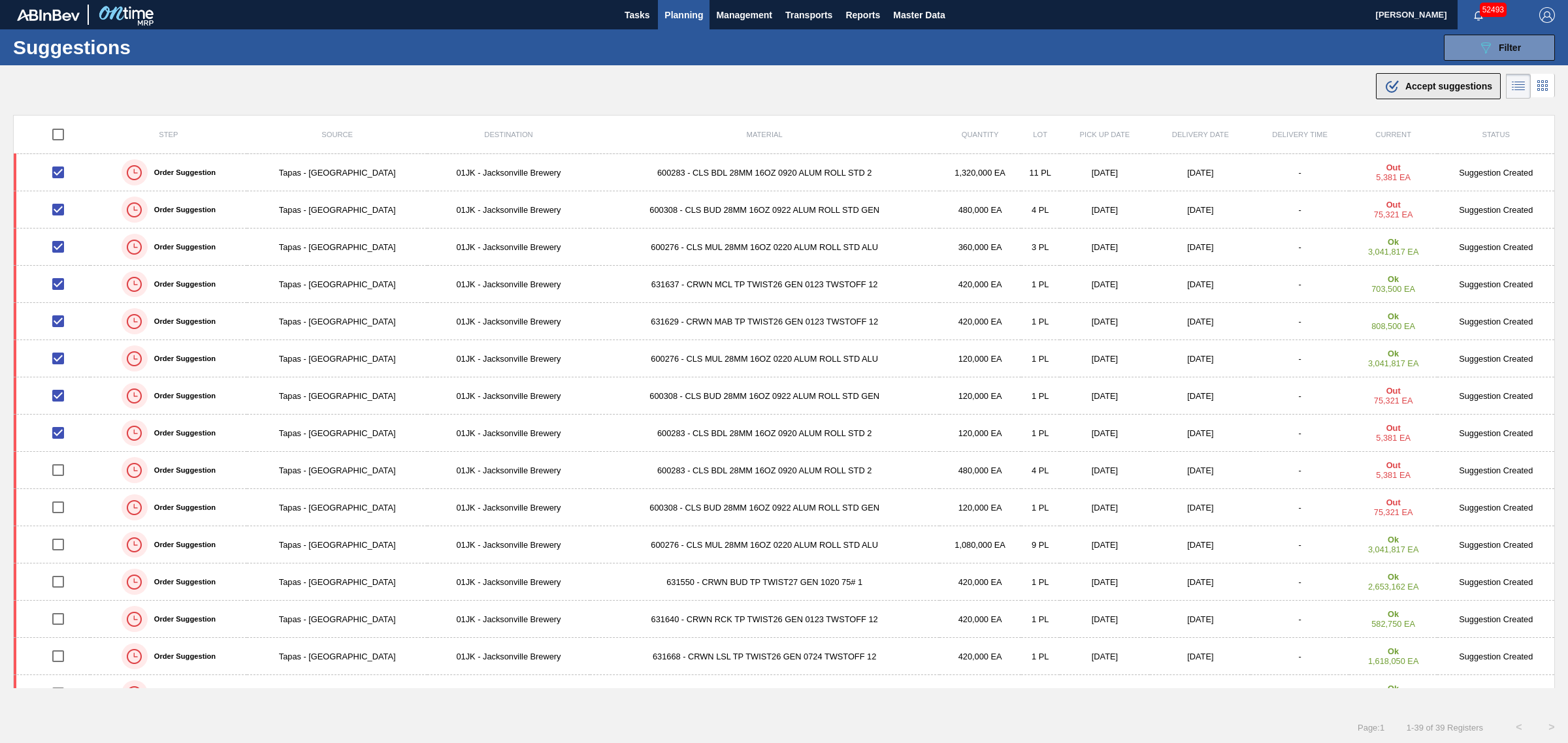
click at [1429, 85] on span "Accept suggestions" at bounding box center [1449, 86] width 87 height 10
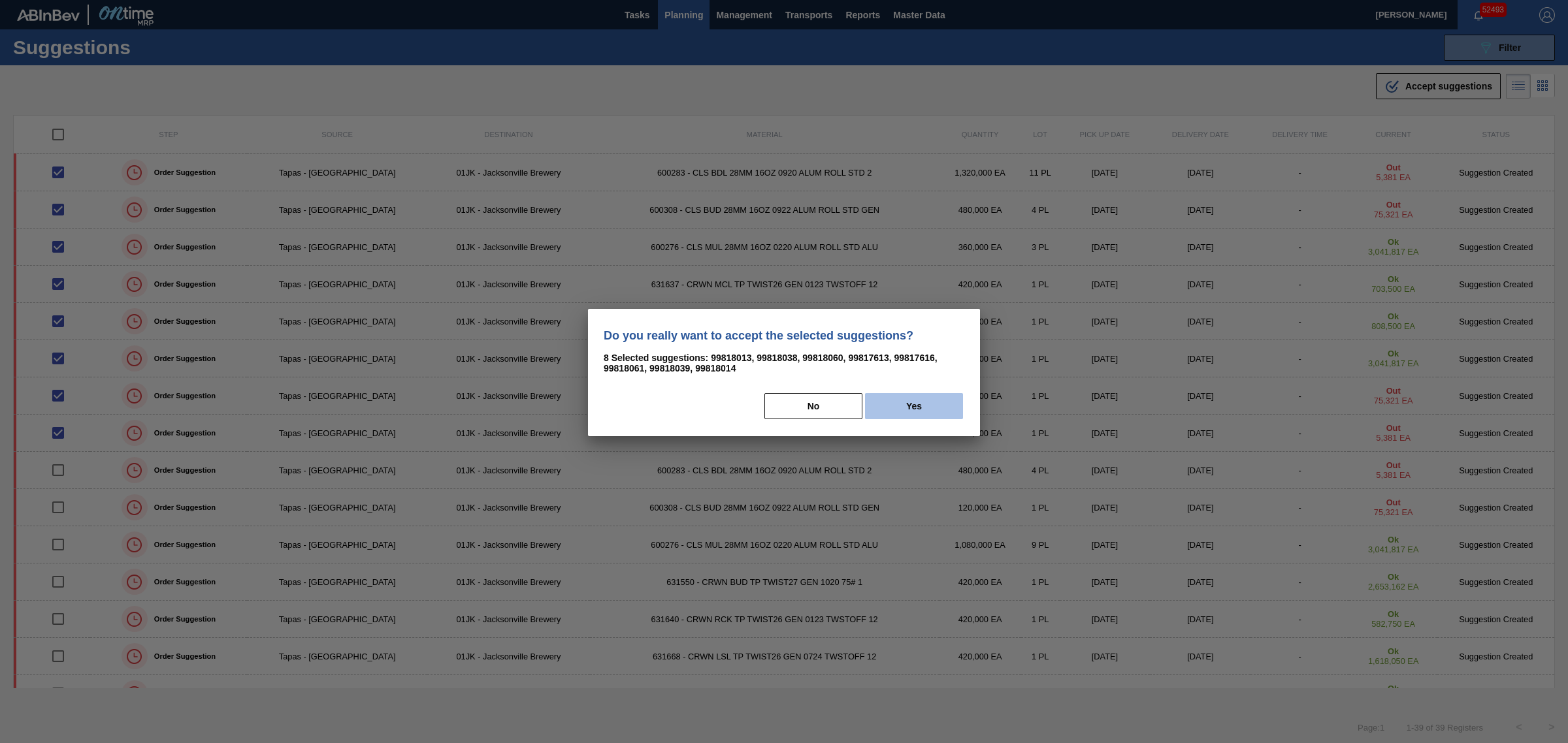
click at [918, 403] on button "Yes" at bounding box center [914, 406] width 98 height 26
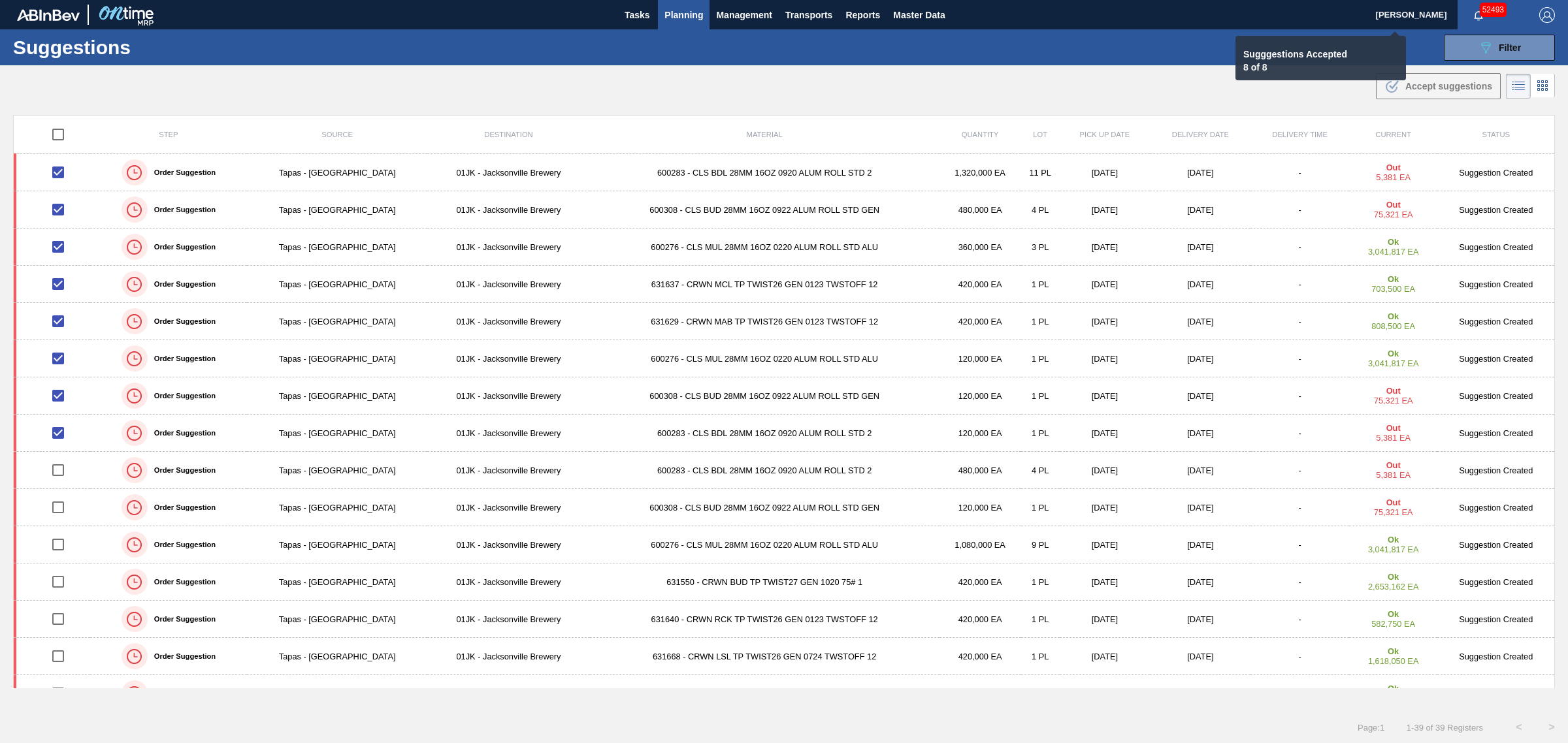
checkbox input "false"
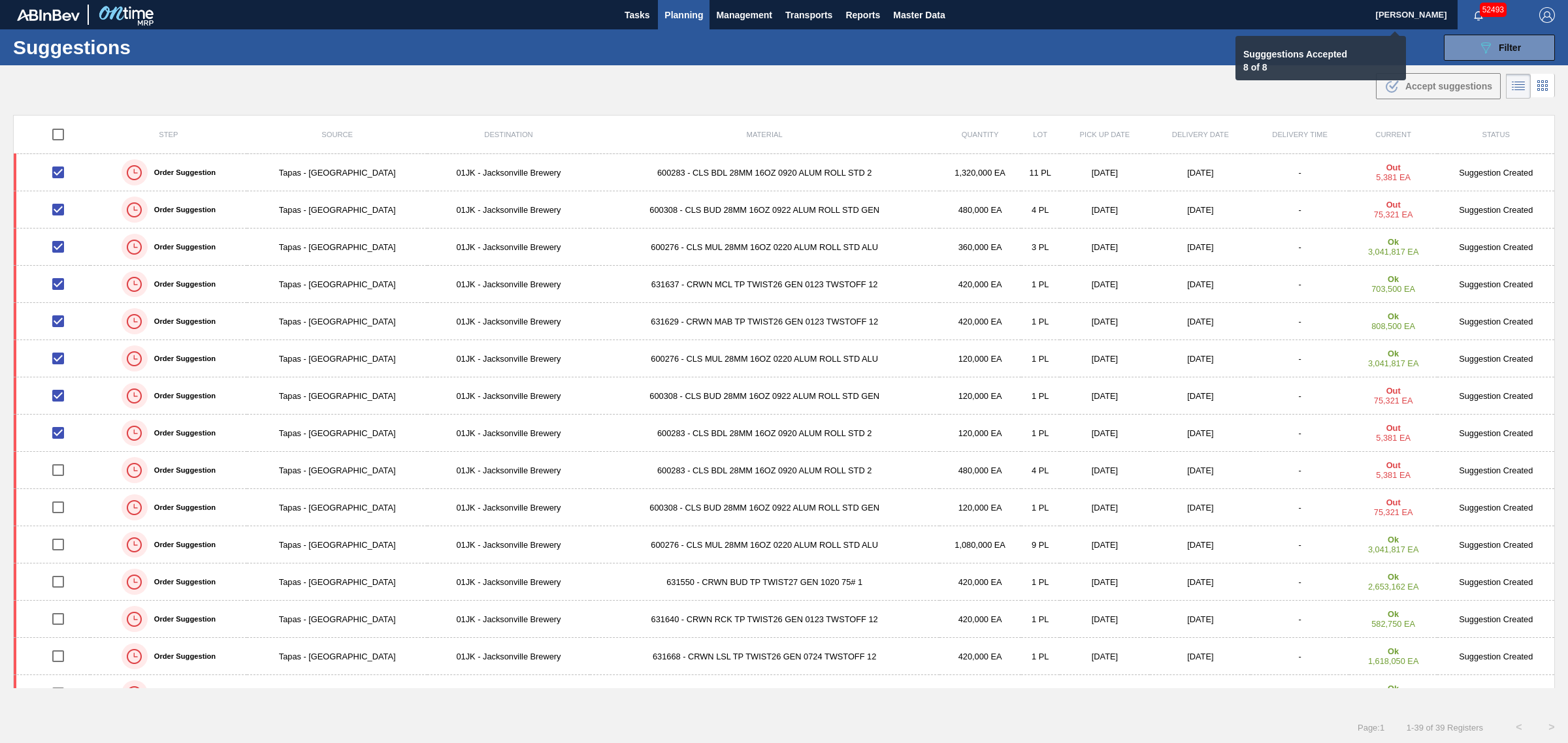
checkbox input "false"
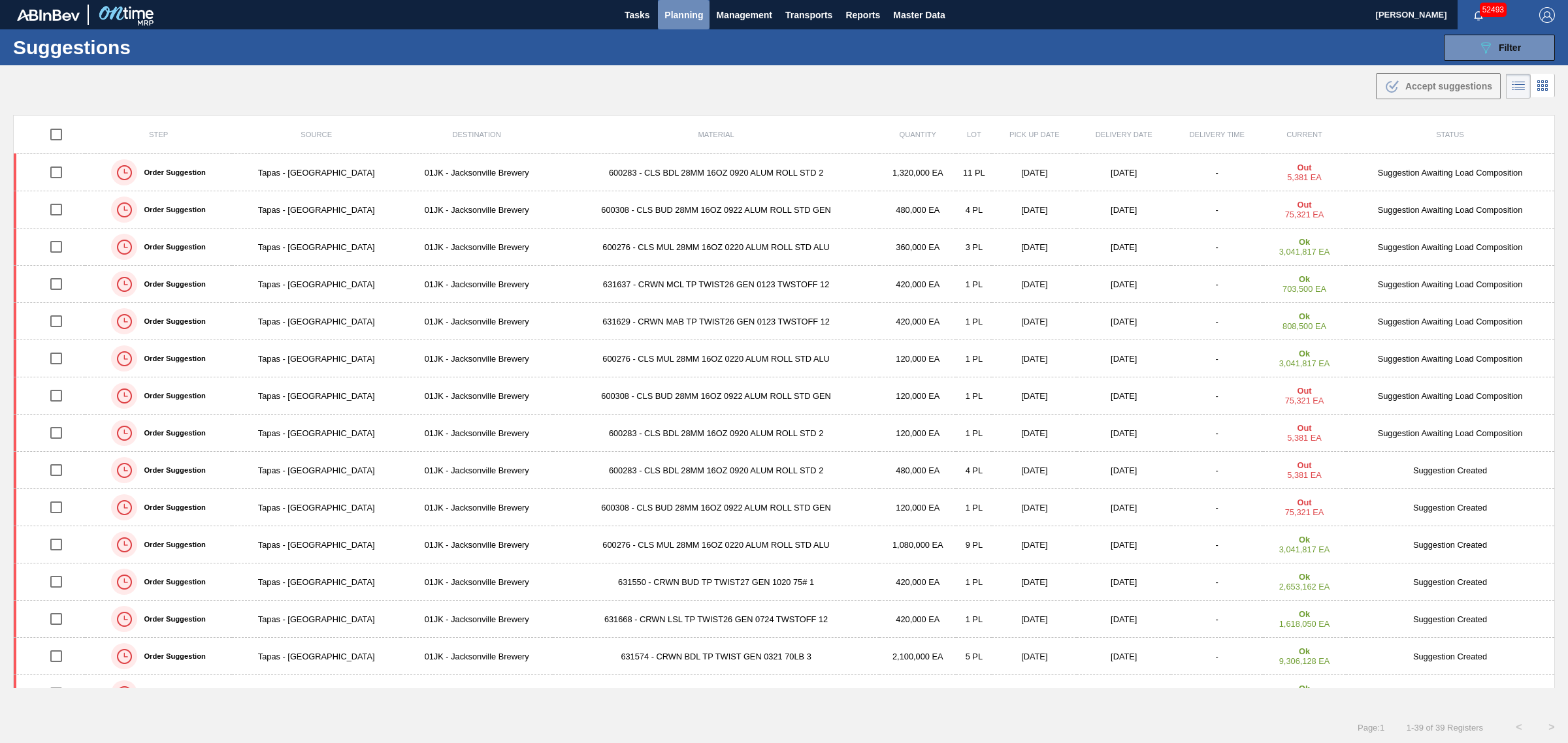
click at [684, 20] on span "Planning" at bounding box center [683, 15] width 38 height 16
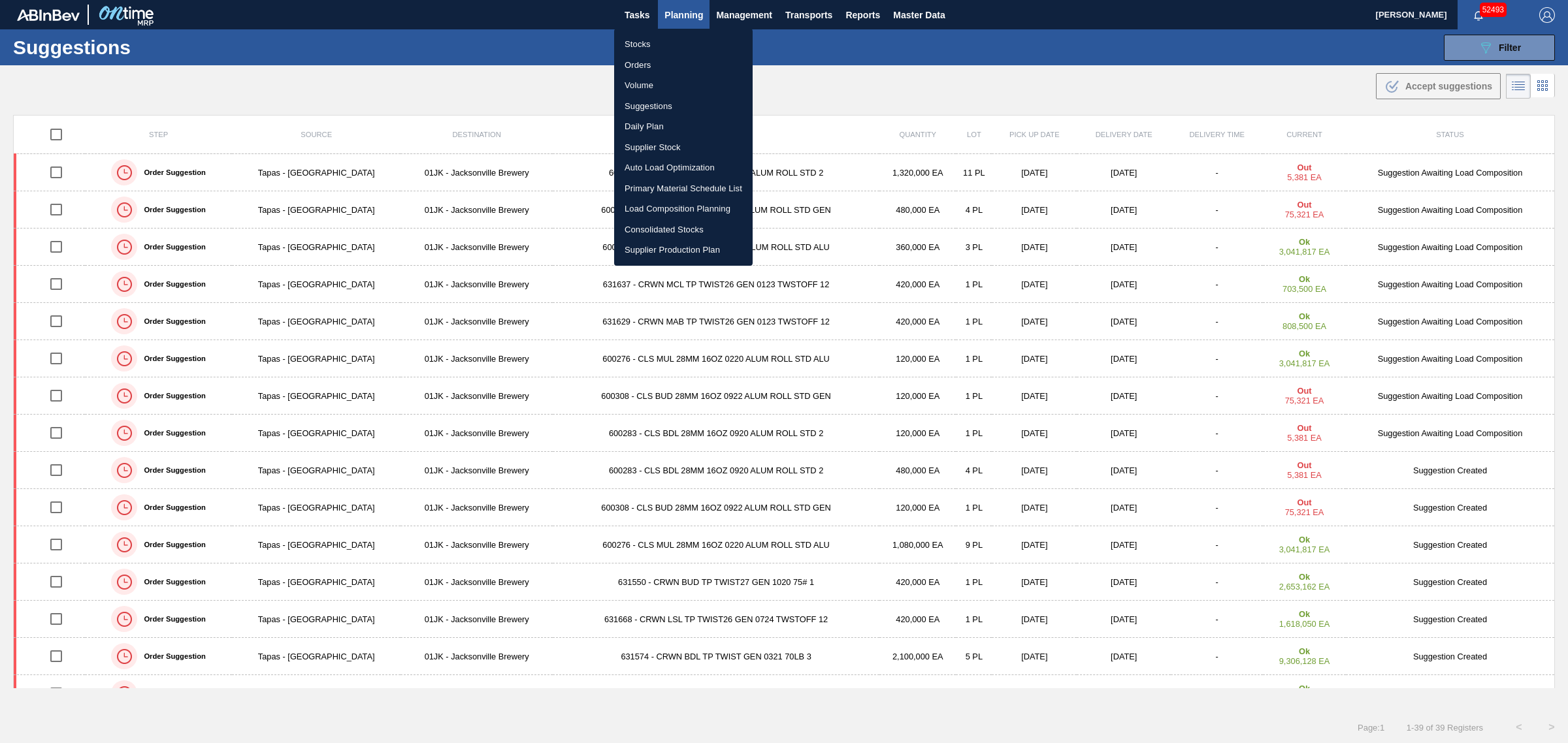
click at [647, 41] on li "Stocks" at bounding box center [683, 44] width 139 height 21
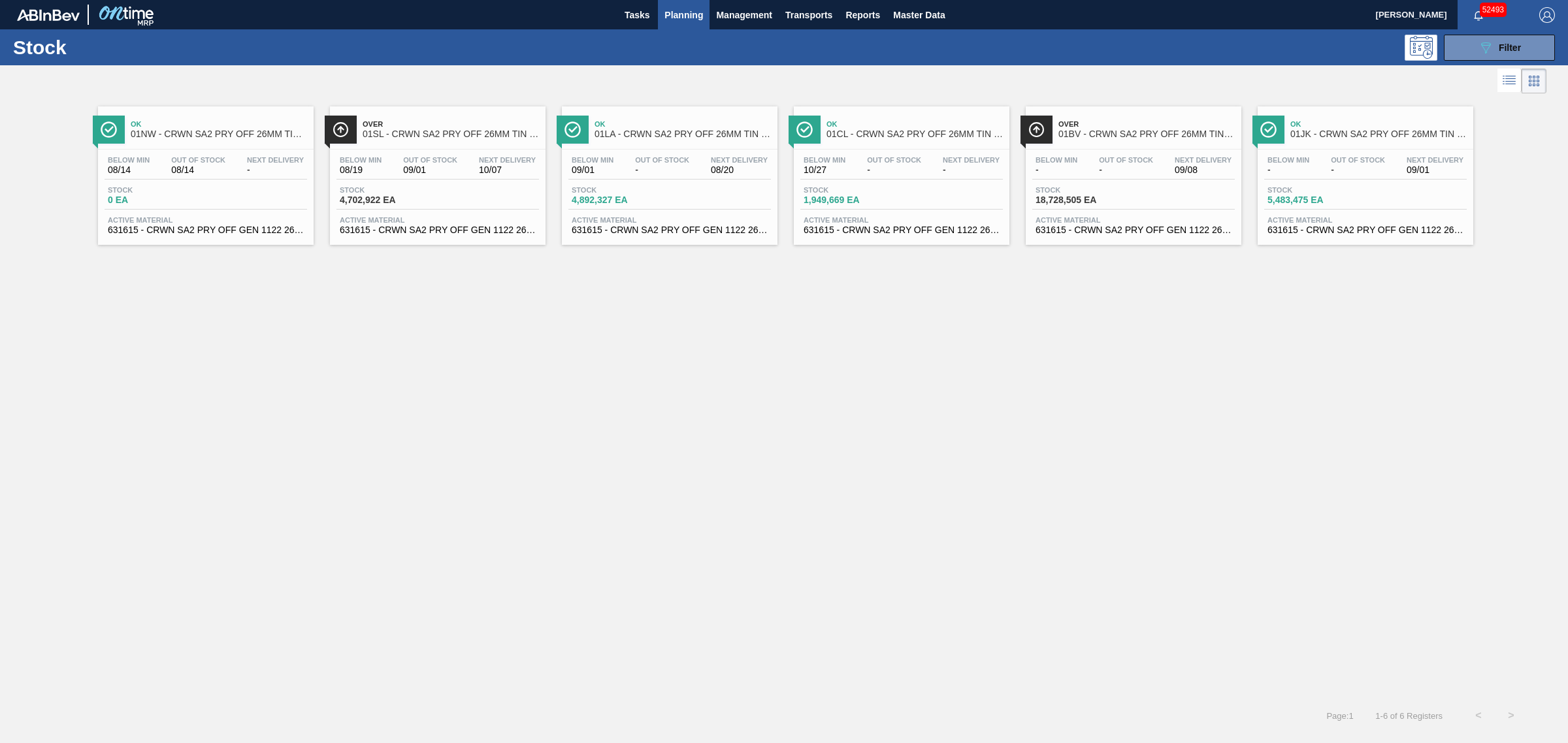
drag, startPoint x: 1327, startPoint y: 178, endPoint x: 1203, endPoint y: 187, distance: 124.3
click at [1327, 178] on div "Below Min - Out Of Stock - Next Delivery 09/01" at bounding box center [1365, 167] width 203 height 23
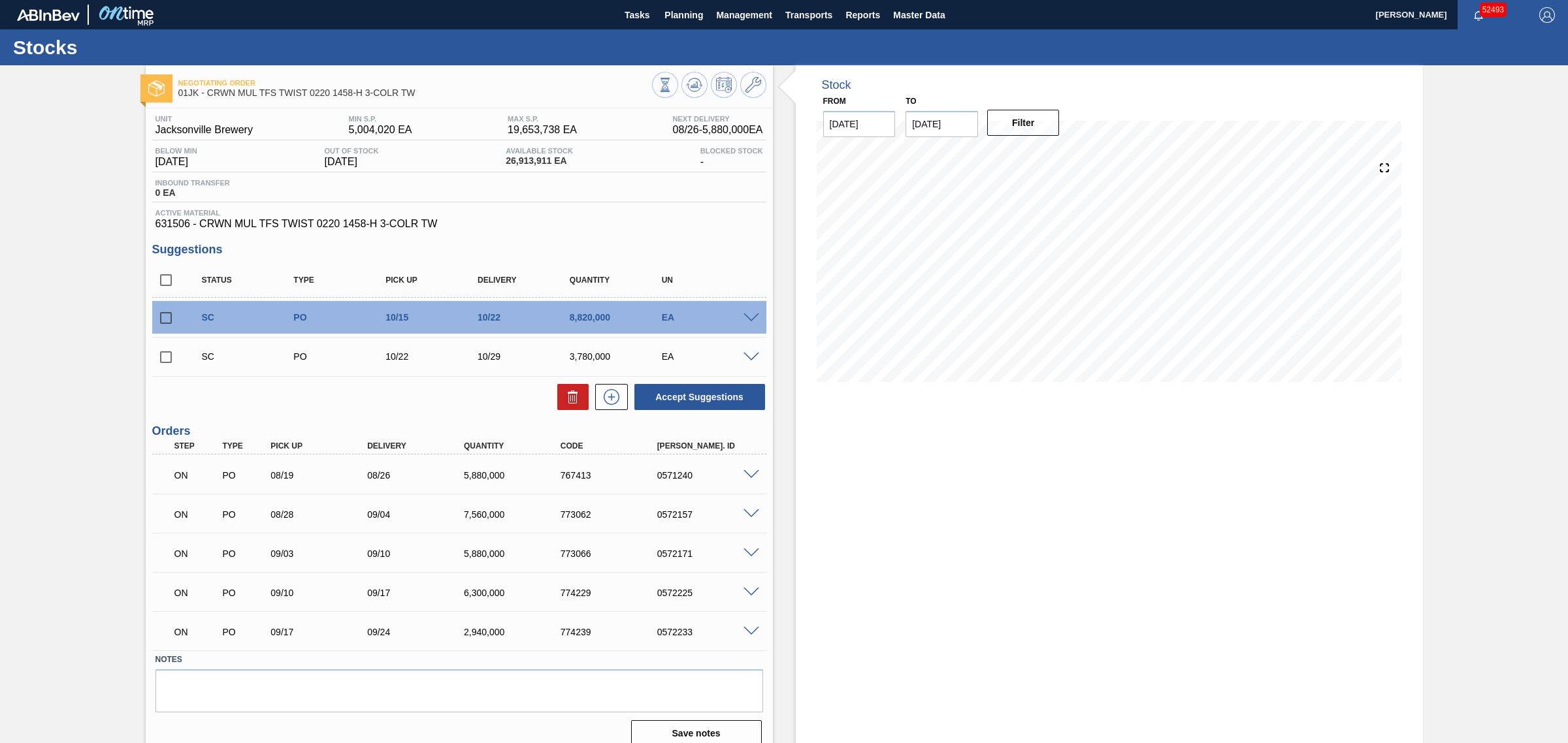
click at [920, 123] on input "[DATE]" at bounding box center [942, 124] width 73 height 26
type input "[DATE]"
click at [1013, 118] on button "Filter" at bounding box center [1023, 122] width 73 height 26
